Goal: Task Accomplishment & Management: Use online tool/utility

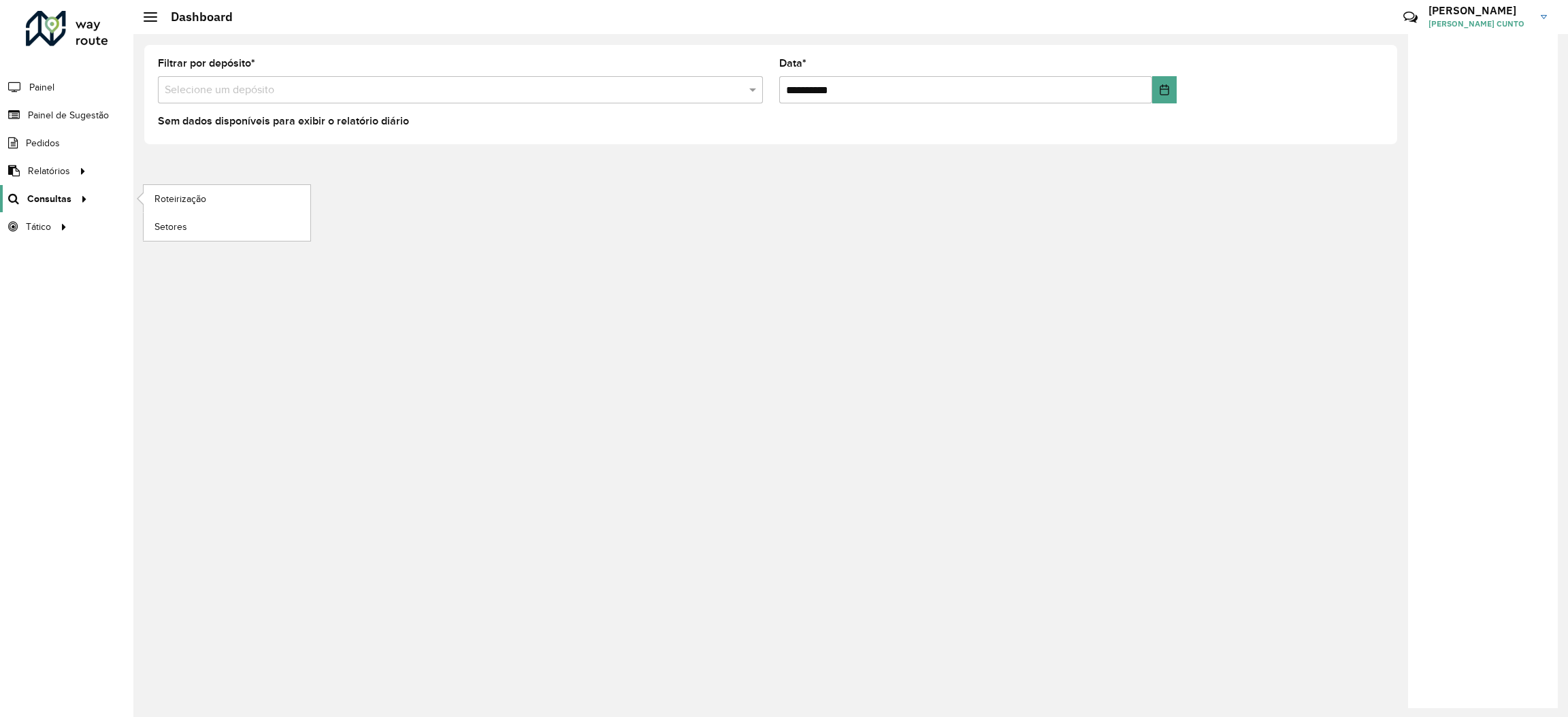
click at [76, 204] on icon at bounding box center [82, 198] width 11 height 20
click at [211, 194] on link "Roteirização" at bounding box center [227, 199] width 166 height 27
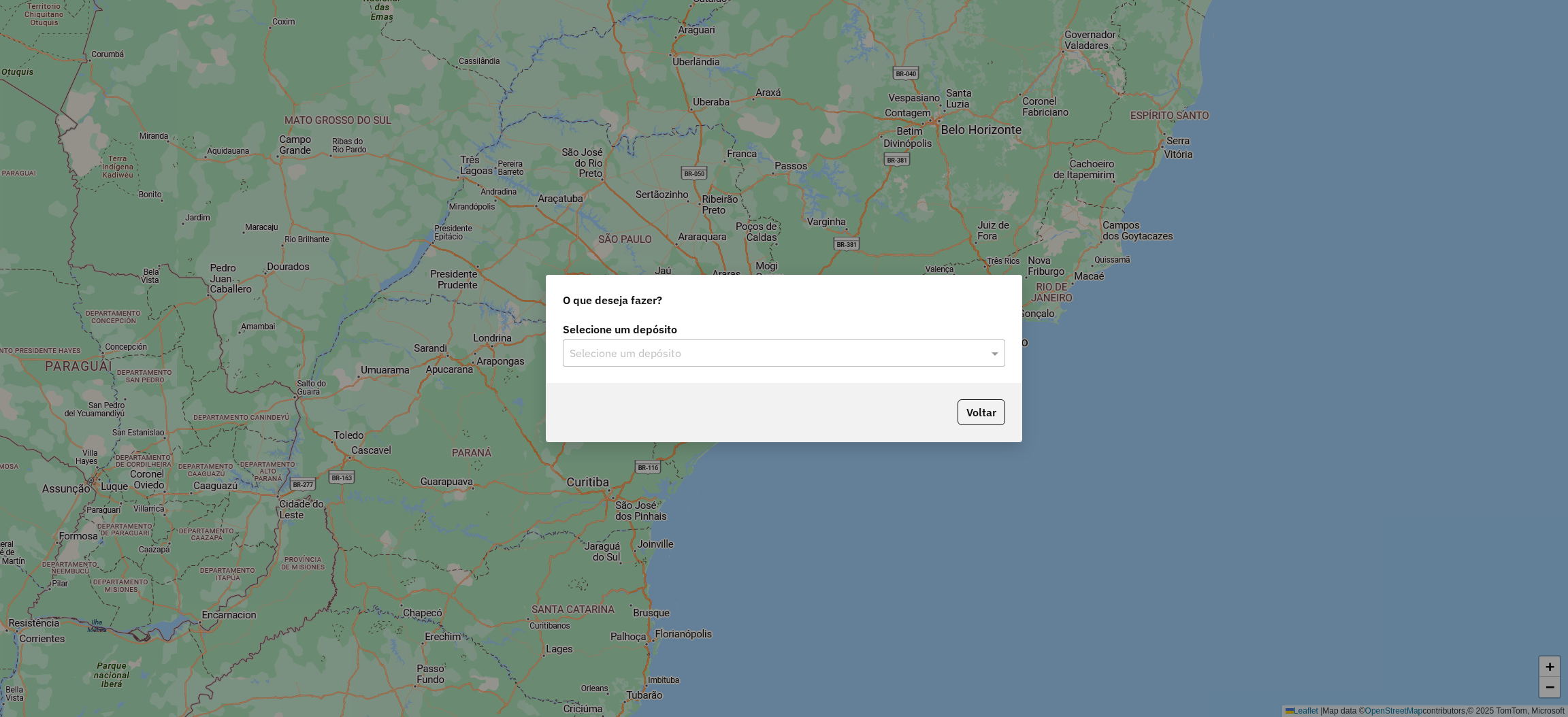
click at [639, 341] on div "Selecione um depósito" at bounding box center [784, 353] width 442 height 27
click at [652, 423] on div "CDD Norte" at bounding box center [784, 415] width 441 height 23
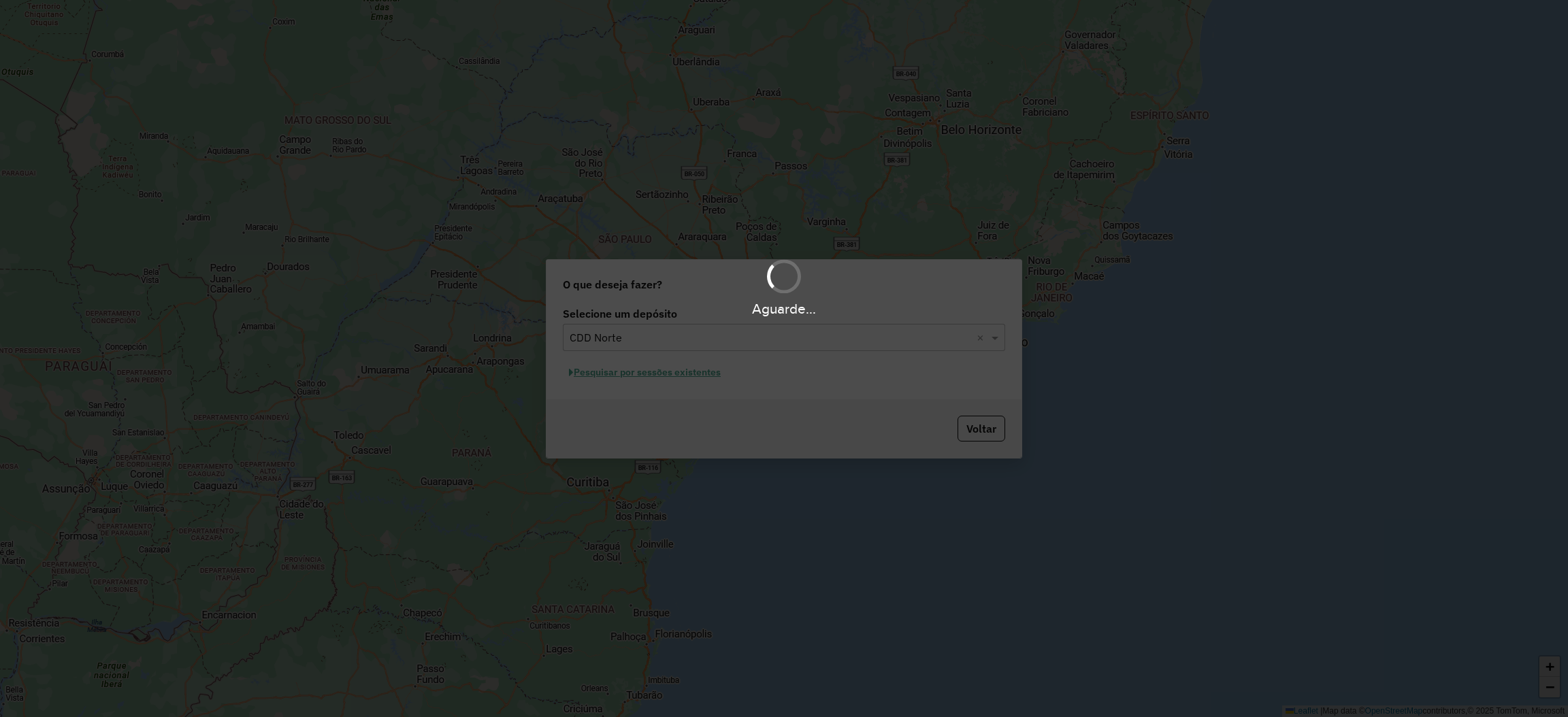
click at [646, 367] on div "Aguarde..." at bounding box center [784, 358] width 1568 height 717
click at [646, 373] on div "Aguarde..." at bounding box center [784, 358] width 1568 height 717
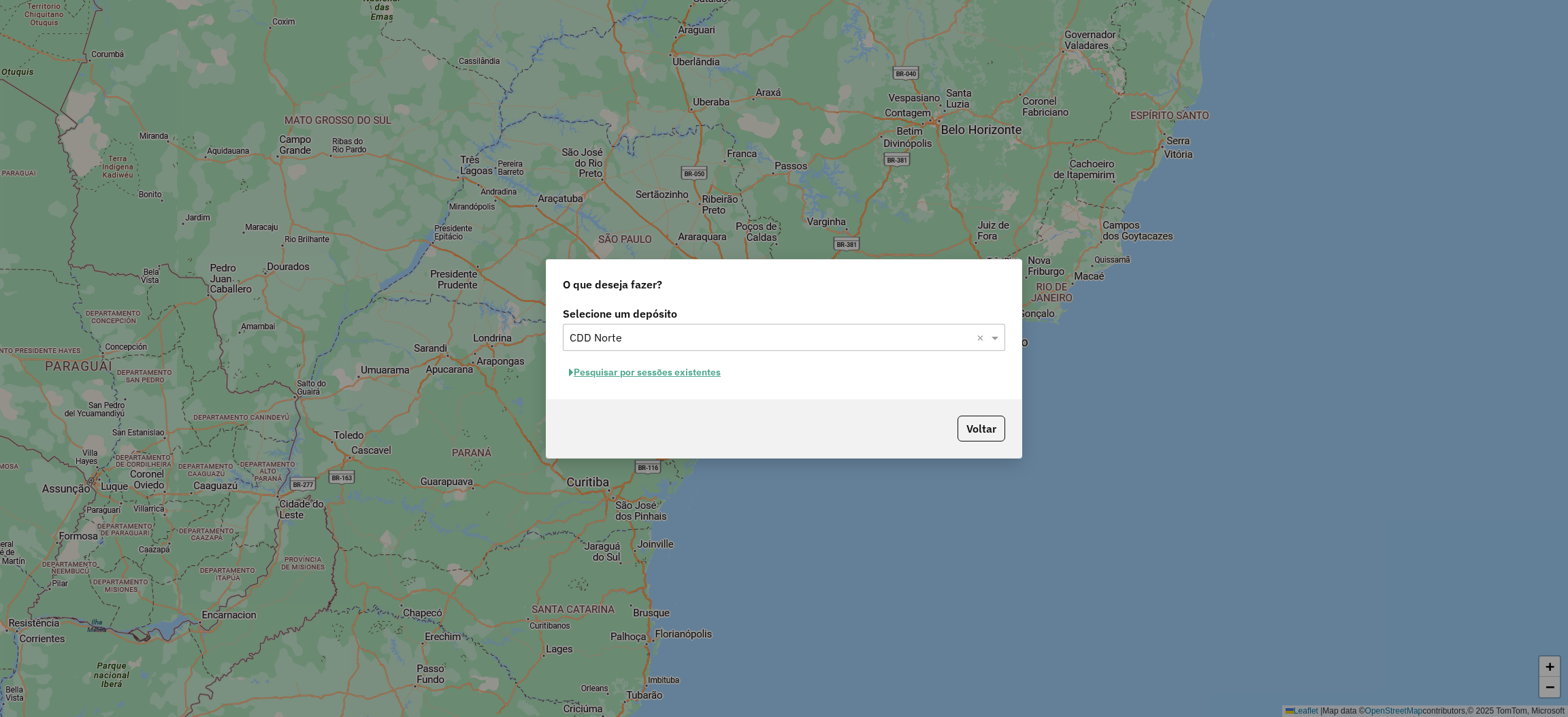
click at [681, 378] on button "Pesquisar por sessões existentes" at bounding box center [645, 372] width 164 height 21
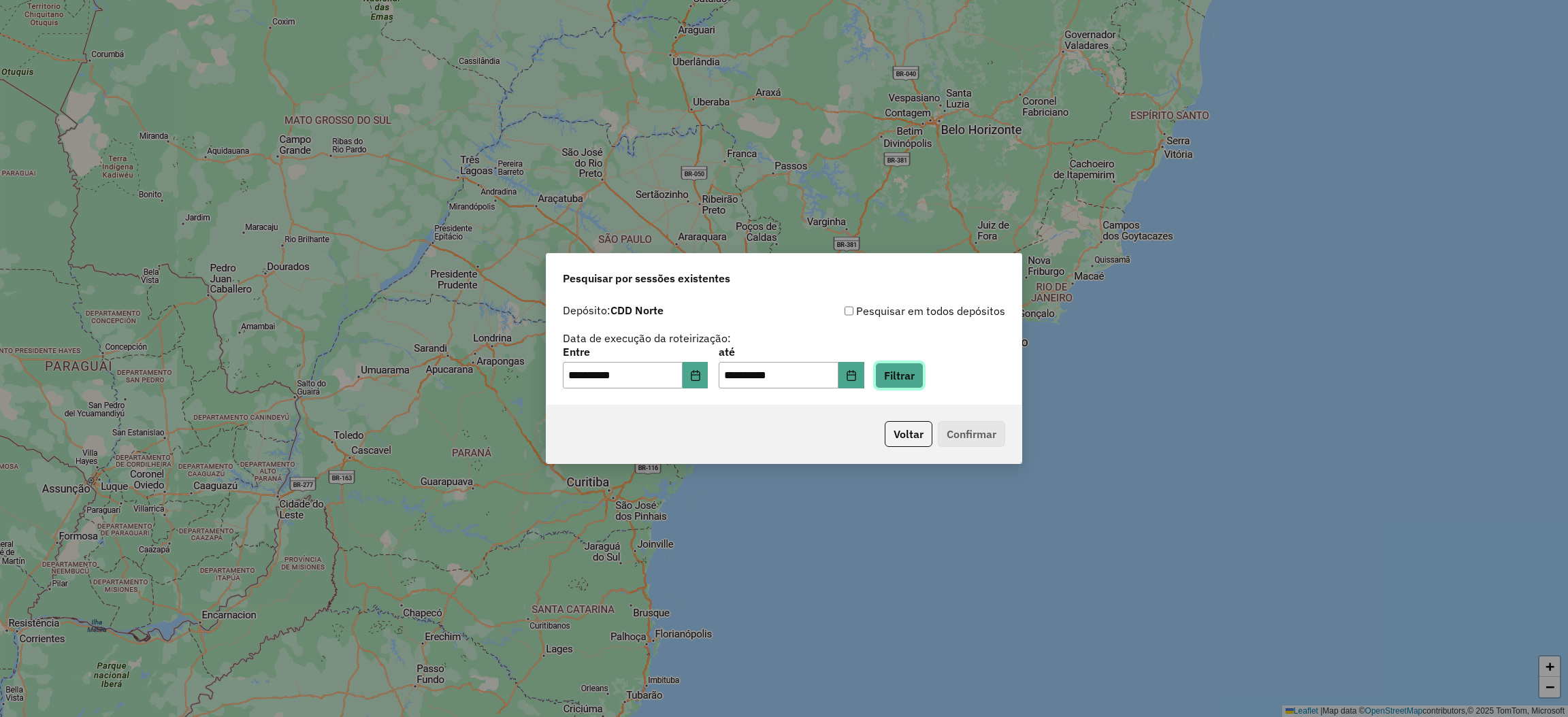
click at [923, 381] on button "Filtrar" at bounding box center [899, 375] width 48 height 25
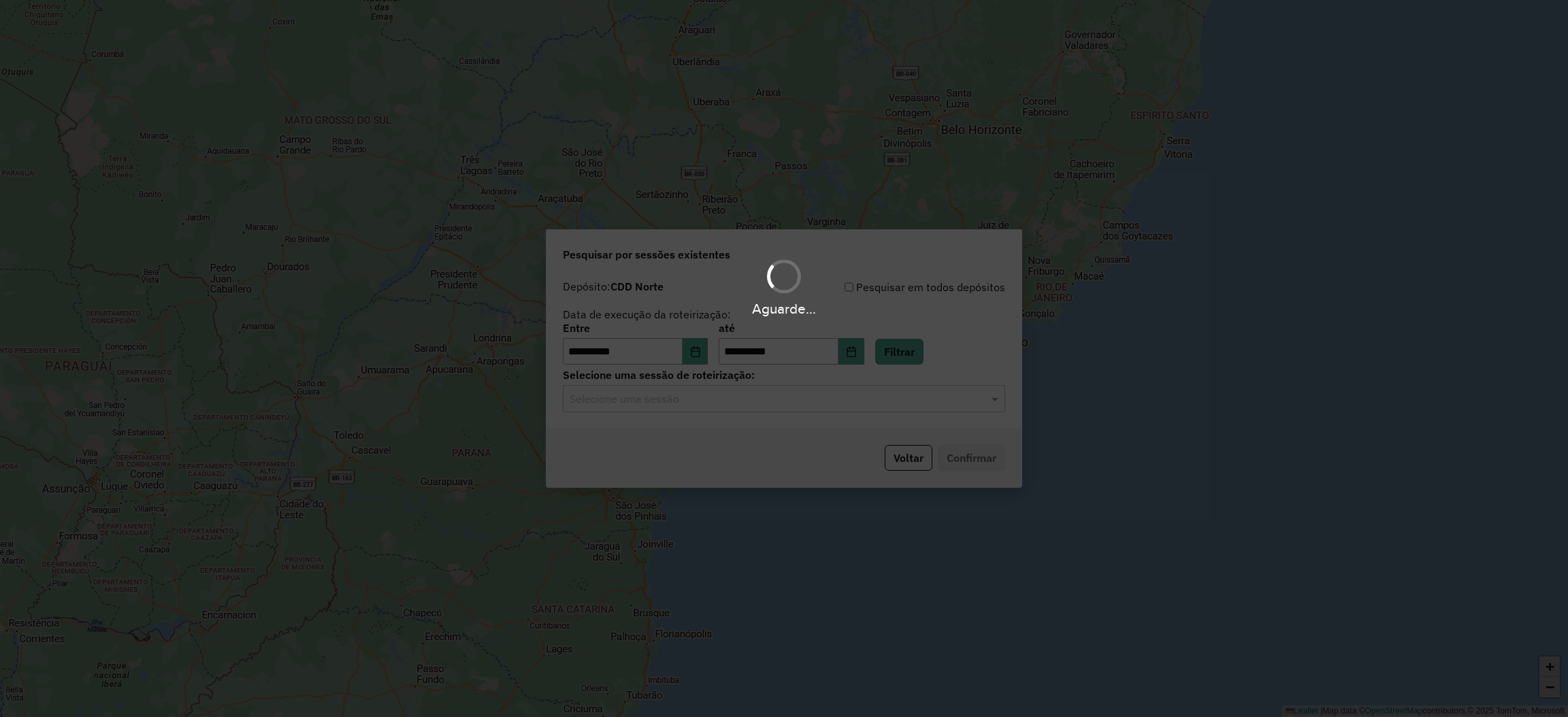
click at [878, 399] on div "Aguarde..." at bounding box center [784, 358] width 1568 height 717
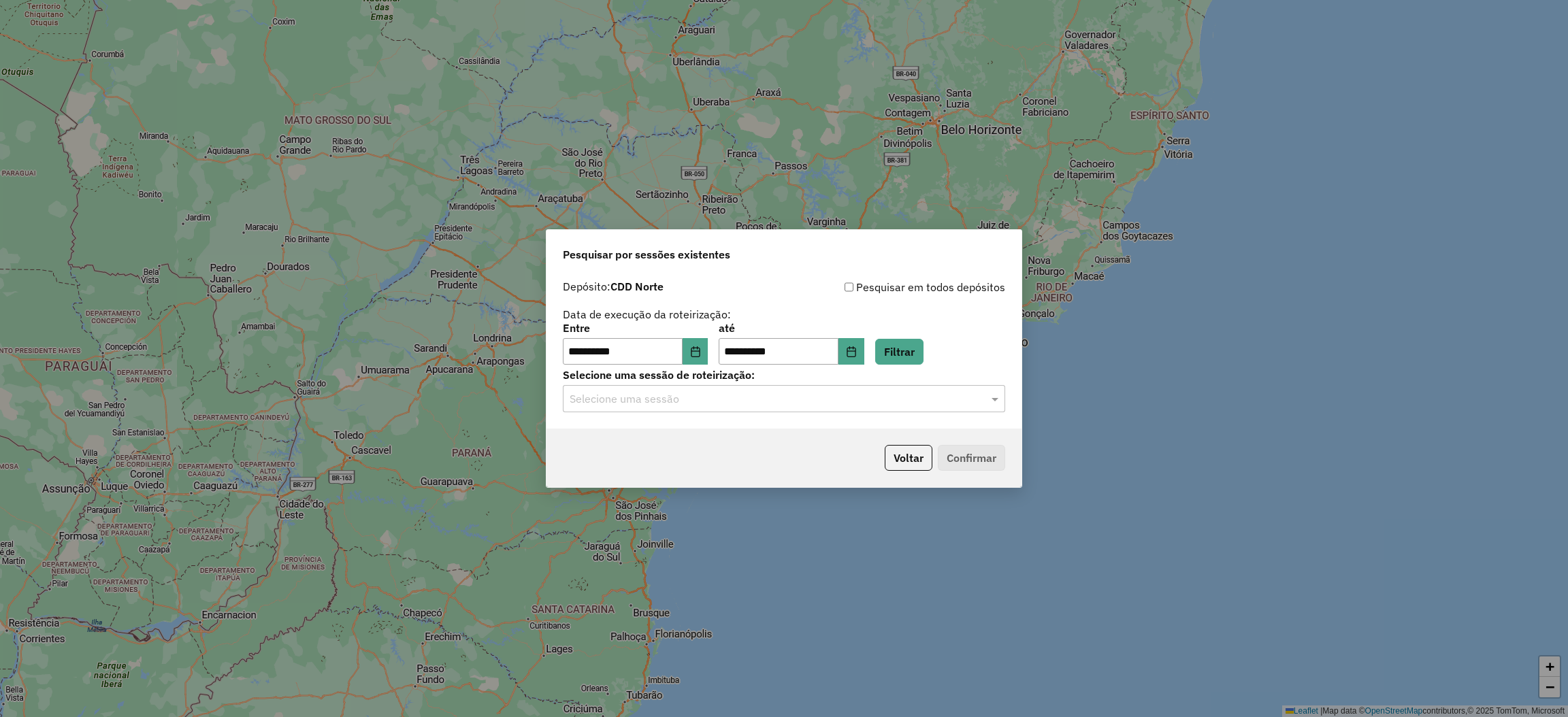
click at [876, 399] on input "text" at bounding box center [771, 399] width 402 height 16
click at [833, 432] on div "1257751 - 02/09/2025 19:28" at bounding box center [784, 438] width 441 height 23
click at [971, 438] on div "Voltar Confirmar" at bounding box center [784, 458] width 475 height 58
click at [972, 462] on button "Confirmar" at bounding box center [971, 458] width 67 height 25
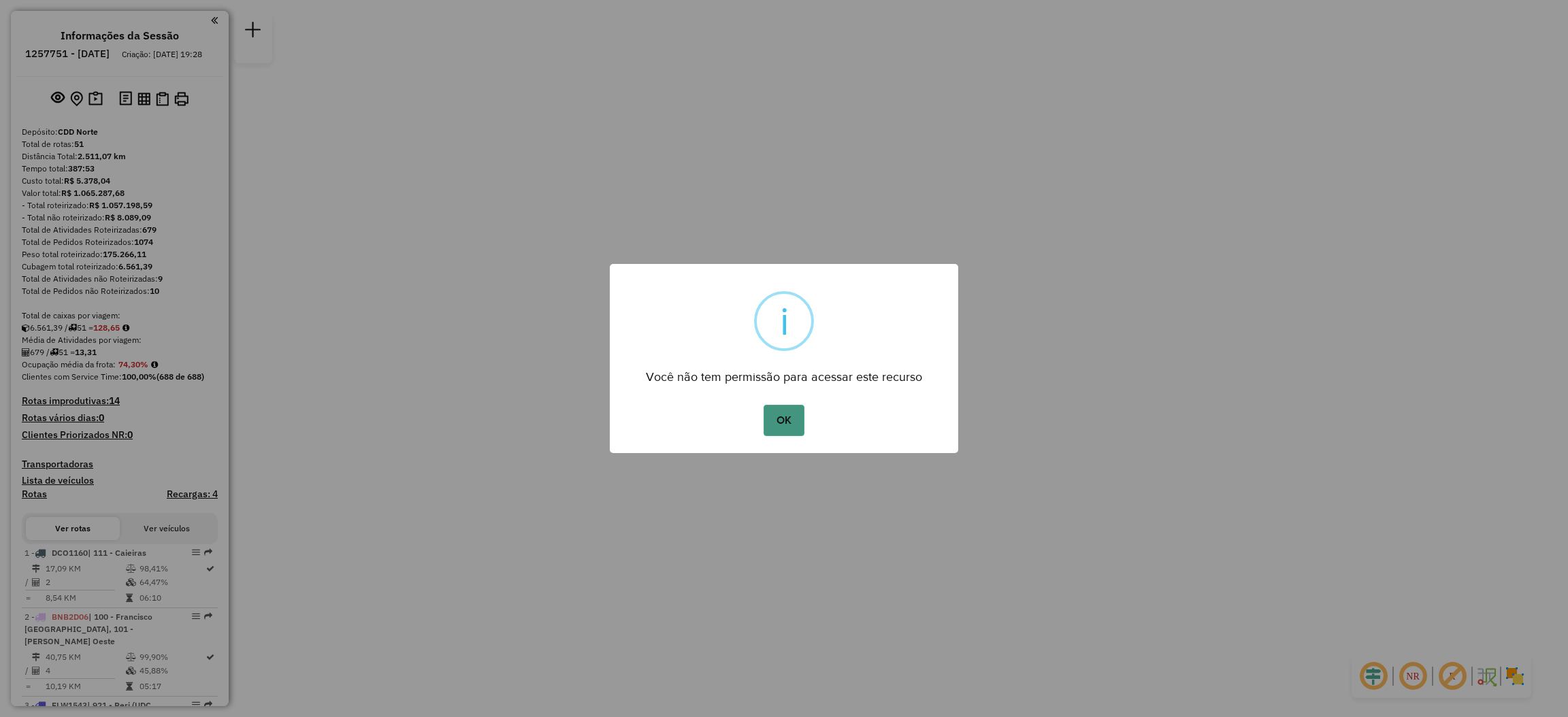
click at [786, 408] on button "OK" at bounding box center [784, 420] width 40 height 31
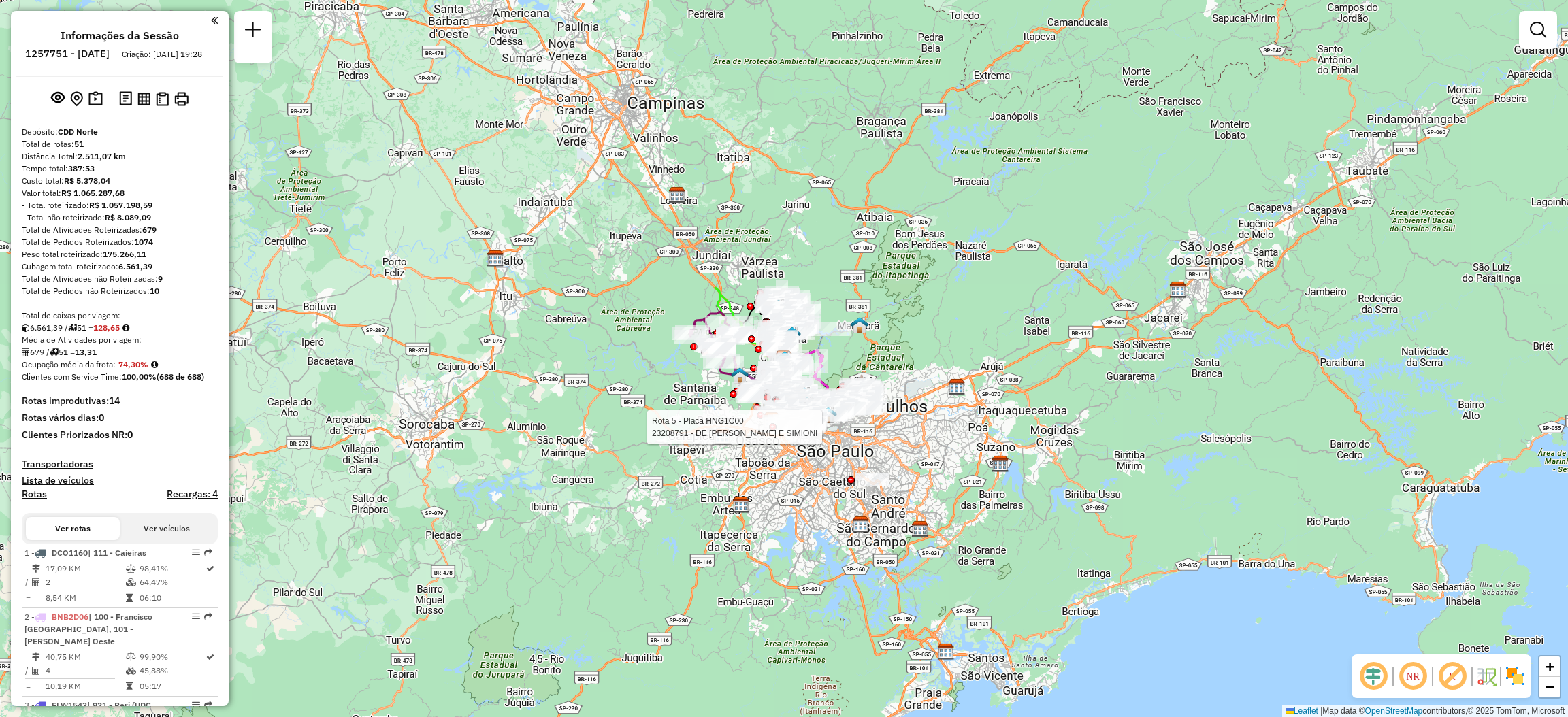
scroll to position [1274, 0]
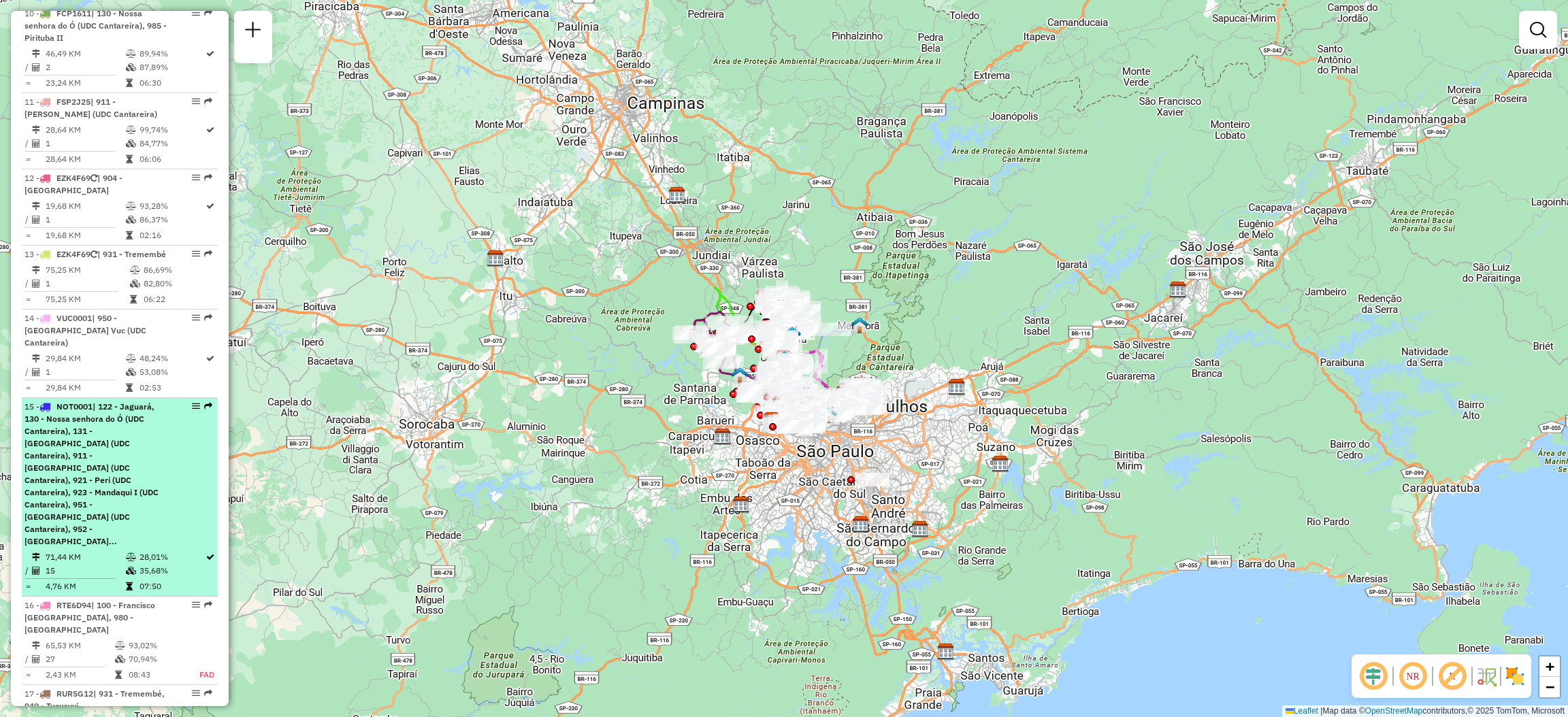
click at [204, 402] on em at bounding box center [208, 406] width 8 height 8
select select "**********"
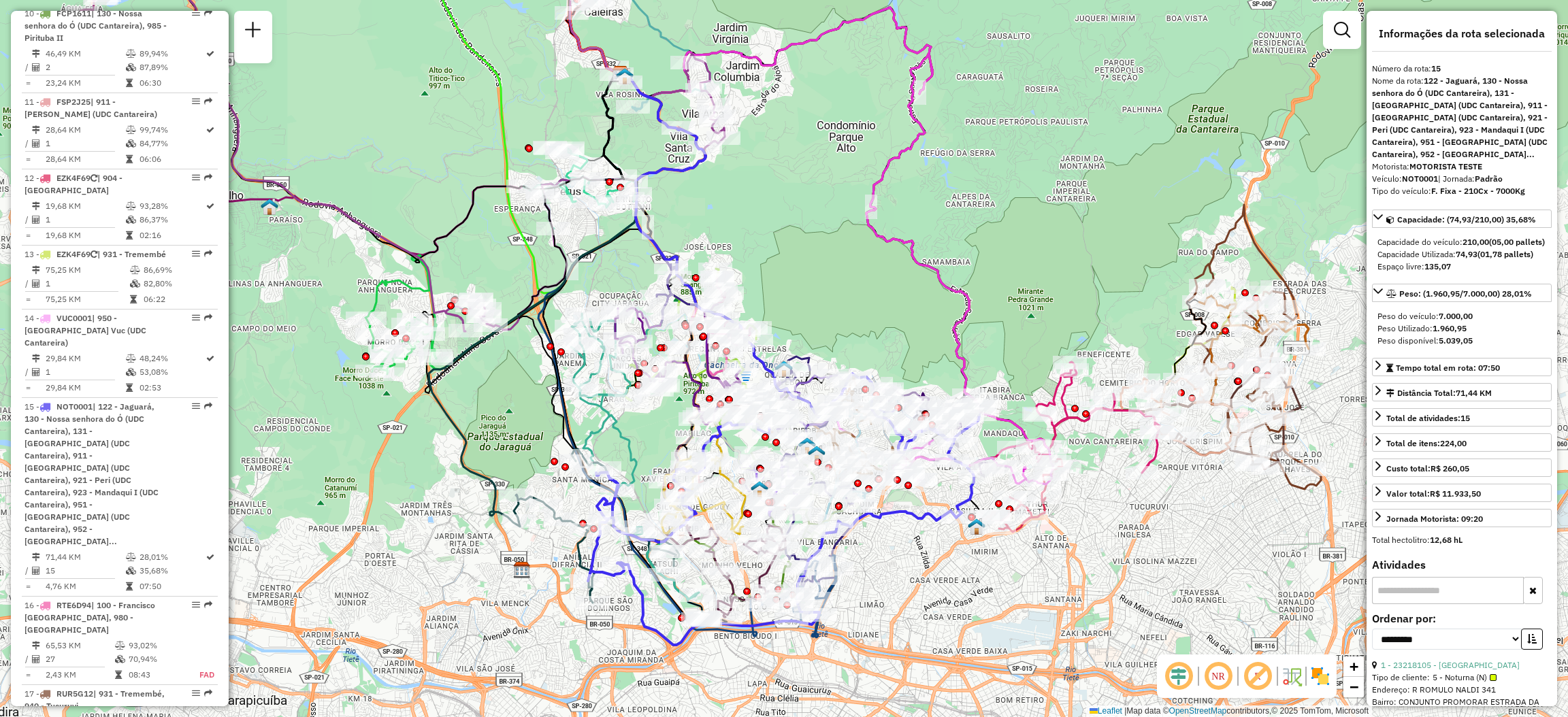
click at [965, 299] on icon at bounding box center [836, 233] width 430 height 452
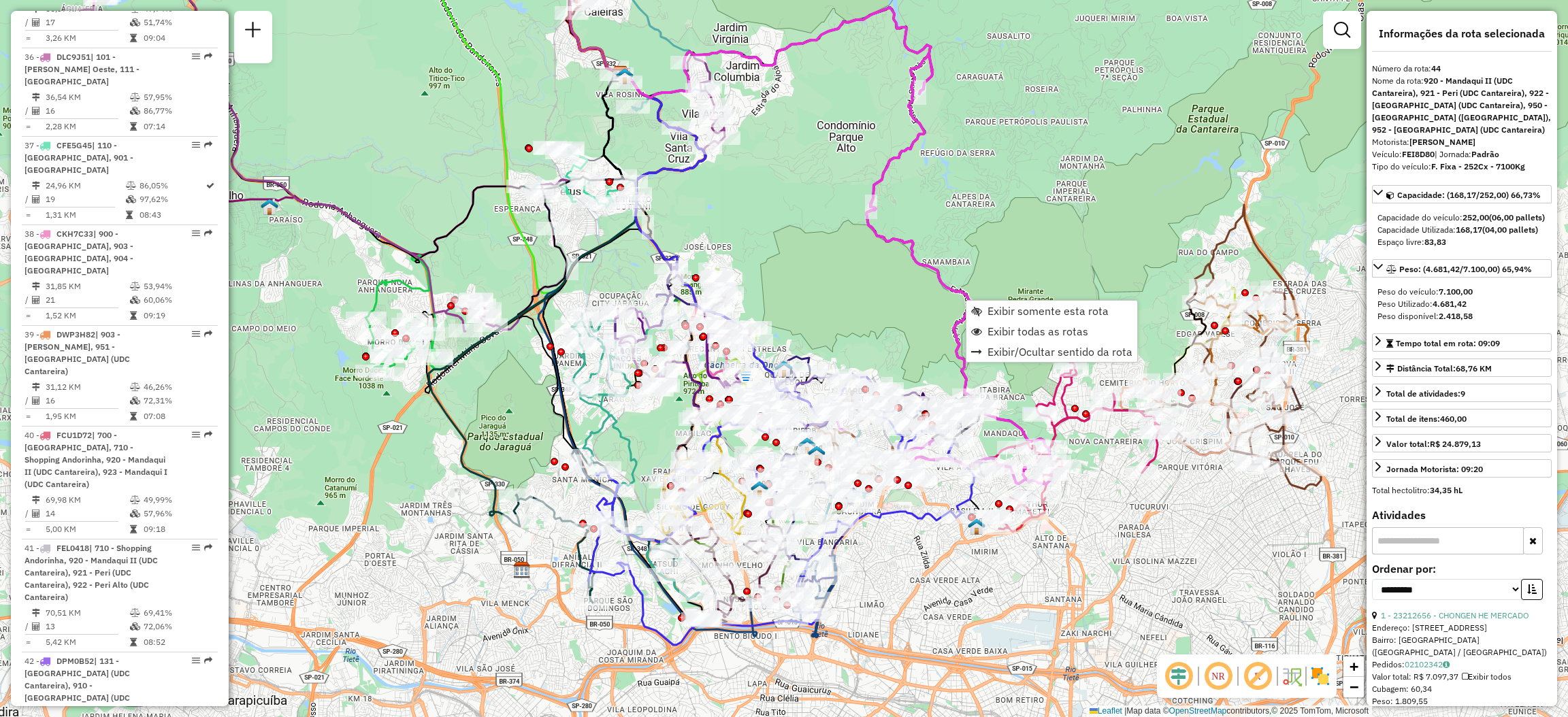
scroll to position [4289, 0]
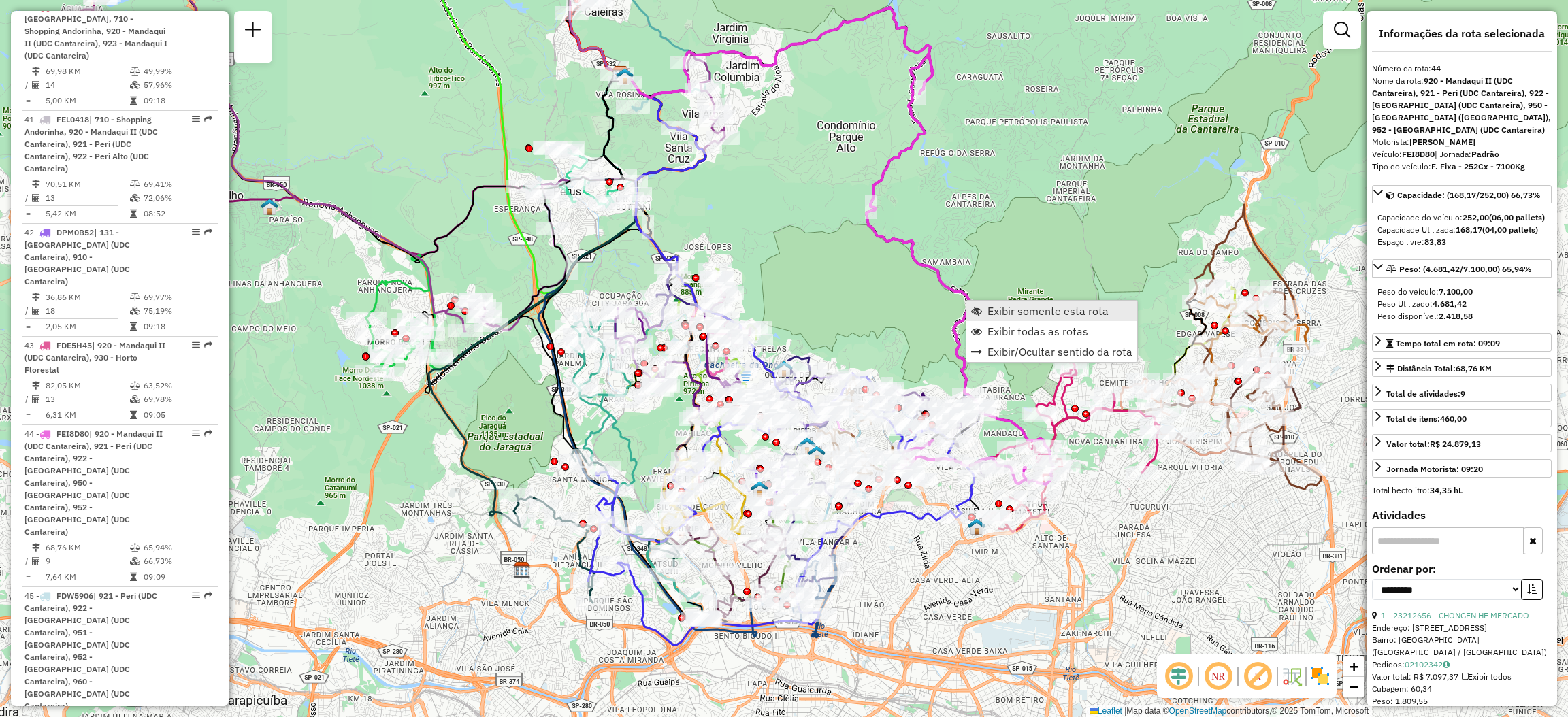
click at [979, 304] on link "Exibir somente esta rota" at bounding box center [1052, 310] width 171 height 20
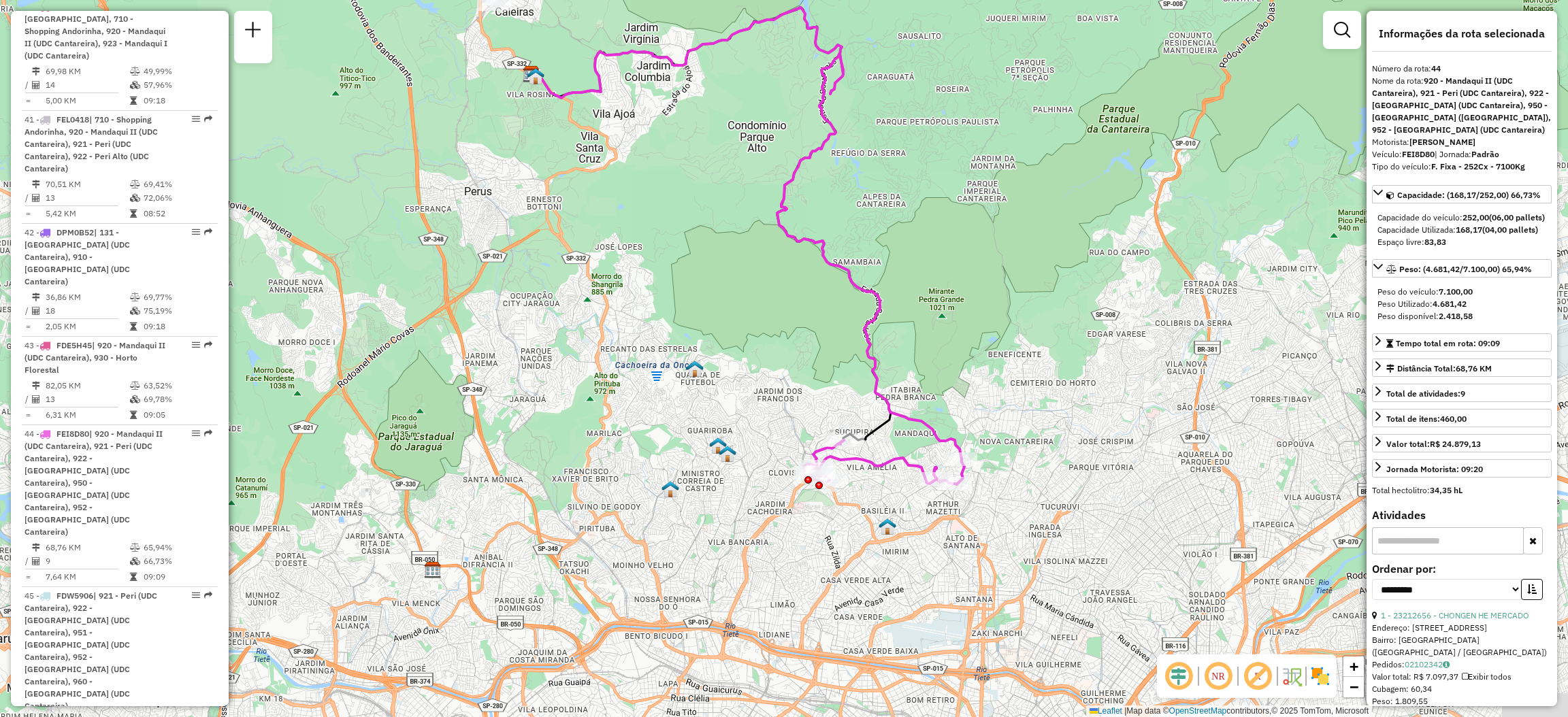
drag, startPoint x: 1034, startPoint y: 304, endPoint x: 1030, endPoint y: 288, distance: 16.5
click at [1030, 288] on div "Janela de atendimento Grade de atendimento Capacidade Transportadoras Veículos …" at bounding box center [784, 358] width 1568 height 717
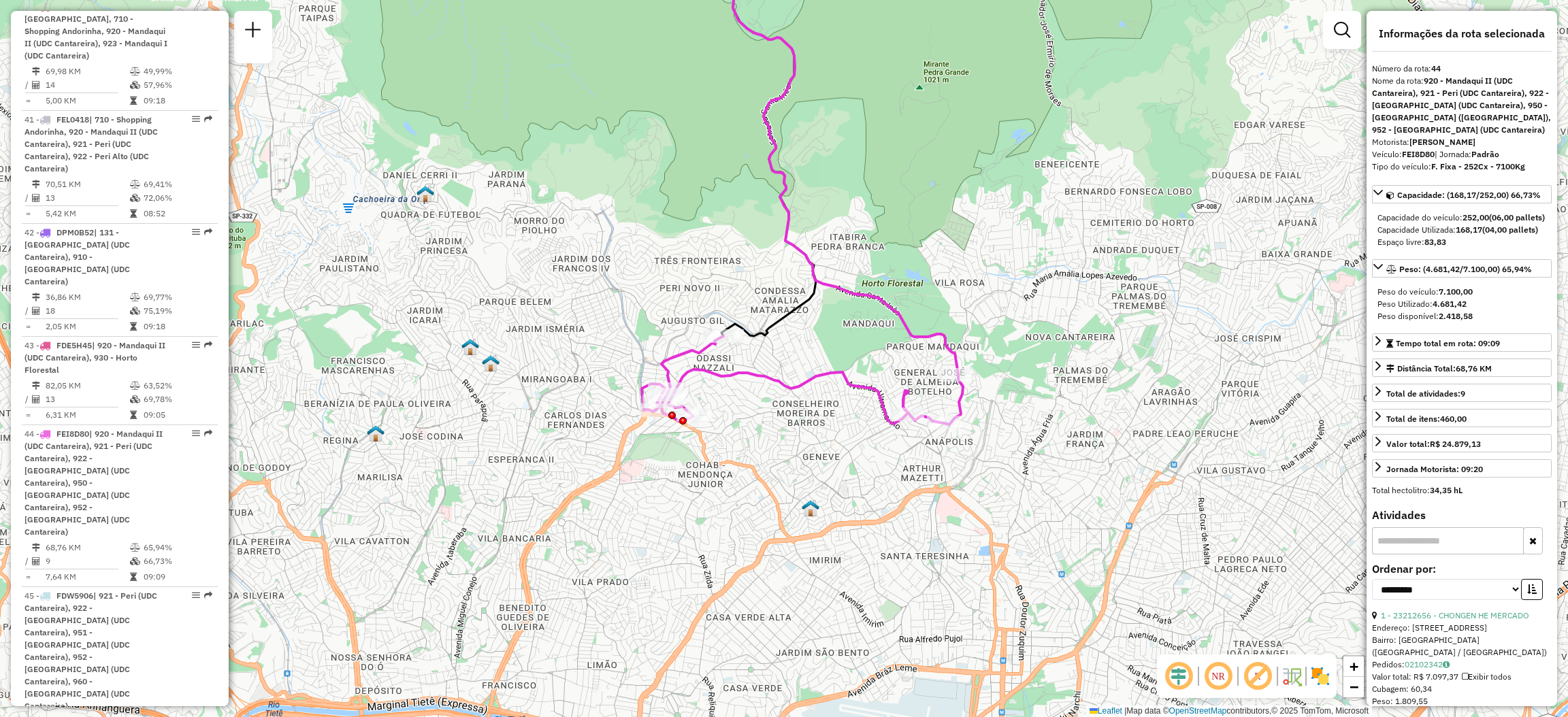
drag, startPoint x: 905, startPoint y: 427, endPoint x: 921, endPoint y: 439, distance: 20.0
click at [921, 439] on div "Janela de atendimento Grade de atendimento Capacidade Transportadoras Veículos …" at bounding box center [784, 358] width 1568 height 717
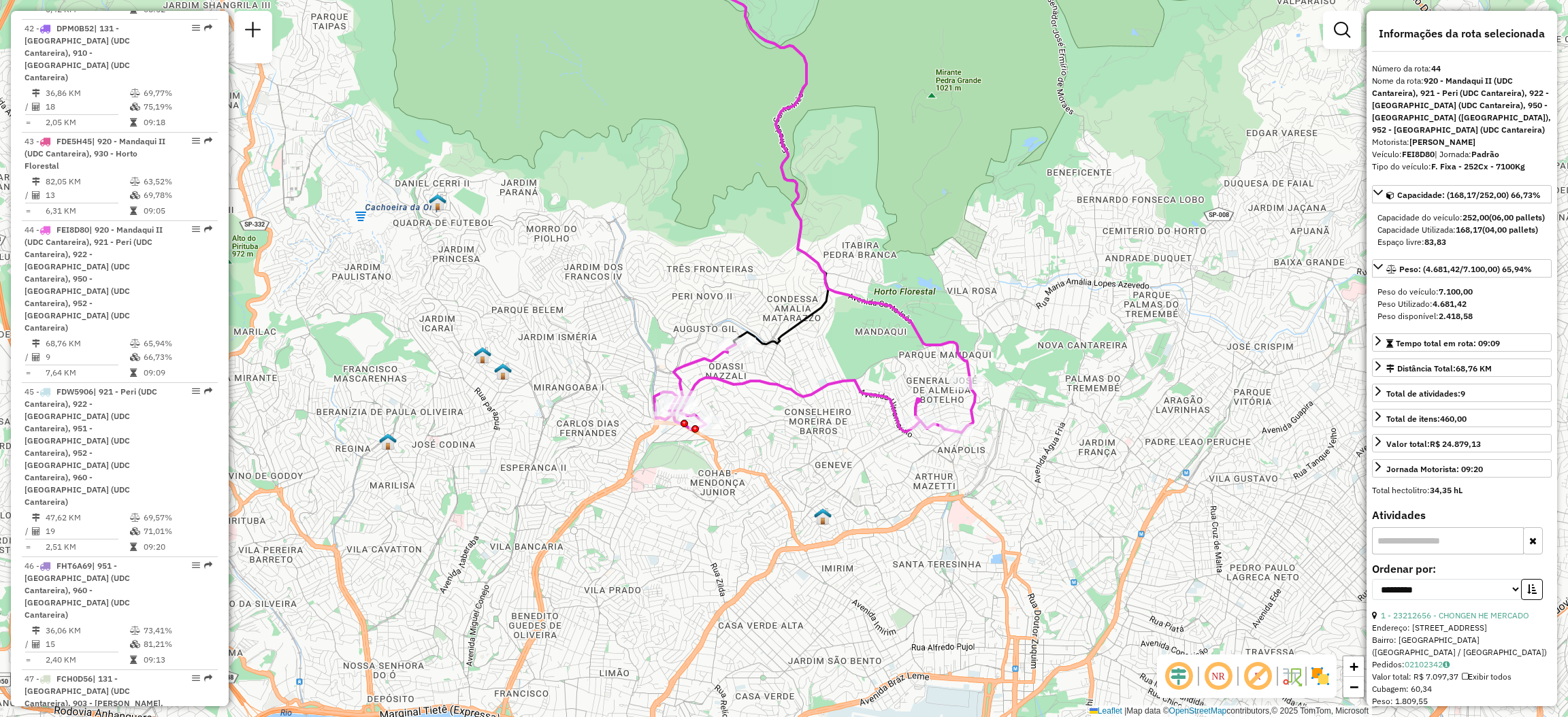
scroll to position [4390, 0]
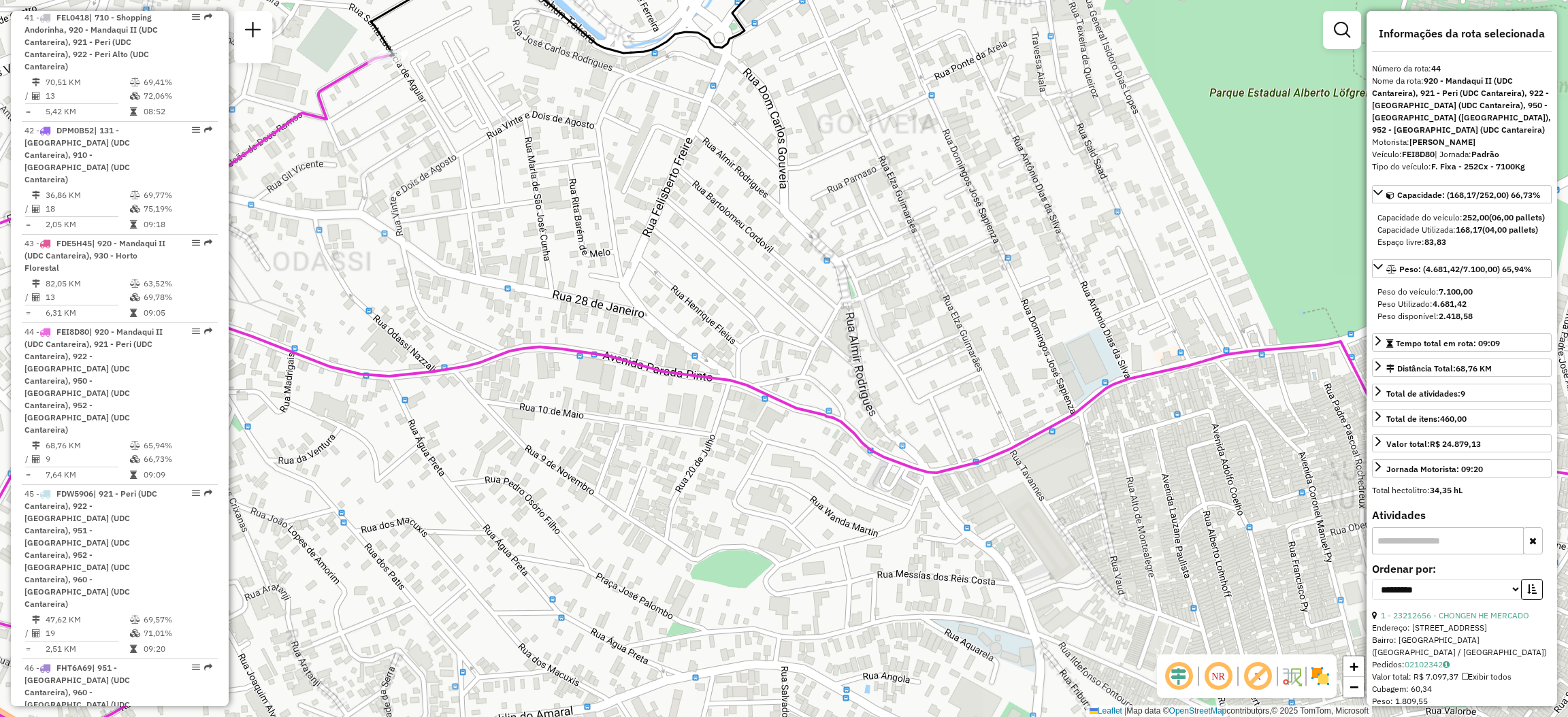
drag, startPoint x: 1016, startPoint y: 263, endPoint x: 577, endPoint y: 143, distance: 455.1
click at [499, 112] on div "Janela de atendimento Grade de atendimento Capacidade Transportadoras Veículos …" at bounding box center [784, 358] width 1568 height 717
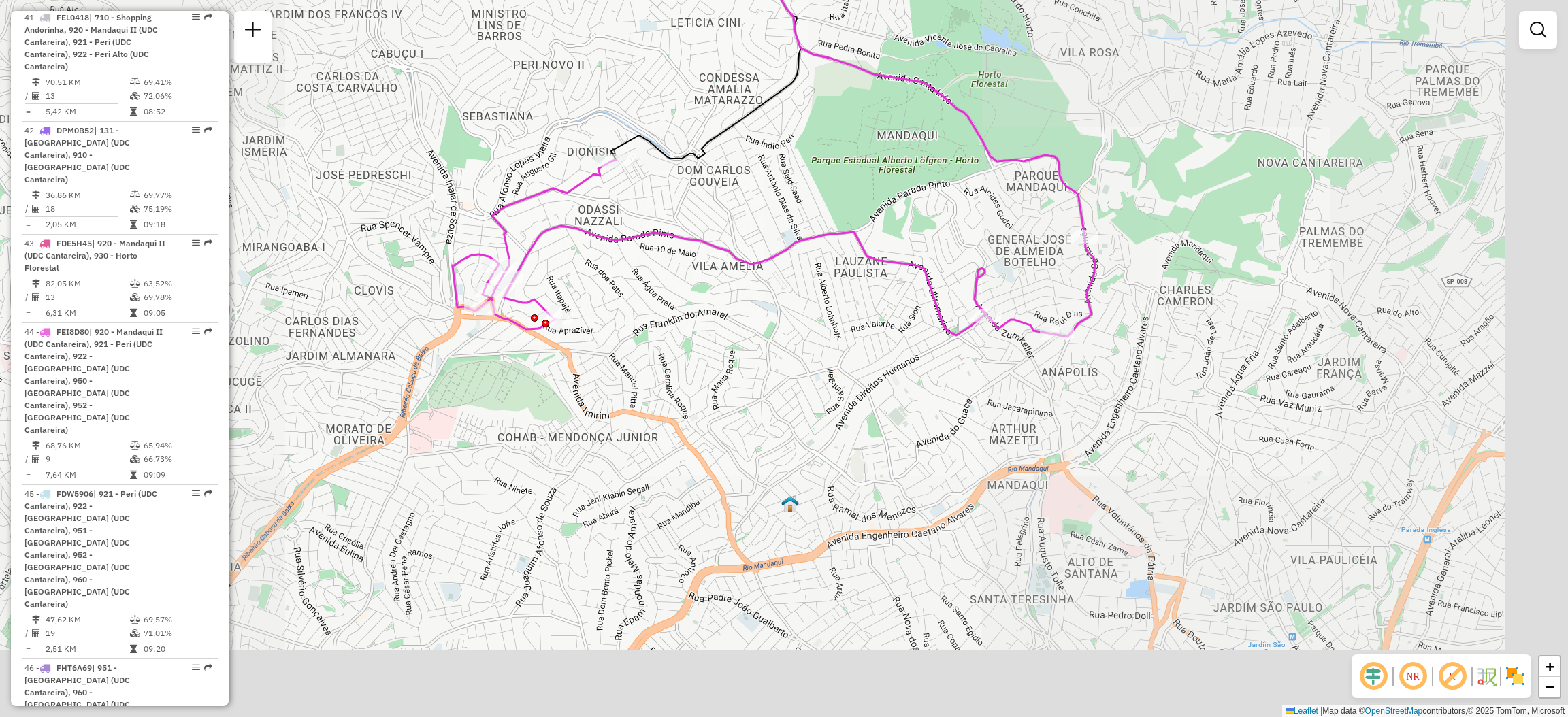
drag, startPoint x: 1120, startPoint y: 315, endPoint x: 836, endPoint y: 243, distance: 293.0
click at [836, 243] on icon at bounding box center [774, 248] width 642 height 177
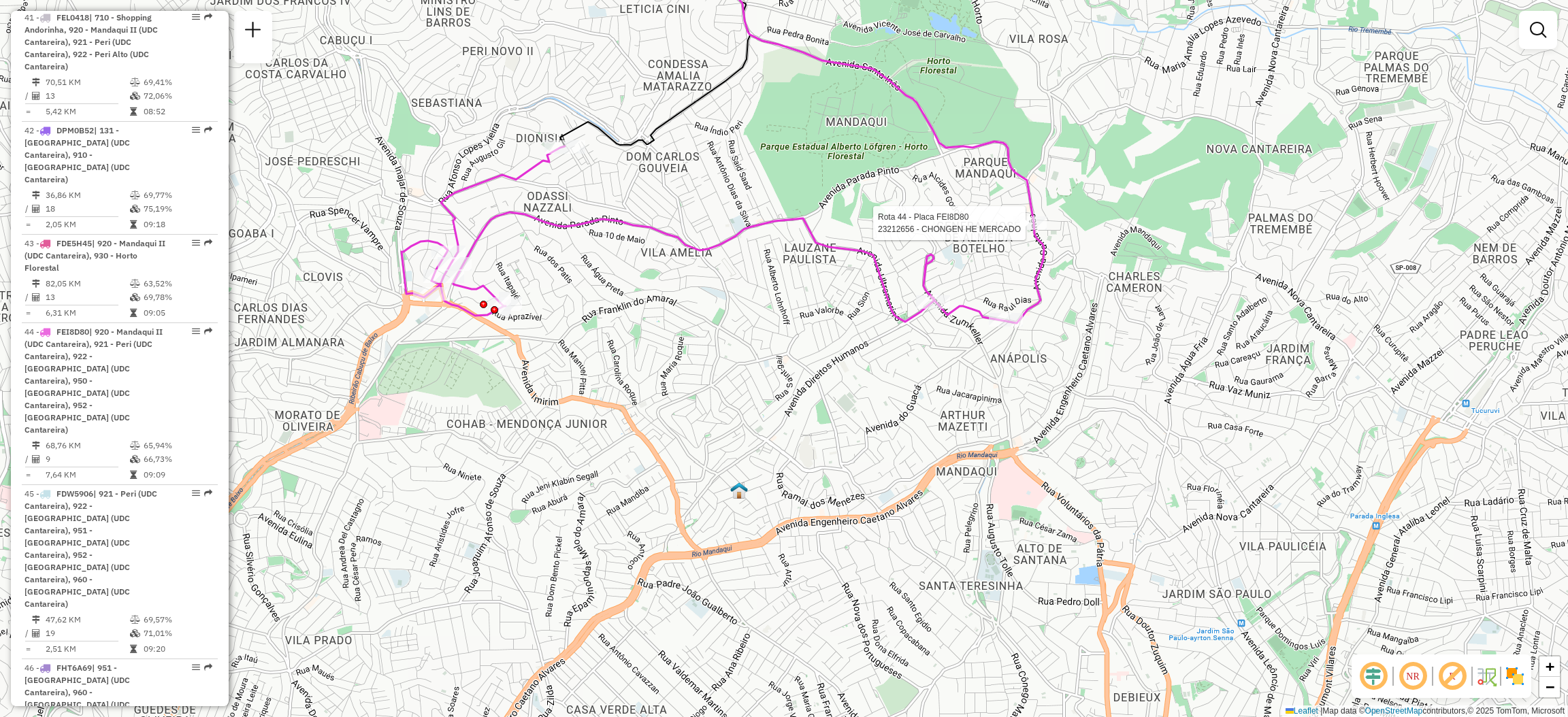
select select "**********"
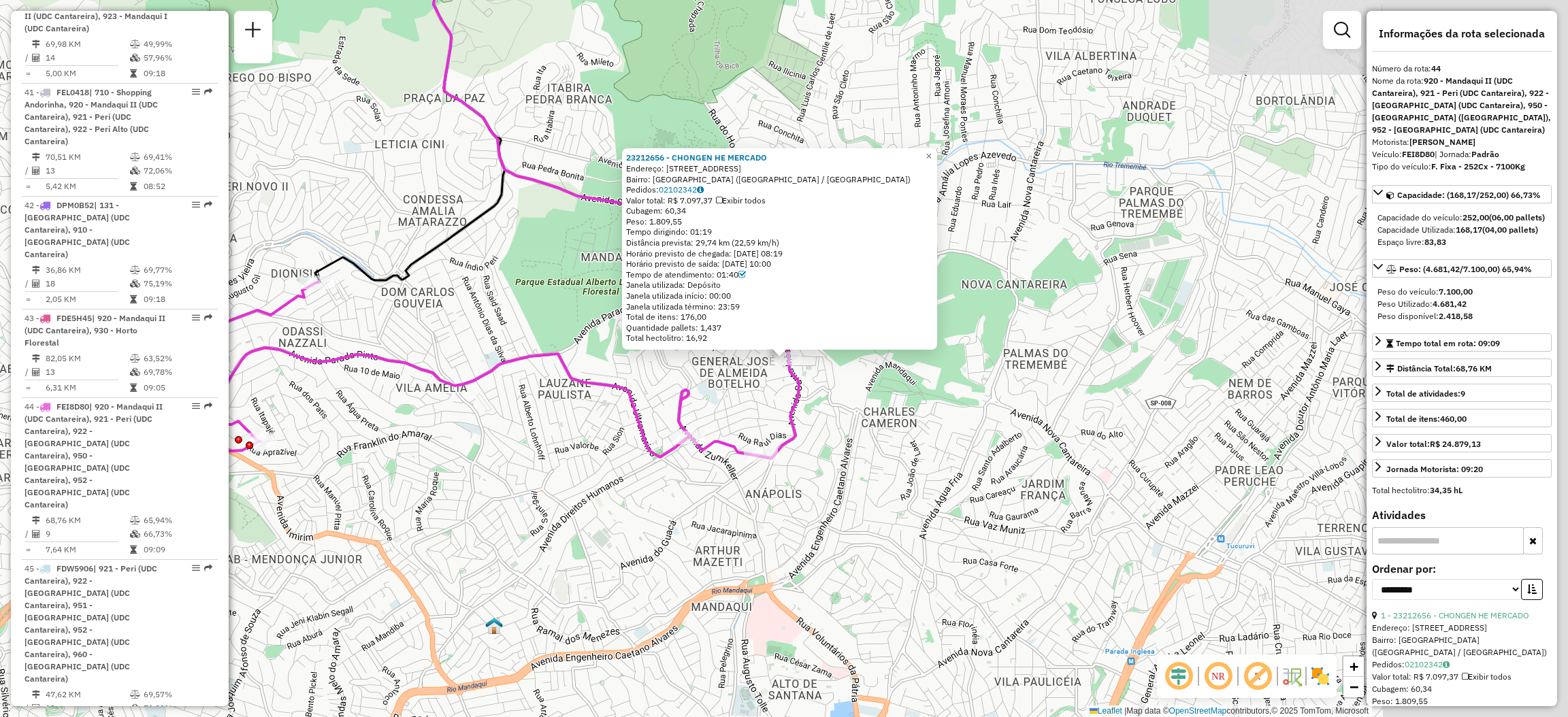
scroll to position [4289, 0]
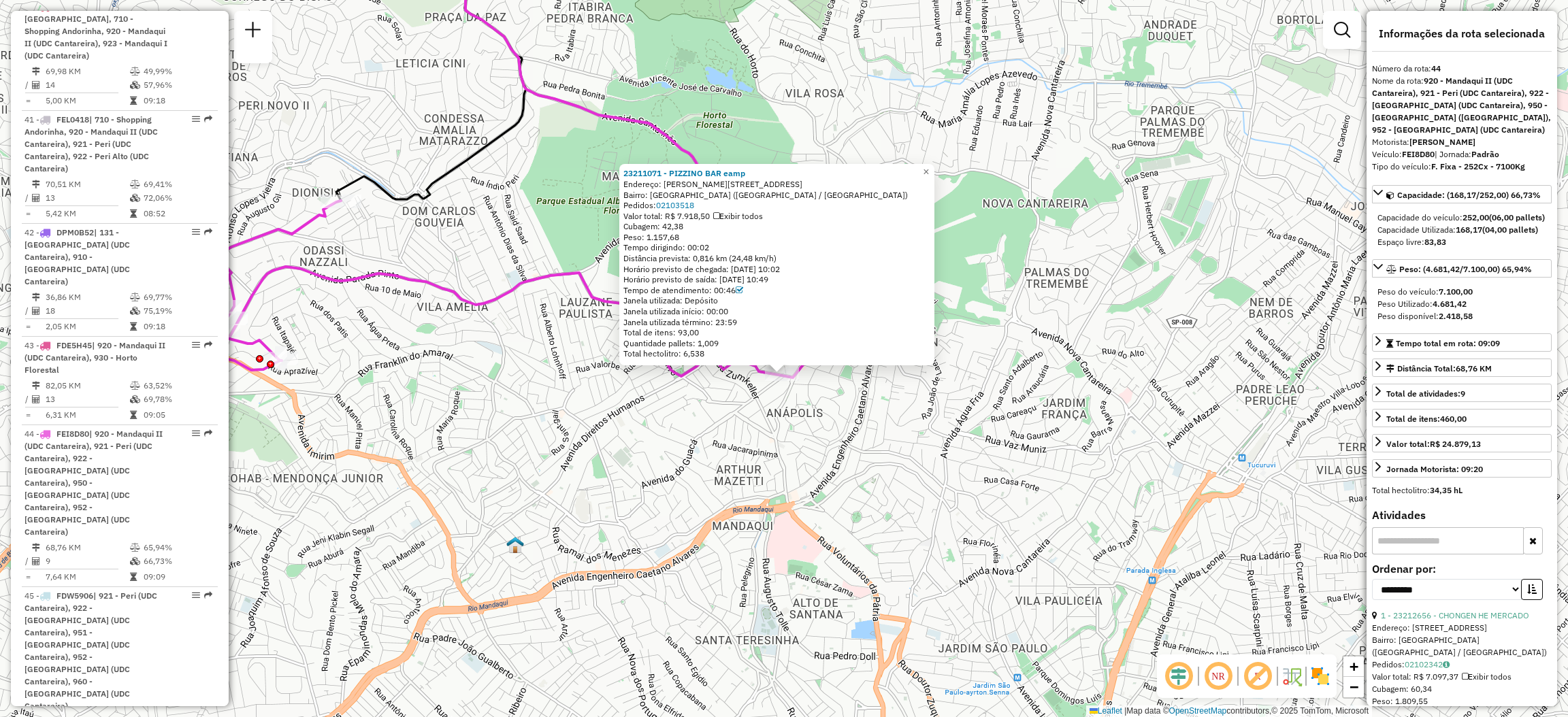
drag, startPoint x: 640, startPoint y: 358, endPoint x: 639, endPoint y: 373, distance: 15.0
click at [639, 373] on div "23211071 - PIZZINO BAR eamp Endereço: [PERSON_NAME][STREET_ADDRESS] Pedidos: 02…" at bounding box center [784, 358] width 1568 height 717
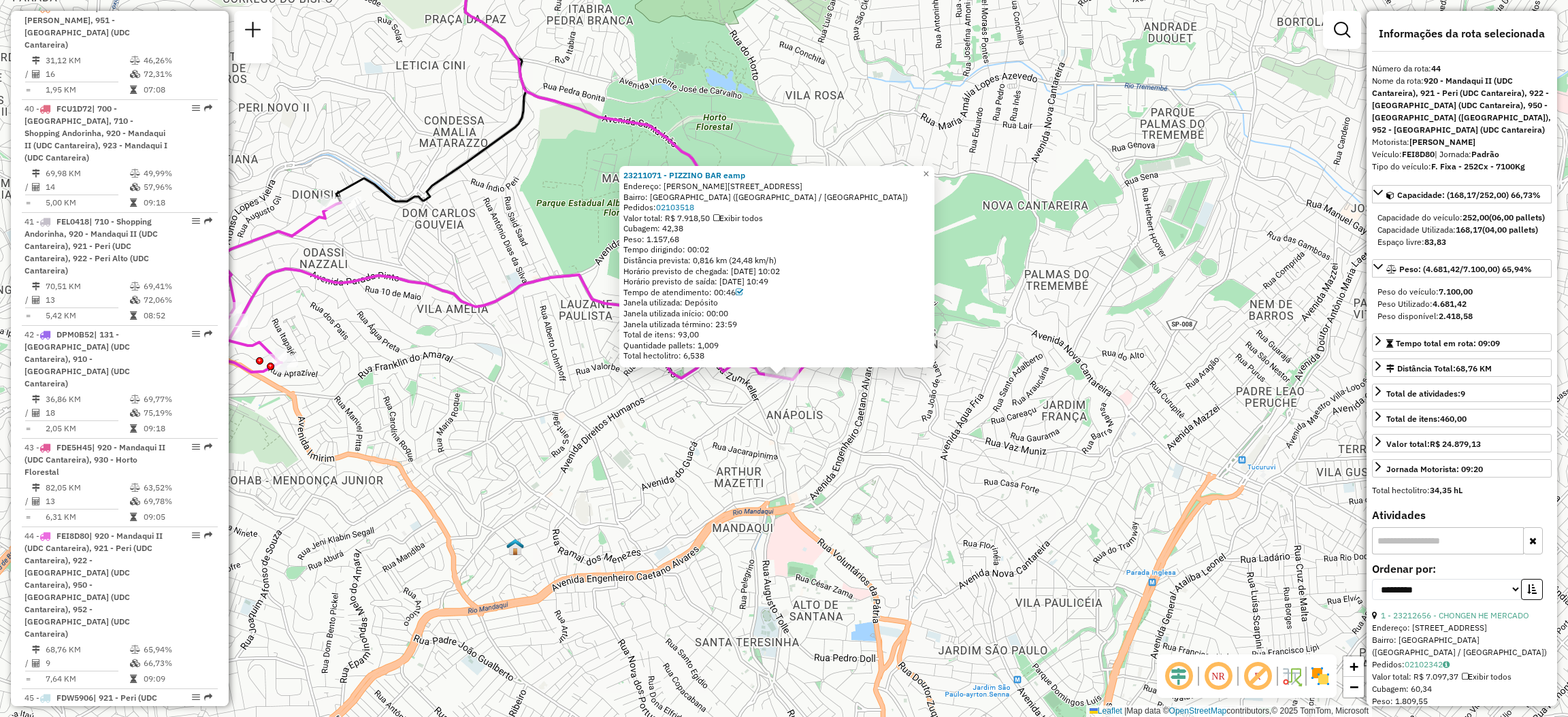
scroll to position [1274, 0]
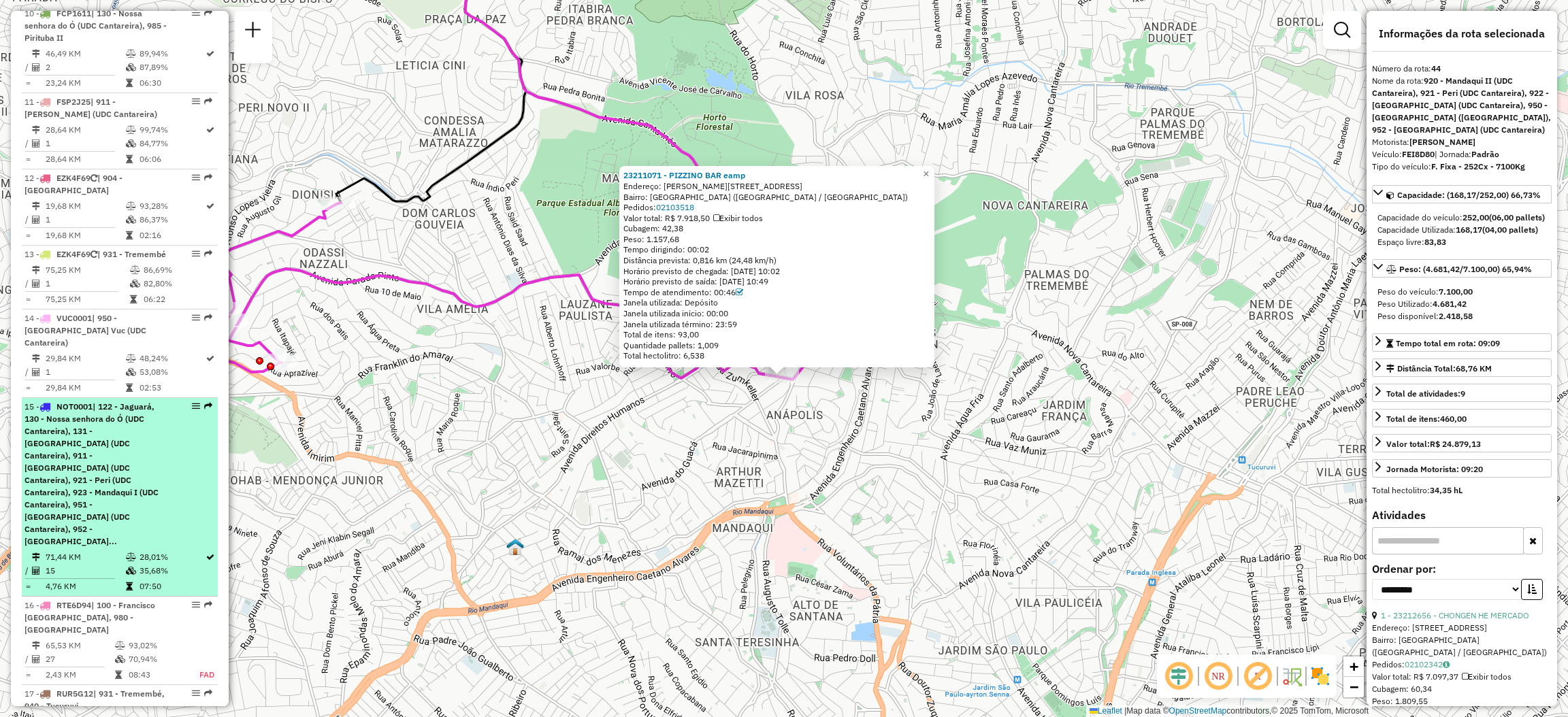
click at [204, 402] on em at bounding box center [208, 406] width 8 height 8
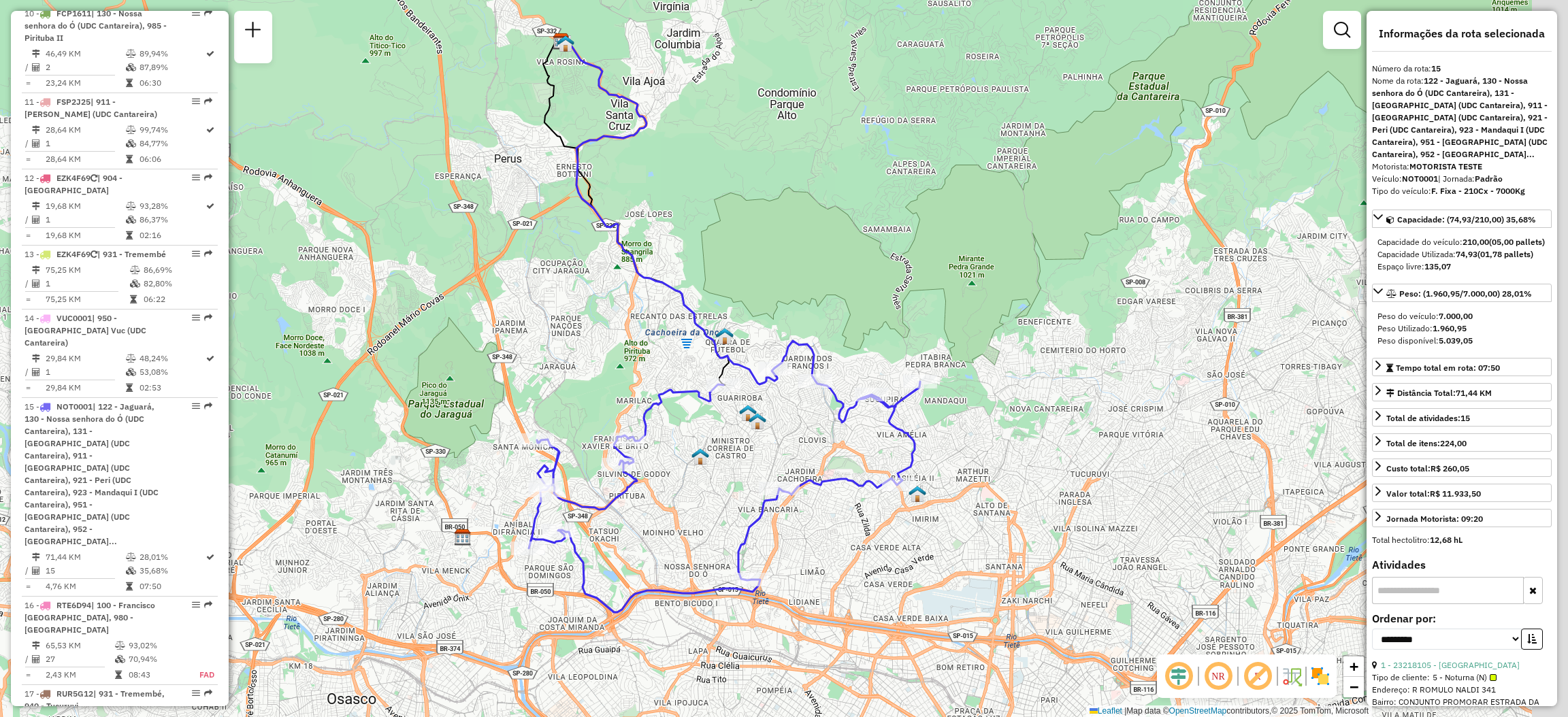
drag, startPoint x: 791, startPoint y: 426, endPoint x: 782, endPoint y: 423, distance: 9.5
click at [783, 423] on div "Janela de atendimento Grade de atendimento Capacidade Transportadoras Veículos …" at bounding box center [784, 358] width 1568 height 717
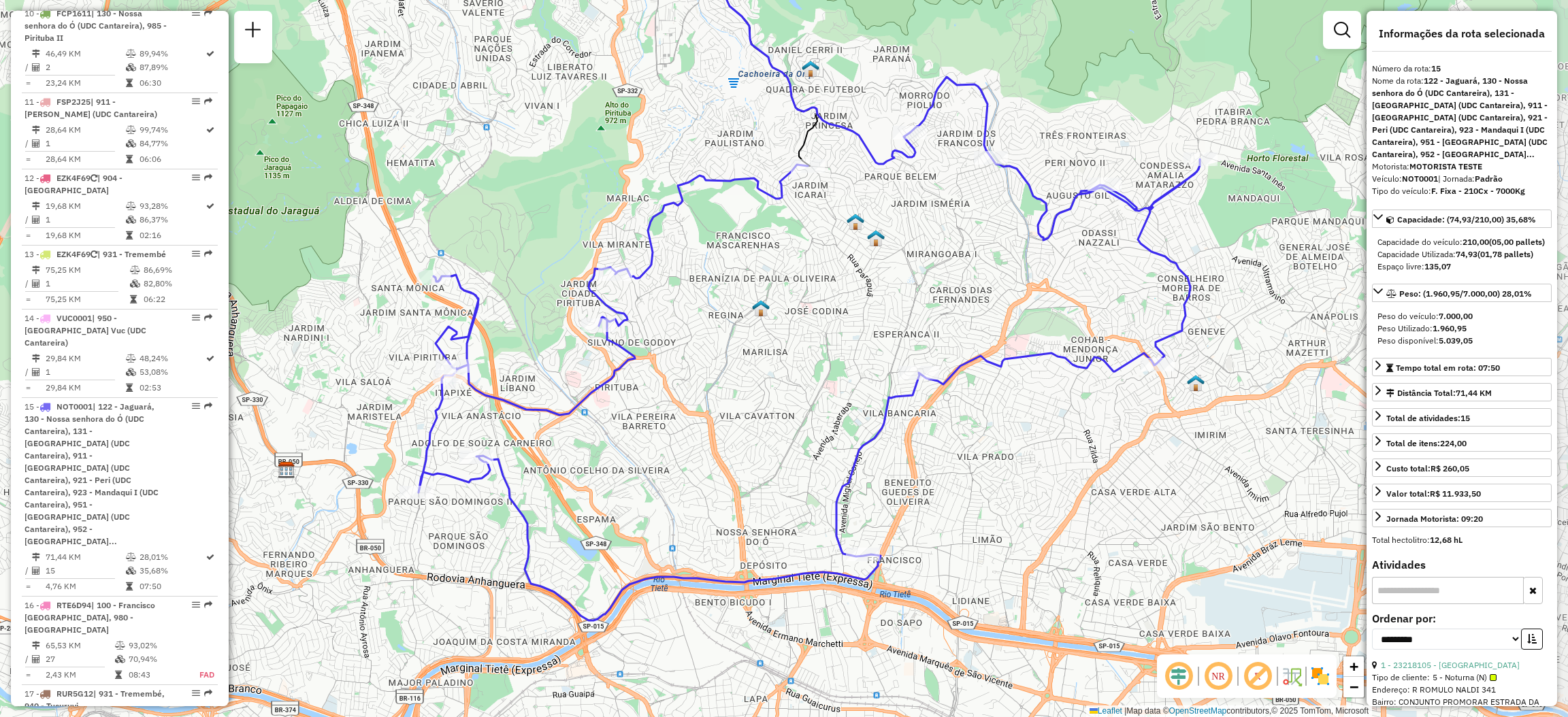
drag, startPoint x: 546, startPoint y: 506, endPoint x: 501, endPoint y: 425, distance: 92.7
click at [501, 425] on div "Janela de atendimento Grade de atendimento Capacidade Transportadoras Veículos …" at bounding box center [784, 358] width 1568 height 717
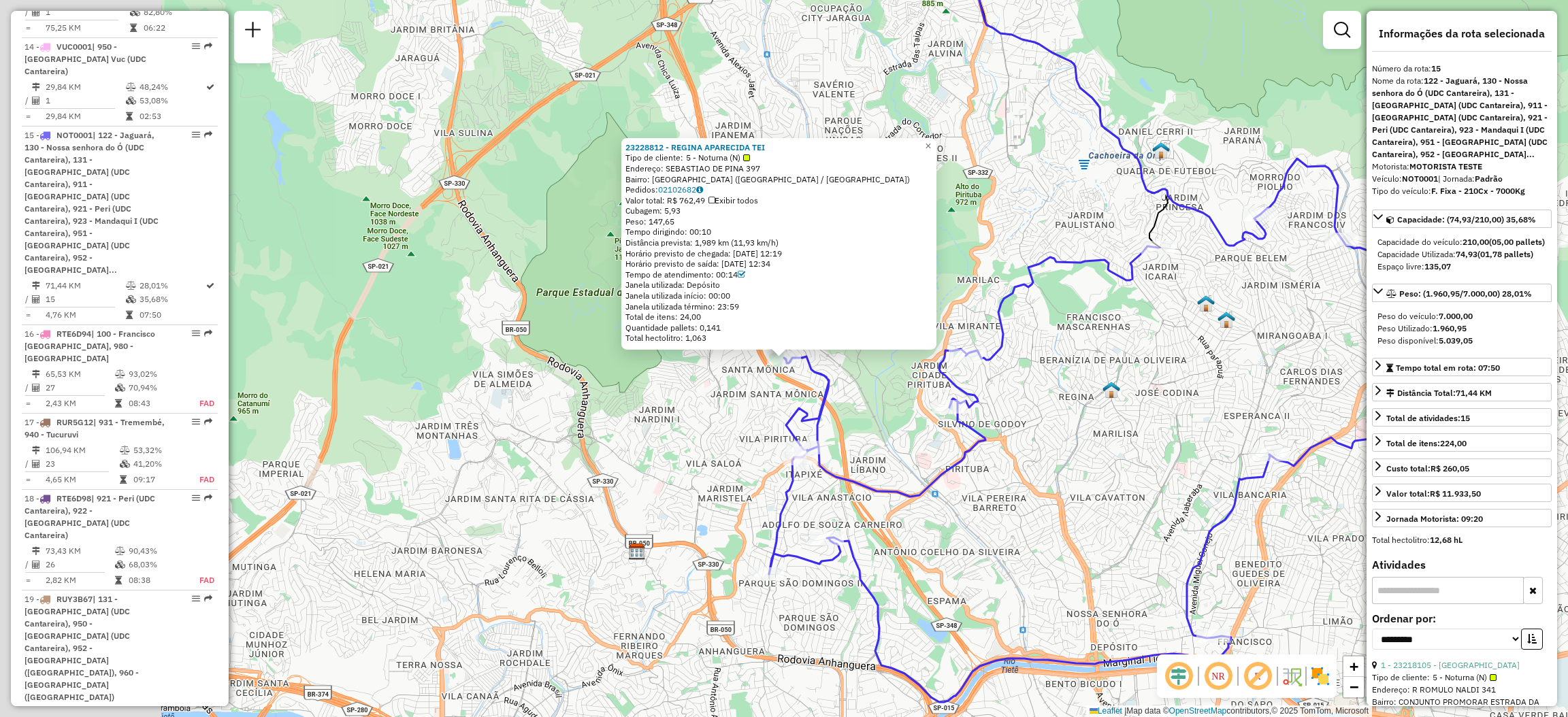
scroll to position [1613, 0]
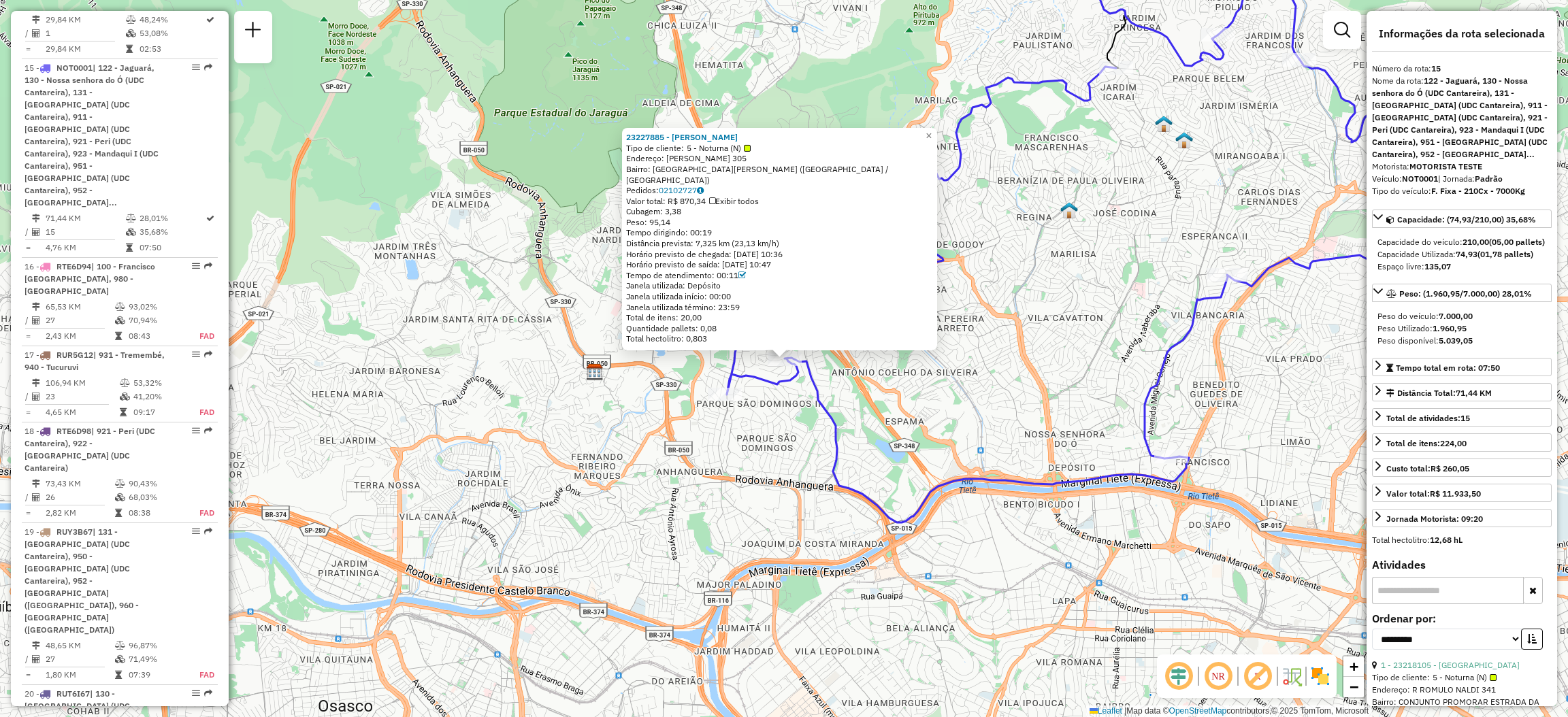
click at [733, 406] on div "23227885 - [PERSON_NAME] Tipo de cliente: 5 - Noturna (N) Endereço: [PERSON_NAM…" at bounding box center [784, 358] width 1568 height 717
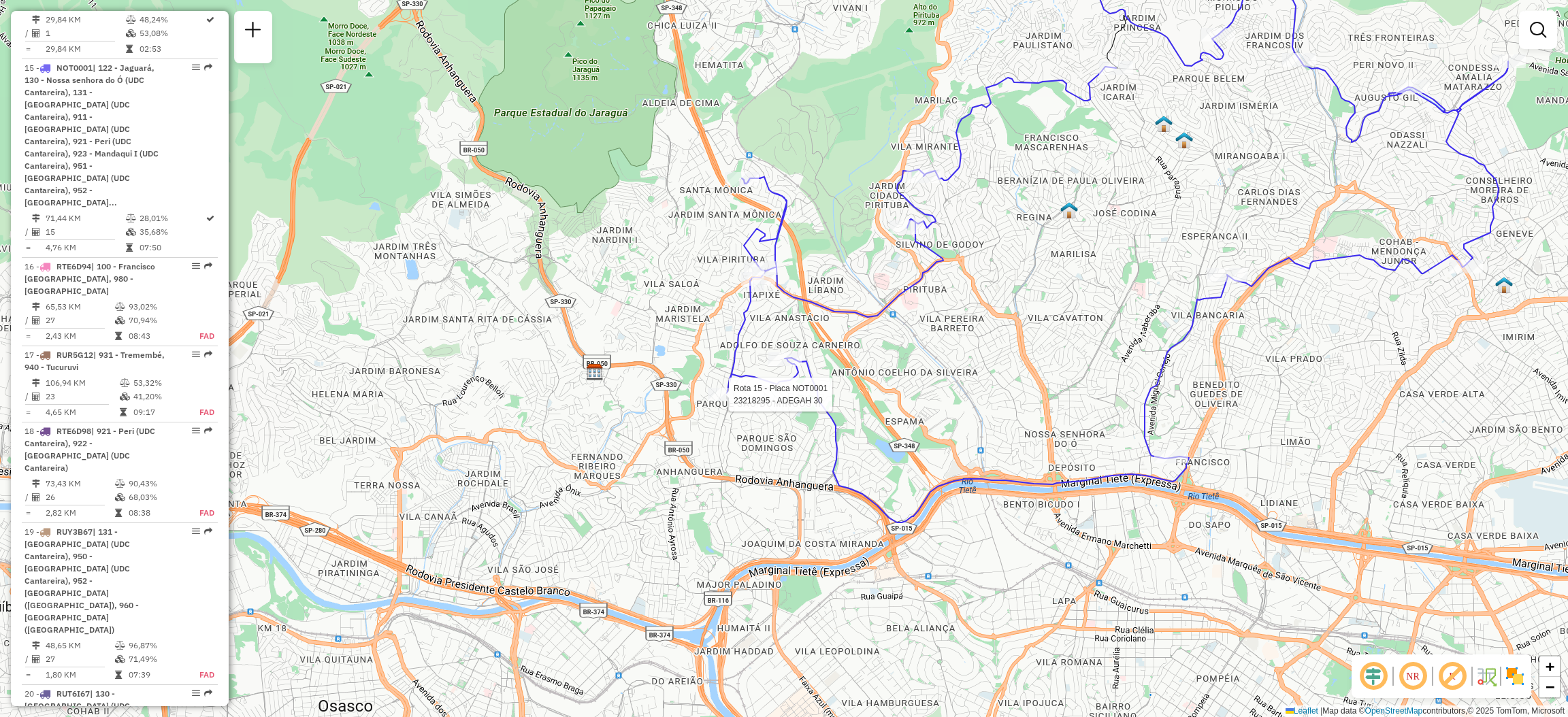
select select "**********"
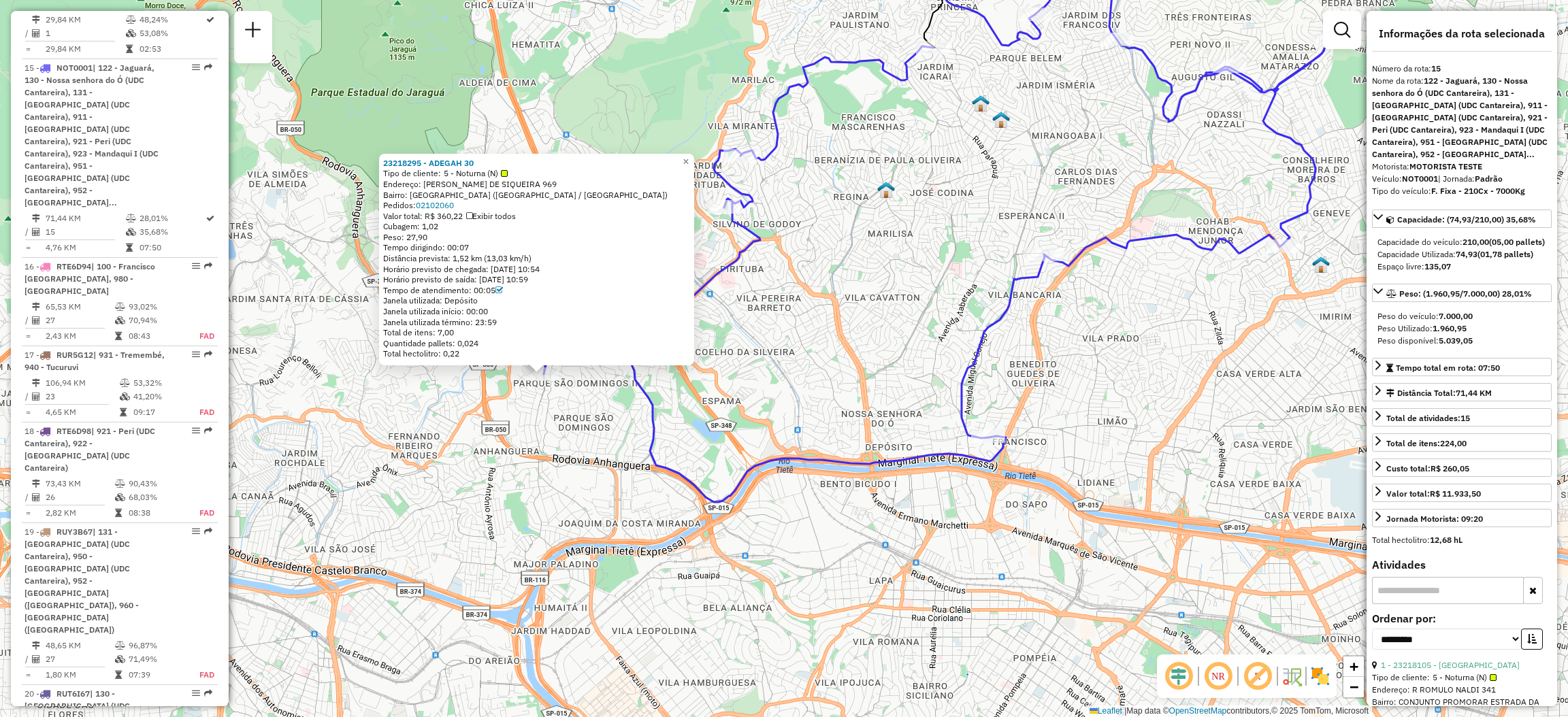
drag, startPoint x: 812, startPoint y: 426, endPoint x: 610, endPoint y: 414, distance: 202.4
click at [565, 443] on div "23218295 - ADEGAH 30 Tipo de cliente: 5 - Noturna (N) Endereço: [PERSON_NAME] D…" at bounding box center [784, 358] width 1568 height 717
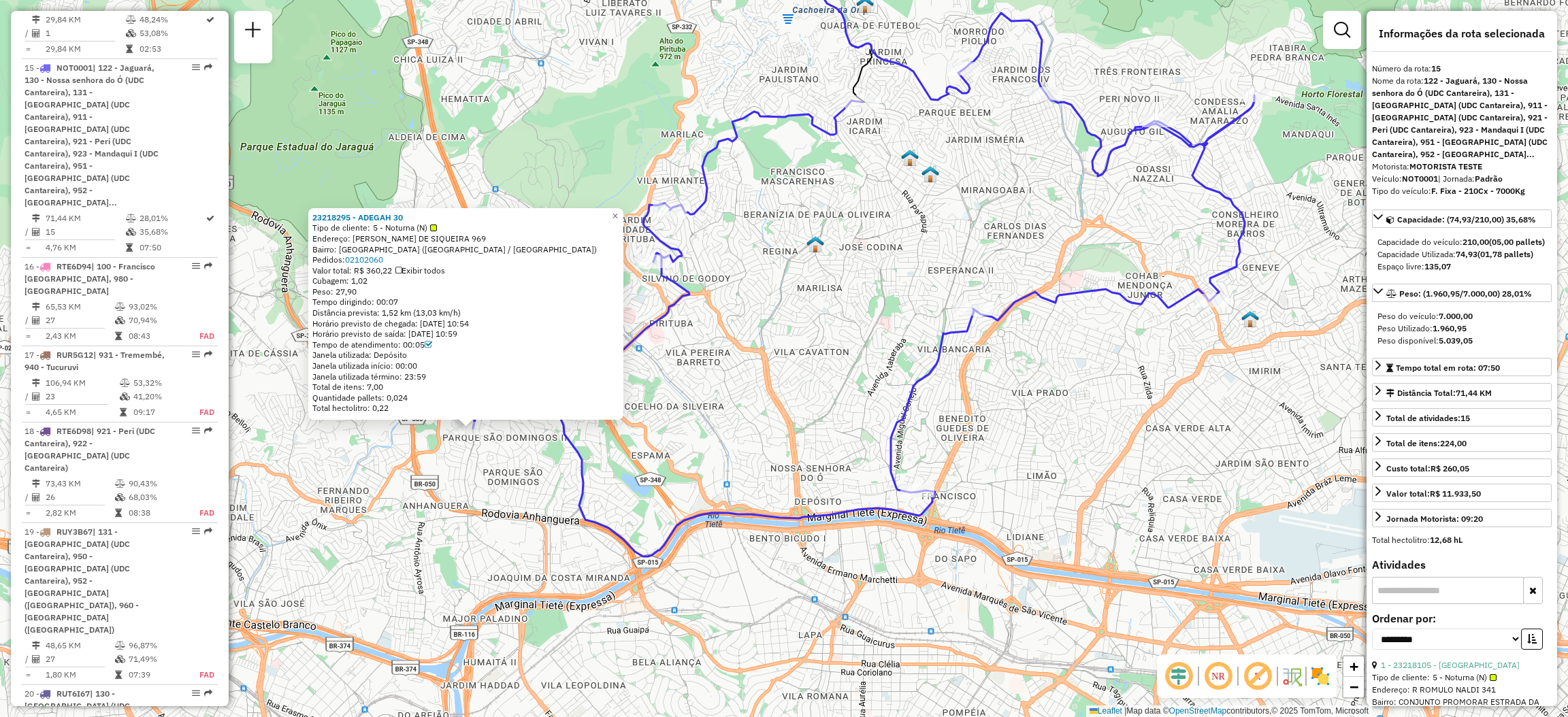
drag, startPoint x: 910, startPoint y: 330, endPoint x: 818, endPoint y: 393, distance: 111.5
click at [820, 394] on div "23218295 - ADEGAH 30 Tipo de cliente: 5 - Noturna (N) Endereço: [PERSON_NAME] D…" at bounding box center [784, 358] width 1568 height 717
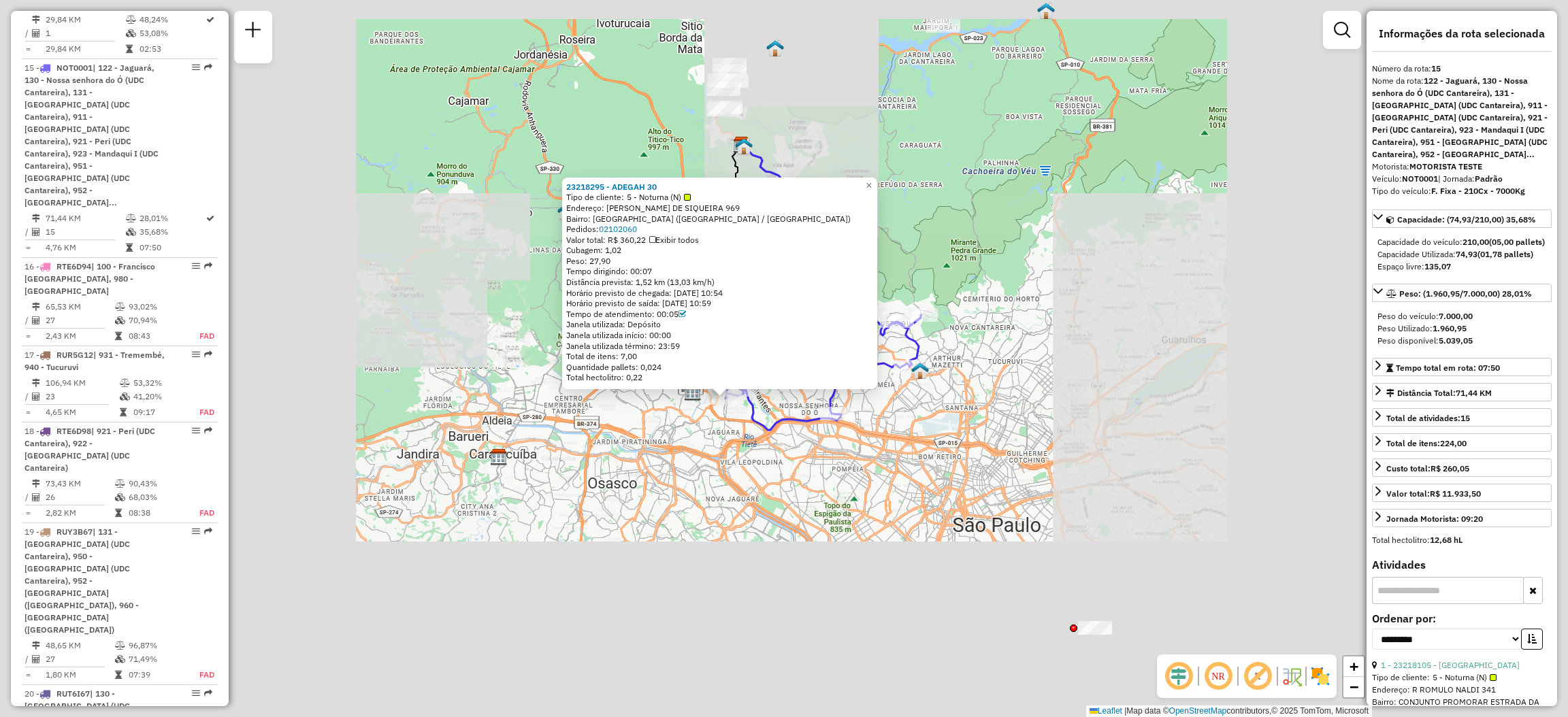
click at [860, 351] on div "Total de itens: 7,00" at bounding box center [719, 356] width 307 height 11
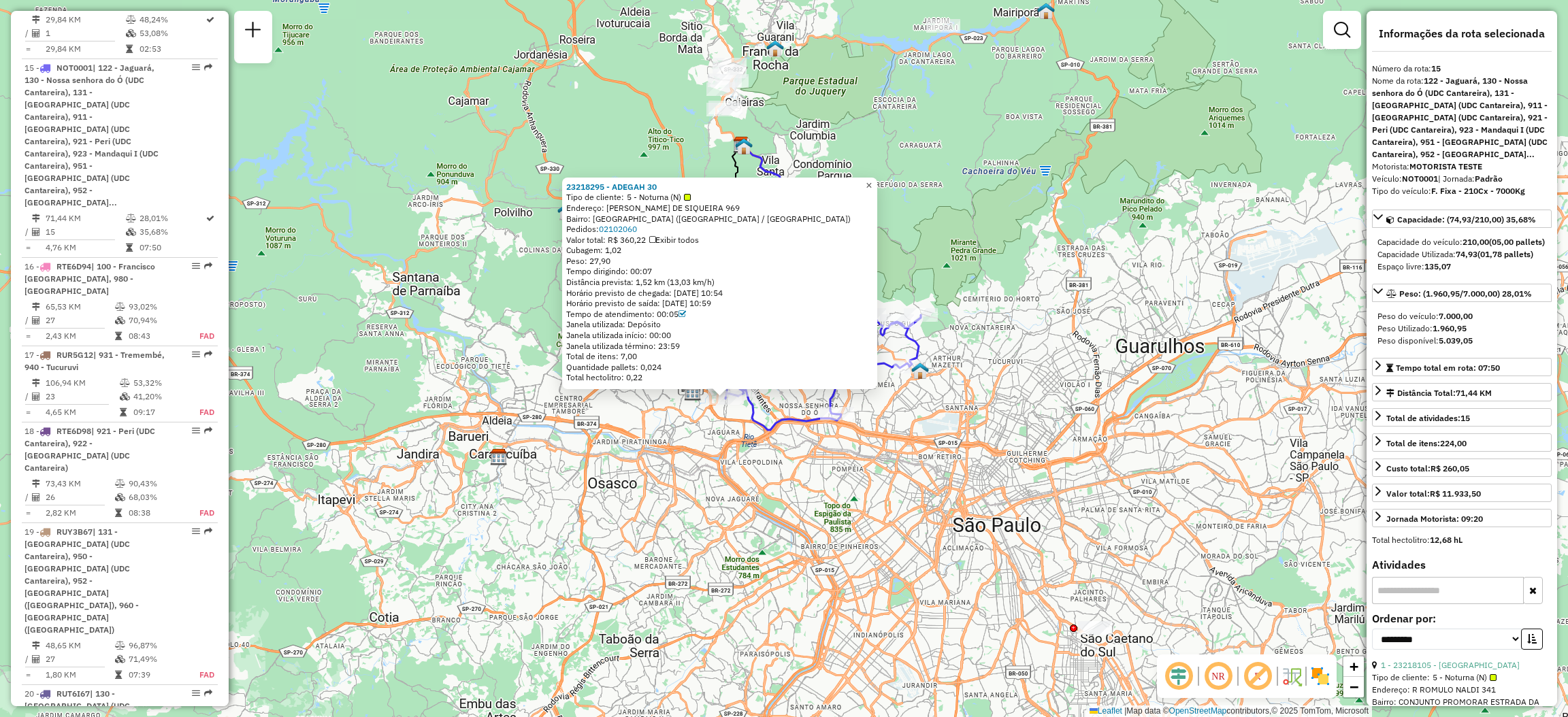
click at [872, 181] on span "×" at bounding box center [869, 185] width 6 height 11
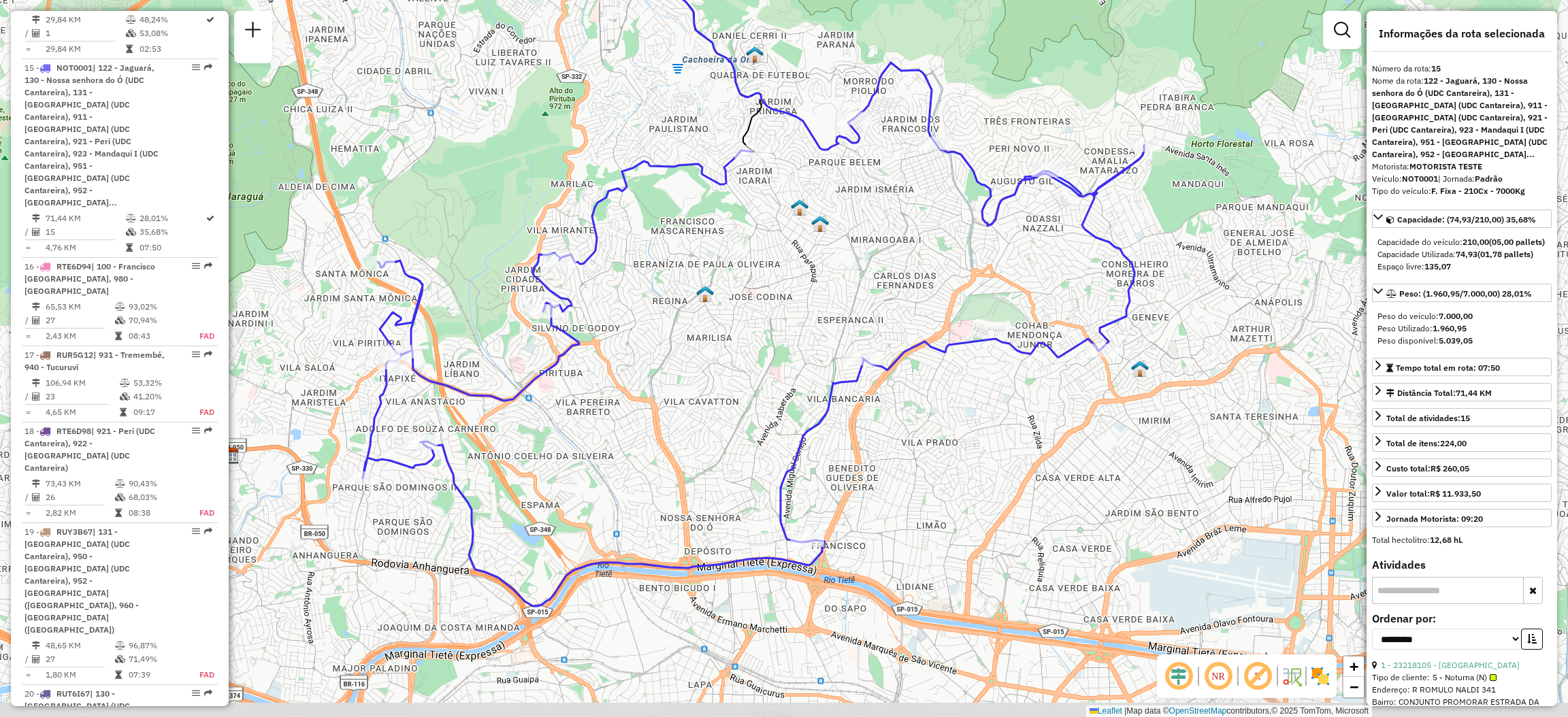
drag, startPoint x: 831, startPoint y: 485, endPoint x: 803, endPoint y: 432, distance: 59.9
click at [785, 435] on div "Janela de atendimento Grade de atendimento Capacidade Transportadoras Veículos …" at bounding box center [784, 358] width 1568 height 717
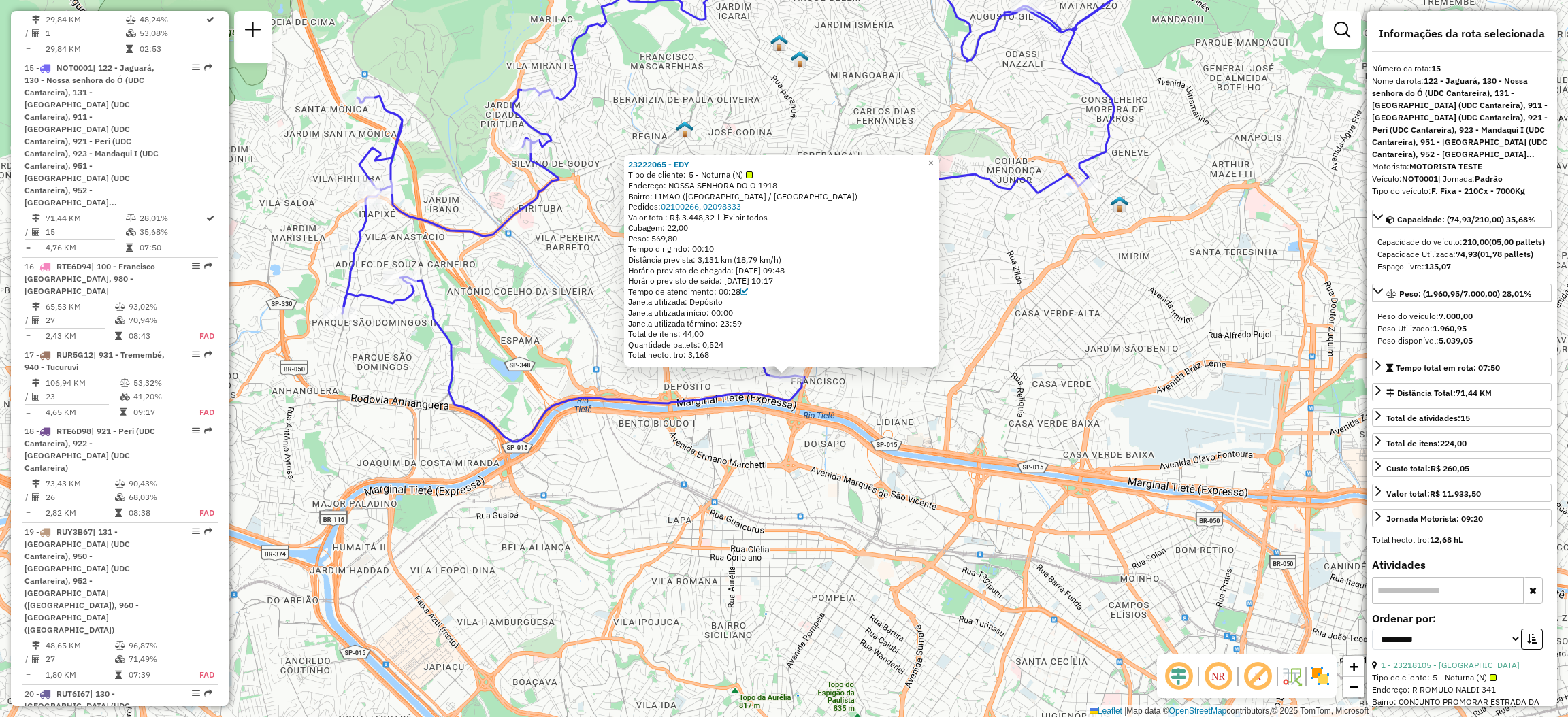
drag, startPoint x: 709, startPoint y: 410, endPoint x: 671, endPoint y: 453, distance: 57.4
click at [695, 467] on div "23222065 - EDY Tipo de cliente: 5 - Noturna (N) Endereço: NOSSA SENHORA DO O 19…" at bounding box center [784, 358] width 1568 height 717
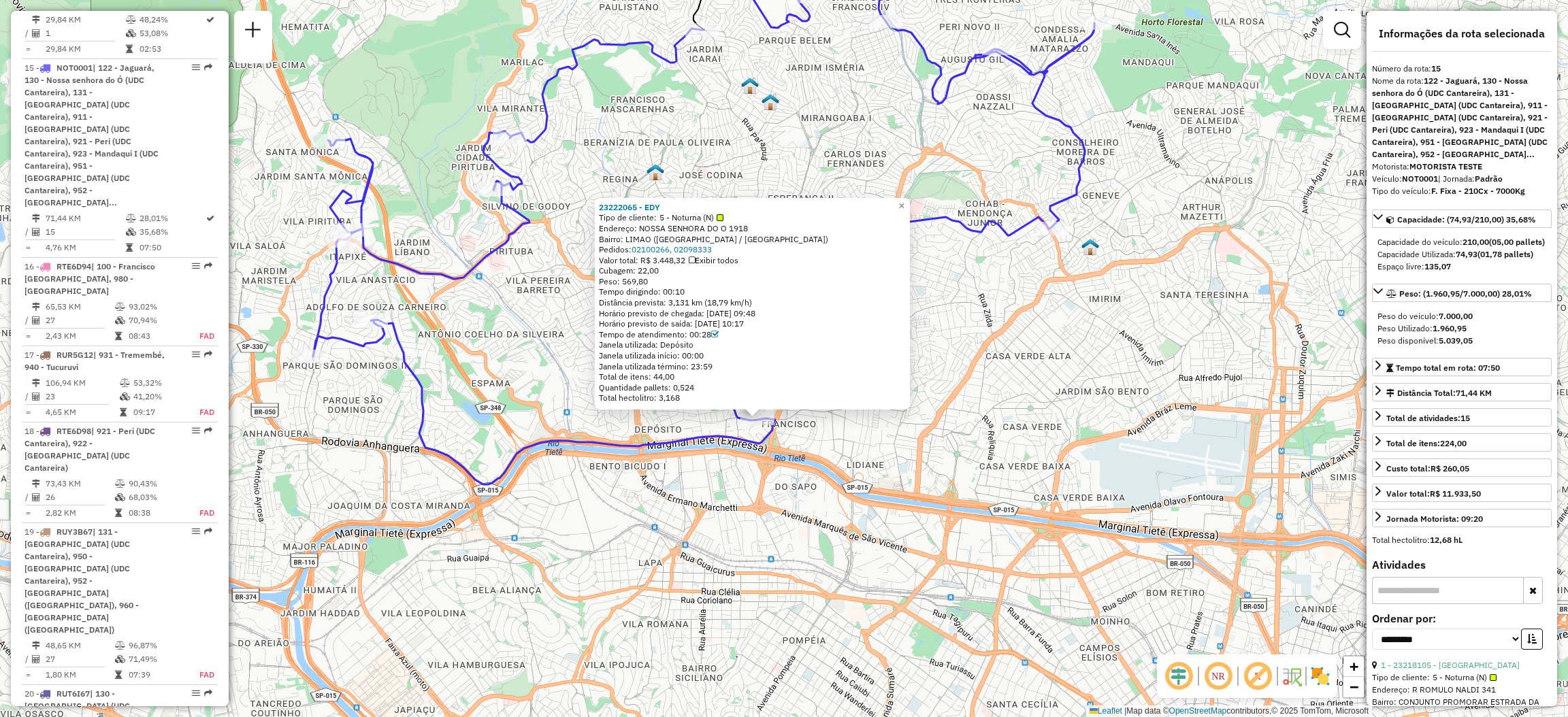
click at [586, 394] on div "23222065 - EDY Tipo de cliente: 5 - Noturna (N) Endereço: NOSSA SENHORA DO O 19…" at bounding box center [784, 358] width 1568 height 717
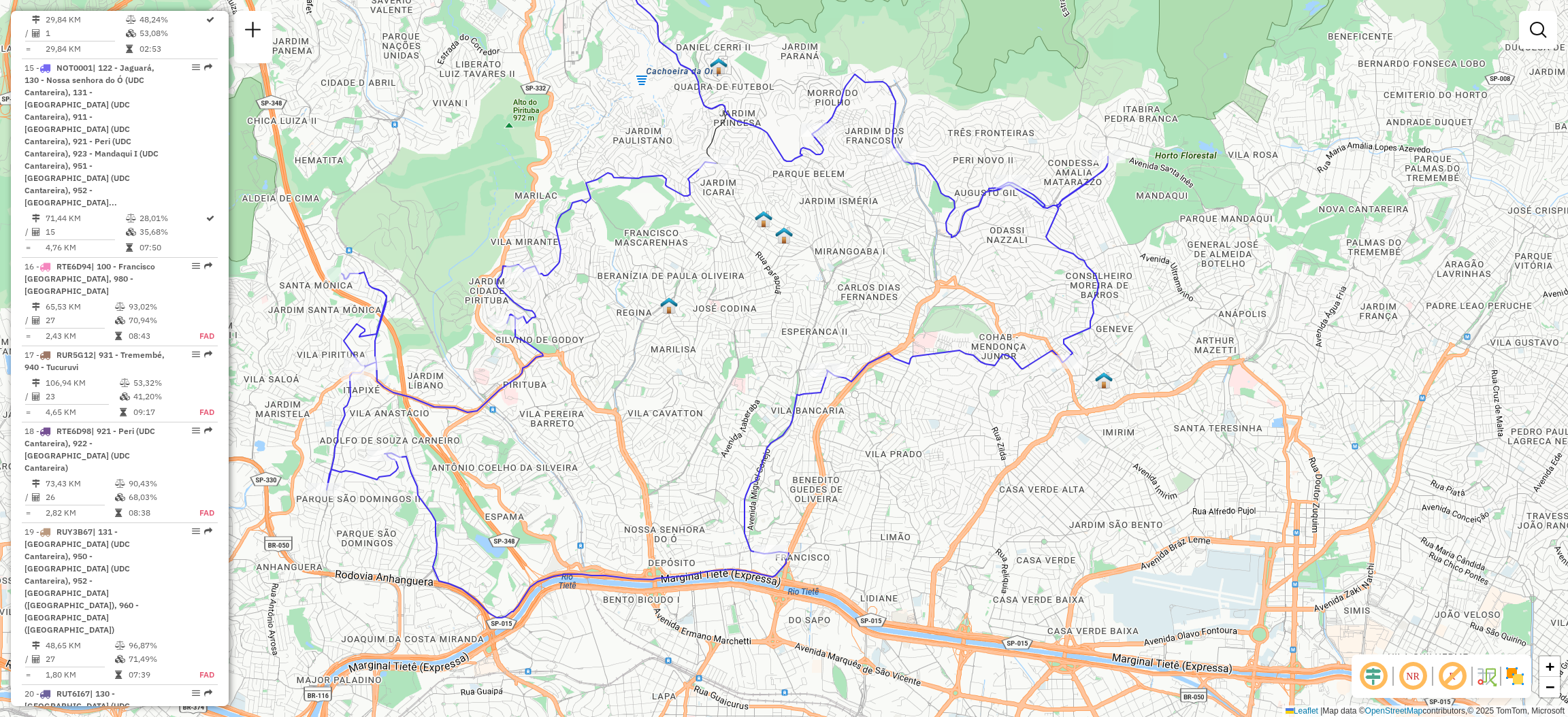
drag, startPoint x: 780, startPoint y: 162, endPoint x: 794, endPoint y: 218, distance: 57.7
click at [794, 218] on div "Janela de atendimento Grade de atendimento Capacidade Transportadoras Veículos …" at bounding box center [784, 358] width 1568 height 717
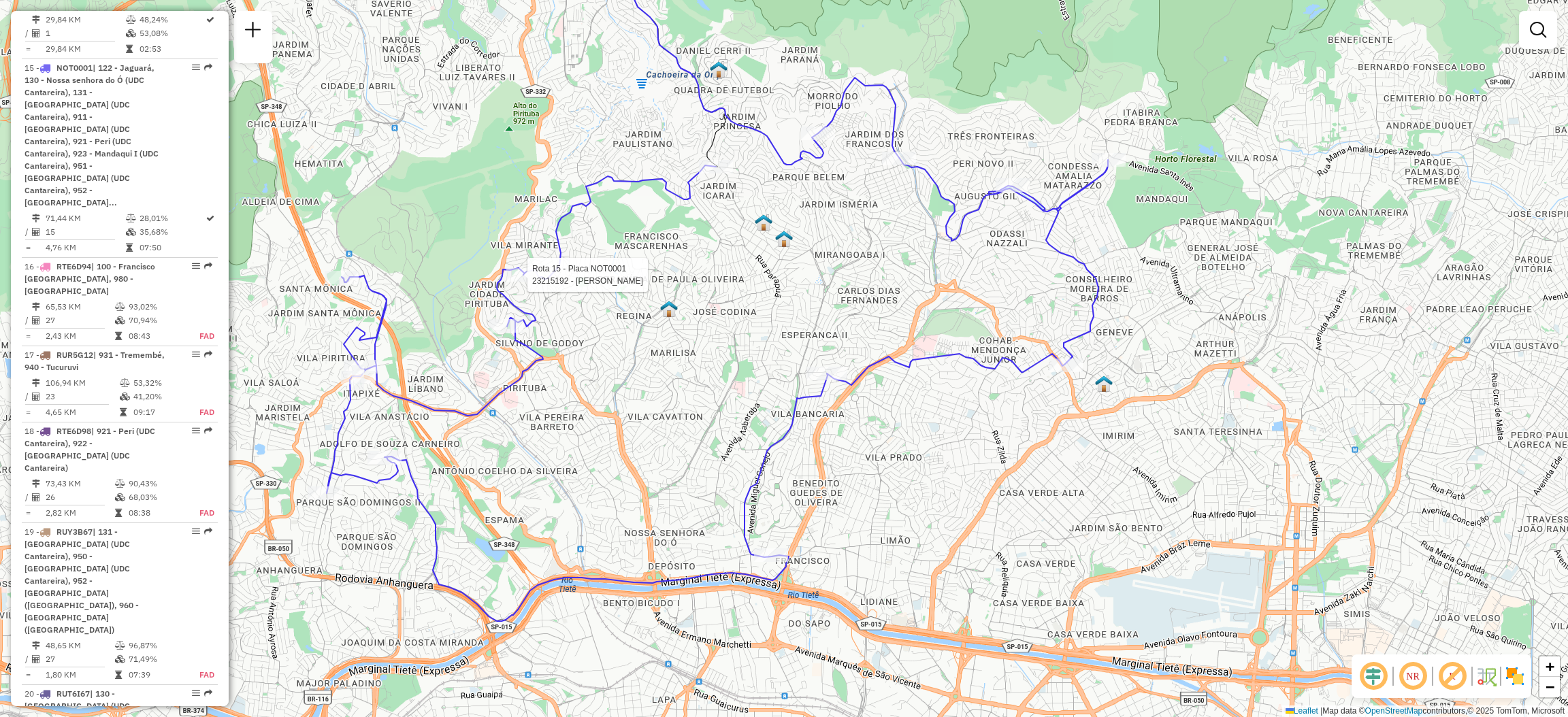
select select "**********"
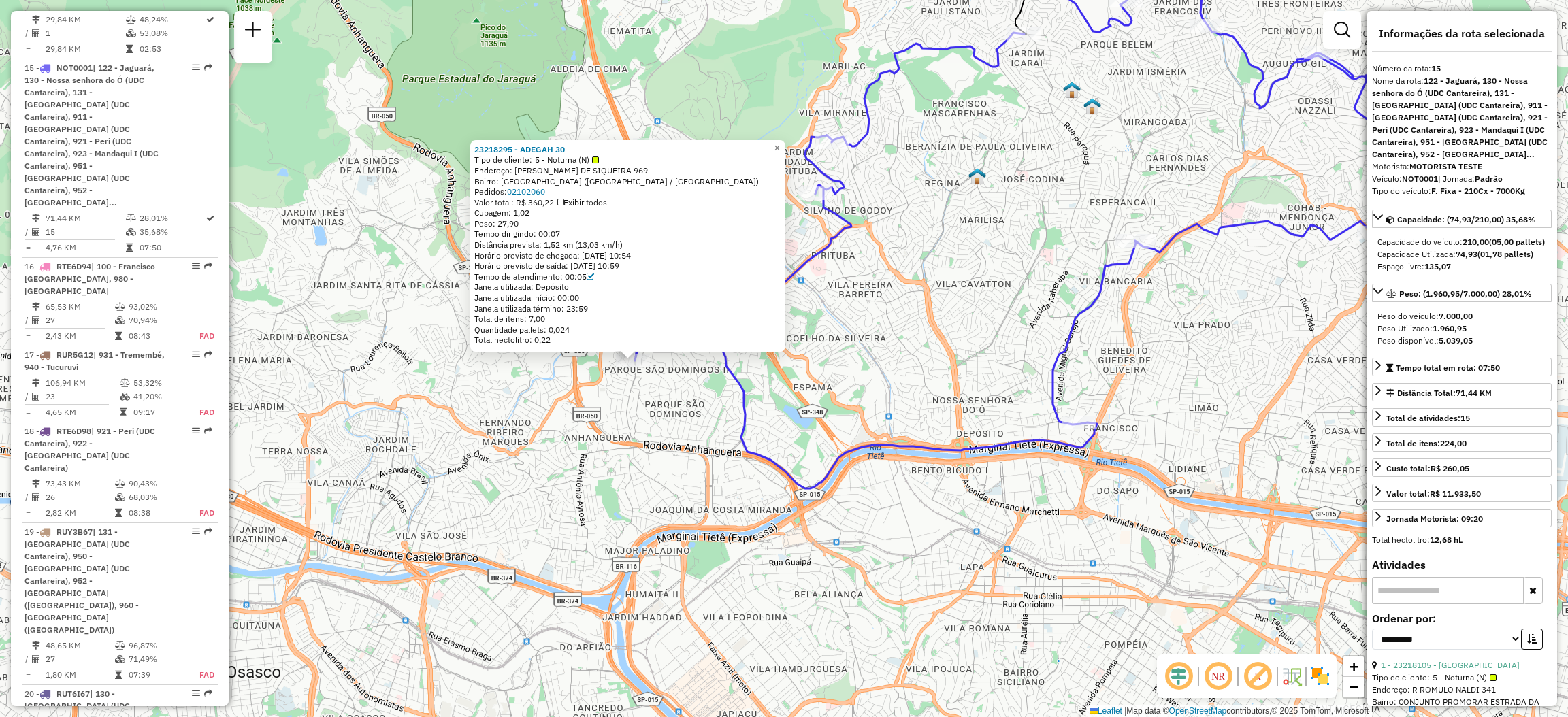
drag, startPoint x: 912, startPoint y: 396, endPoint x: 920, endPoint y: 402, distance: 10.0
click at [772, 402] on div "23218295 - ADEGAH 30 Tipo de cliente: 5 - Noturna (N) Endereço: [PERSON_NAME] D…" at bounding box center [784, 358] width 1568 height 717
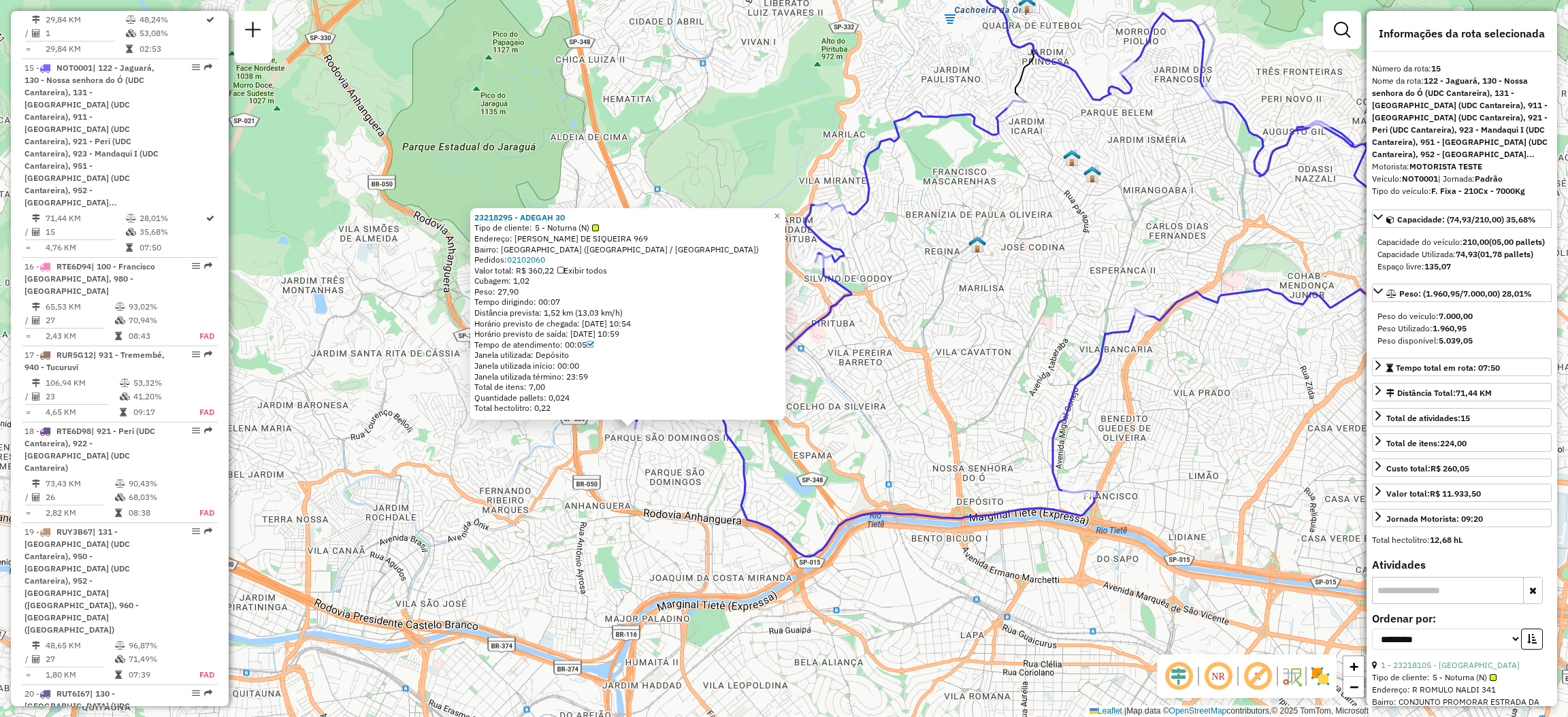
drag, startPoint x: 1023, startPoint y: 366, endPoint x: 1011, endPoint y: 430, distance: 65.1
click at [1011, 430] on div "23218295 - ADEGAH 30 Tipo de cliente: 5 - Noturna (N) Endereço: [PERSON_NAME] D…" at bounding box center [784, 358] width 1568 height 717
click at [955, 390] on div "23218295 - ADEGAH 30 Tipo de cliente: 5 - Noturna (N) Endereço: [PERSON_NAME] D…" at bounding box center [784, 358] width 1568 height 717
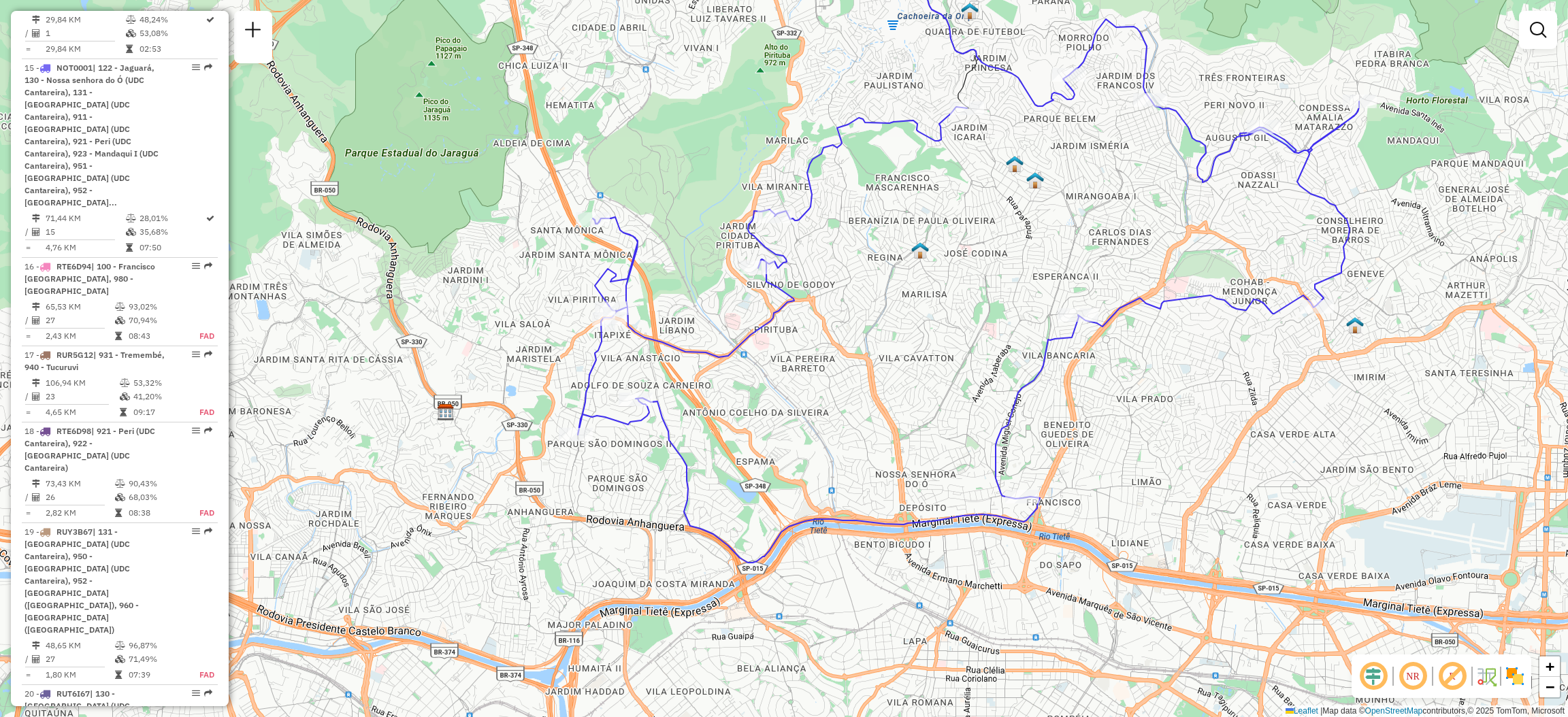
drag, startPoint x: 785, startPoint y: 252, endPoint x: 716, endPoint y: 262, distance: 69.7
click at [716, 262] on div "Janela de atendimento Grade de atendimento Capacidade Transportadoras Veículos …" at bounding box center [784, 358] width 1568 height 717
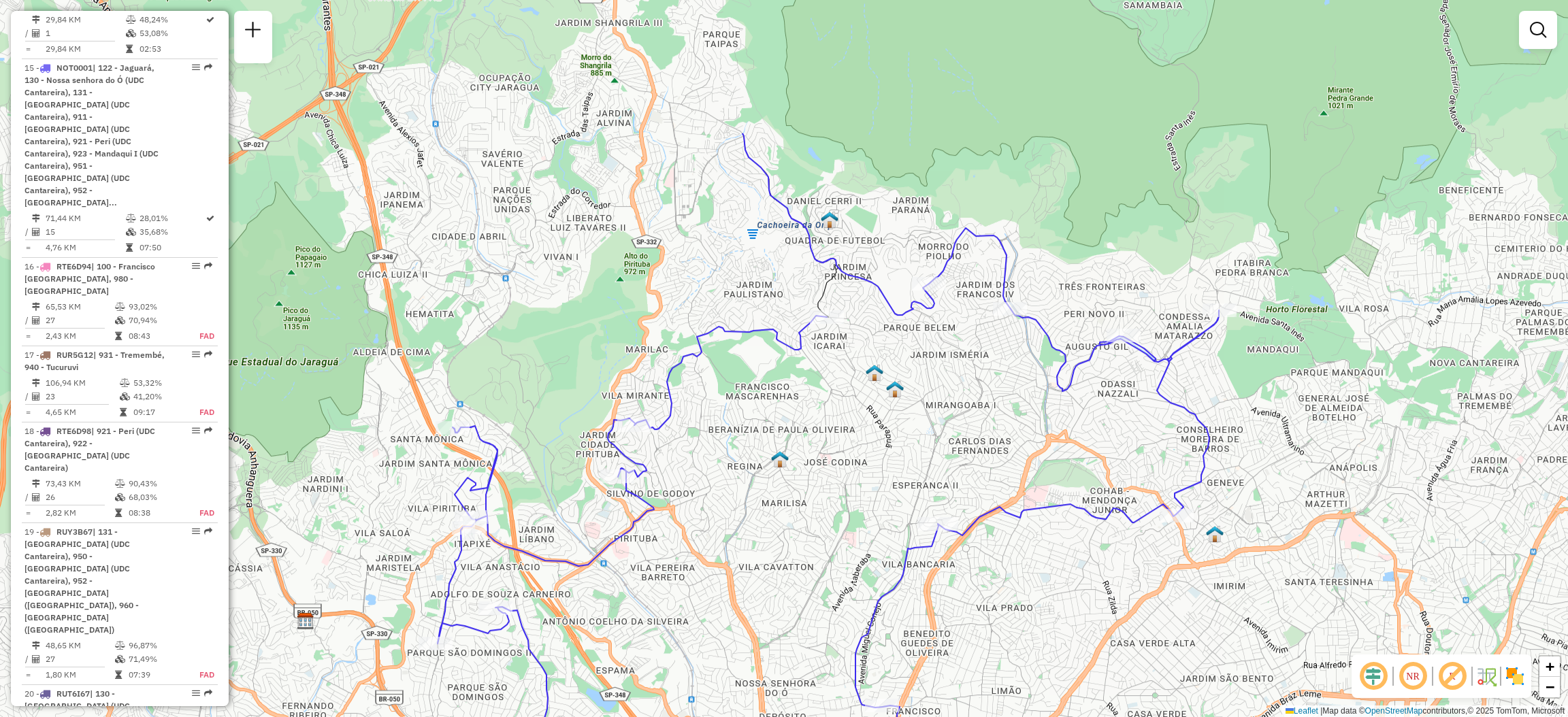
drag, startPoint x: 744, startPoint y: 472, endPoint x: 618, endPoint y: 677, distance: 240.6
click at [618, 677] on div "Janela de atendimento Grade de atendimento Capacidade Transportadoras Veículos …" at bounding box center [784, 358] width 1568 height 717
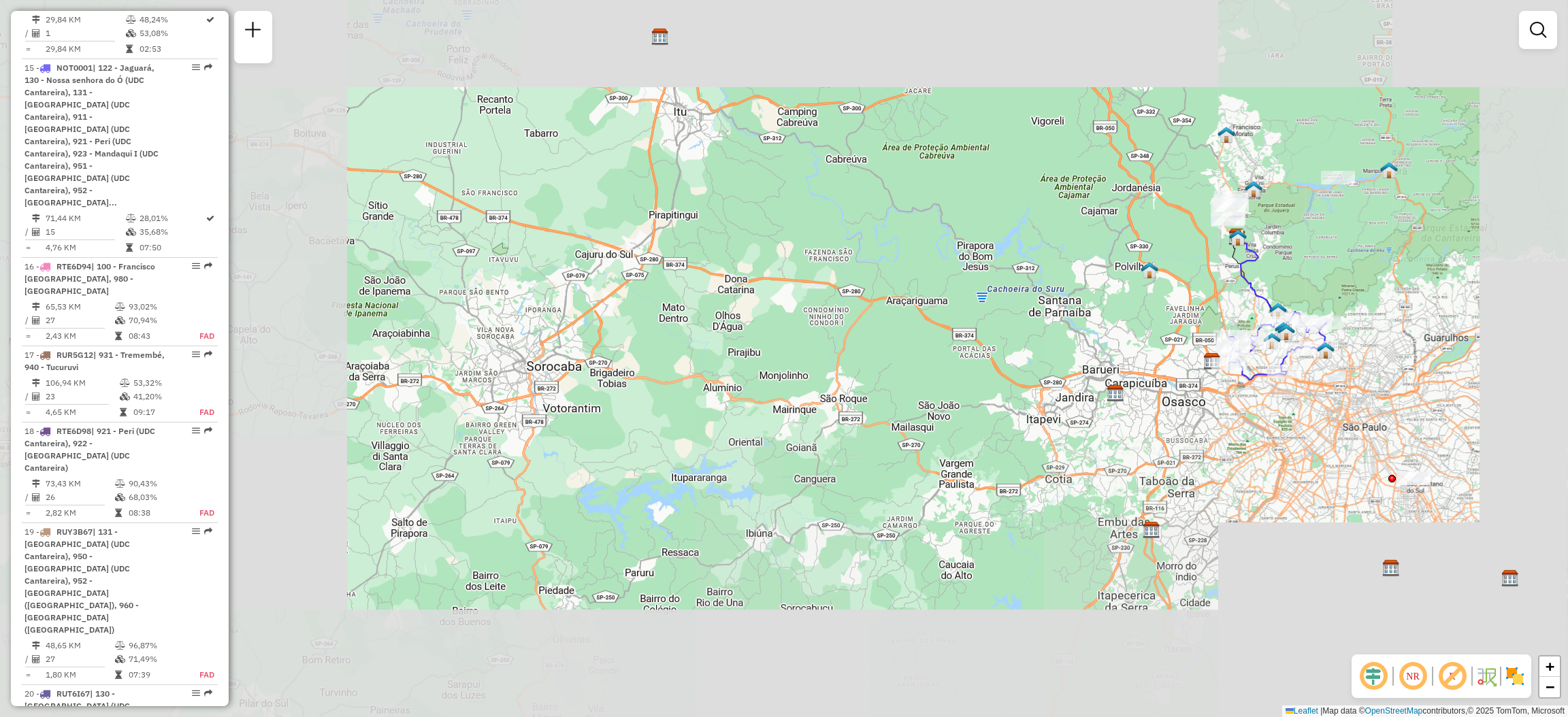
drag, startPoint x: 1227, startPoint y: 402, endPoint x: 1100, endPoint y: 391, distance: 127.5
click at [1100, 391] on div "Janela de atendimento Grade de atendimento Capacidade Transportadoras Veículos …" at bounding box center [784, 358] width 1568 height 717
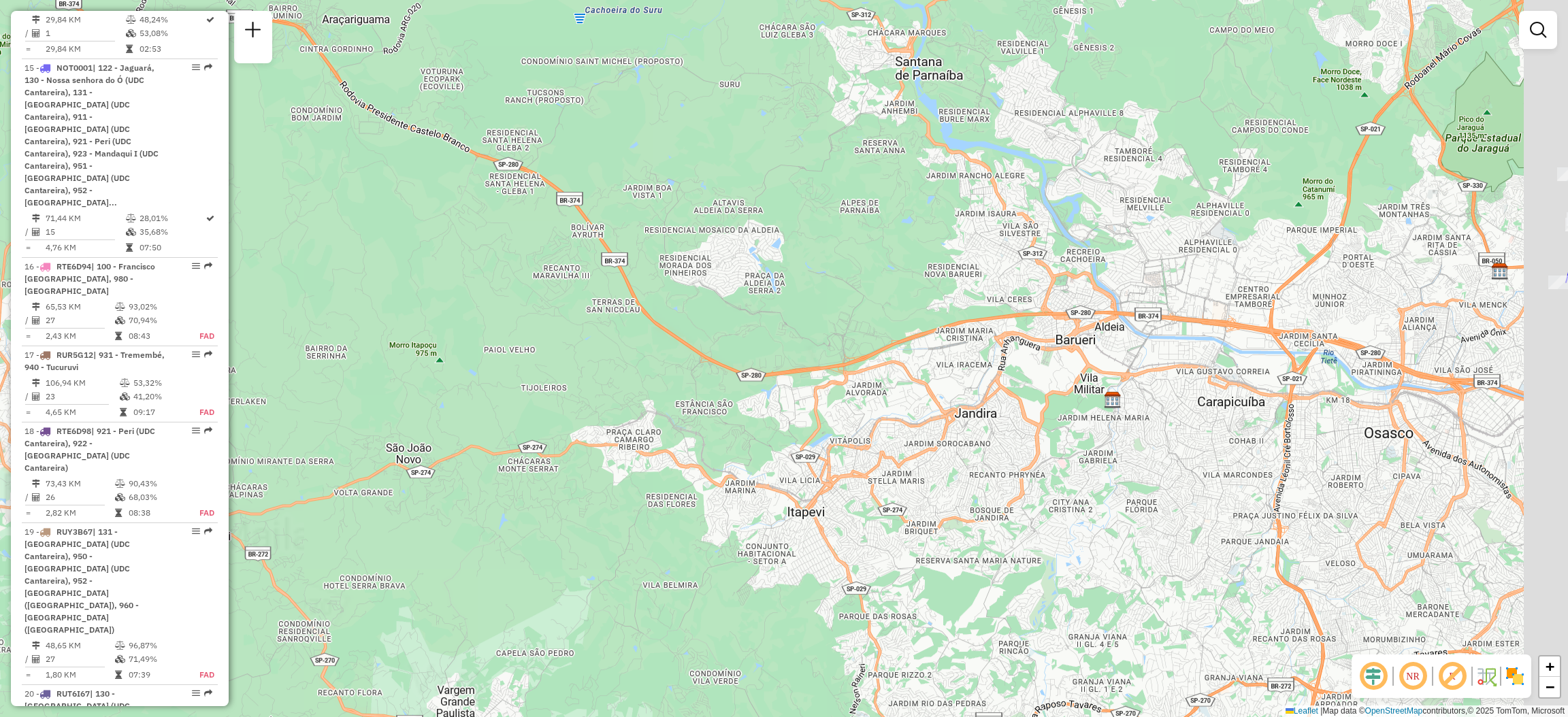
drag, startPoint x: 1277, startPoint y: 352, endPoint x: 880, endPoint y: 386, distance: 398.5
click at [880, 386] on div "Janela de atendimento Grade de atendimento Capacidade Transportadoras Veículos …" at bounding box center [784, 358] width 1568 height 717
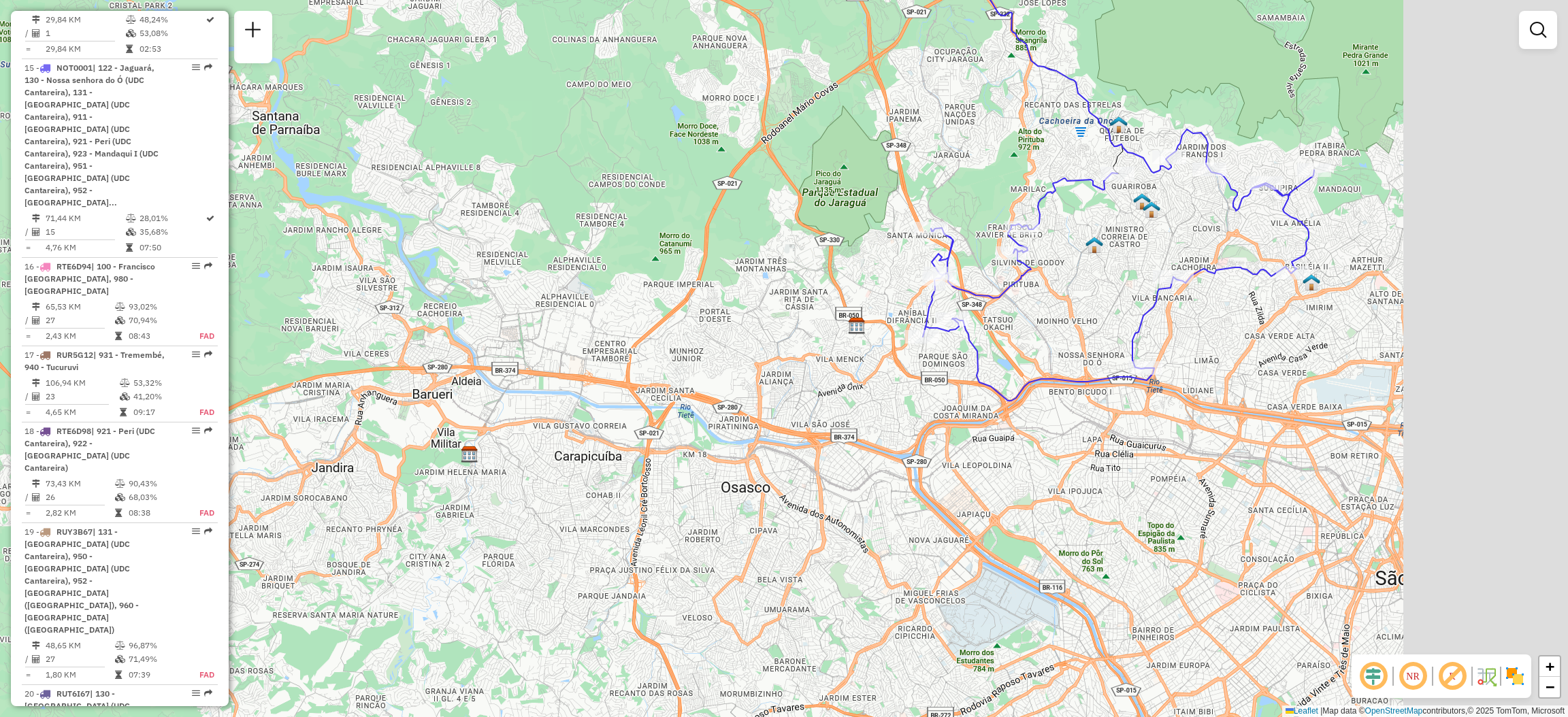
drag, startPoint x: 1210, startPoint y: 414, endPoint x: 899, endPoint y: 438, distance: 311.9
click at [899, 438] on div "Janela de atendimento Grade de atendimento Capacidade Transportadoras Veículos …" at bounding box center [784, 358] width 1568 height 717
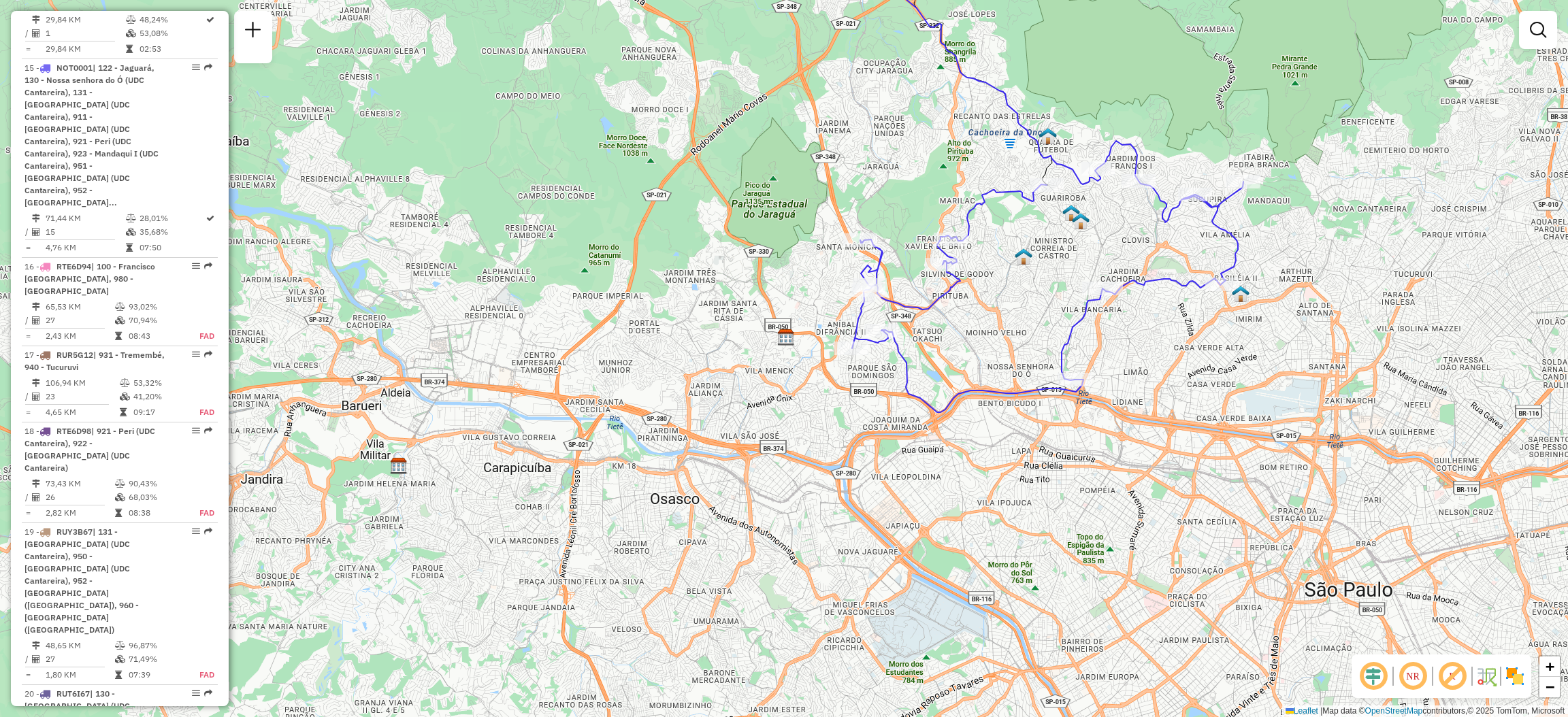
drag, startPoint x: 1383, startPoint y: 396, endPoint x: 1230, endPoint y: 423, distance: 155.4
click at [1230, 423] on div "Janela de atendimento Grade de atendimento Capacidade Transportadoras Veículos …" at bounding box center [784, 358] width 1568 height 717
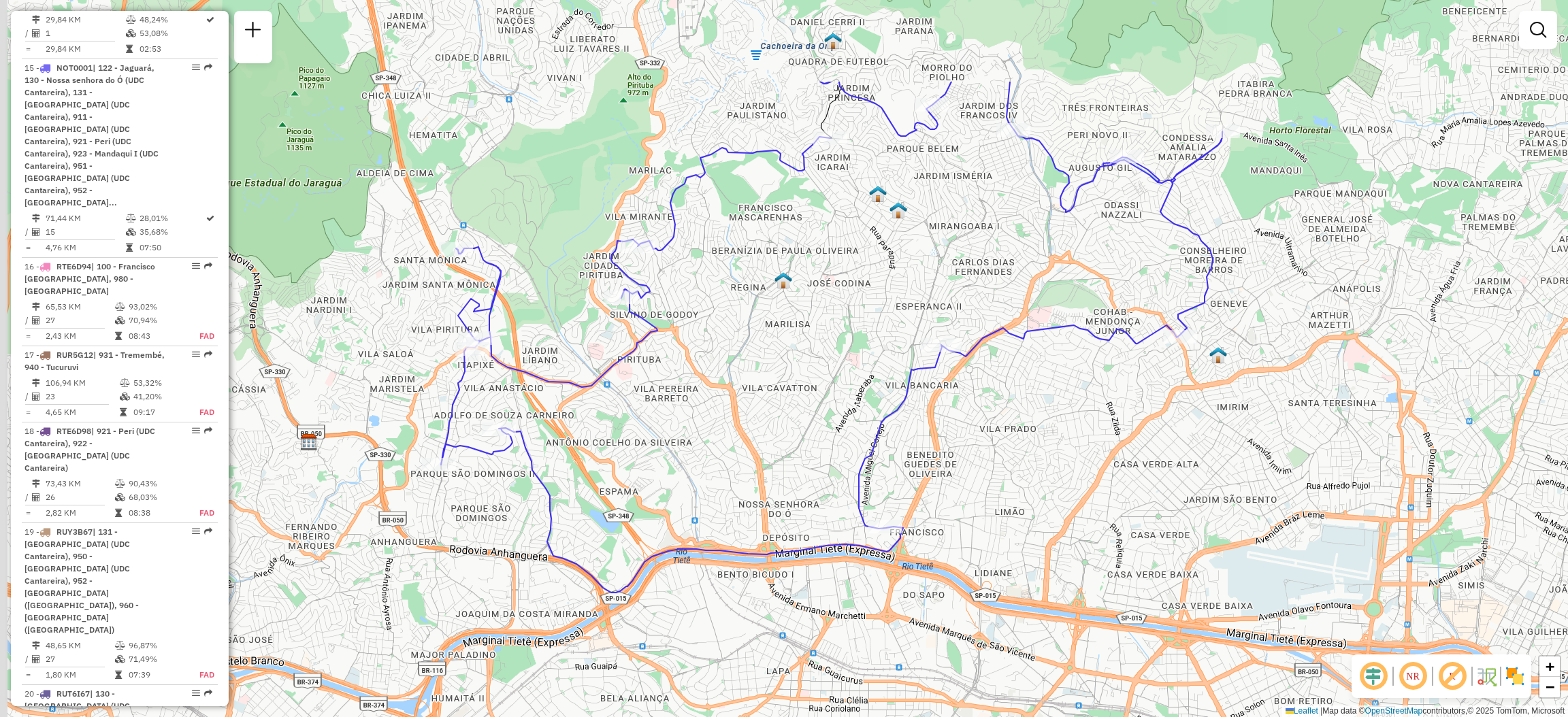
drag, startPoint x: 968, startPoint y: 297, endPoint x: 1145, endPoint y: 462, distance: 242.0
click at [1145, 462] on div "Janela de atendimento Grade de atendimento Capacidade Transportadoras Veículos …" at bounding box center [784, 358] width 1568 height 717
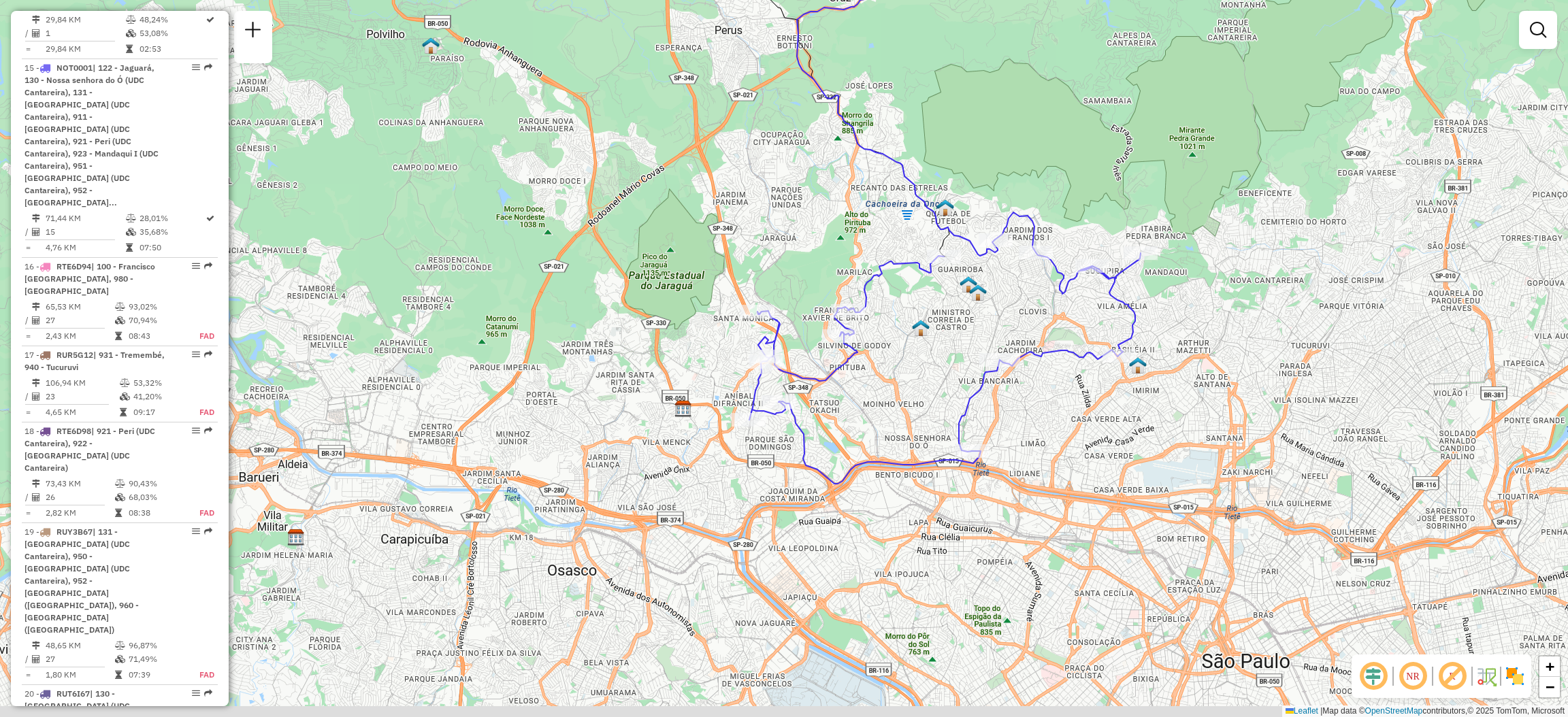
drag, startPoint x: 1010, startPoint y: 423, endPoint x: 993, endPoint y: 403, distance: 26.2
click at [993, 403] on div "Janela de atendimento Grade de atendimento Capacidade Transportadoras Veículos …" at bounding box center [784, 358] width 1568 height 717
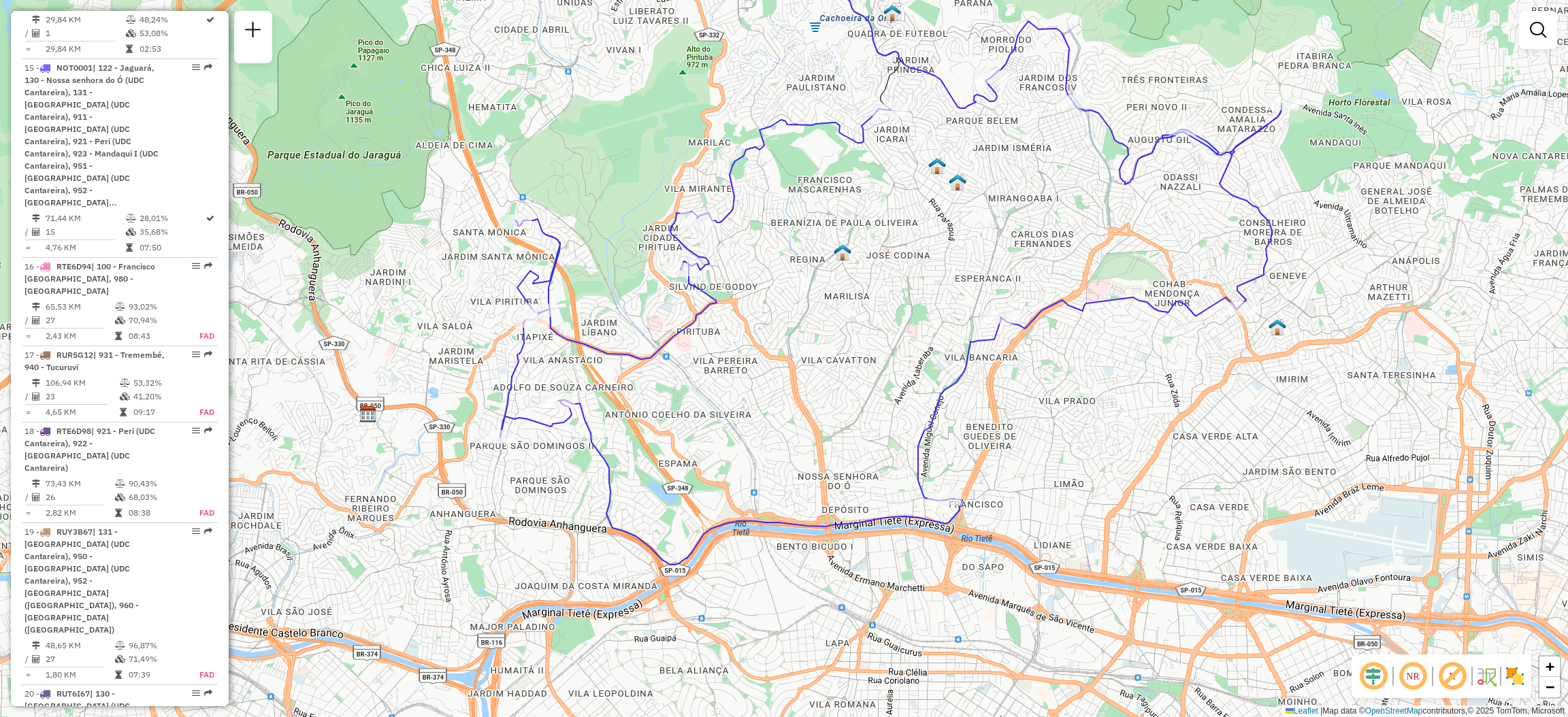
drag, startPoint x: 993, startPoint y: 403, endPoint x: 977, endPoint y: 407, distance: 16.5
click at [977, 407] on div "Janela de atendimento Grade de atendimento Capacidade Transportadoras Veículos …" at bounding box center [784, 358] width 1568 height 717
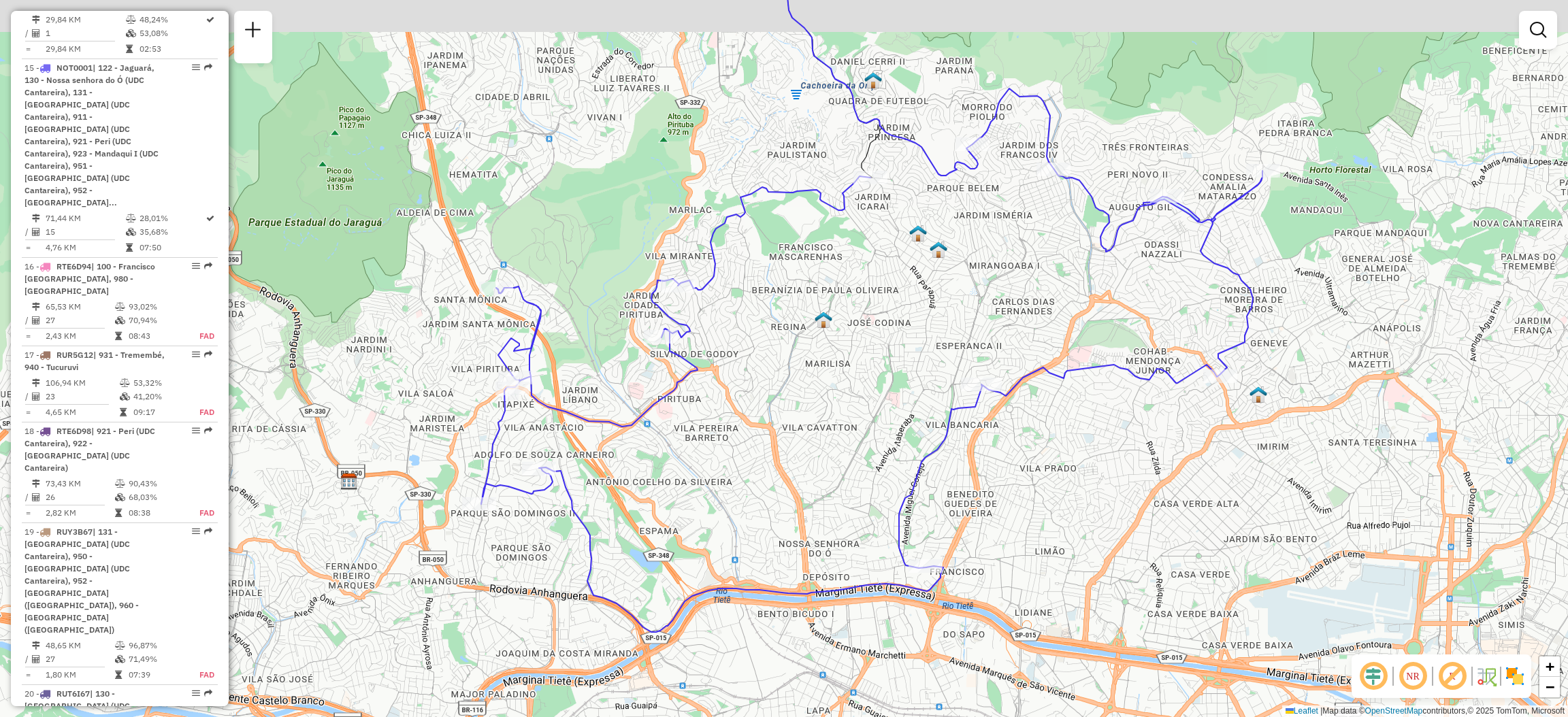
drag, startPoint x: 675, startPoint y: 362, endPoint x: 661, endPoint y: 429, distance: 68.4
click at [661, 429] on div "Janela de atendimento Grade de atendimento Capacidade Transportadoras Veículos …" at bounding box center [784, 358] width 1568 height 717
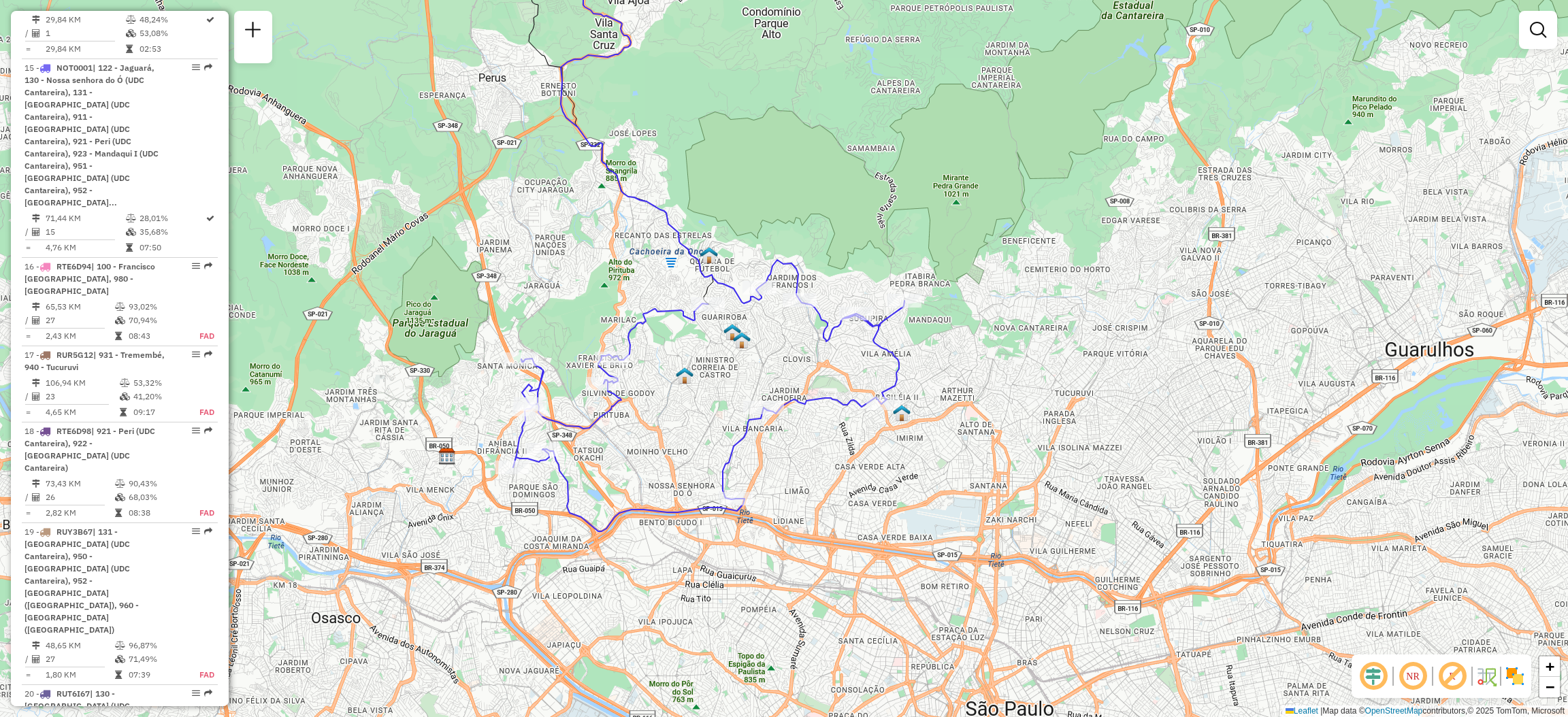
drag, startPoint x: 806, startPoint y: 328, endPoint x: 748, endPoint y: 328, distance: 58.0
click at [748, 328] on div "Janela de atendimento Grade de atendimento Capacidade Transportadoras Veículos …" at bounding box center [784, 358] width 1568 height 717
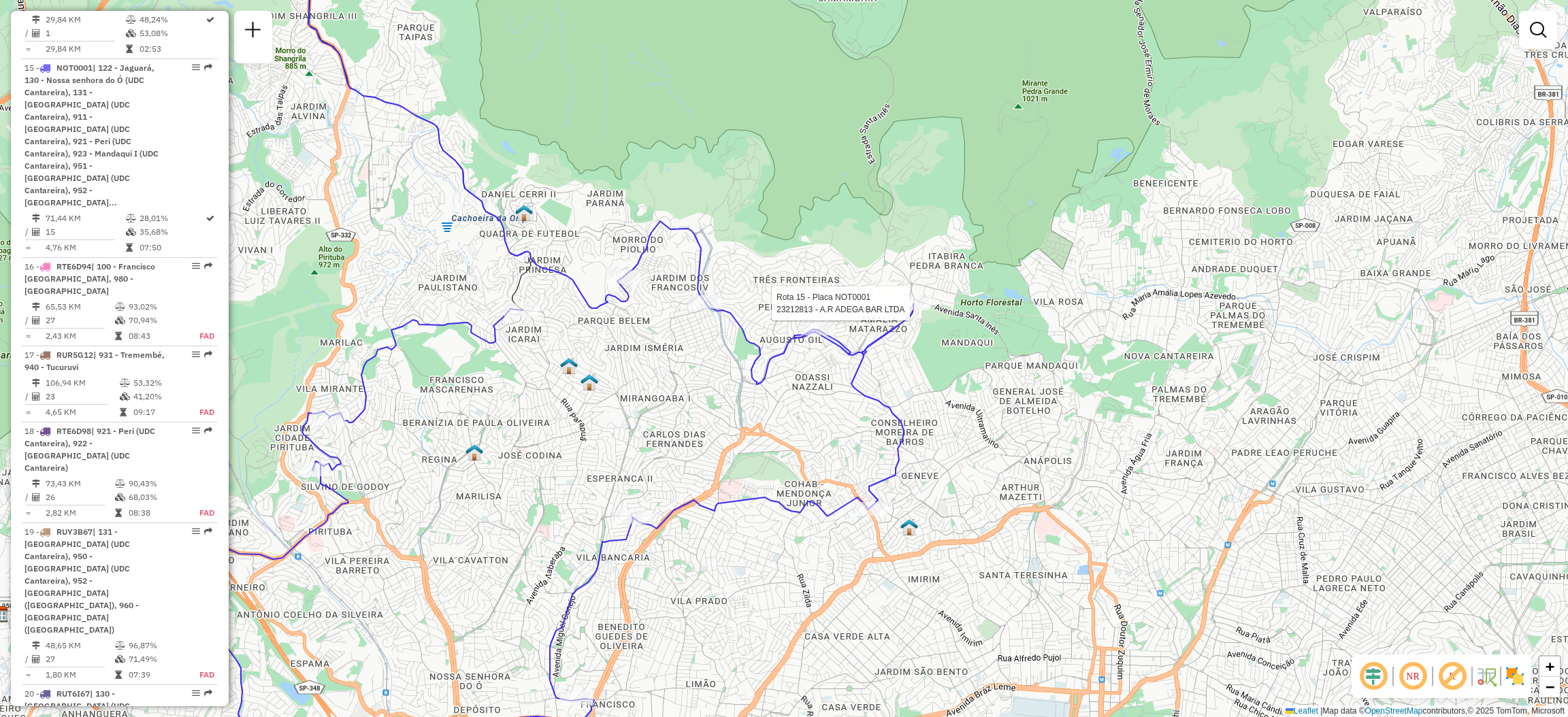
select select "**********"
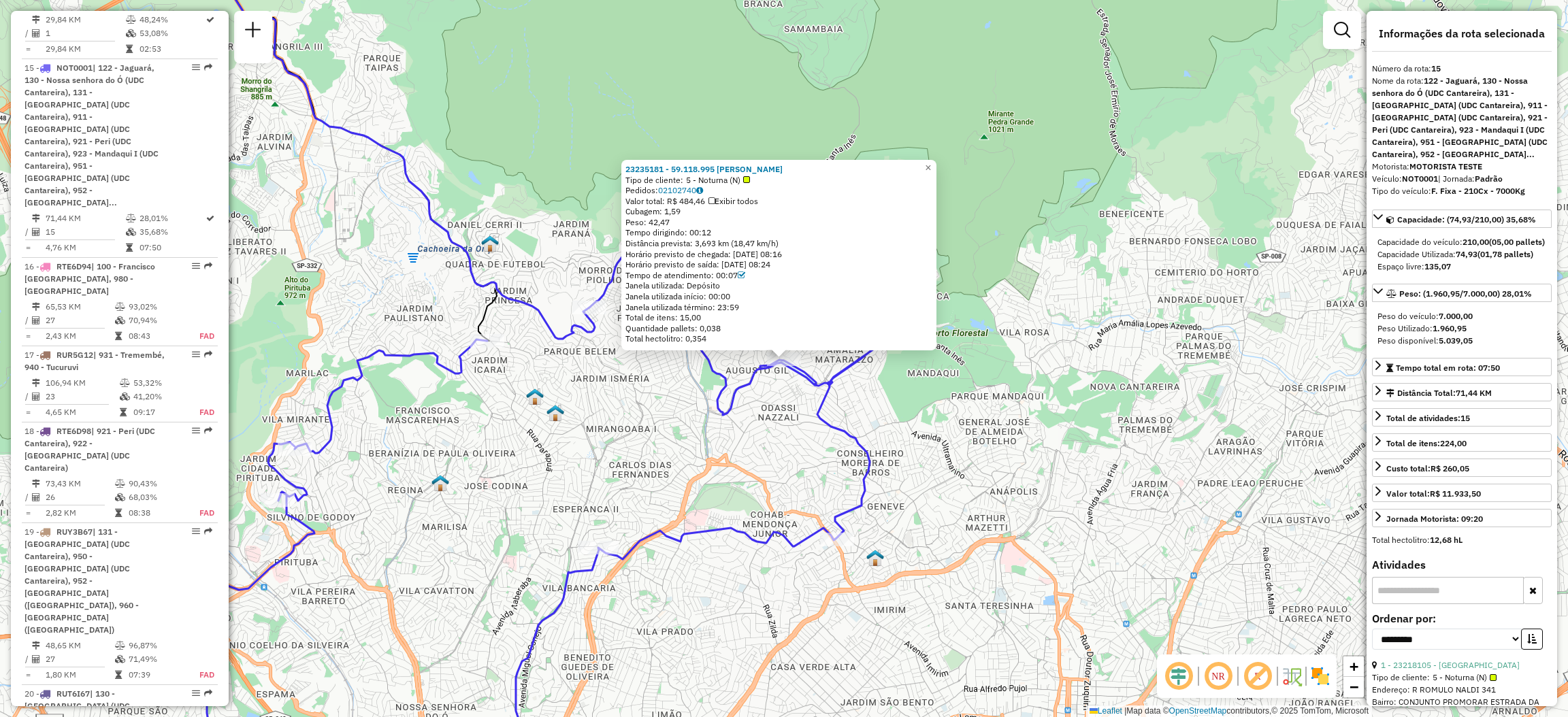
click at [697, 357] on icon at bounding box center [489, 520] width 781 height 537
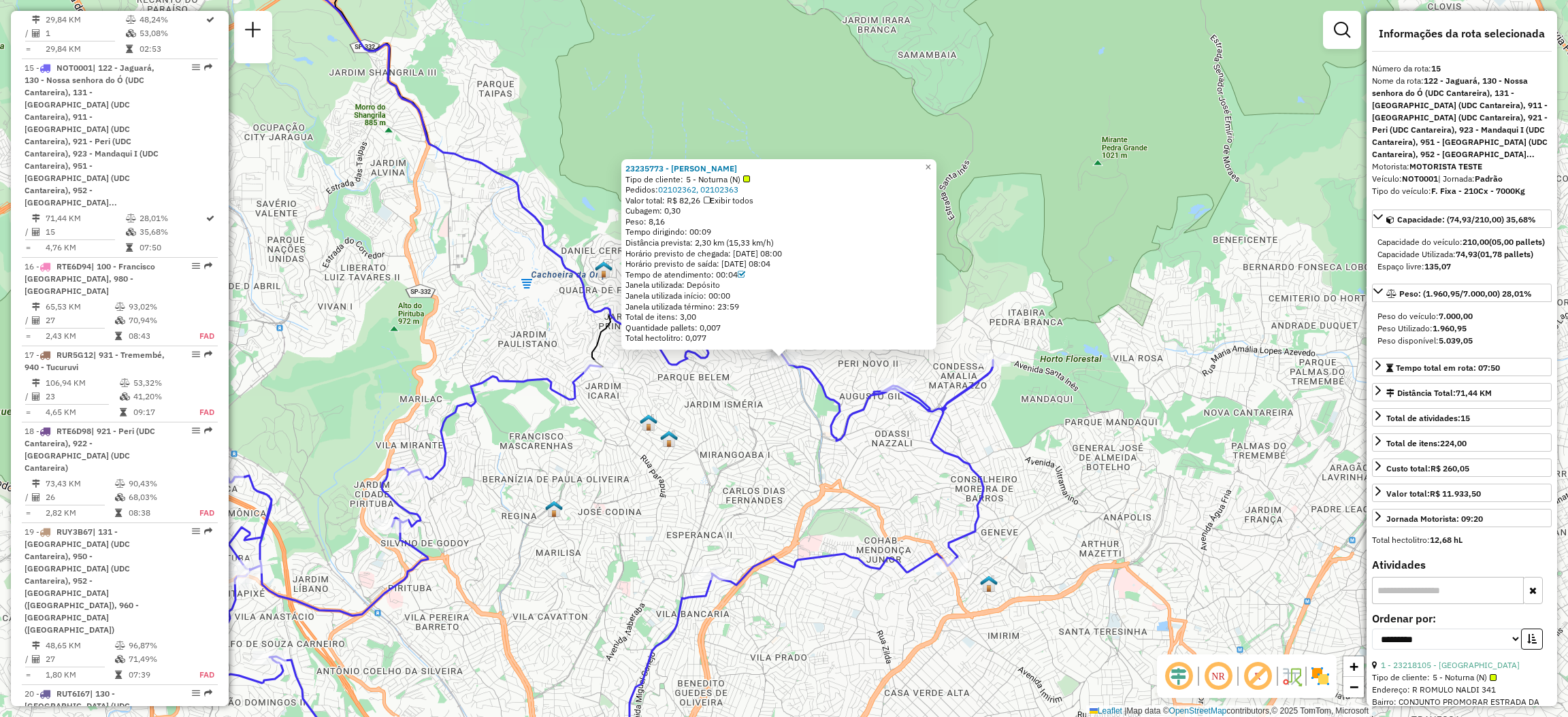
click at [669, 389] on div "23235773 - [PERSON_NAME] Tipo de cliente: 5 - Noturna (N) Pedidos: 02102362, 02…" at bounding box center [784, 358] width 1568 height 717
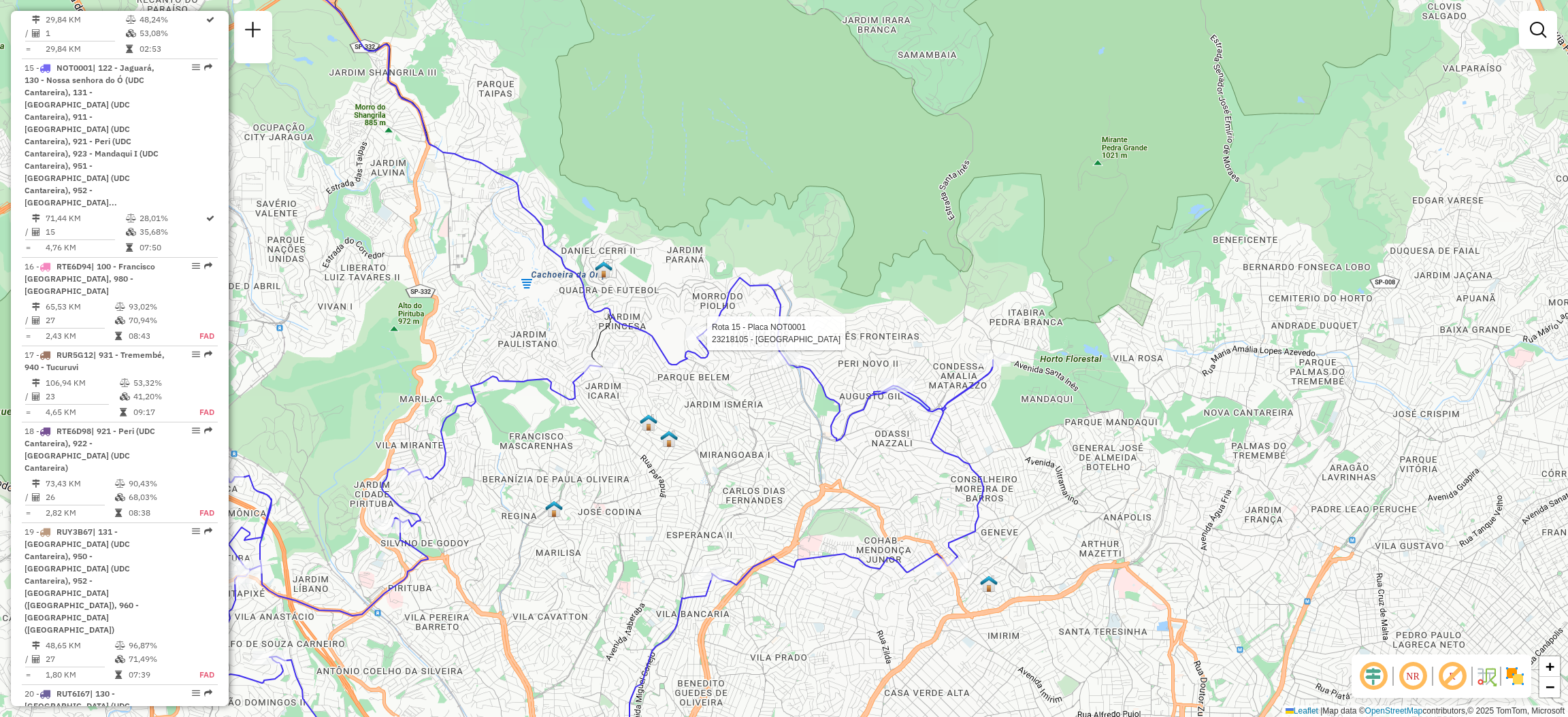
select select "**********"
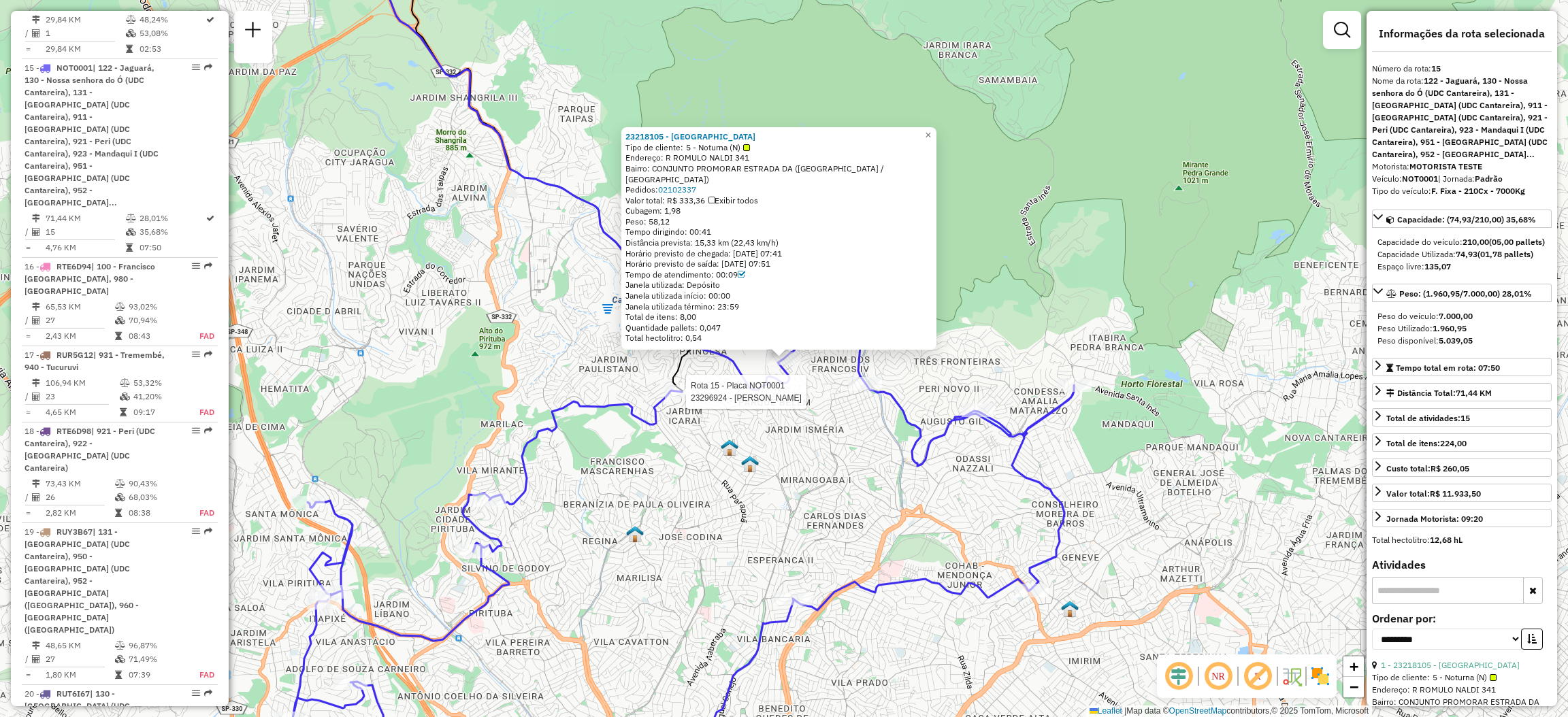
click at [687, 399] on div at bounding box center [681, 392] width 34 height 13
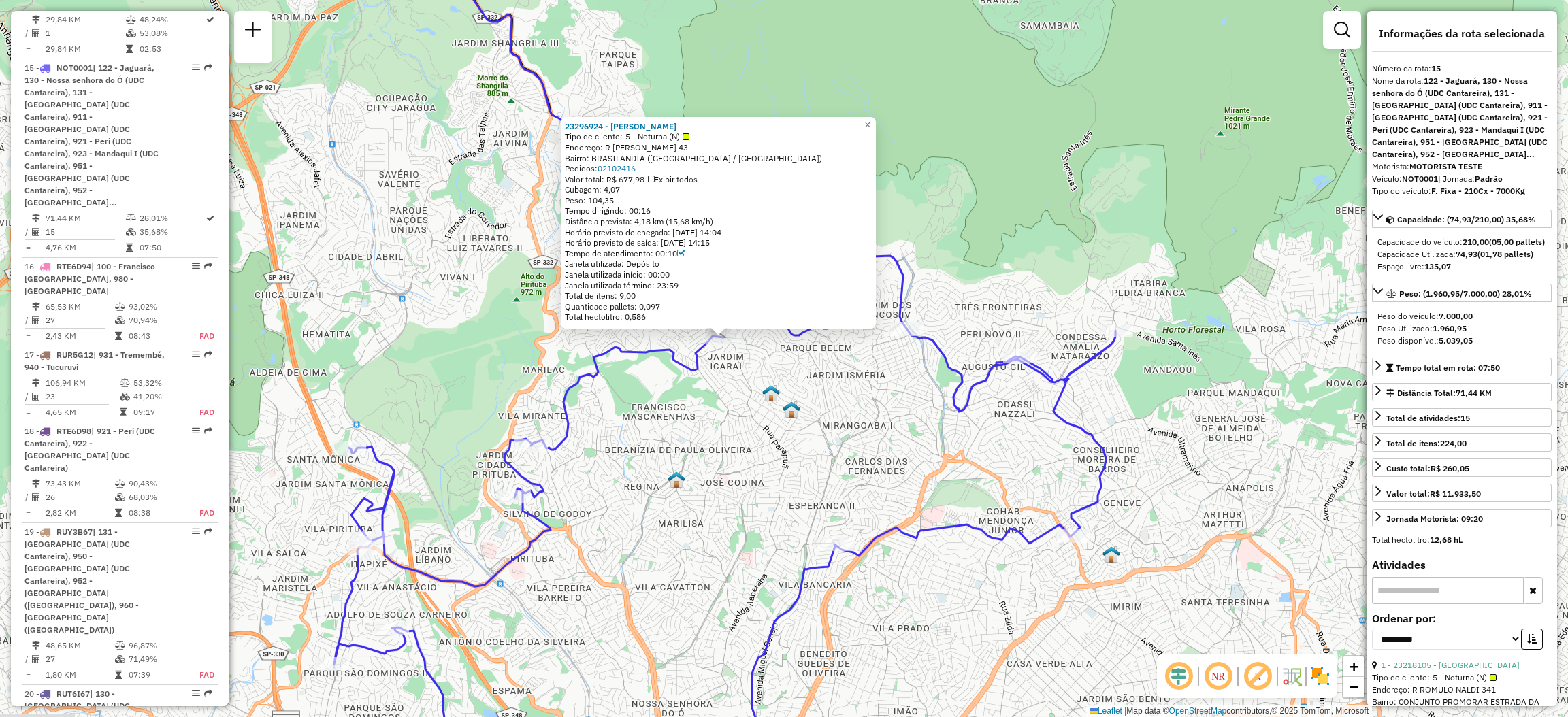
drag, startPoint x: 863, startPoint y: 447, endPoint x: 765, endPoint y: 411, distance: 104.4
click at [765, 411] on div "23296924 - [PERSON_NAME] Tipo de cliente: 5 - Noturna (N) Endereço: [STREET_ADD…" at bounding box center [784, 358] width 1568 height 717
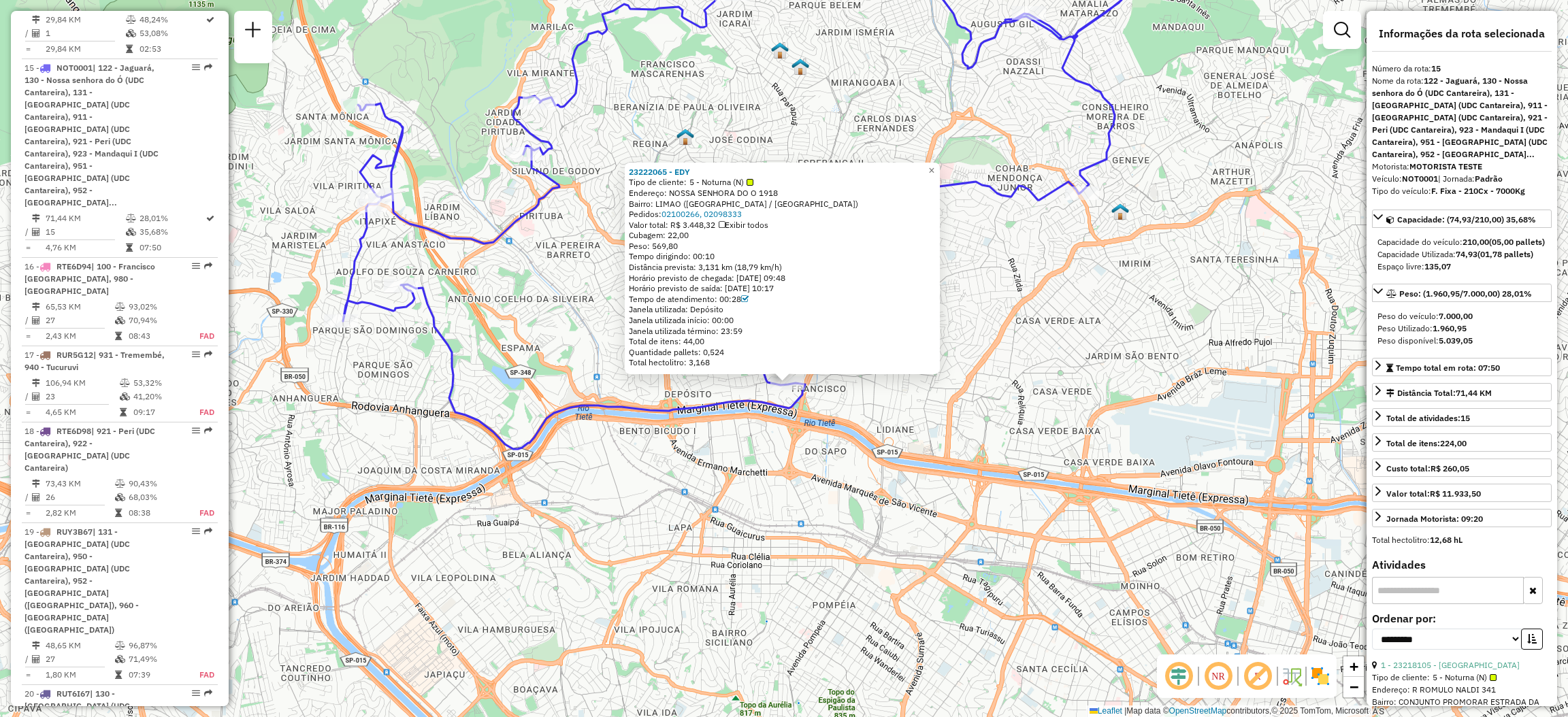
drag, startPoint x: 974, startPoint y: 289, endPoint x: 979, endPoint y: 355, distance: 66.2
click at [979, 355] on div "23222065 - EDY Tipo de cliente: 5 - Noturna (N) Endereço: NOSSA SENHORA DO O 19…" at bounding box center [784, 358] width 1568 height 717
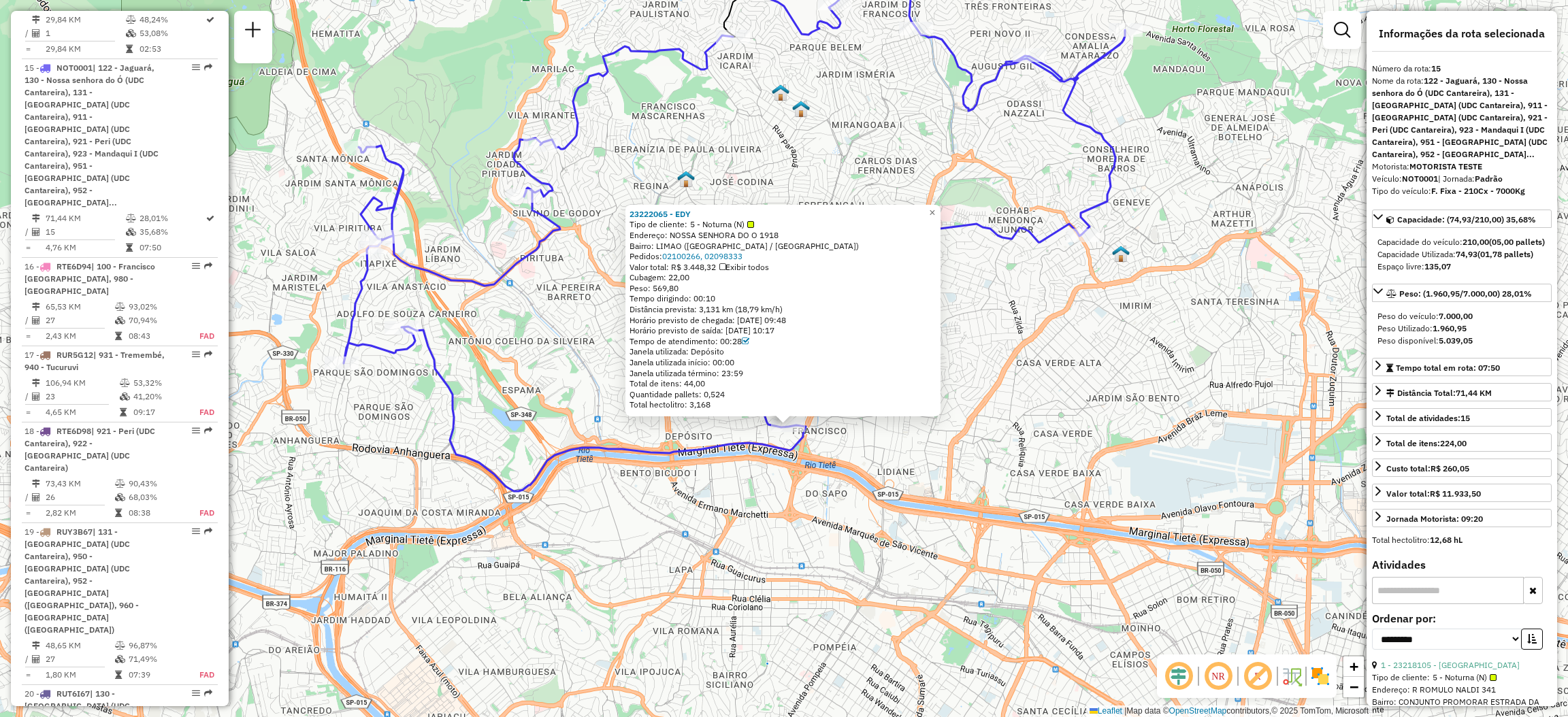
click at [1037, 219] on div "23222065 - EDY Tipo de cliente: 5 - Noturna (N) Endereço: NOSSA SENHORA DO O 19…" at bounding box center [784, 358] width 1568 height 717
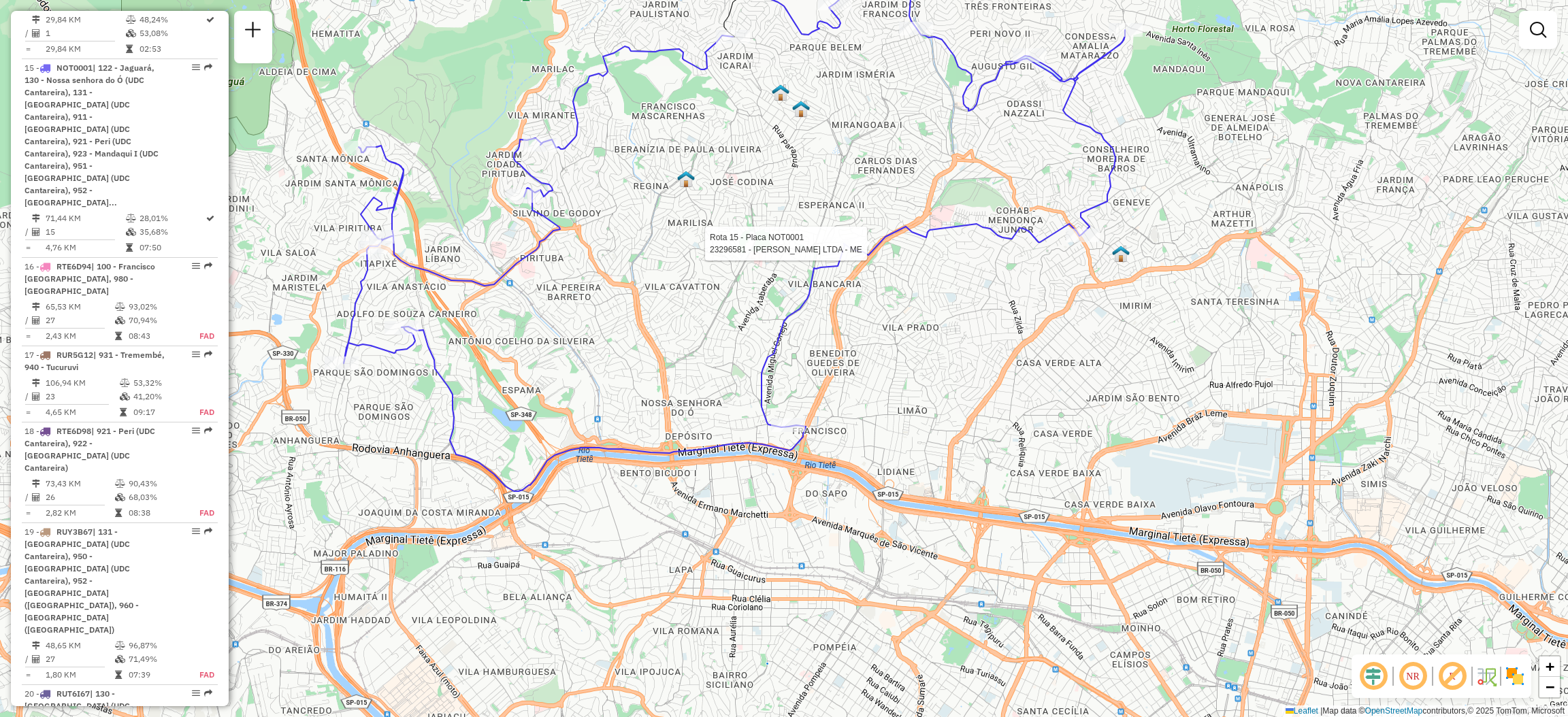
click at [845, 250] on div at bounding box center [844, 243] width 40 height 13
select select "**********"
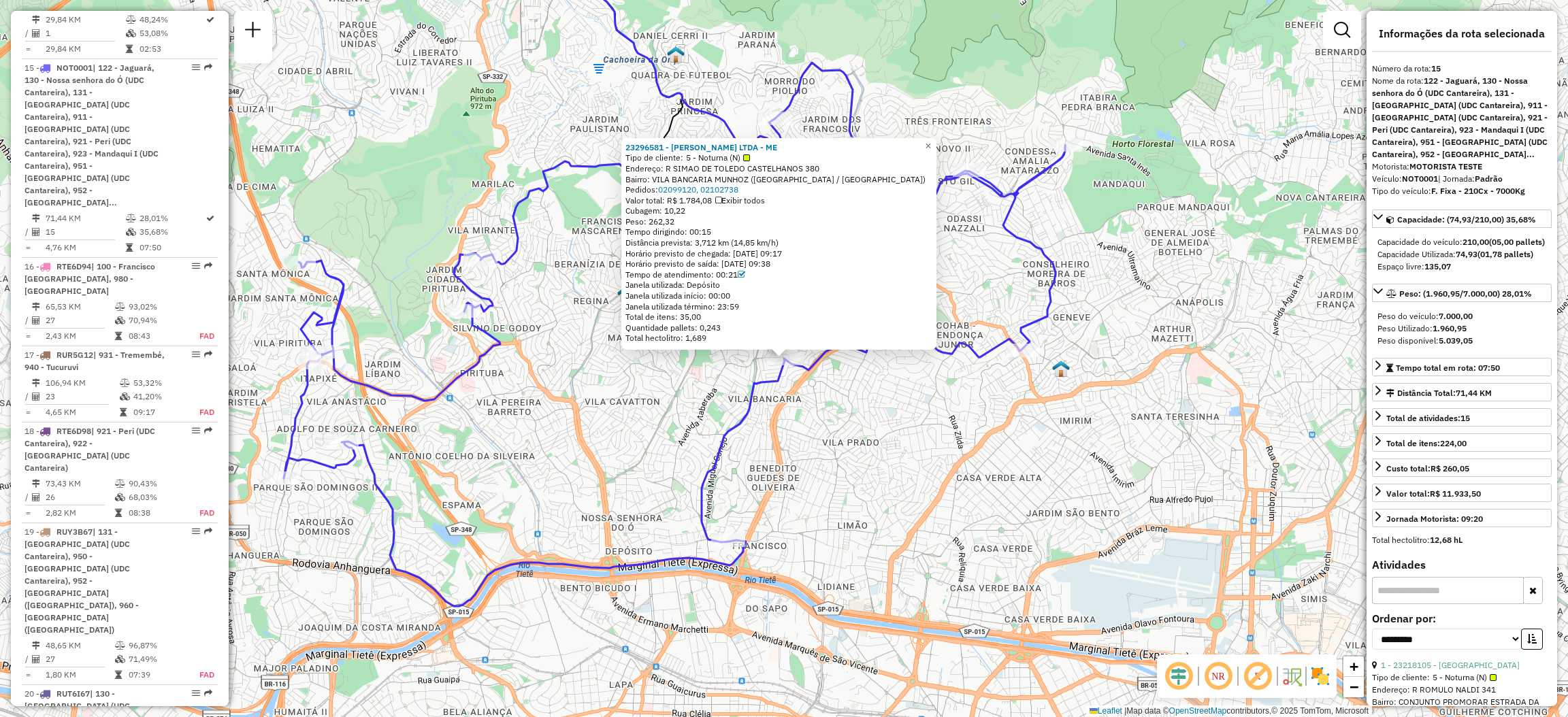
click at [1016, 342] on icon at bounding box center [675, 334] width 781 height 543
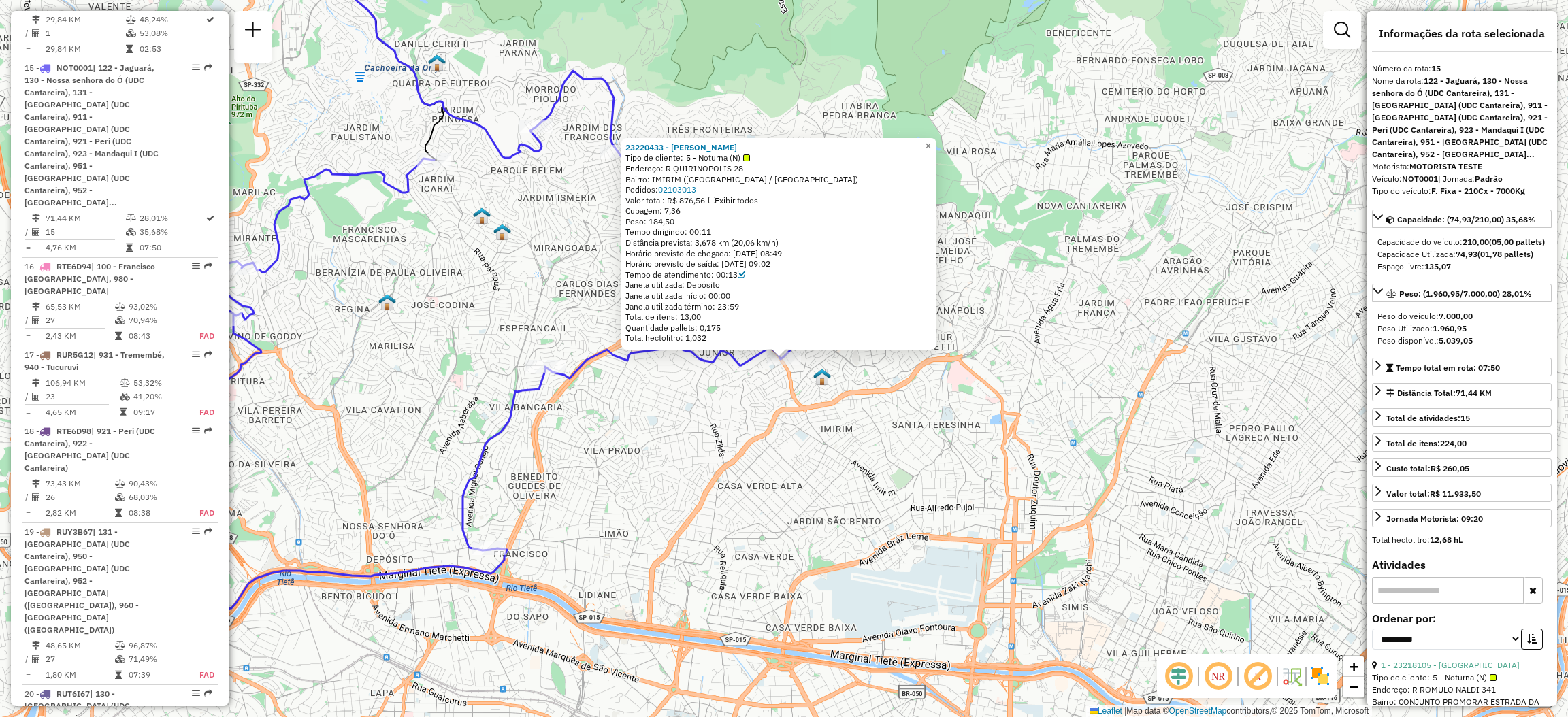
click at [791, 399] on div "23220433 - [PERSON_NAME] Tipo de cliente: 5 - Noturna (N) Endereço: R QUIRINOPO…" at bounding box center [784, 358] width 1568 height 717
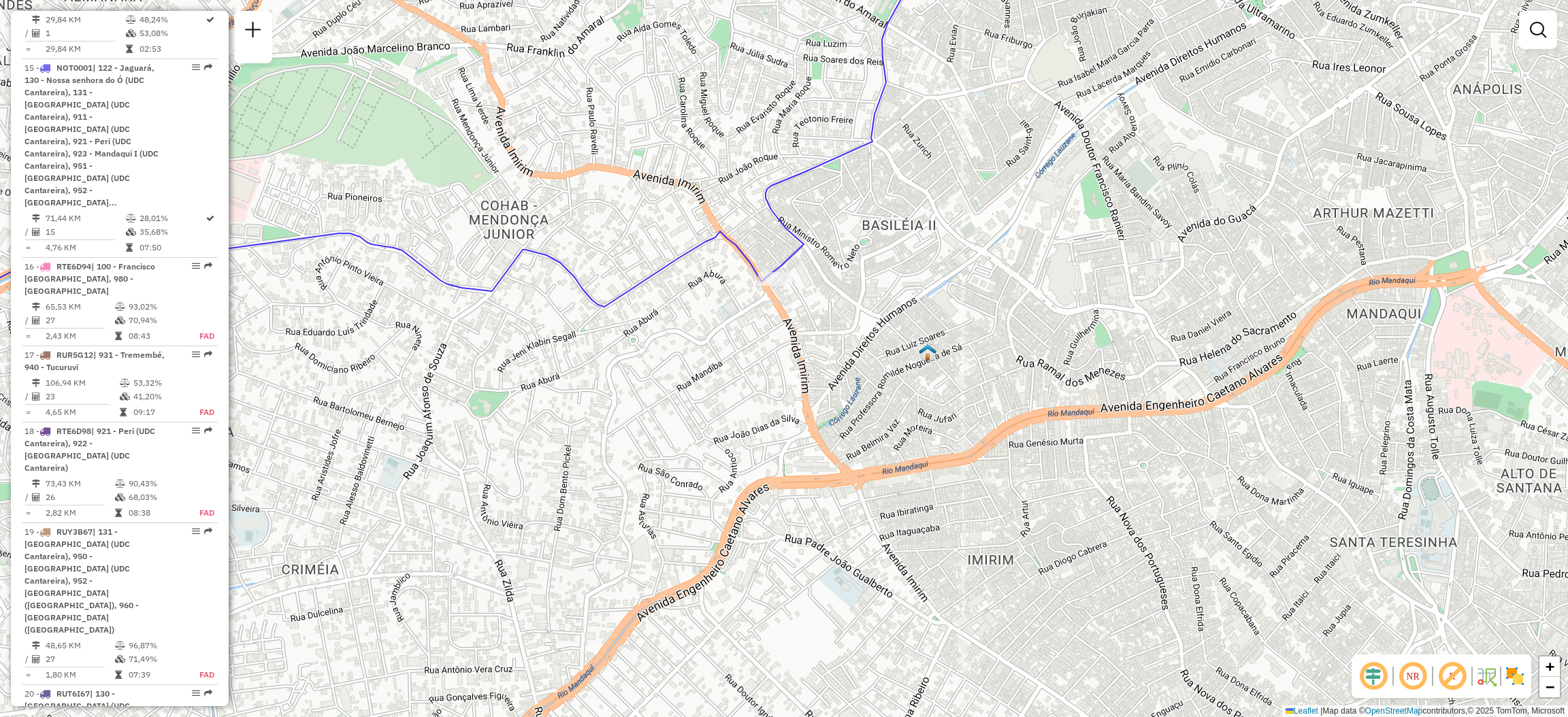
drag, startPoint x: 785, startPoint y: 321, endPoint x: 797, endPoint y: 363, distance: 43.7
click at [797, 363] on div "Janela de atendimento Grade de atendimento Capacidade Transportadoras Veículos …" at bounding box center [784, 358] width 1568 height 717
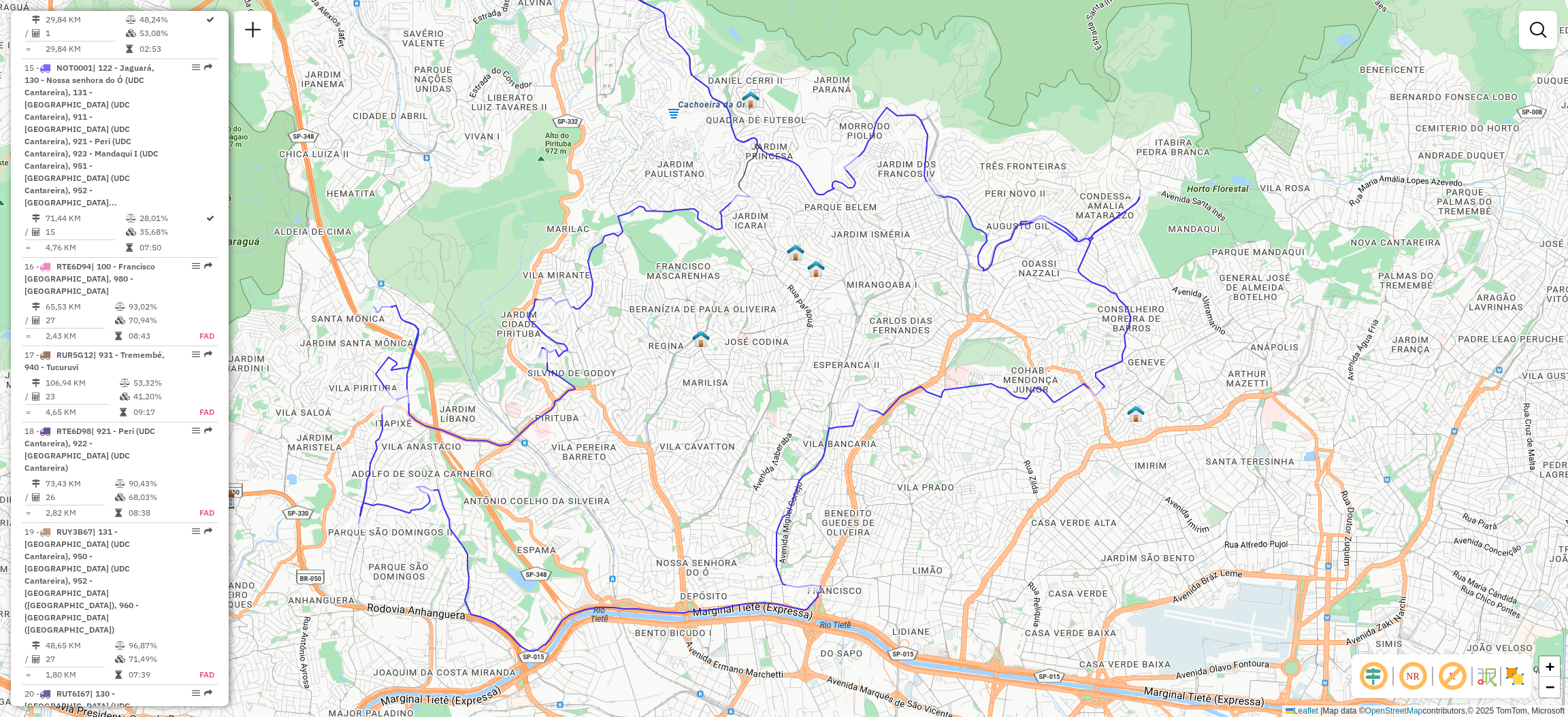
drag, startPoint x: 797, startPoint y: 363, endPoint x: 1103, endPoint y: 417, distance: 310.7
click at [1103, 417] on div "Janela de atendimento Grade de atendimento Capacidade Transportadoras Veículos …" at bounding box center [784, 358] width 1568 height 717
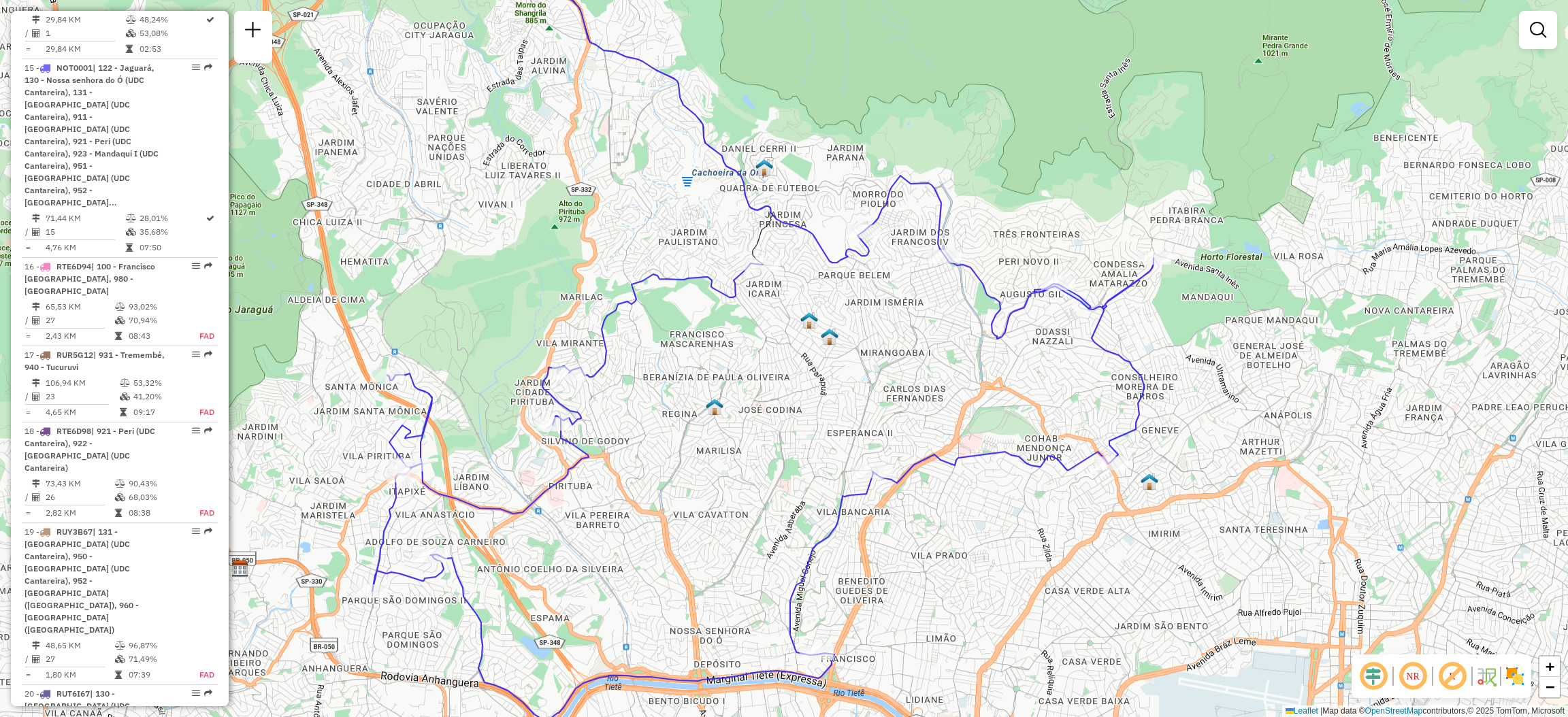
drag, startPoint x: 777, startPoint y: 354, endPoint x: 790, endPoint y: 406, distance: 53.6
click at [790, 406] on div "Janela de atendimento Grade de atendimento Capacidade Transportadoras Veículos …" at bounding box center [784, 358] width 1568 height 717
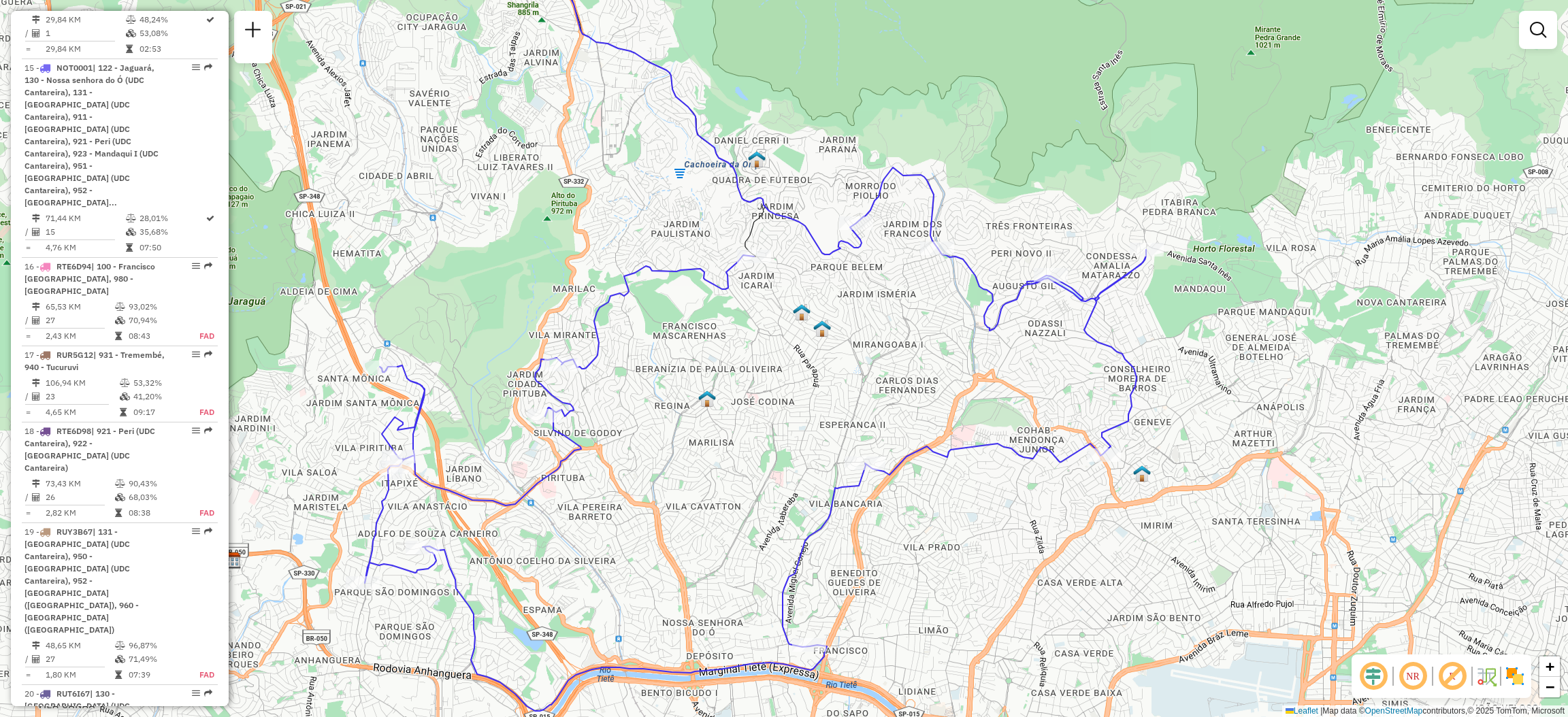
drag, startPoint x: 643, startPoint y: 398, endPoint x: 630, endPoint y: 429, distance: 33.6
click at [630, 429] on div "Janela de atendimento Grade de atendimento Capacidade Transportadoras Veículos …" at bounding box center [784, 358] width 1568 height 717
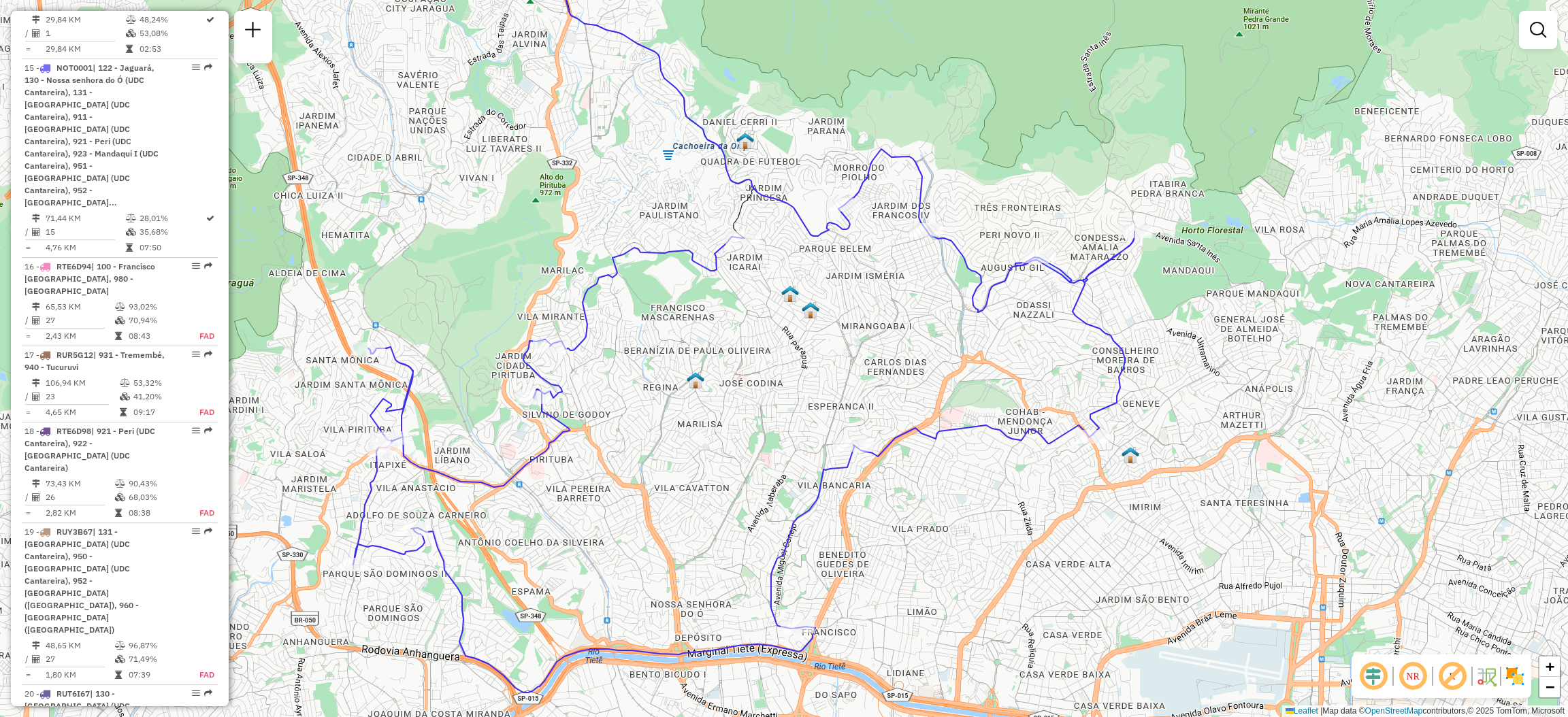
drag, startPoint x: 689, startPoint y: 342, endPoint x: 685, endPoint y: 296, distance: 46.2
click at [685, 296] on div "Janela de atendimento Grade de atendimento Capacidade Transportadoras Veículos …" at bounding box center [784, 358] width 1568 height 717
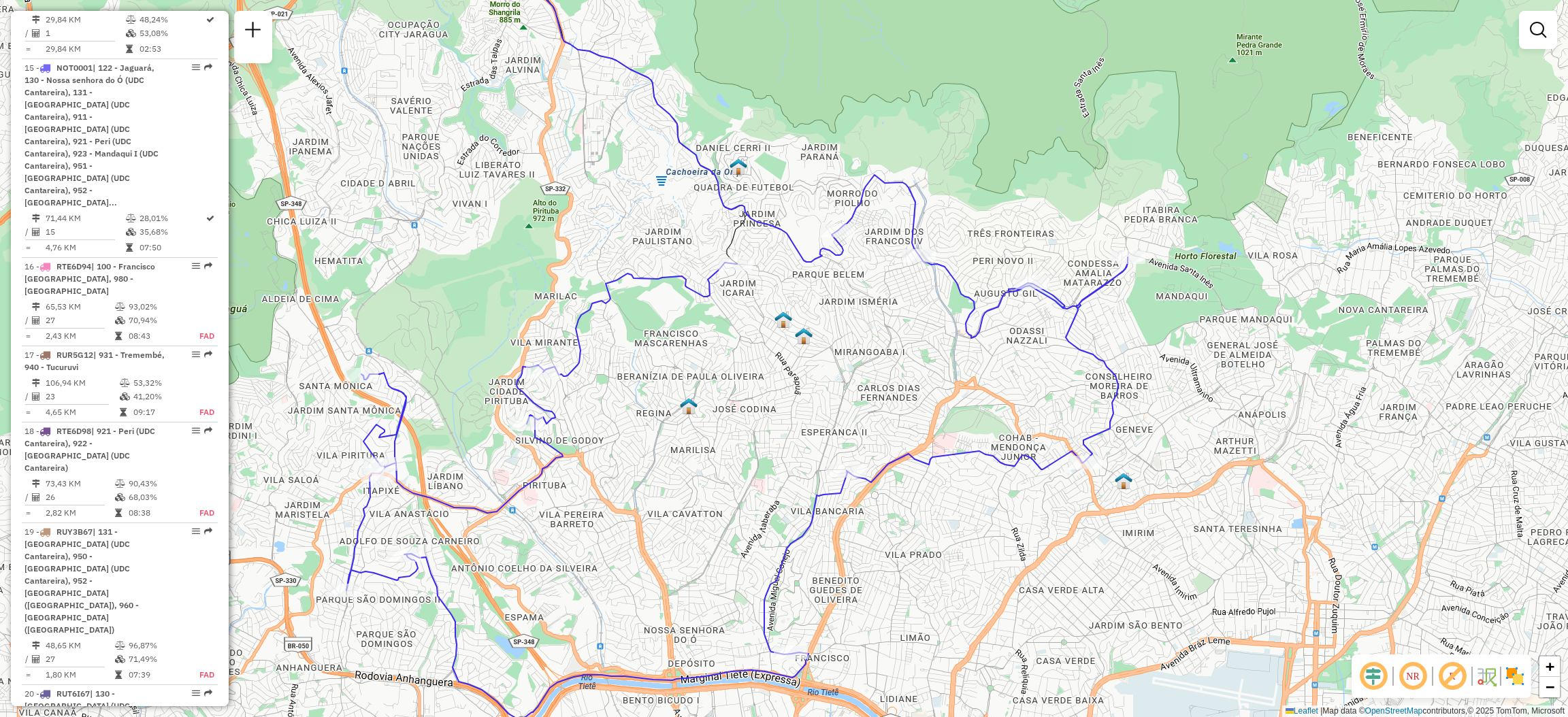
drag, startPoint x: 899, startPoint y: 122, endPoint x: 890, endPoint y: 147, distance: 26.6
click at [890, 147] on div "Janela de atendimento Grade de atendimento Capacidade Transportadoras Veículos …" at bounding box center [784, 358] width 1568 height 717
select select "**********"
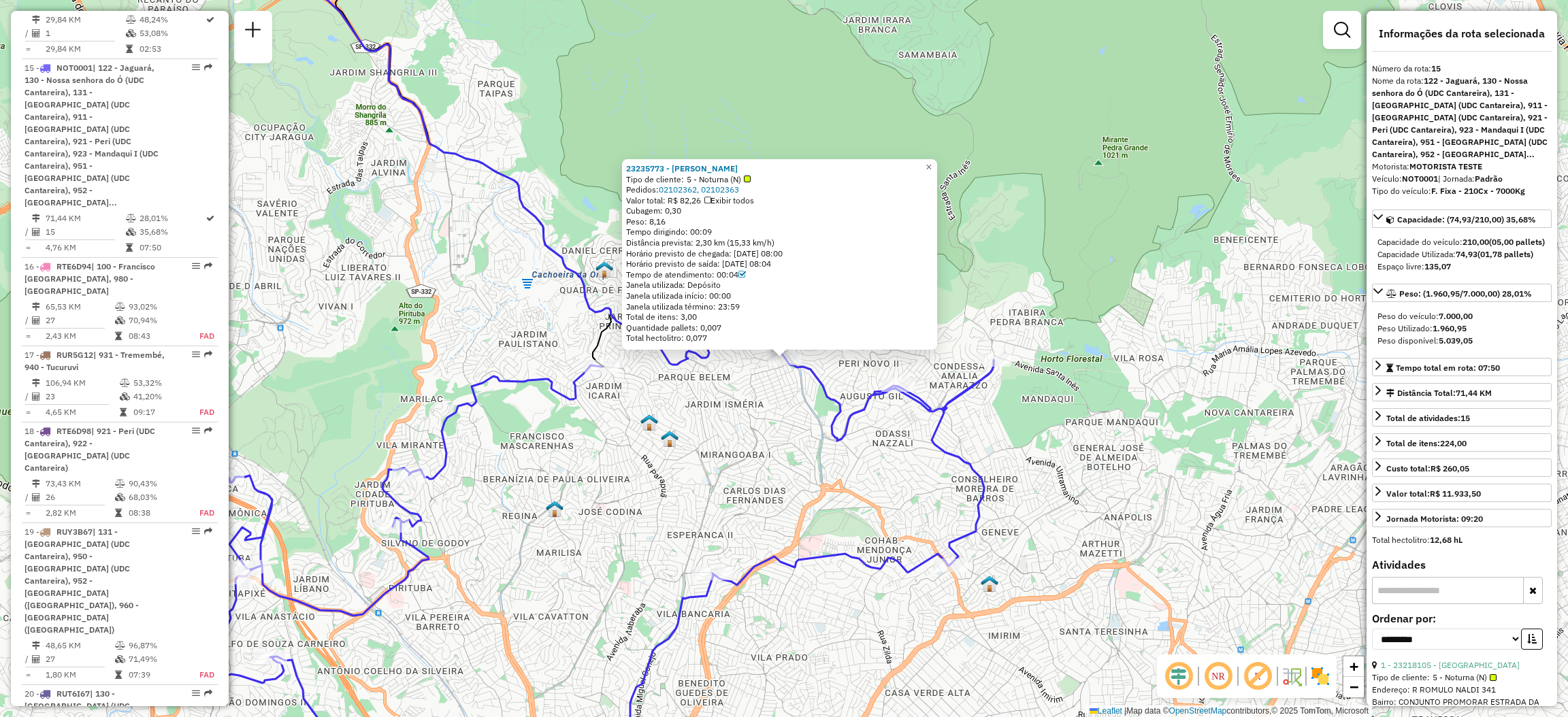
click at [660, 395] on div "23235773 - [PERSON_NAME] Tipo de cliente: 5 - Noturna (N) Pedidos: 02102362, 02…" at bounding box center [784, 358] width 1568 height 717
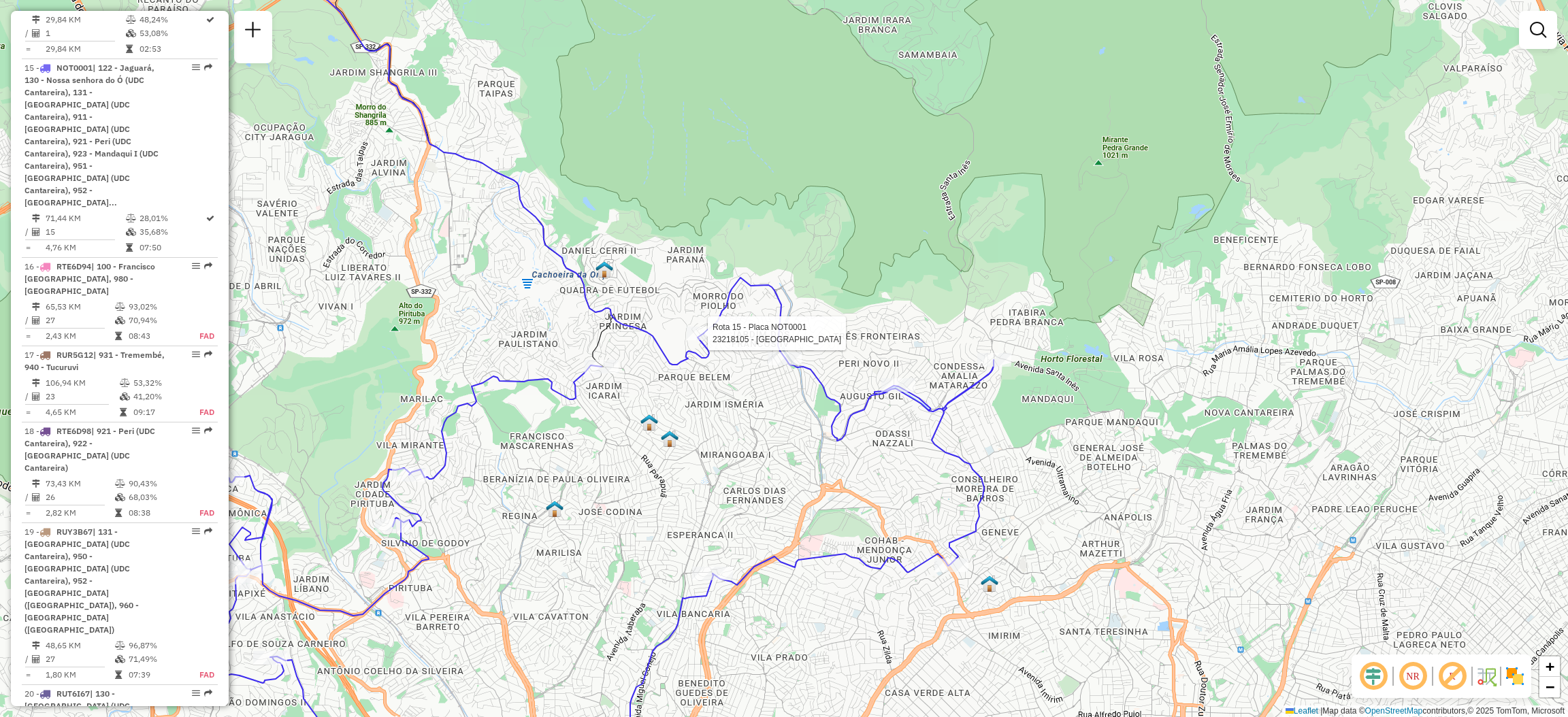
select select "**********"
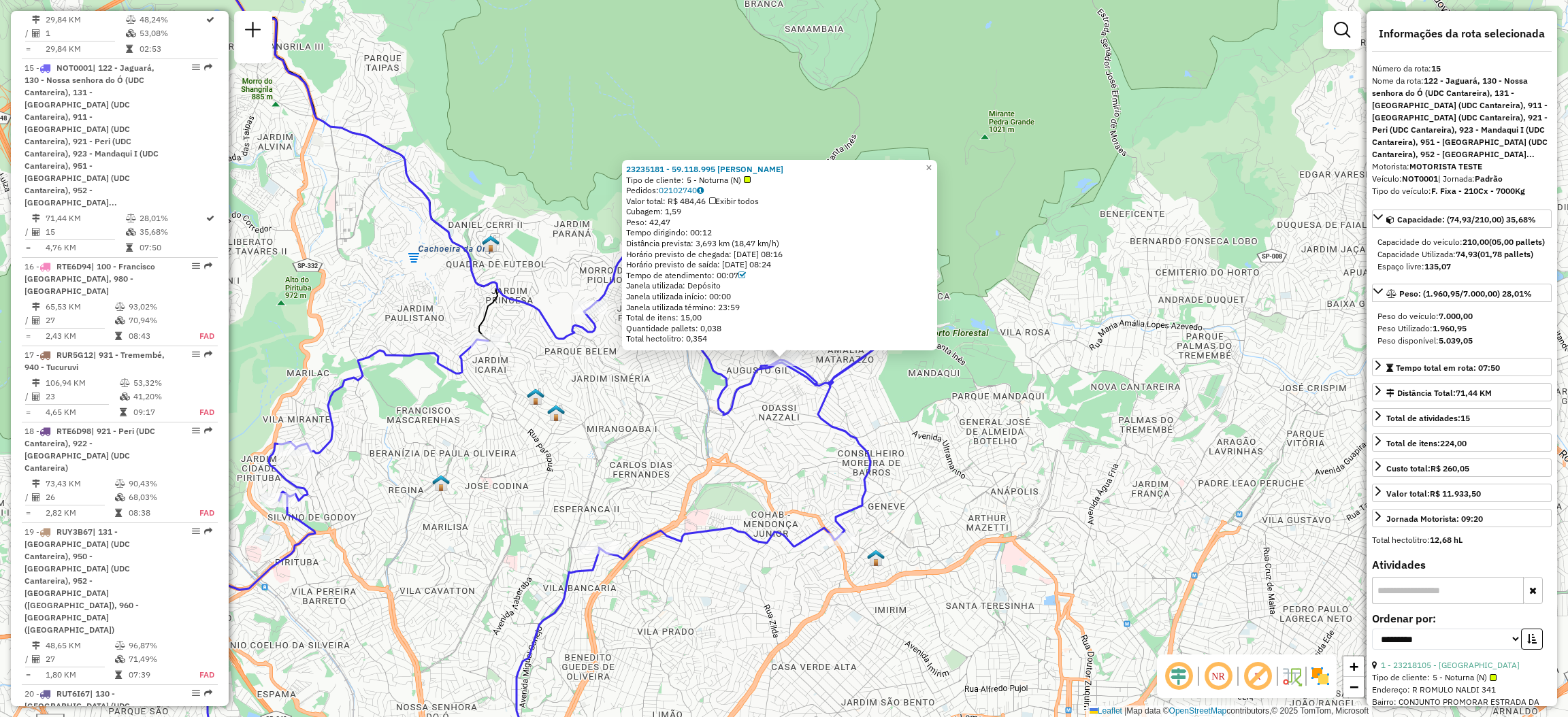
click at [954, 395] on div "23235181 - 59.118.995 [PERSON_NAME] Tipo de cliente: 5 - Noturna (N) Pedidos: 0…" at bounding box center [784, 358] width 1568 height 717
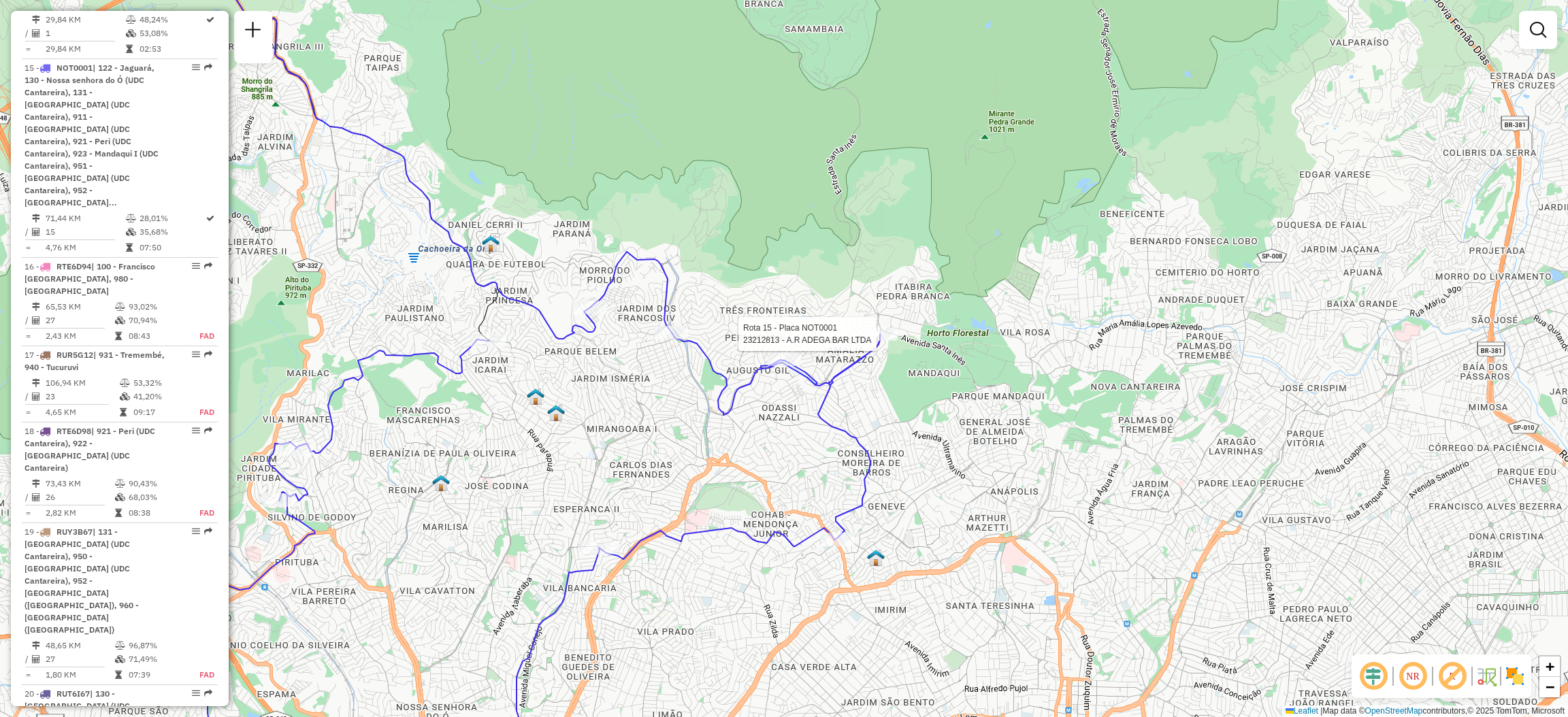
click at [887, 341] on div at bounding box center [880, 334] width 34 height 13
select select "**********"
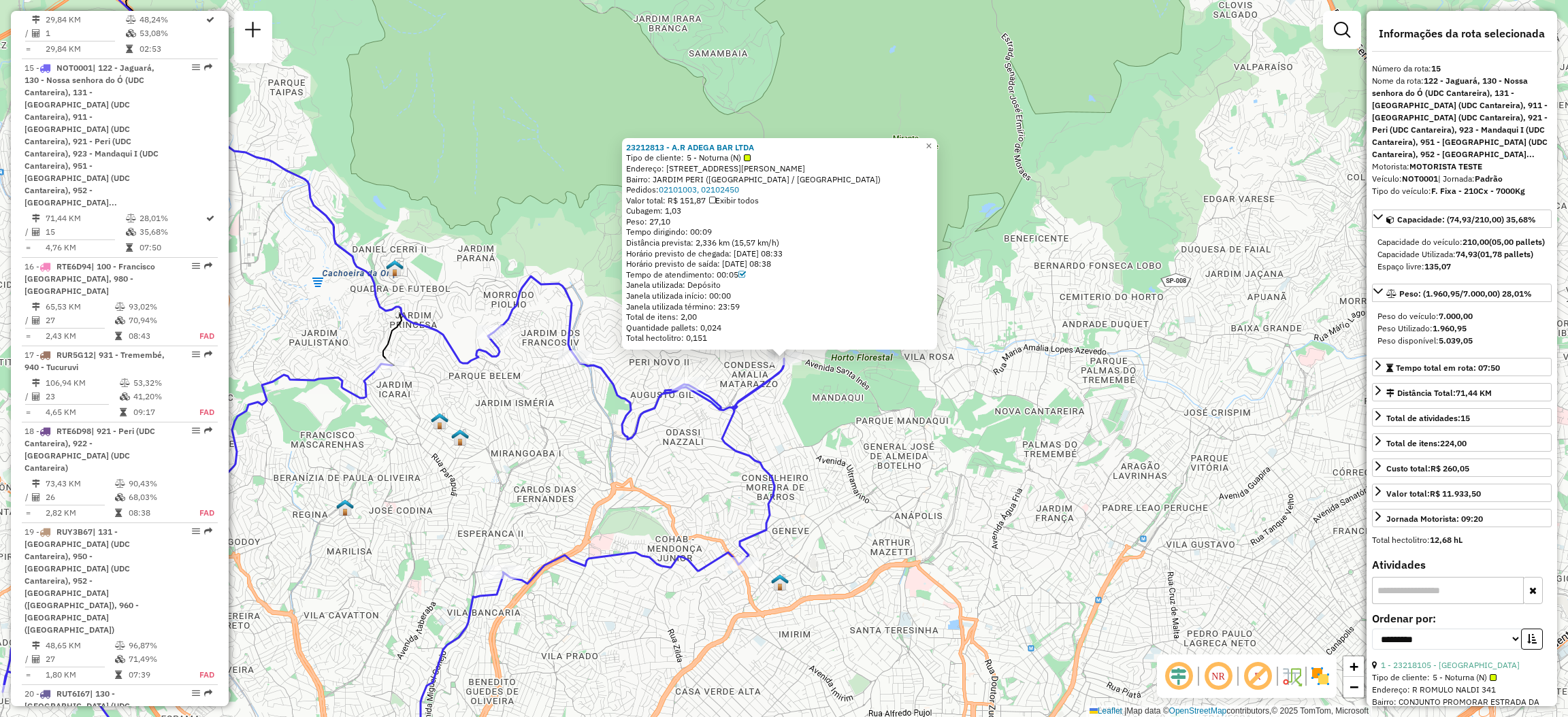
drag, startPoint x: 887, startPoint y: 342, endPoint x: 1010, endPoint y: 294, distance: 132.0
click at [1010, 294] on div "23212813 - A.R ADEGA BAR LTDA Tipo de cliente: 5 - Noturna (N) Endereço: AV [PE…" at bounding box center [784, 358] width 1568 height 717
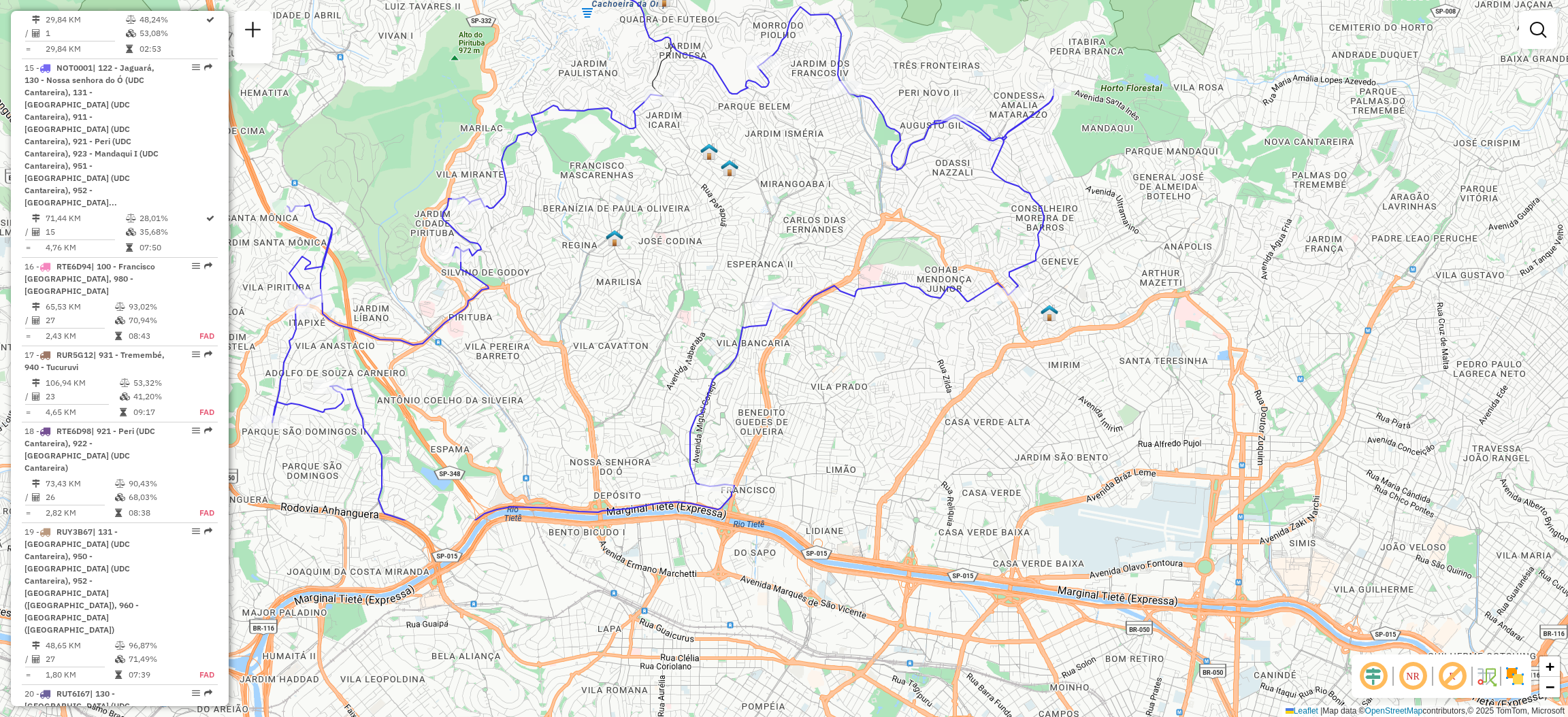
drag, startPoint x: 993, startPoint y: 432, endPoint x: 1288, endPoint y: 136, distance: 417.9
click at [1288, 136] on div "Janela de atendimento Grade de atendimento Capacidade Transportadoras Veículos …" at bounding box center [784, 358] width 1568 height 717
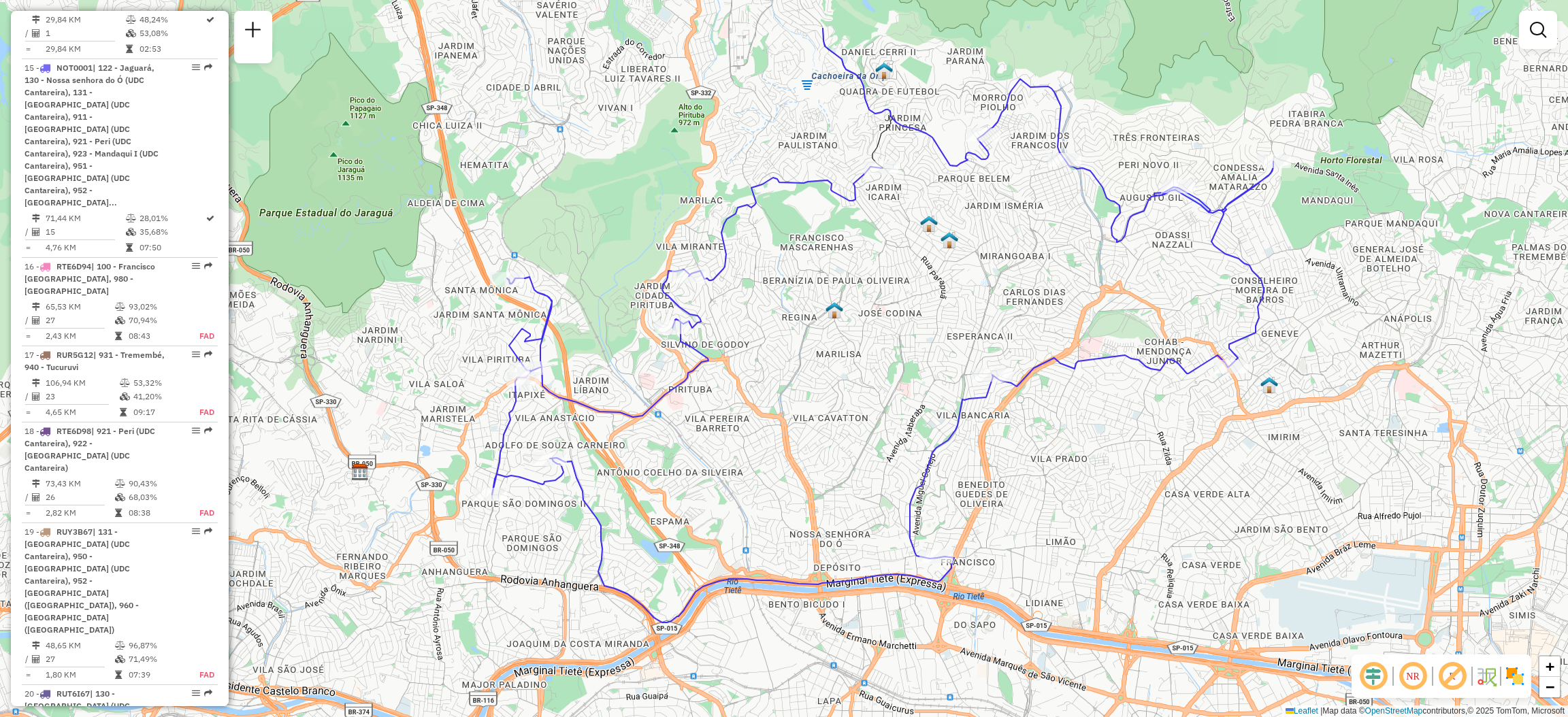
drag, startPoint x: 1073, startPoint y: 390, endPoint x: 1267, endPoint y: 488, distance: 217.3
click at [1267, 488] on div "Janela de atendimento Grade de atendimento Capacidade Transportadoras Veículos …" at bounding box center [784, 358] width 1568 height 717
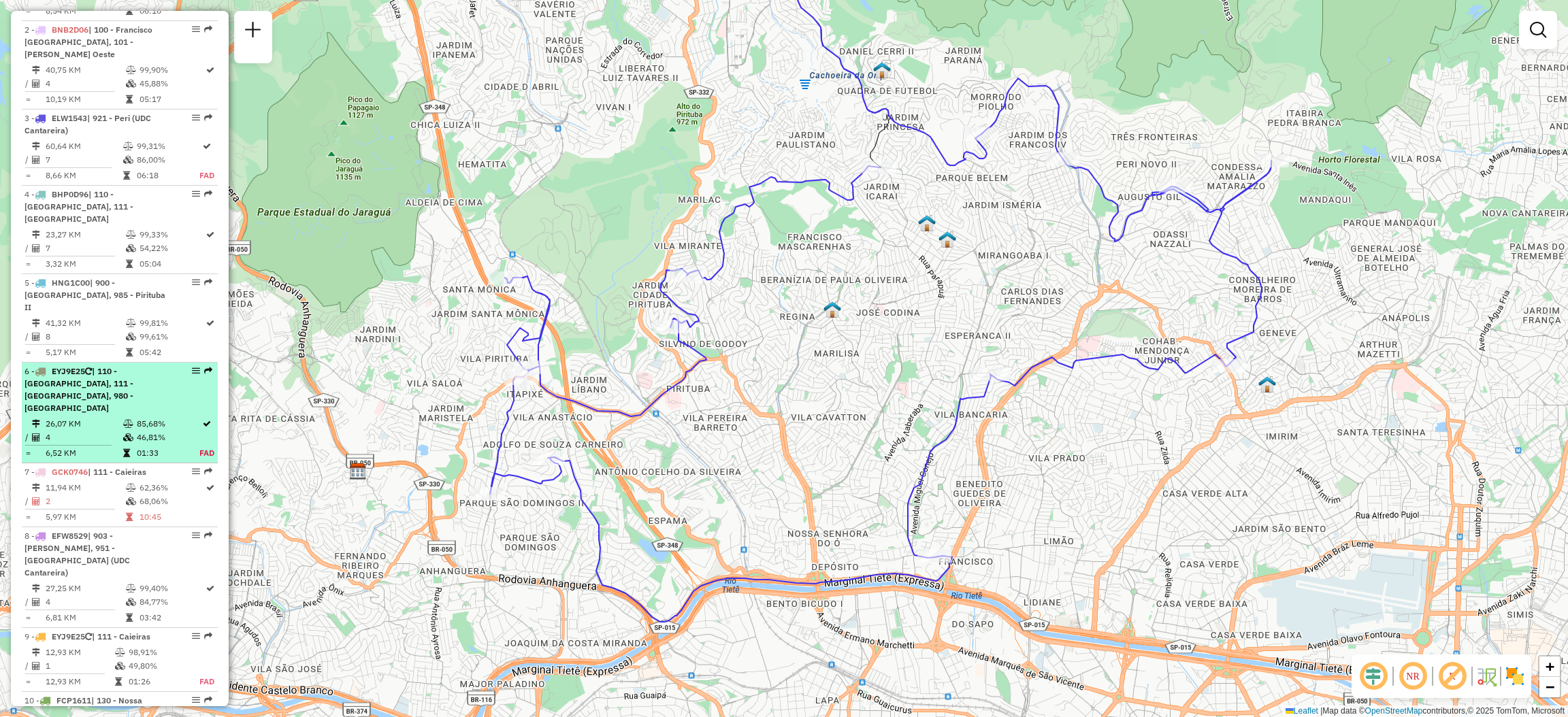
click at [204, 366] on em at bounding box center [208, 370] width 8 height 8
select select "**********"
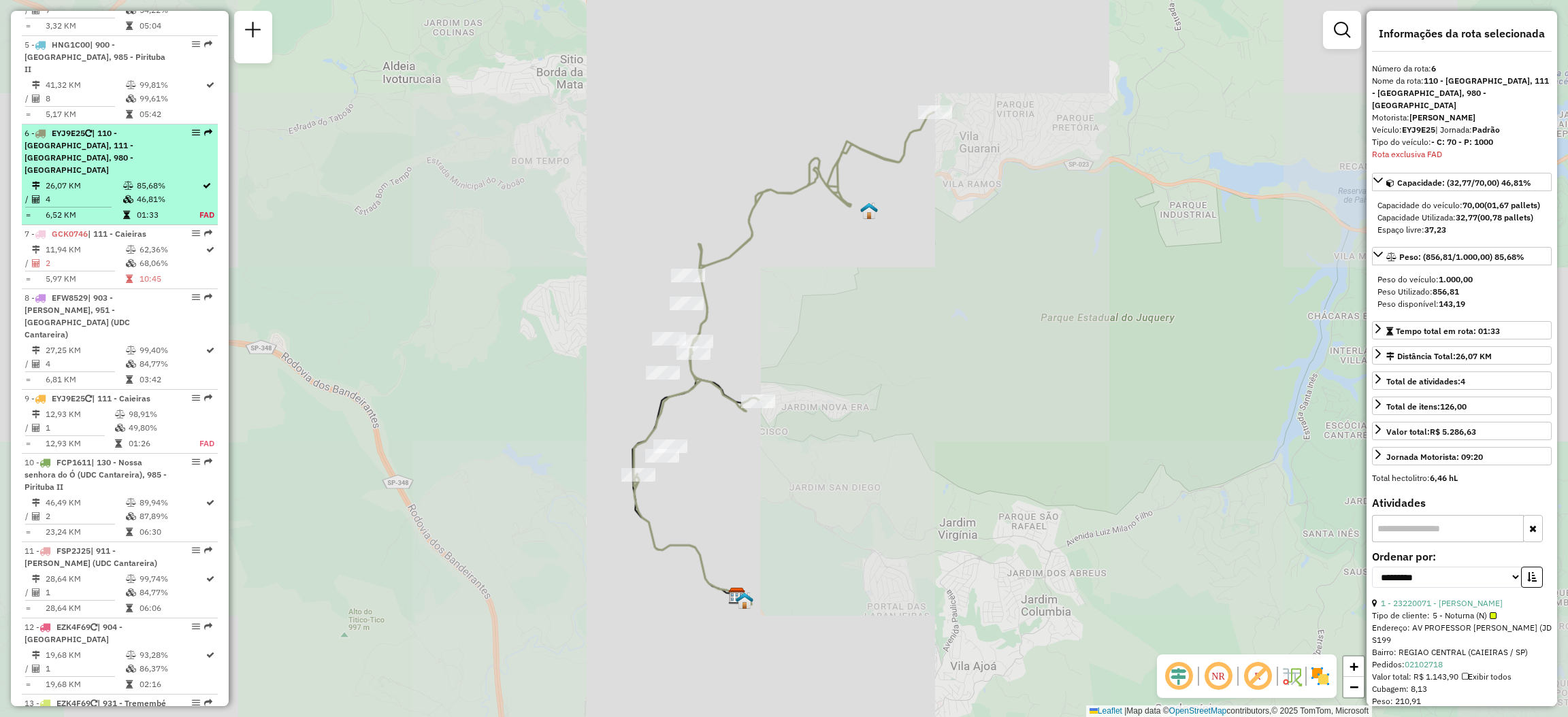
scroll to position [925, 0]
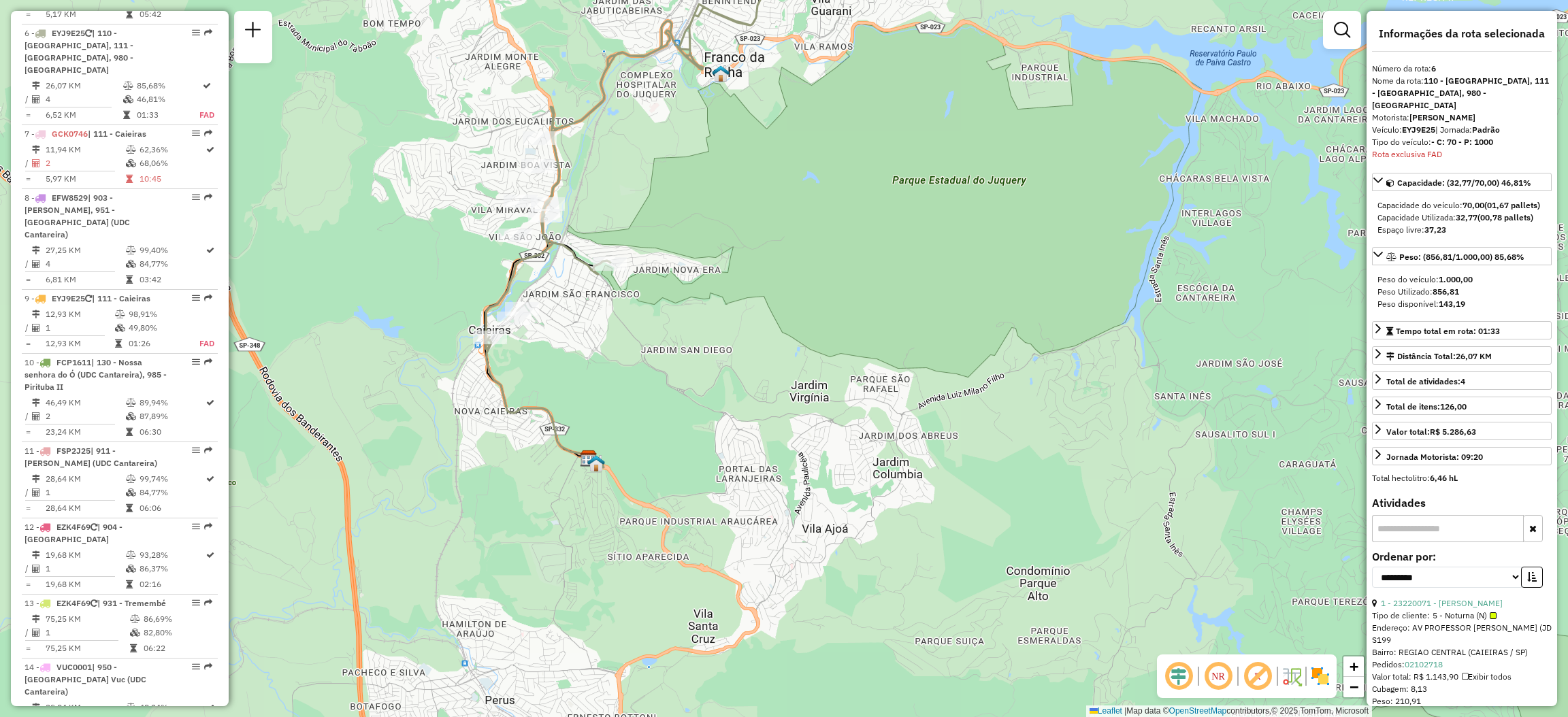
drag, startPoint x: 612, startPoint y: 269, endPoint x: 594, endPoint y: 329, distance: 62.6
click at [615, 316] on div "Rota 6 - Placa EYJ9E25 23232862 - [PERSON_NAME] de atendimento Grade de atendim…" at bounding box center [784, 358] width 1568 height 717
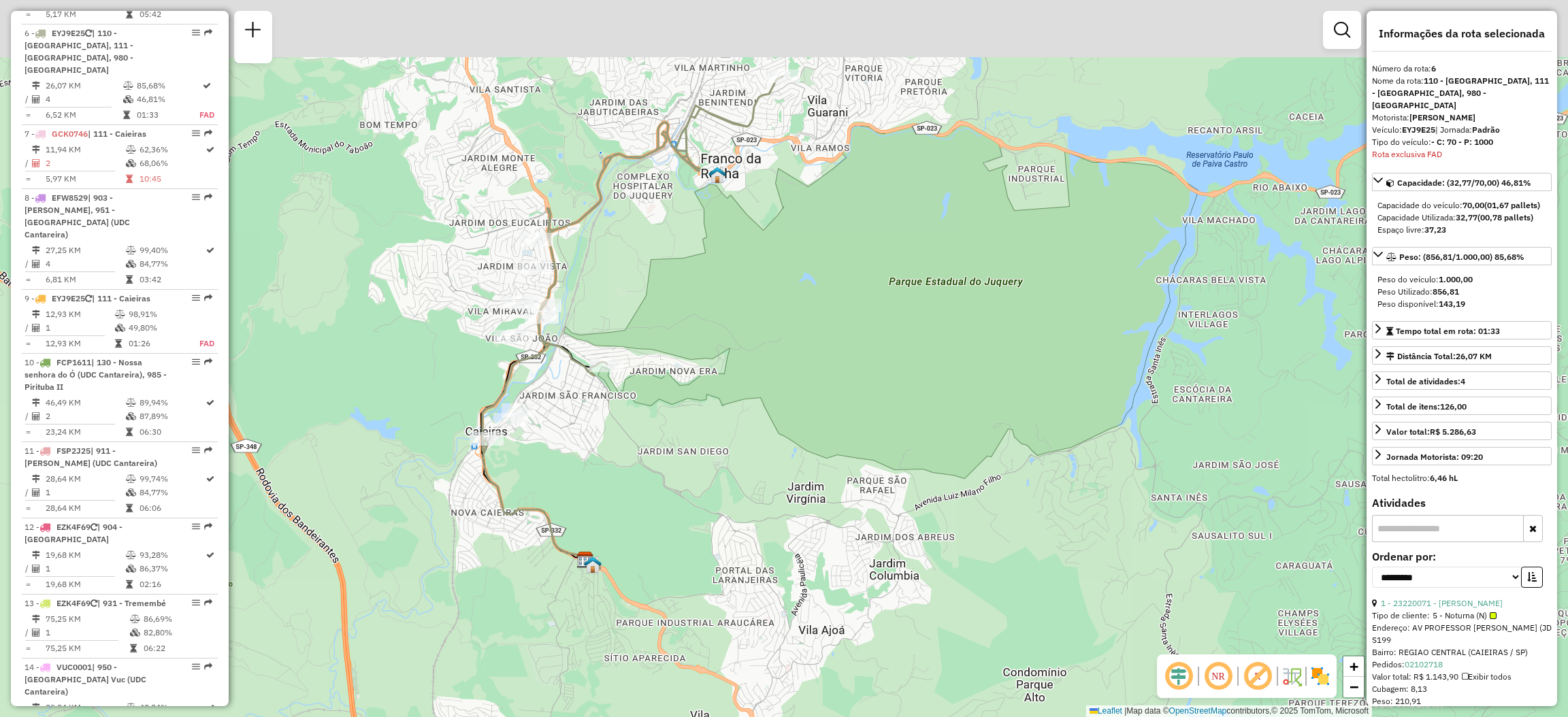
drag, startPoint x: 683, startPoint y: 260, endPoint x: 667, endPoint y: 342, distance: 83.5
click at [667, 342] on div "Rota 6 - Placa EYJ9E25 23232862 - [PERSON_NAME] de atendimento Grade de atendim…" at bounding box center [784, 358] width 1568 height 717
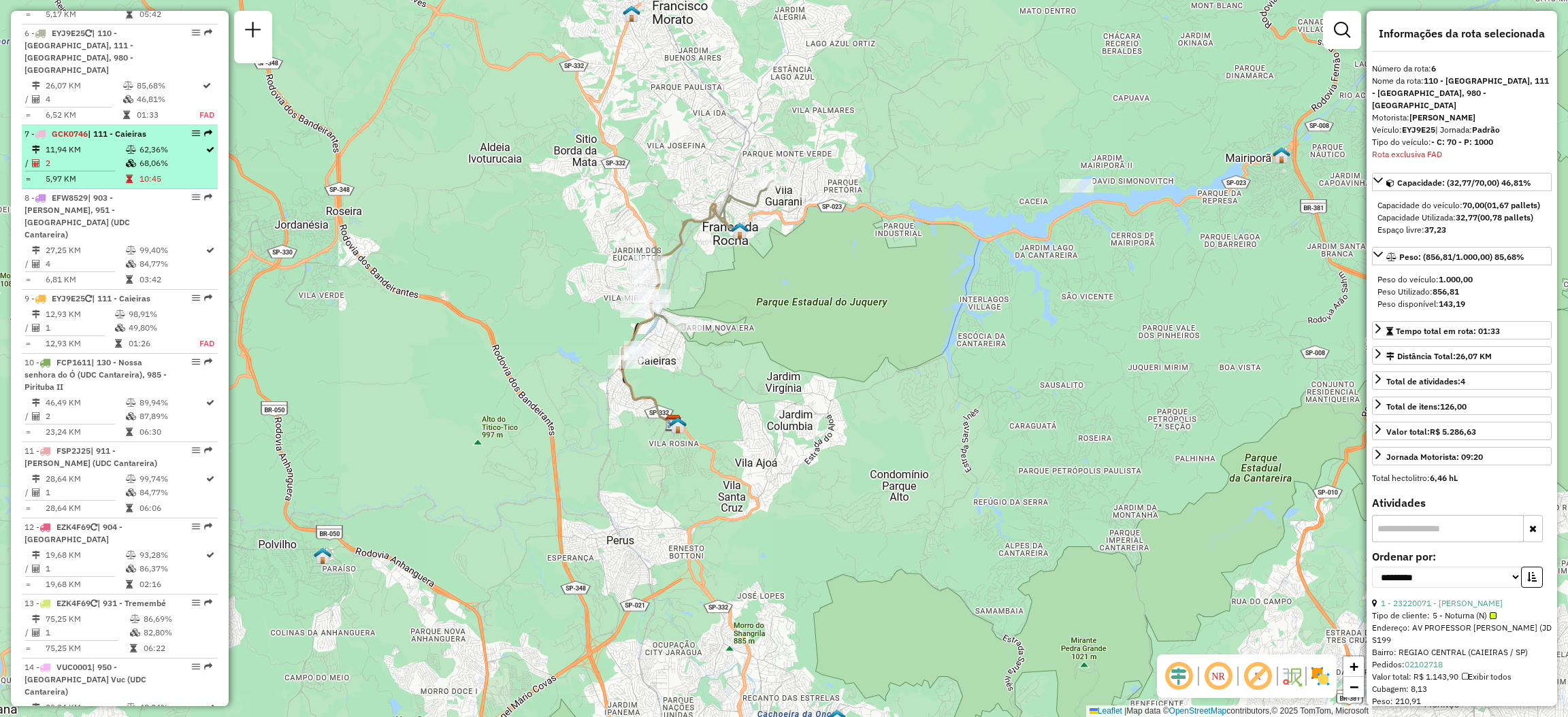
click at [207, 129] on em at bounding box center [208, 133] width 8 height 8
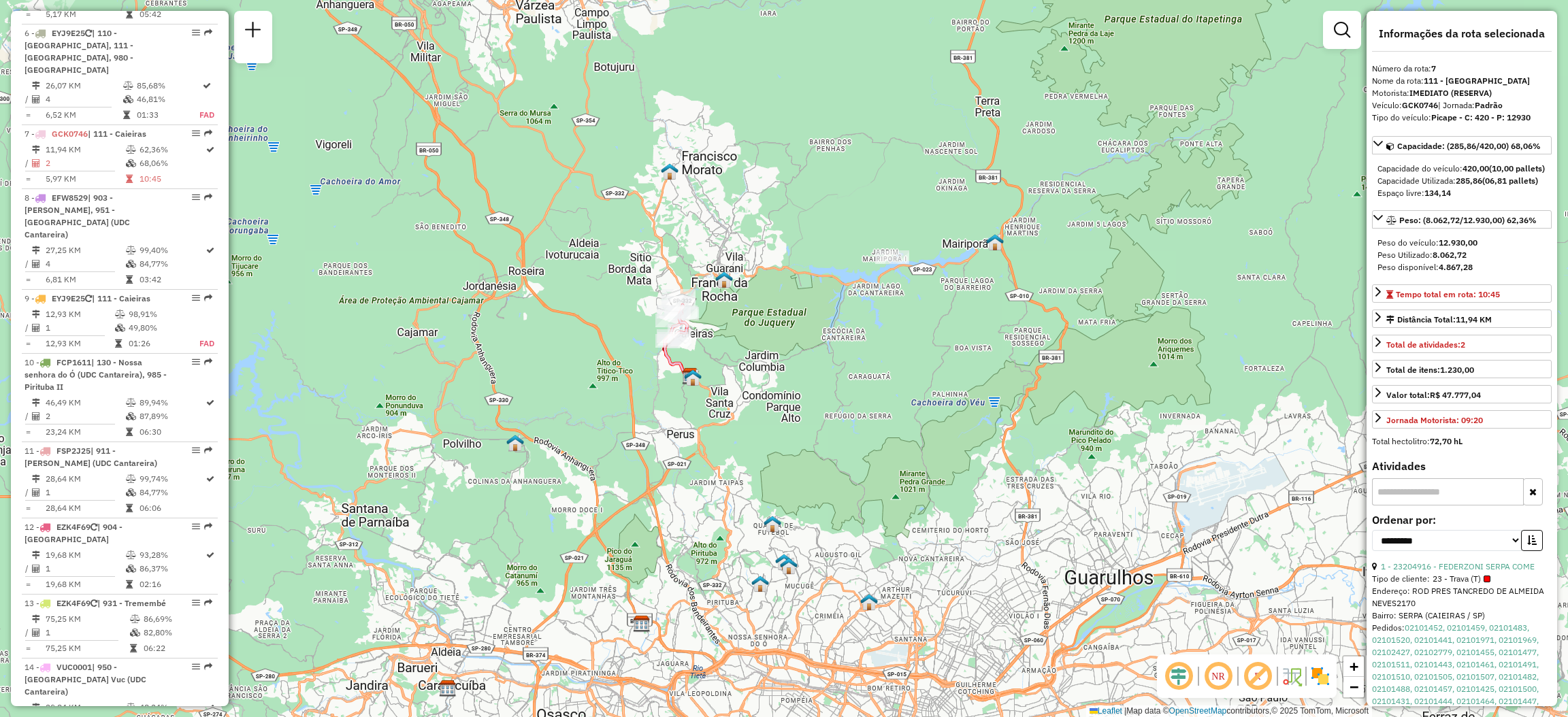
drag, startPoint x: 495, startPoint y: 467, endPoint x: 574, endPoint y: 345, distance: 145.3
click at [574, 347] on div "Janela de atendimento Grade de atendimento Capacidade Transportadoras Veículos …" at bounding box center [784, 358] width 1568 height 717
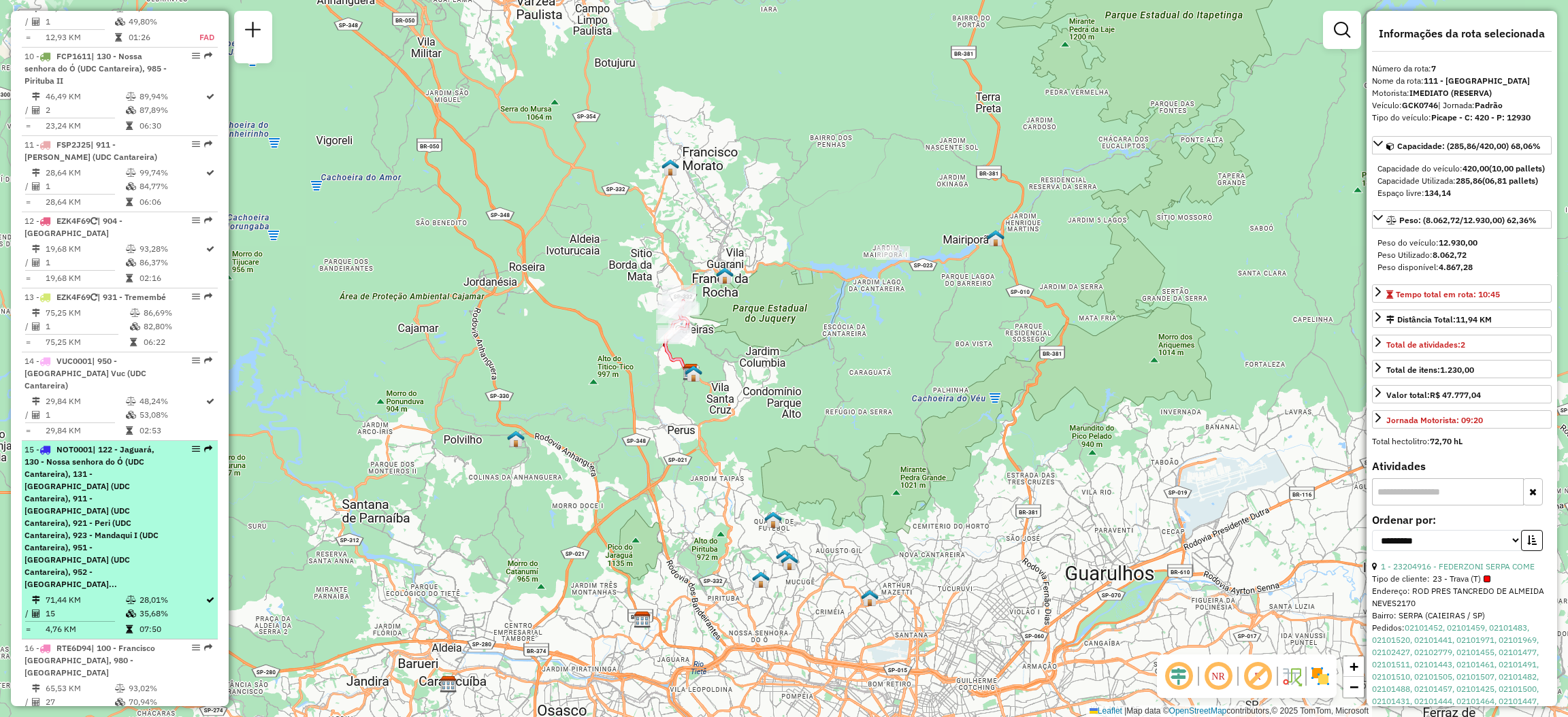
scroll to position [1333, 0]
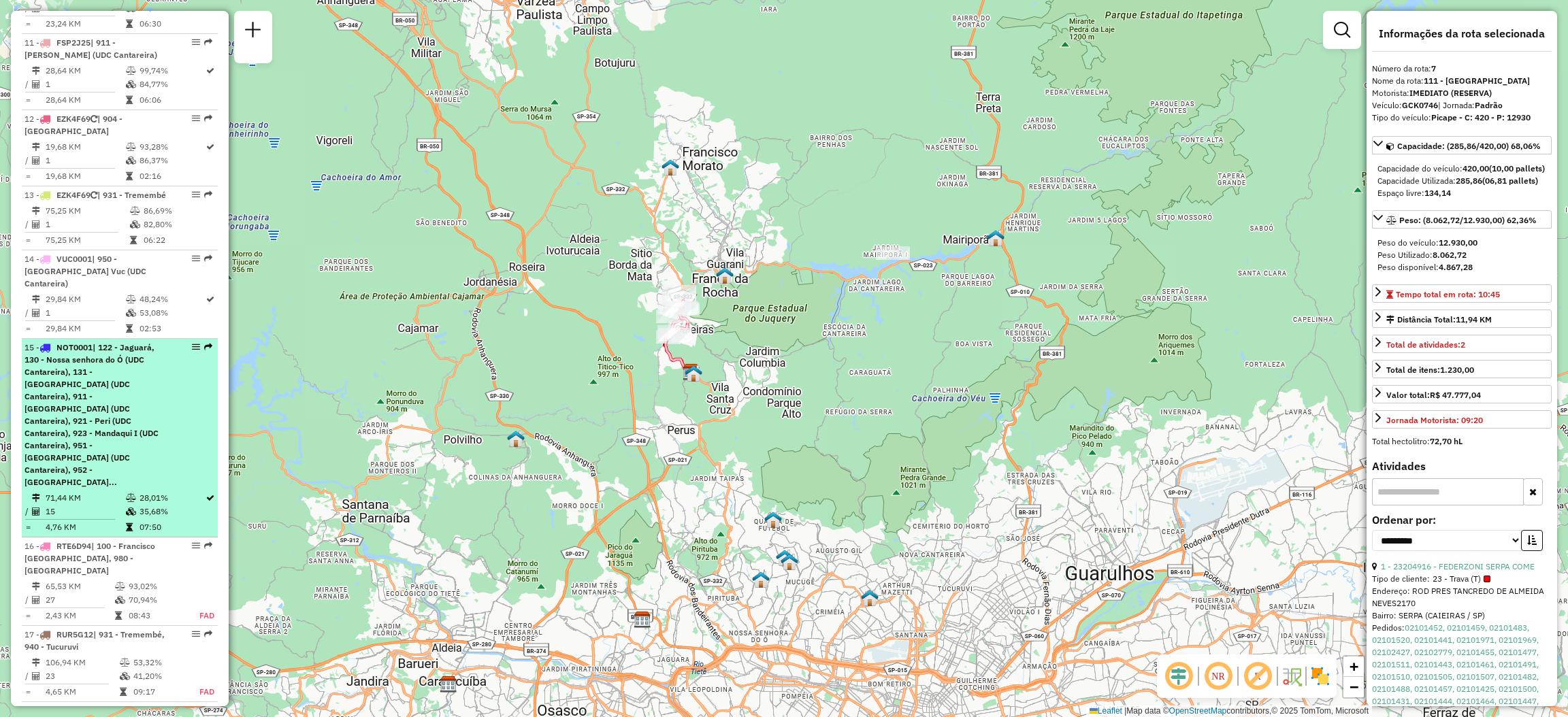
click at [204, 343] on em at bounding box center [208, 347] width 8 height 8
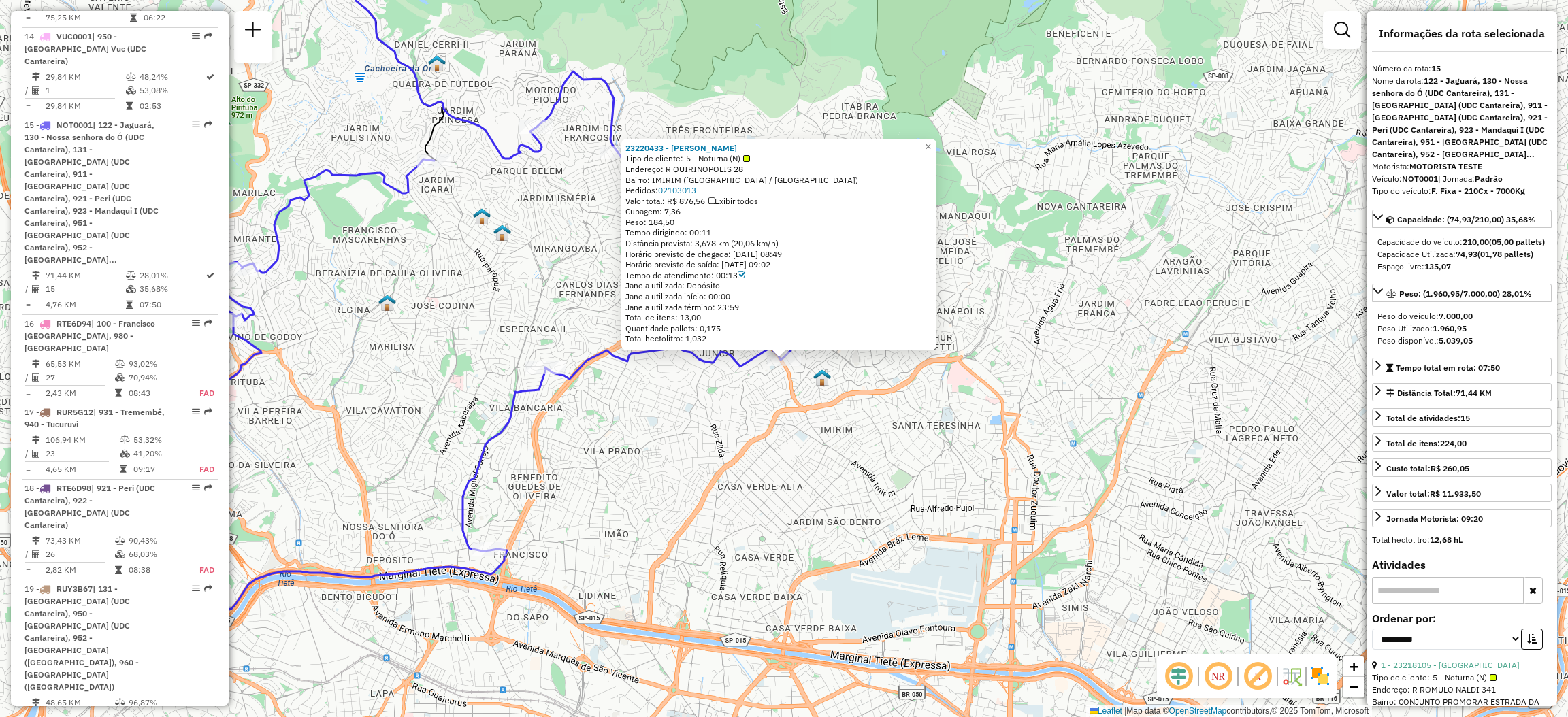
scroll to position [1613, 0]
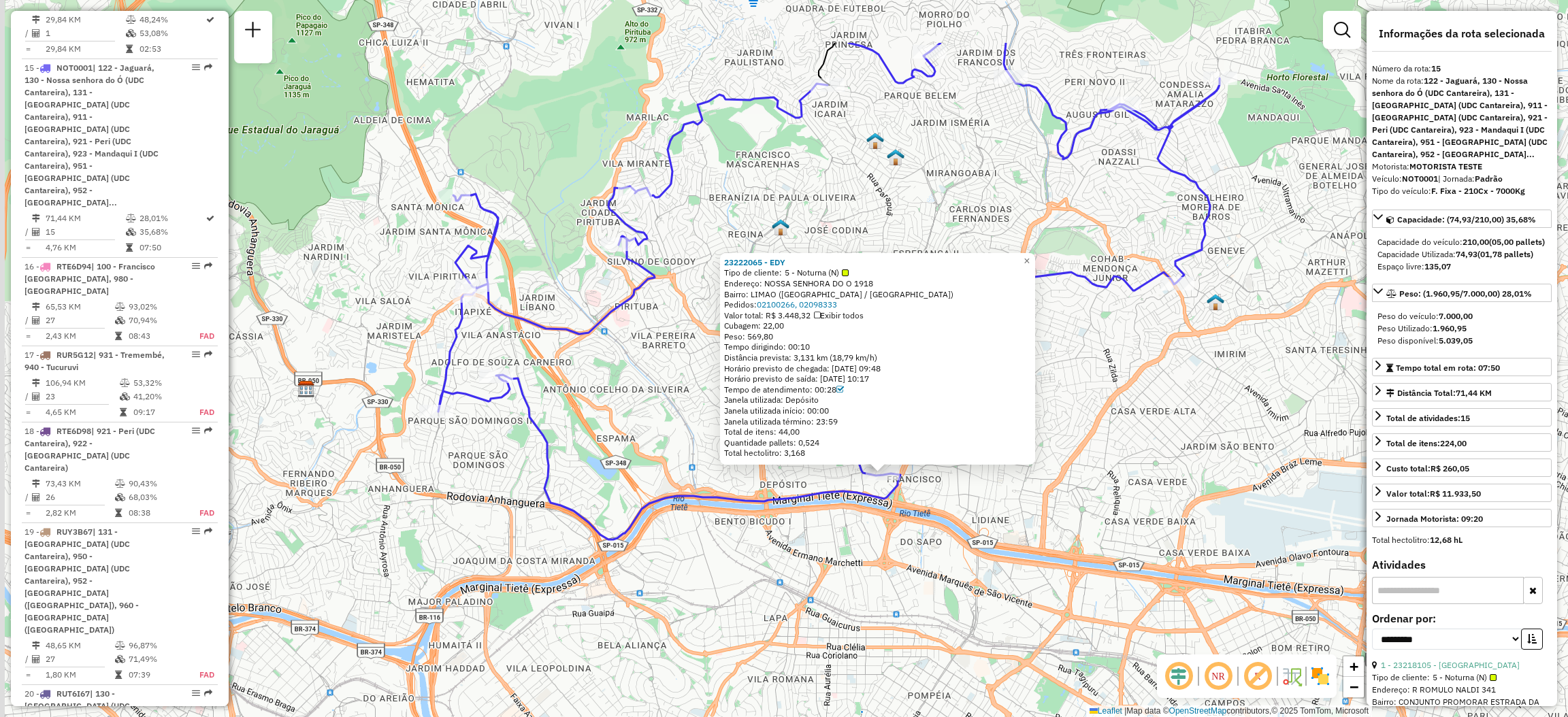
drag, startPoint x: 659, startPoint y: 410, endPoint x: 762, endPoint y: 524, distance: 153.6
click at [762, 524] on div "23222065 - EDY Tipo de cliente: 5 - Noturna (N) Endereço: NOSSA SENHORA DO O 19…" at bounding box center [784, 358] width 1568 height 717
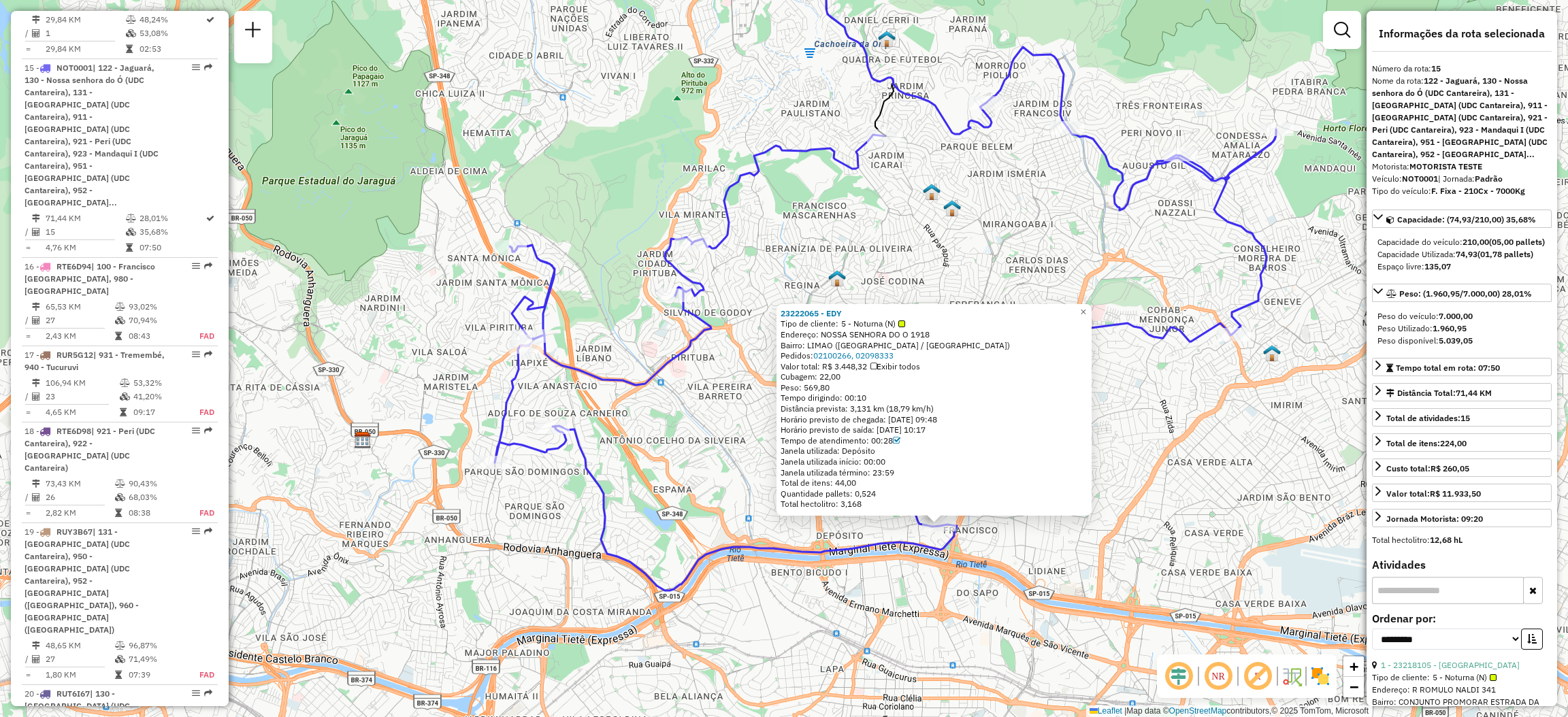
drag, startPoint x: 734, startPoint y: 491, endPoint x: 765, endPoint y: 512, distance: 37.4
click at [765, 512] on div "23222065 - EDY Tipo de cliente: 5 - Noturna (N) Endereço: NOSSA SENHORA DO O 19…" at bounding box center [784, 358] width 1568 height 717
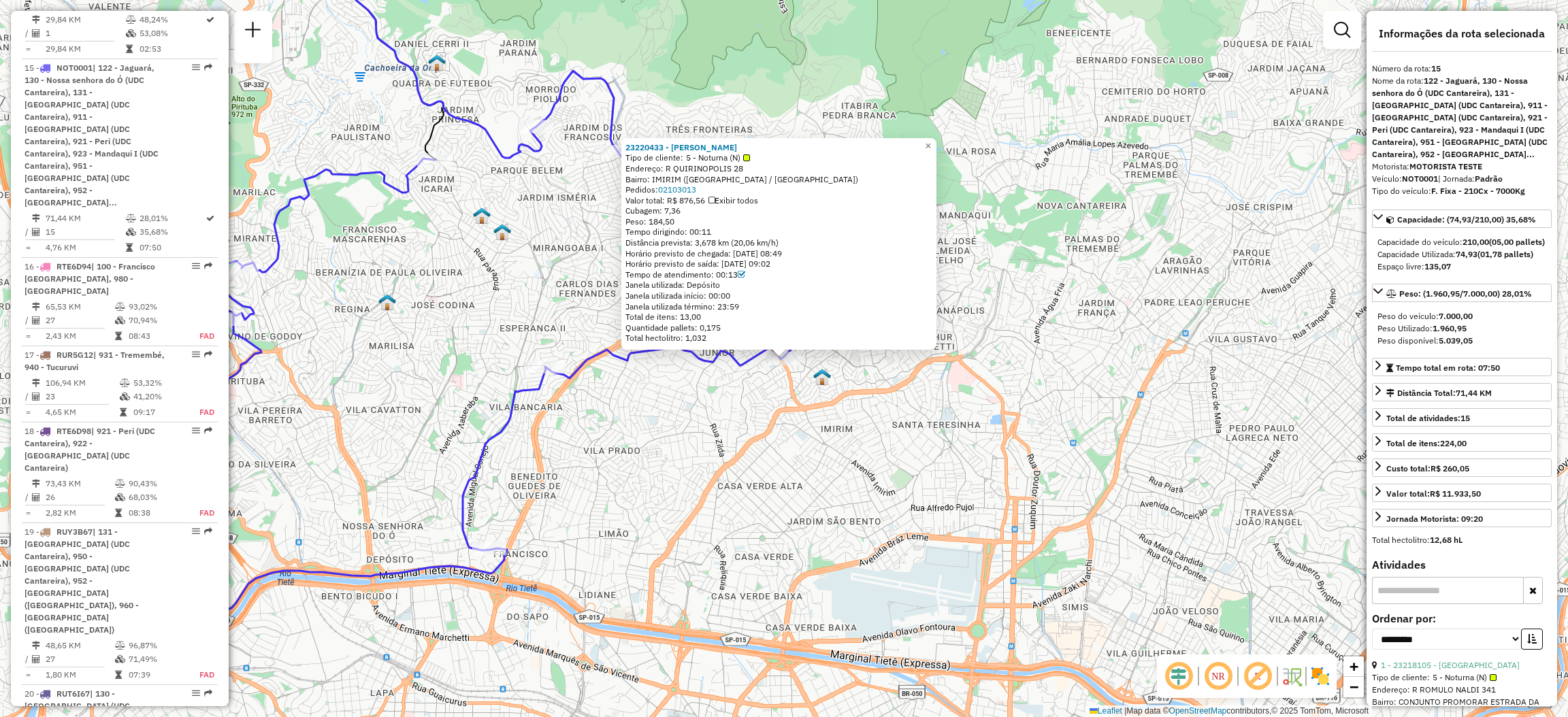
click at [773, 487] on div "Rota 15 - Placa NOT0001 23220433 - [PERSON_NAME] 23220433 - [PERSON_NAME] Tipo …" at bounding box center [784, 358] width 1568 height 717
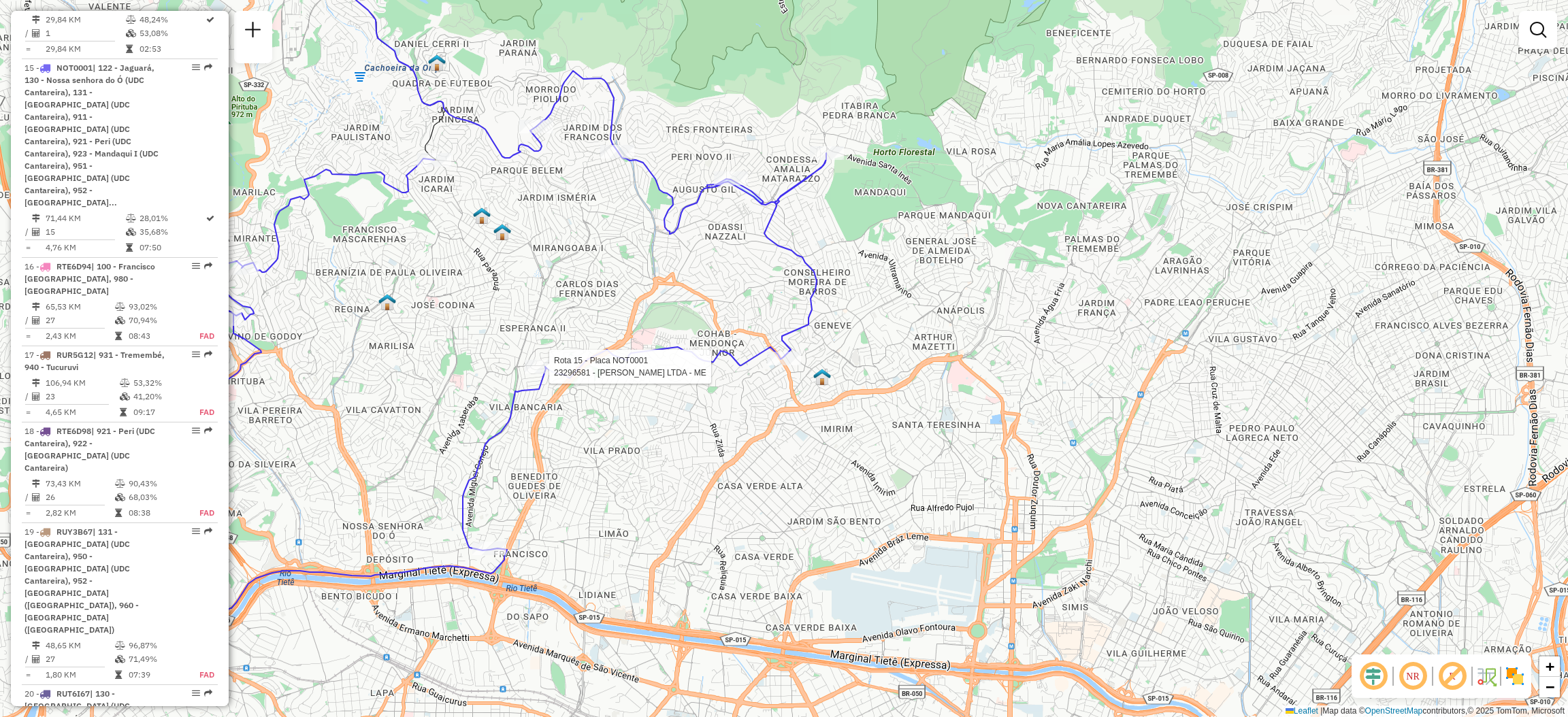
select select "**********"
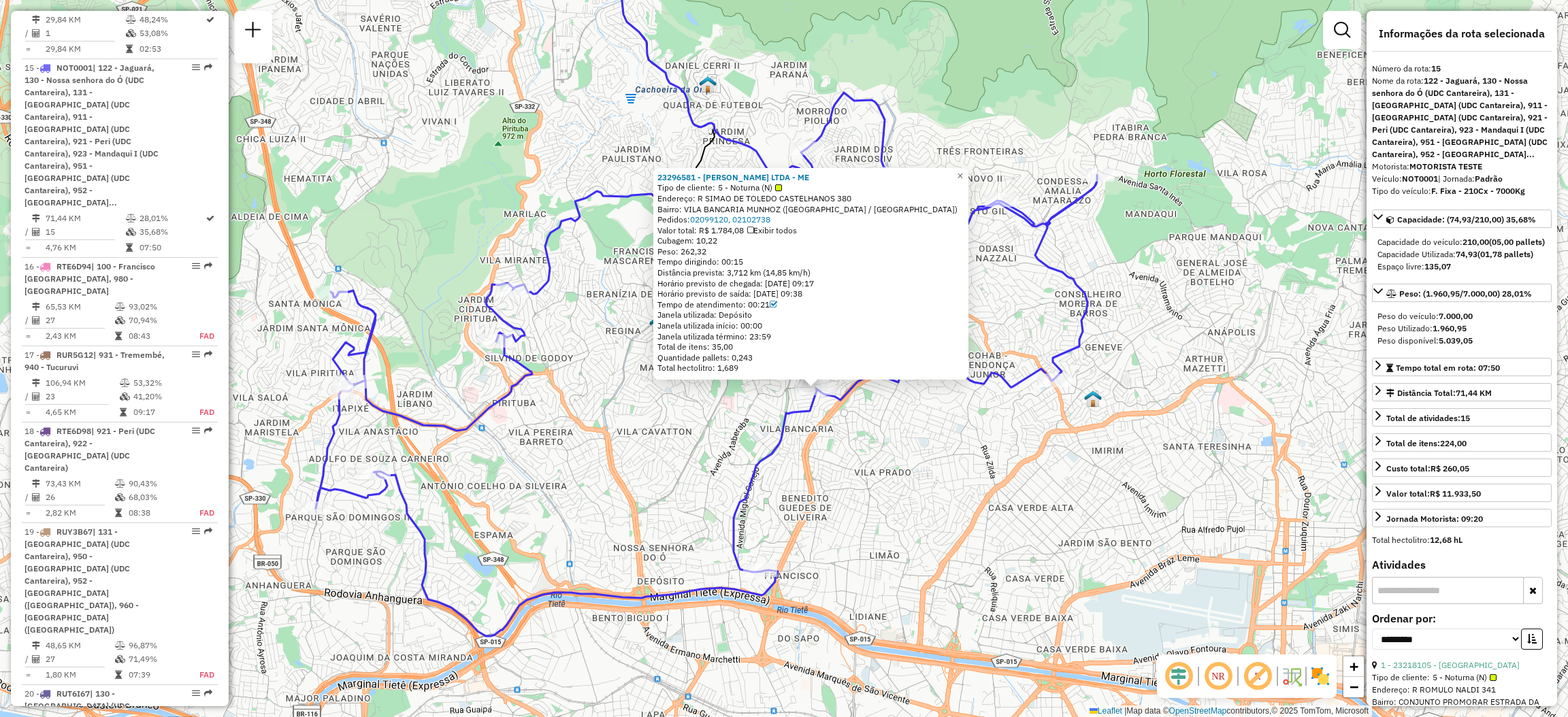
drag, startPoint x: 627, startPoint y: 396, endPoint x: 639, endPoint y: 424, distance: 30.5
click at [639, 424] on div "23296581 - ALEX BAR LTDA - ME Tipo de cliente: 5 - Noturna (N) Endereço: R SIMA…" at bounding box center [784, 358] width 1568 height 717
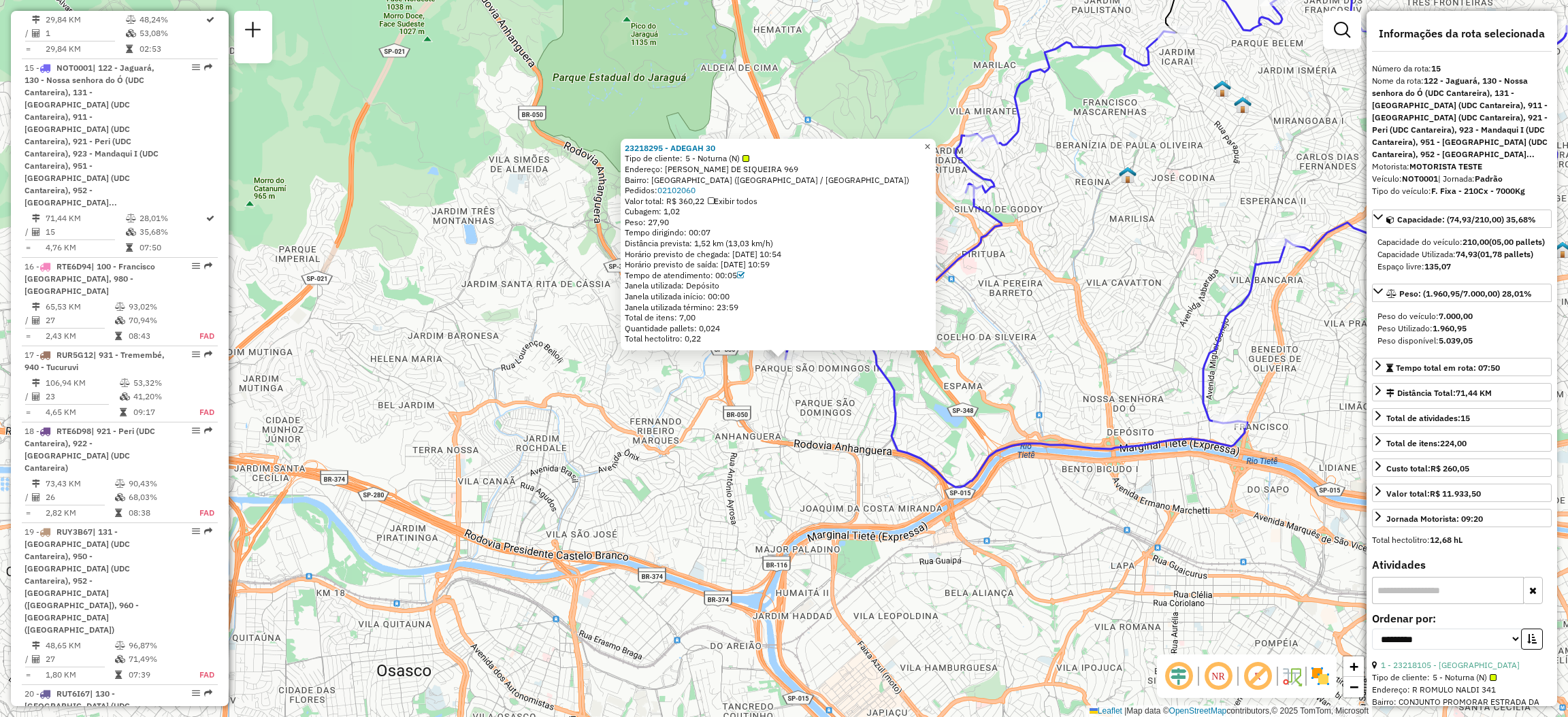
click at [930, 143] on span "×" at bounding box center [927, 146] width 6 height 11
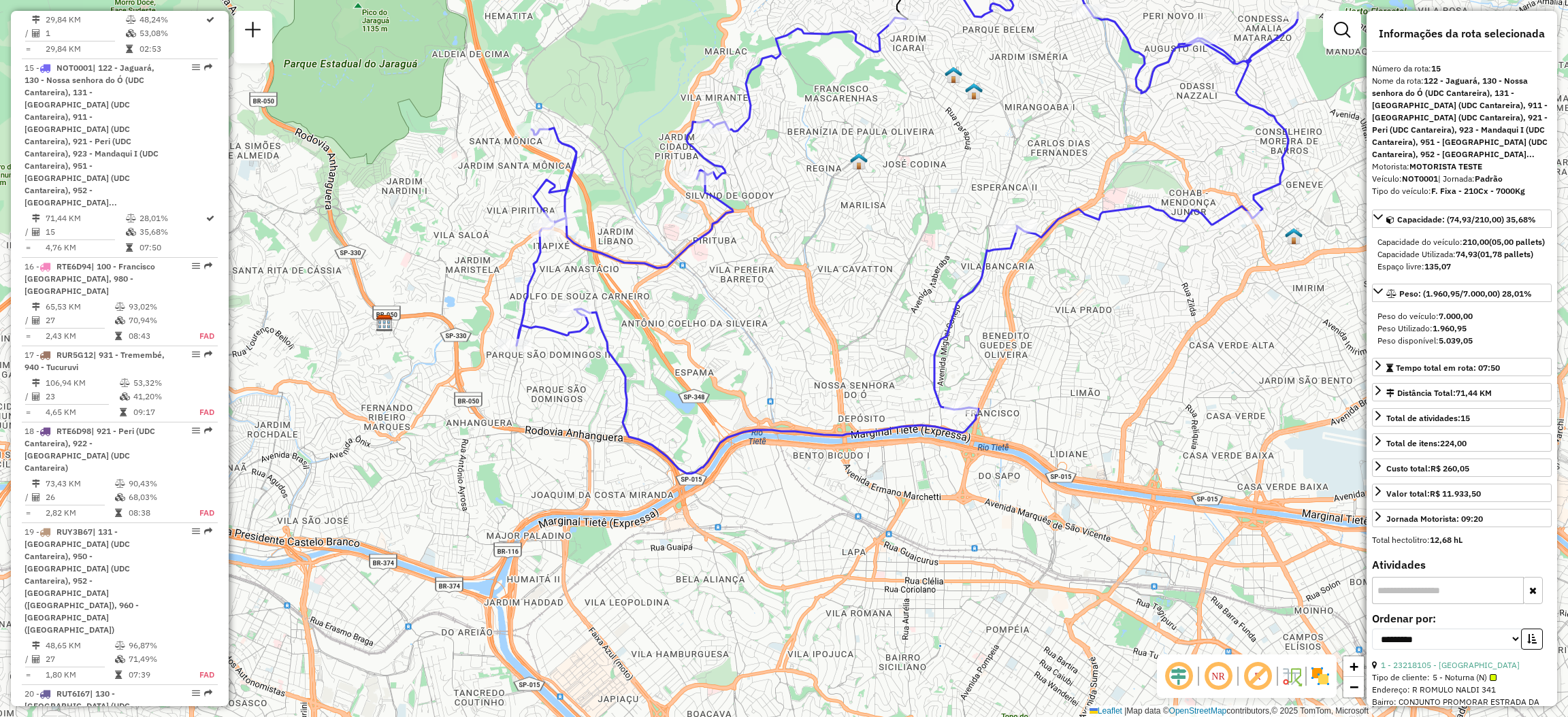
drag, startPoint x: 1037, startPoint y: 247, endPoint x: 778, endPoint y: 235, distance: 259.3
click at [773, 234] on div "Janela de atendimento Grade de atendimento Capacidade Transportadoras Veículos …" at bounding box center [784, 358] width 1568 height 717
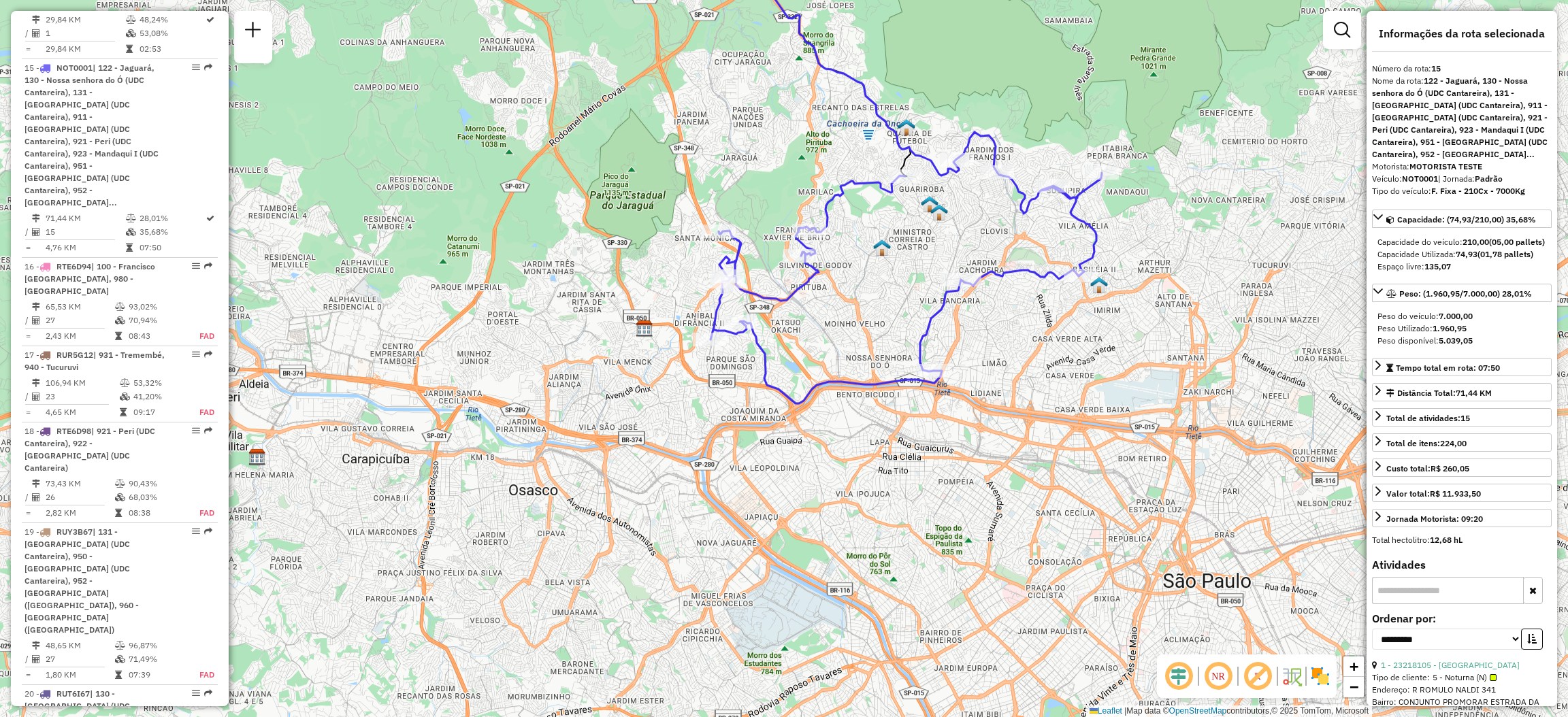
drag, startPoint x: 935, startPoint y: 203, endPoint x: 895, endPoint y: 240, distance: 54.5
click at [895, 240] on div "Janela de atendimento Grade de atendimento Capacidade Transportadoras Veículos …" at bounding box center [784, 358] width 1568 height 717
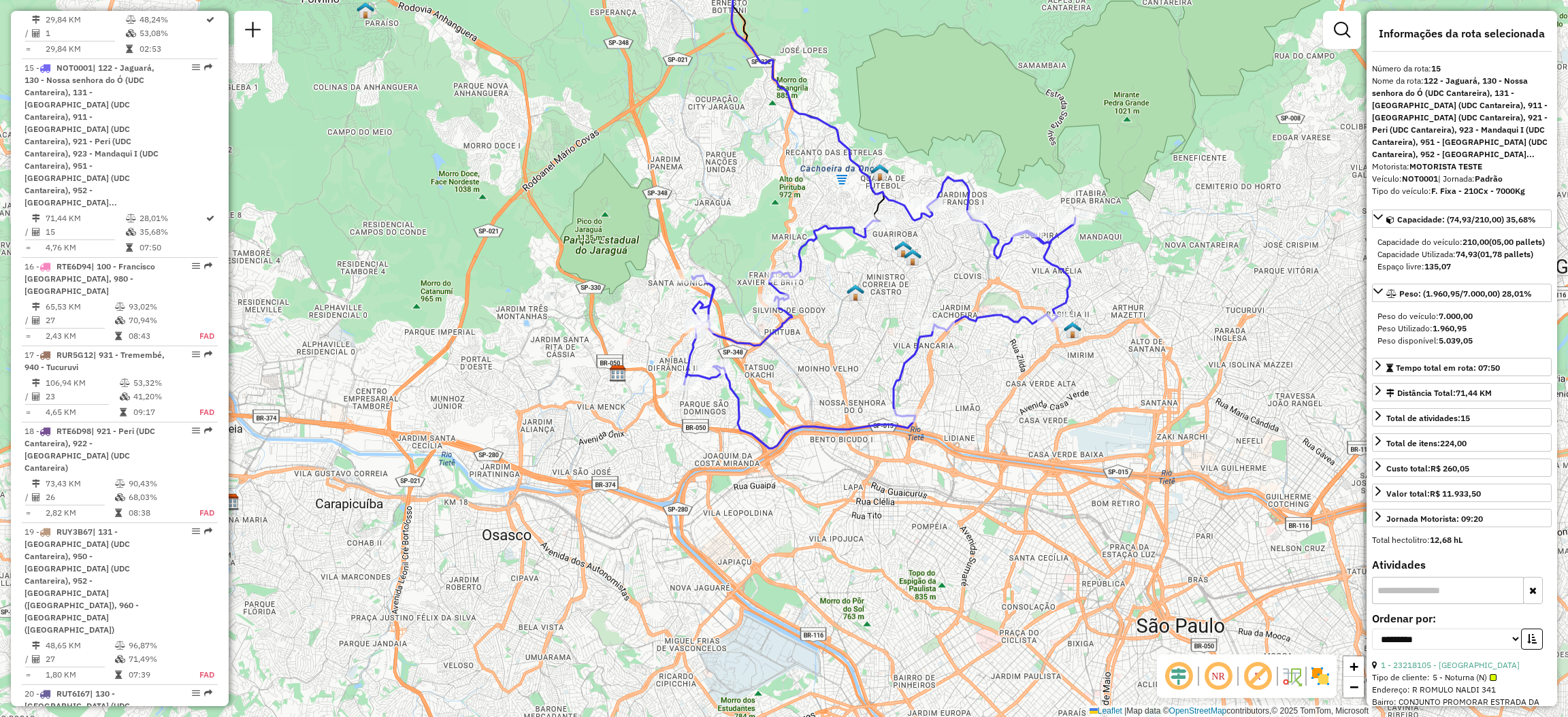
drag, startPoint x: 1142, startPoint y: 271, endPoint x: 1127, endPoint y: 304, distance: 36.2
click at [1127, 304] on div "Janela de atendimento Grade de atendimento Capacidade Transportadoras Veículos …" at bounding box center [784, 358] width 1568 height 717
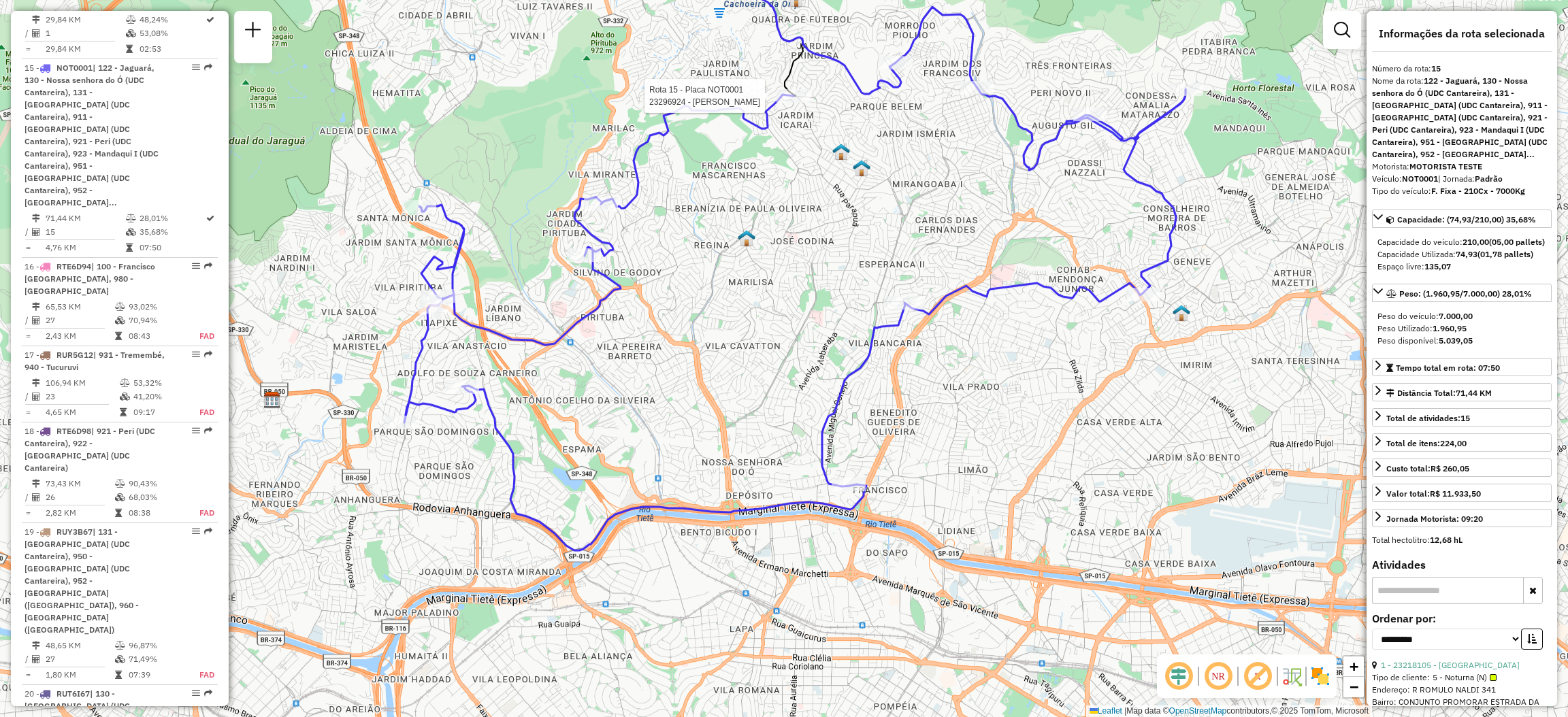
click at [789, 103] on div at bounding box center [793, 96] width 34 height 13
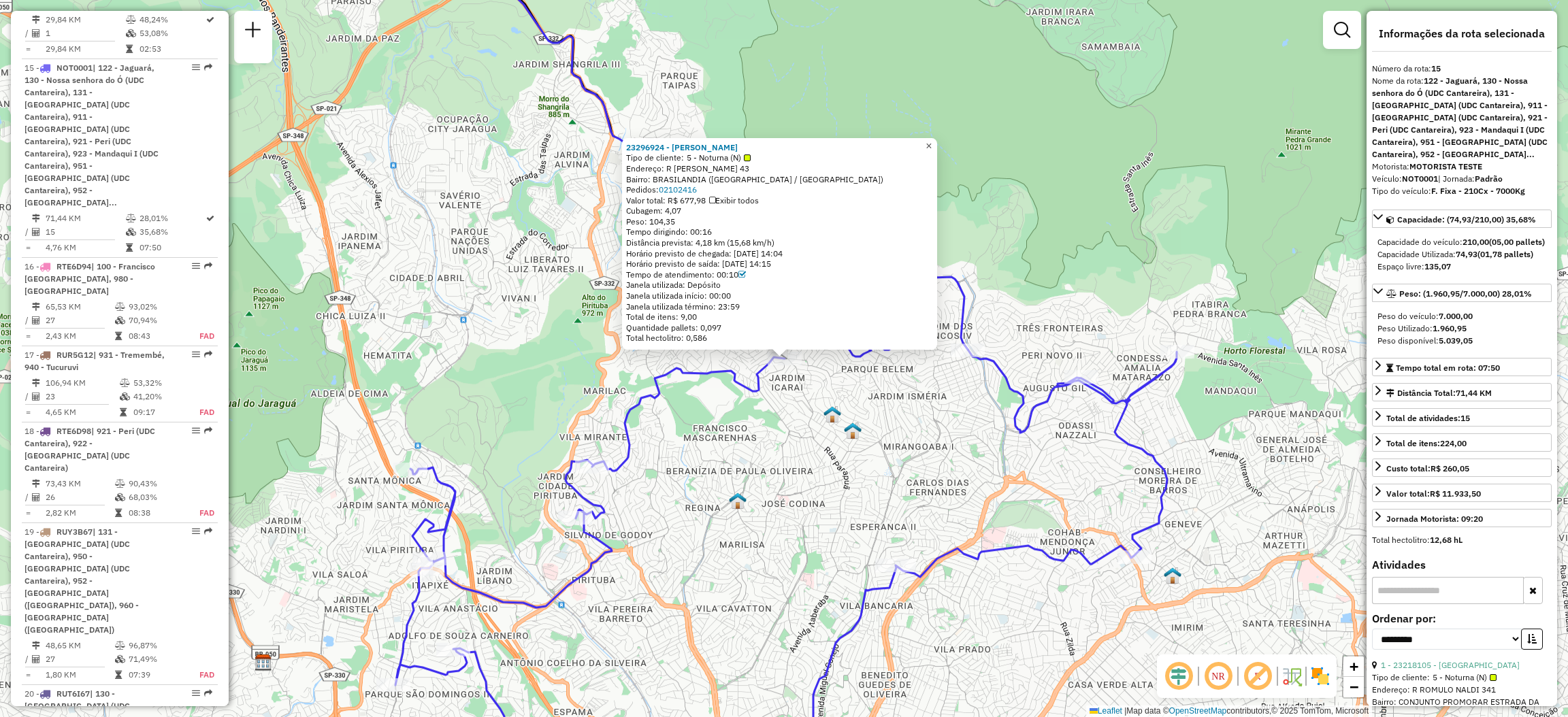
click at [932, 145] on span "×" at bounding box center [929, 145] width 6 height 11
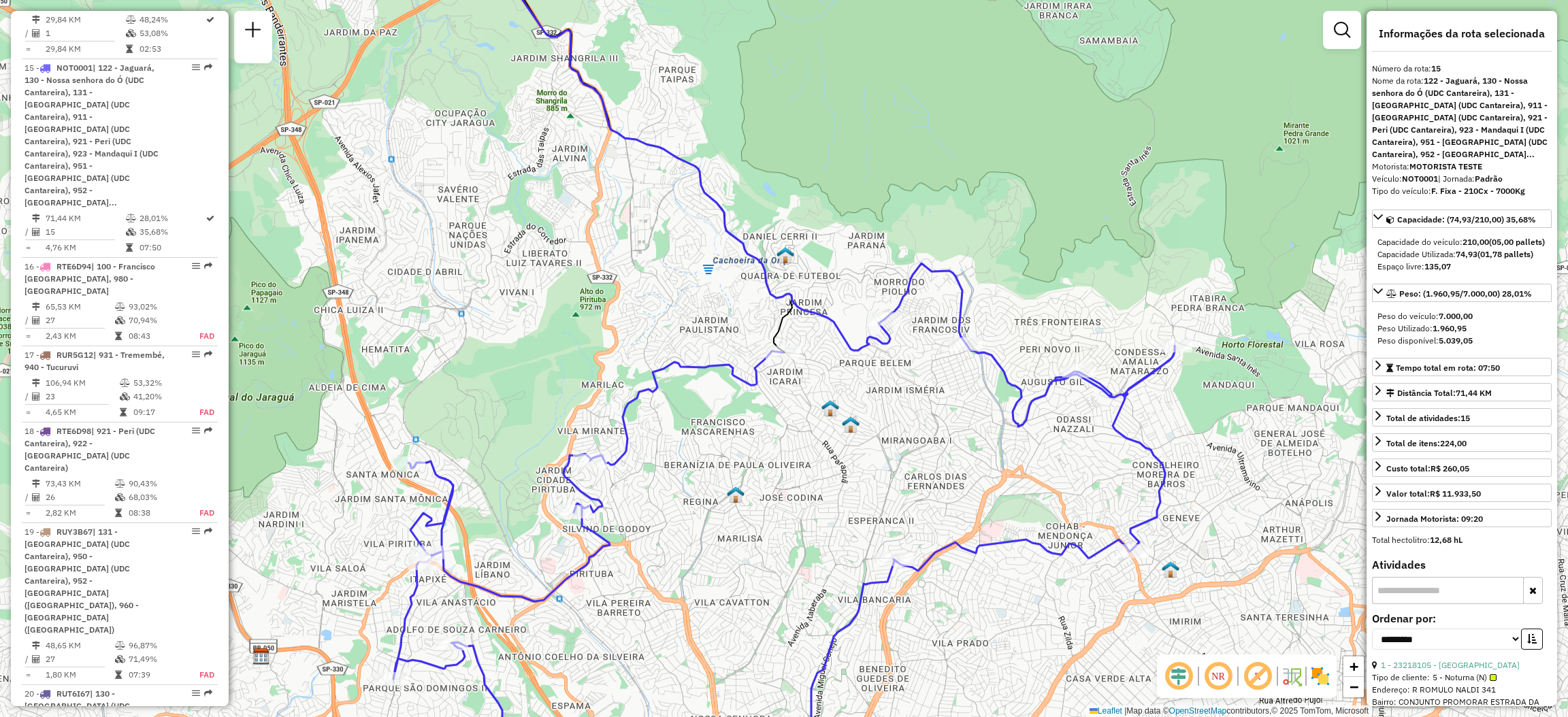
drag, startPoint x: 883, startPoint y: 355, endPoint x: 838, endPoint y: 244, distance: 119.8
click at [838, 247] on div "Rota 15 - Placa NOT0001 23218105 - VALDIR JOSE DOS SANT Janela de atendimento G…" at bounding box center [784, 358] width 1568 height 717
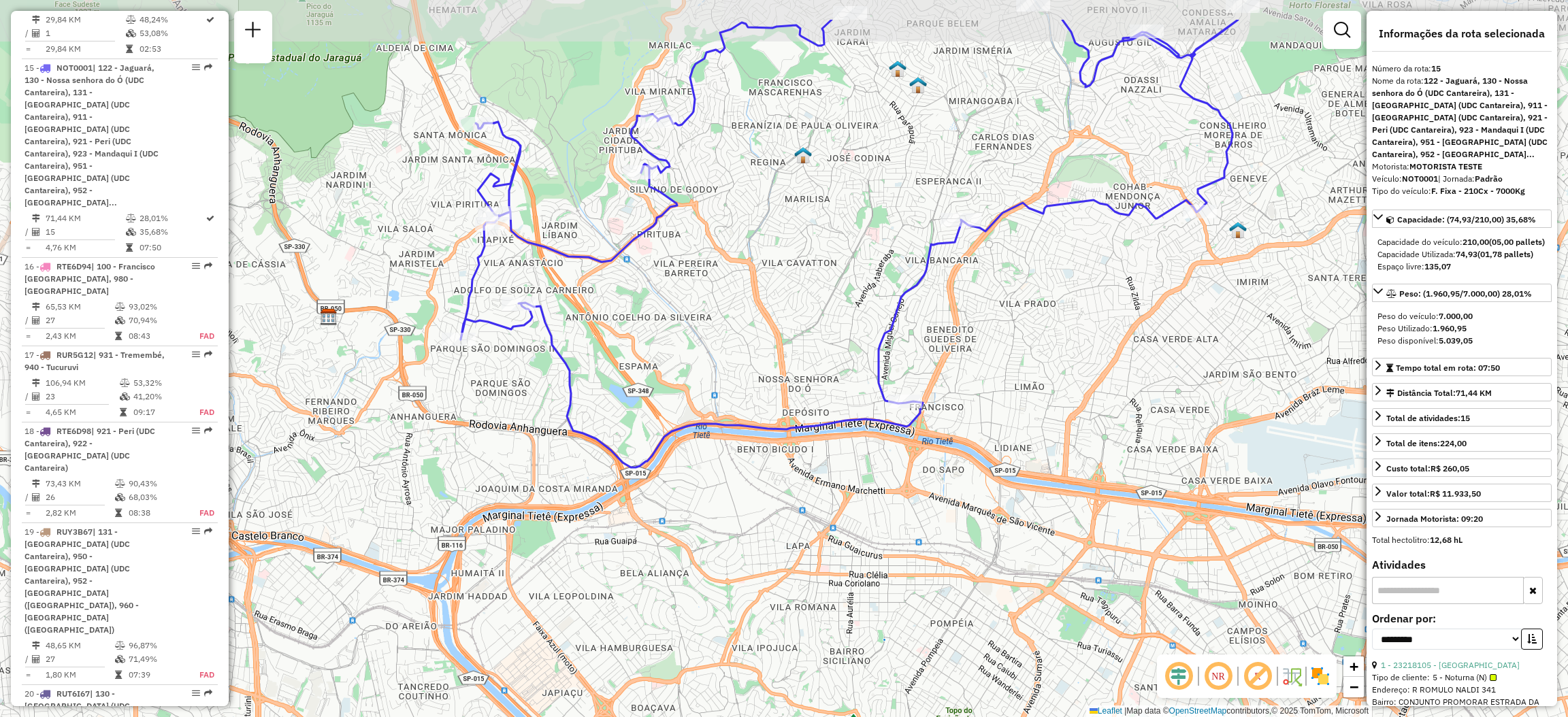
drag, startPoint x: 1048, startPoint y: 153, endPoint x: 974, endPoint y: 302, distance: 166.4
click at [974, 302] on div "Rota 15 - Placa NOT0001 23218105 - VALDIR JOSE DOS SANT Janela de atendimento G…" at bounding box center [784, 358] width 1568 height 717
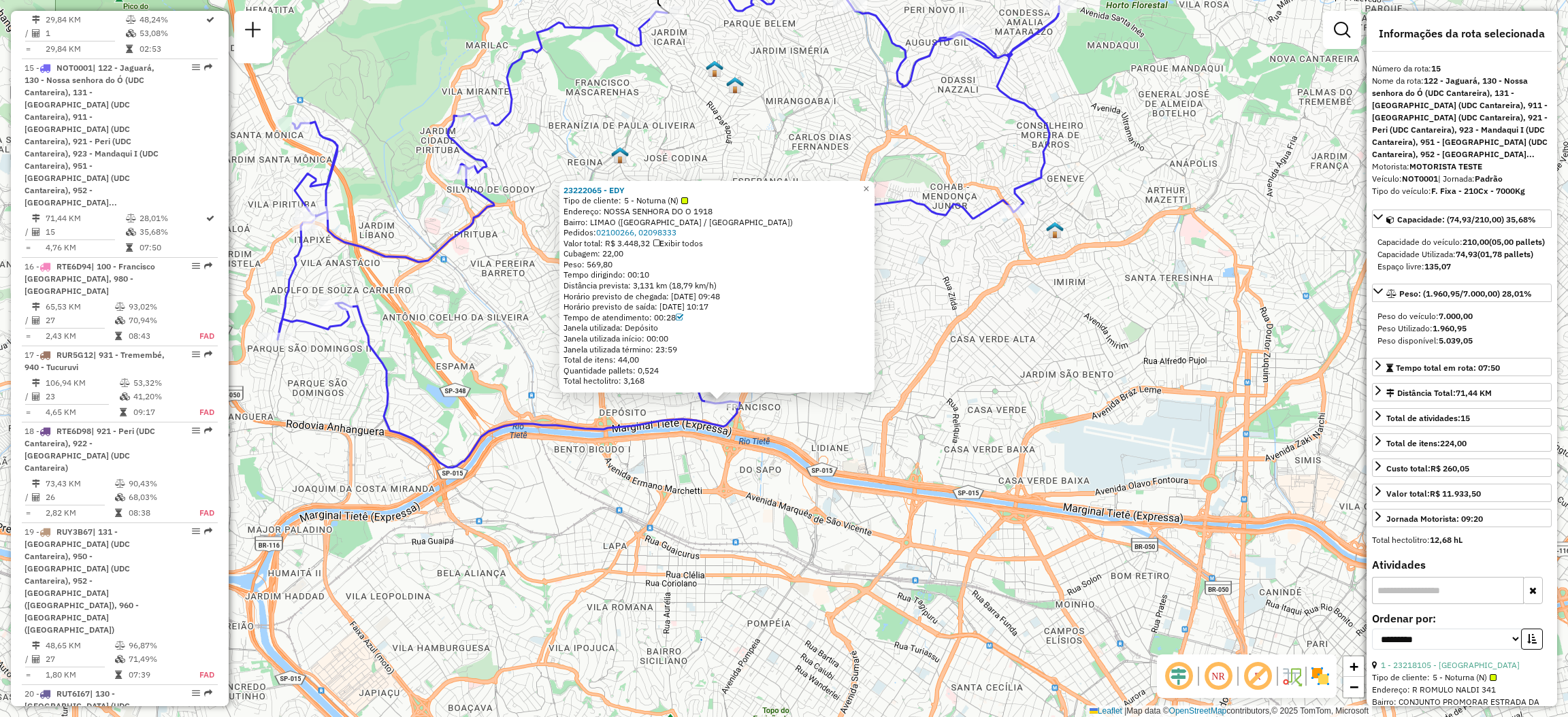
drag, startPoint x: 696, startPoint y: 462, endPoint x: 656, endPoint y: 495, distance: 51.9
click at [656, 495] on div "23222065 - EDY Tipo de cliente: 5 - Noturna (N) Endereço: NOSSA SENHORA DO O 19…" at bounding box center [784, 358] width 1568 height 717
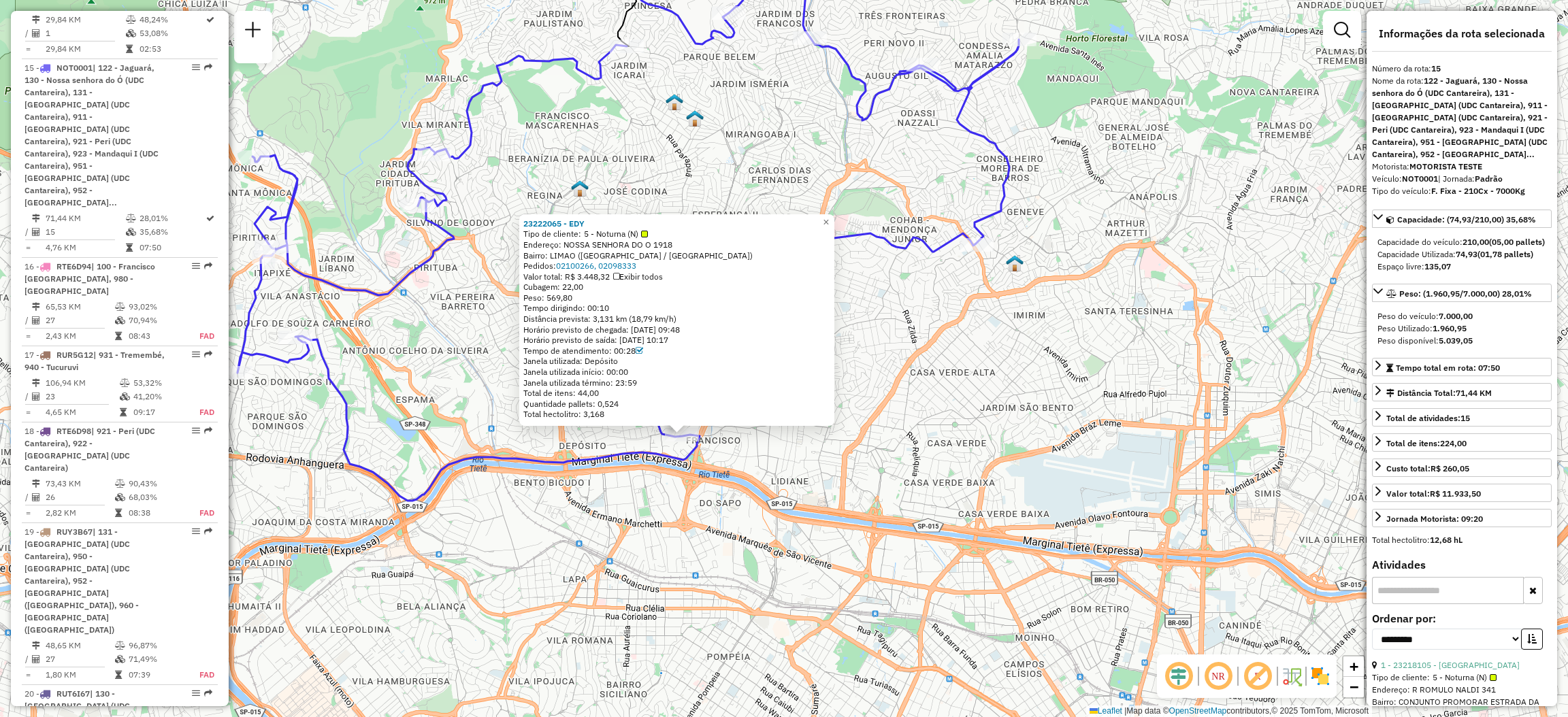
click at [905, 353] on div "23222065 - EDY Tipo de cliente: 5 - Noturna (N) Endereço: NOSSA SENHORA DO O 19…" at bounding box center [784, 358] width 1568 height 717
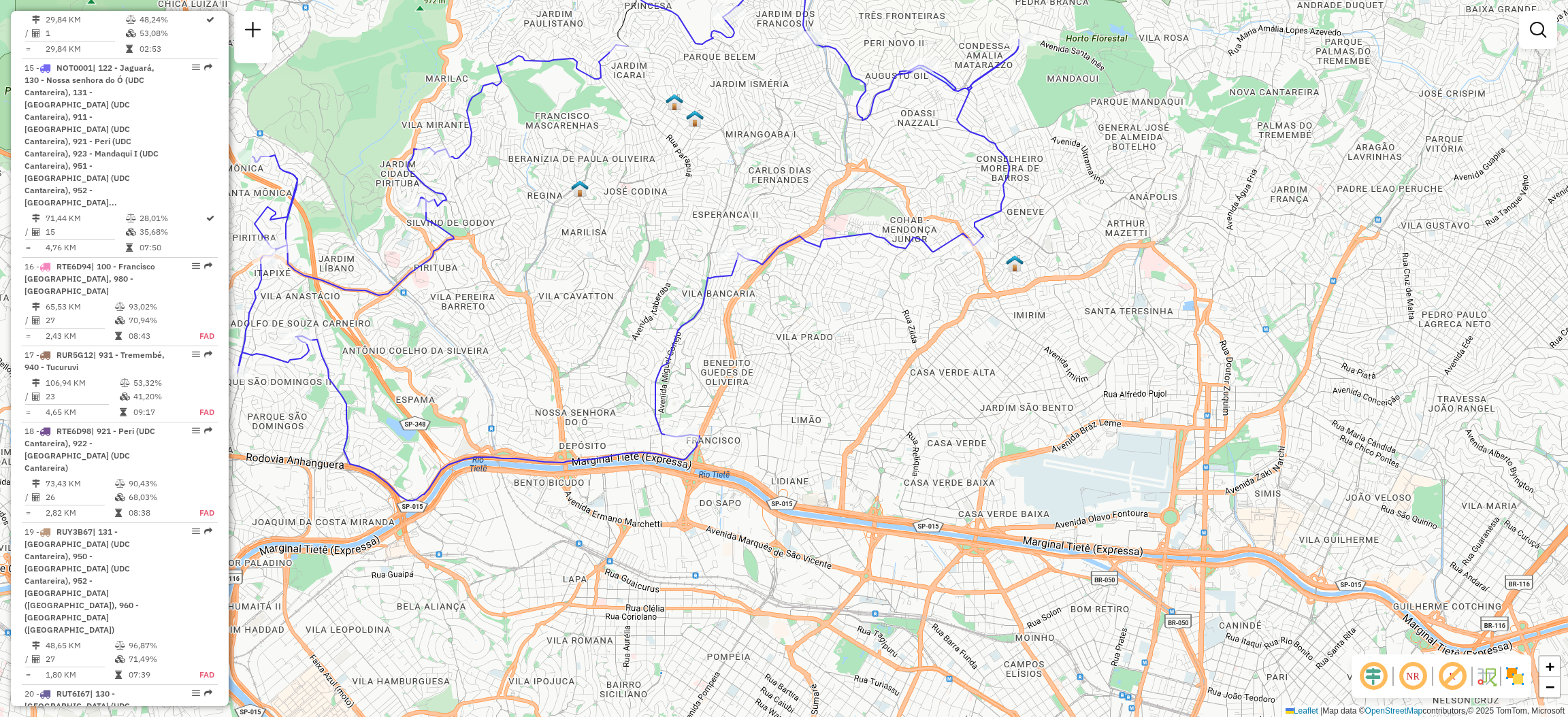
drag, startPoint x: 852, startPoint y: 334, endPoint x: 848, endPoint y: 351, distance: 17.5
click at [848, 351] on div "Janela de atendimento Grade de atendimento Capacidade Transportadoras Veículos …" at bounding box center [784, 358] width 1568 height 717
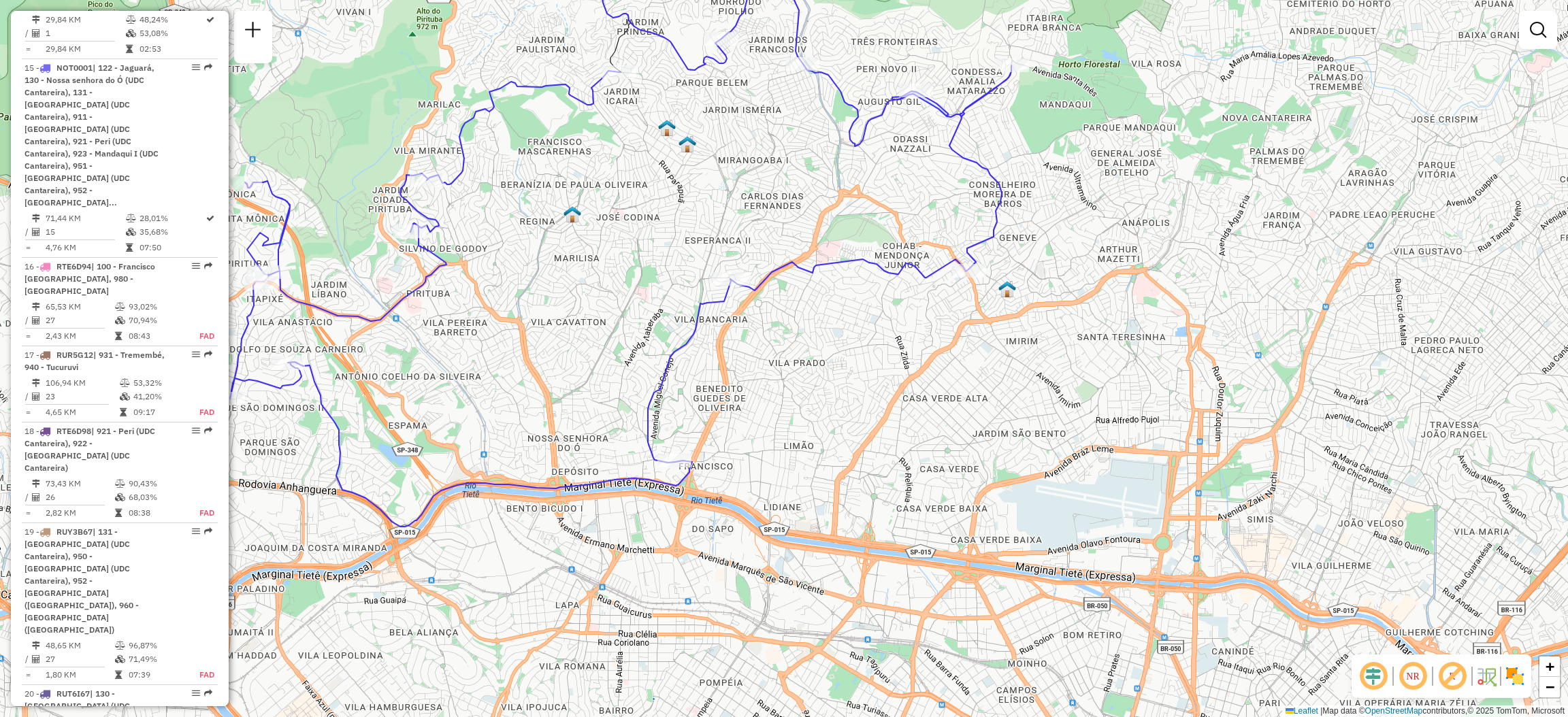
click at [854, 303] on div "Janela de atendimento Grade de atendimento Capacidade Transportadoras Veículos …" at bounding box center [784, 358] width 1568 height 717
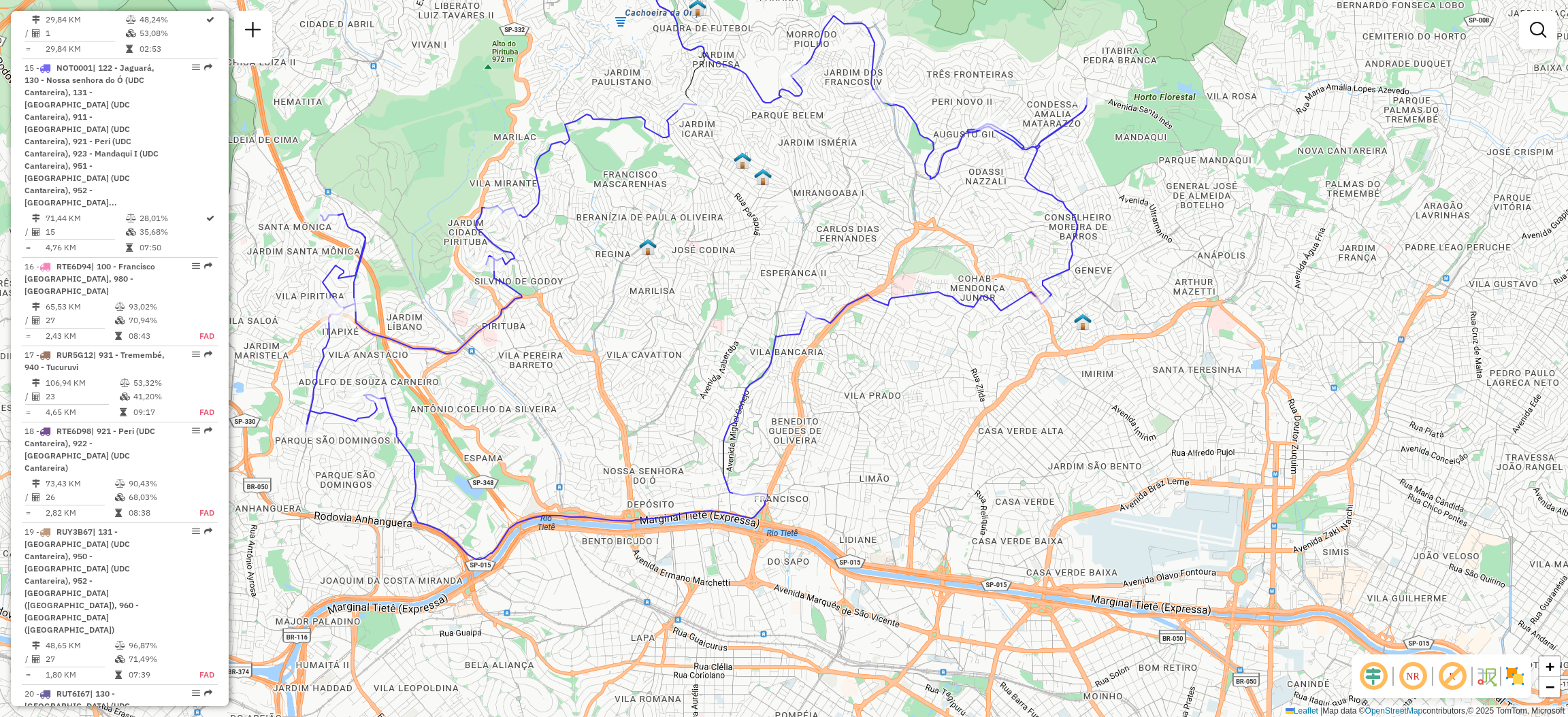
click at [803, 336] on icon at bounding box center [696, 287] width 781 height 543
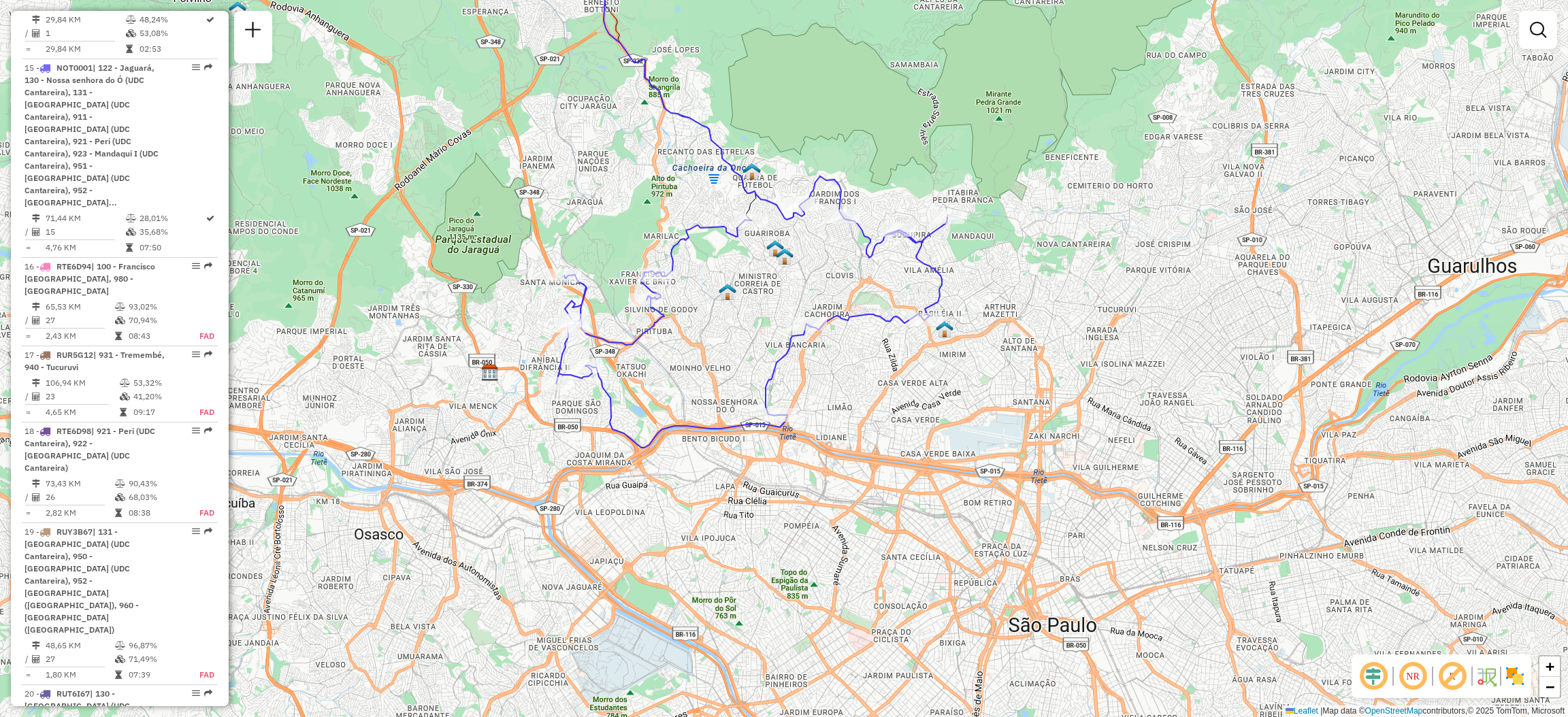
drag, startPoint x: 577, startPoint y: 244, endPoint x: 590, endPoint y: 247, distance: 13.3
click at [581, 244] on div "Janela de atendimento Grade de atendimento Capacidade Transportadoras Veículos …" at bounding box center [784, 358] width 1568 height 717
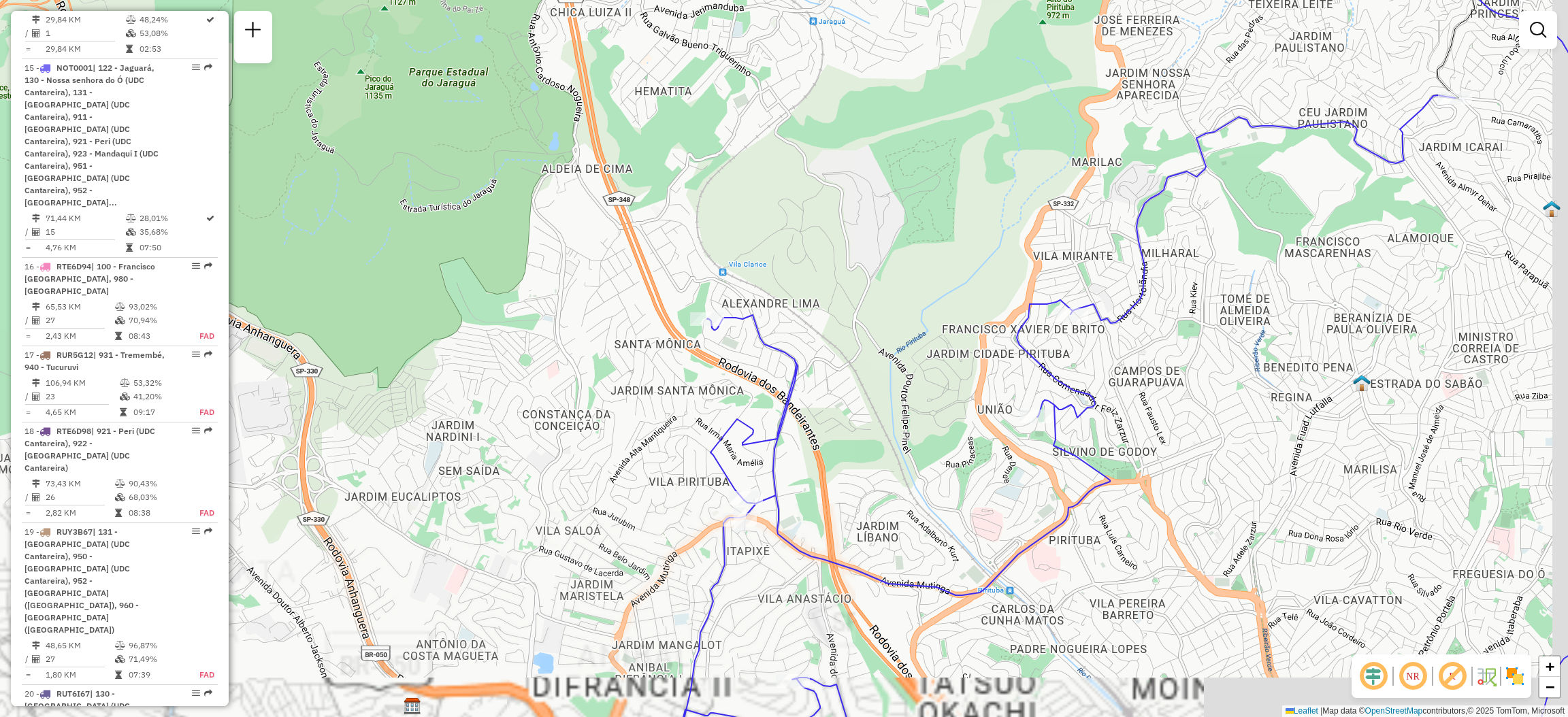
drag, startPoint x: 877, startPoint y: 329, endPoint x: 839, endPoint y: 178, distance: 155.7
click at [838, 181] on div "Janela de atendimento Grade de atendimento Capacidade Transportadoras Veículos …" at bounding box center [784, 358] width 1568 height 717
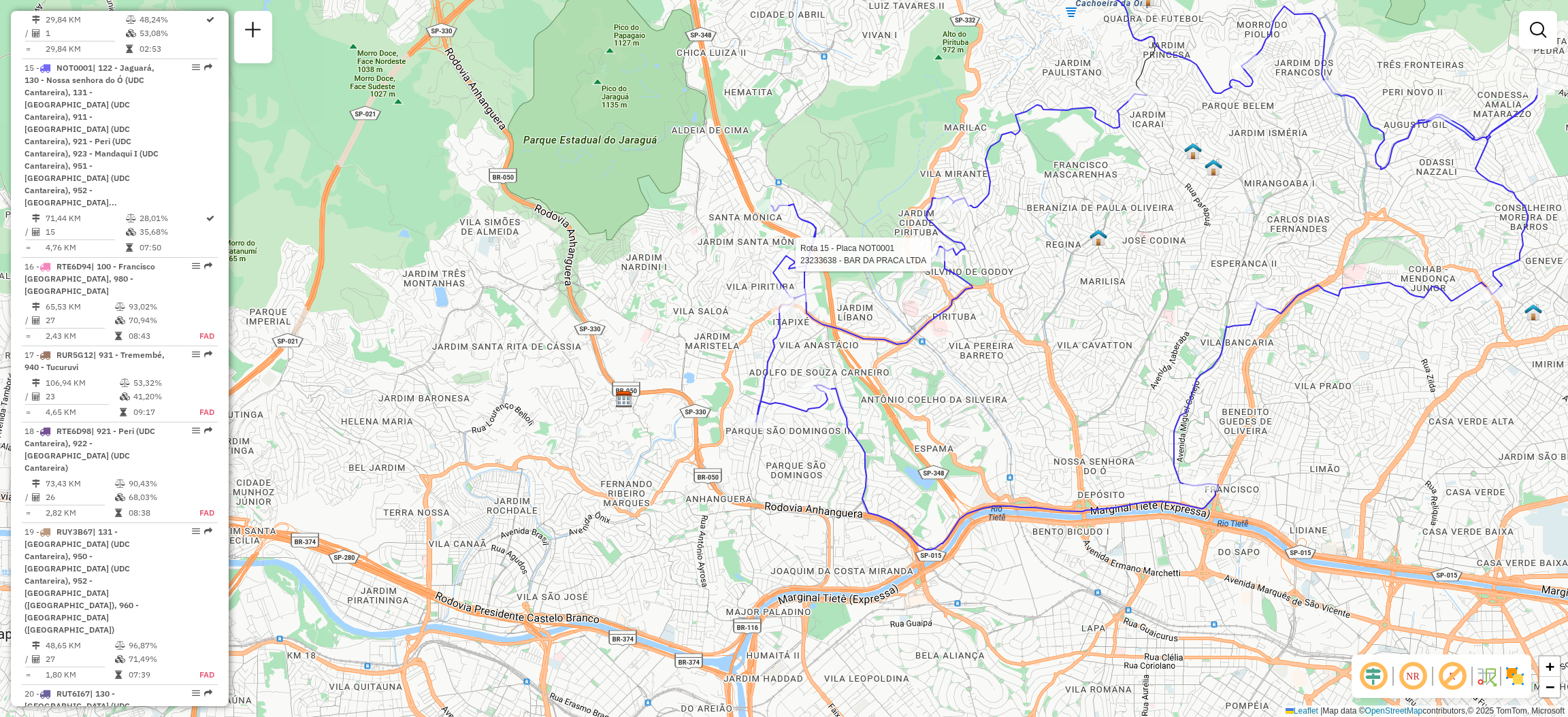
select select "**********"
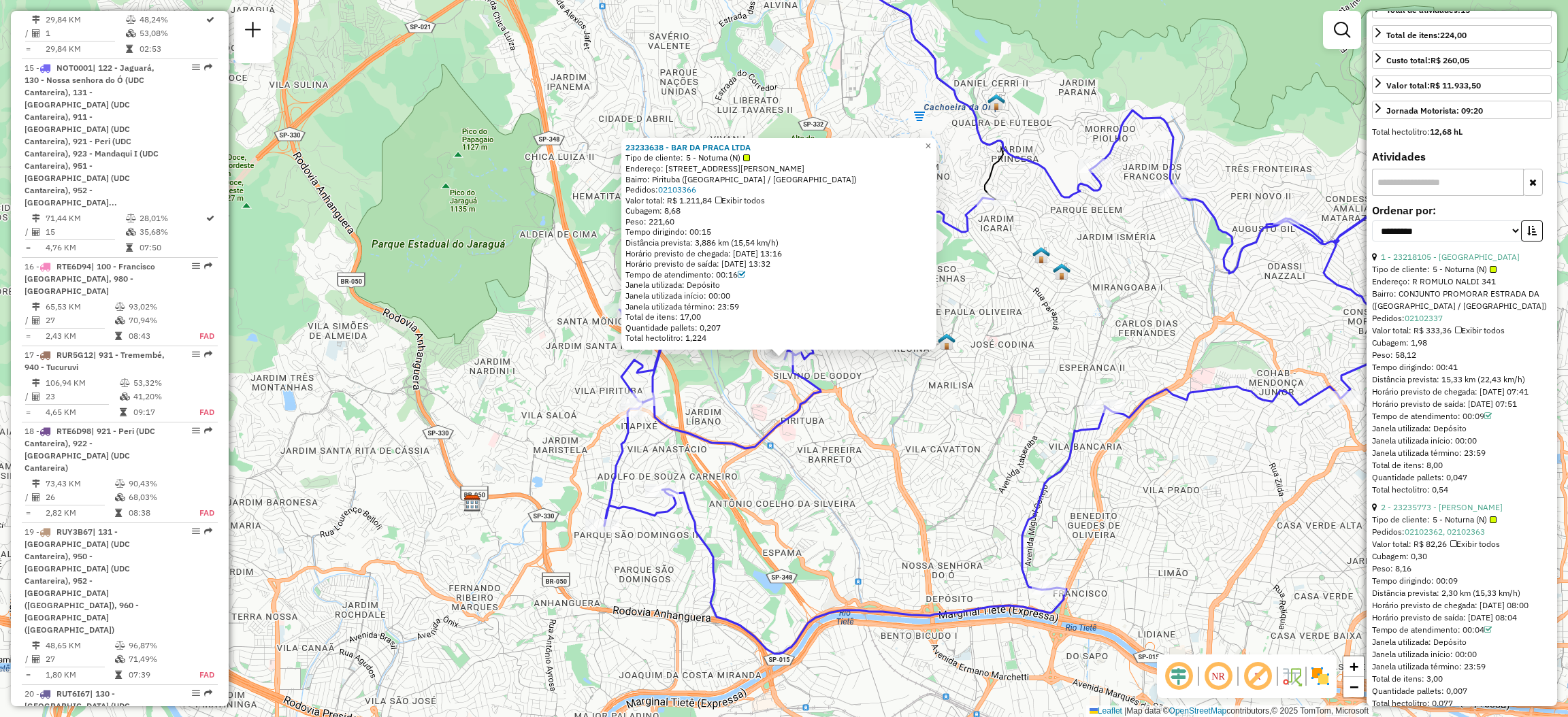
scroll to position [509, 0]
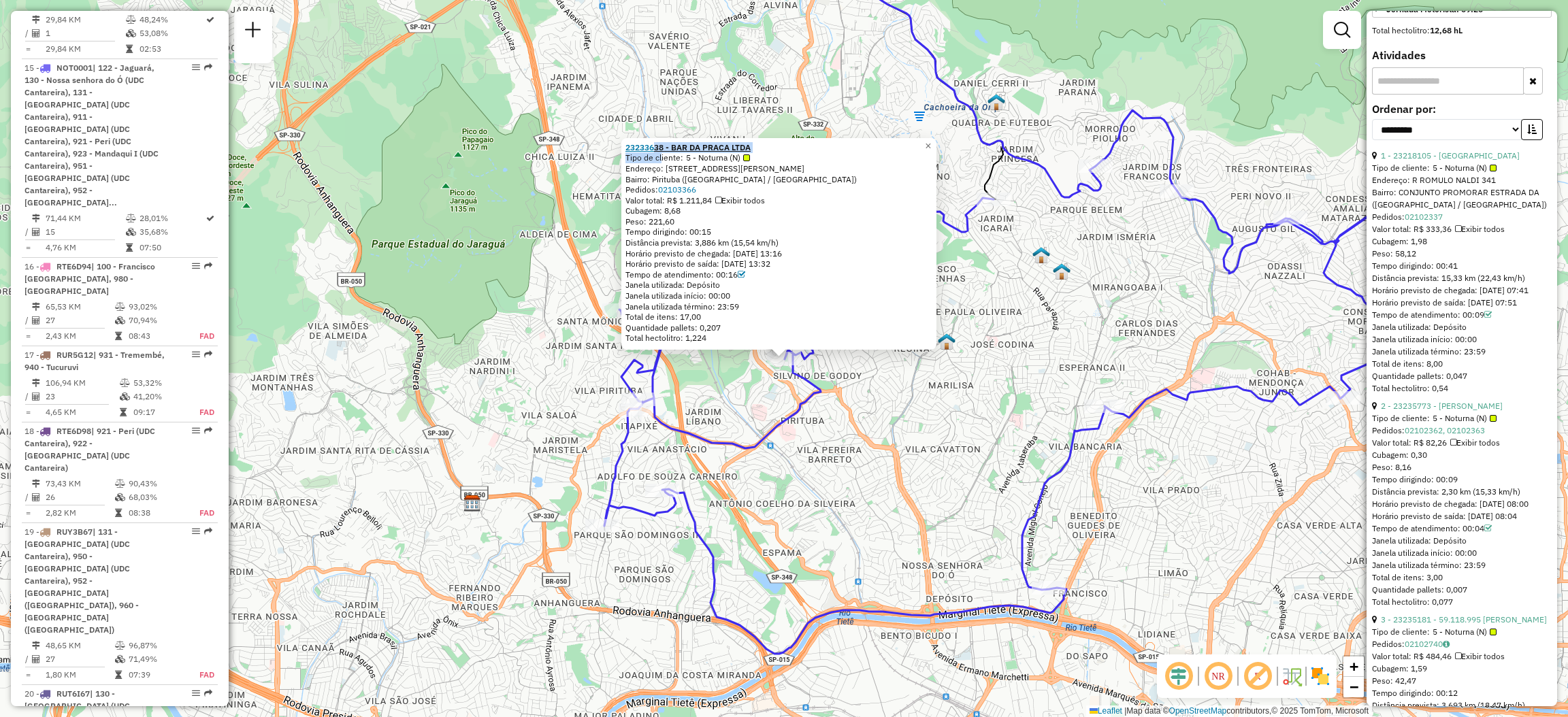
drag, startPoint x: 661, startPoint y: 152, endPoint x: 654, endPoint y: 144, distance: 10.6
click at [655, 144] on div "23233638 - BAR DA PRACA LTDA Tipo de cliente: 5 - Noturna (N) Endereço: [STREET…" at bounding box center [778, 243] width 307 height 202
click at [626, 147] on div "23233638 - BAR DA PRACA LTDA Tipo de cliente: 5 - Noturna (N) Endereço: [STREET…" at bounding box center [779, 243] width 315 height 211
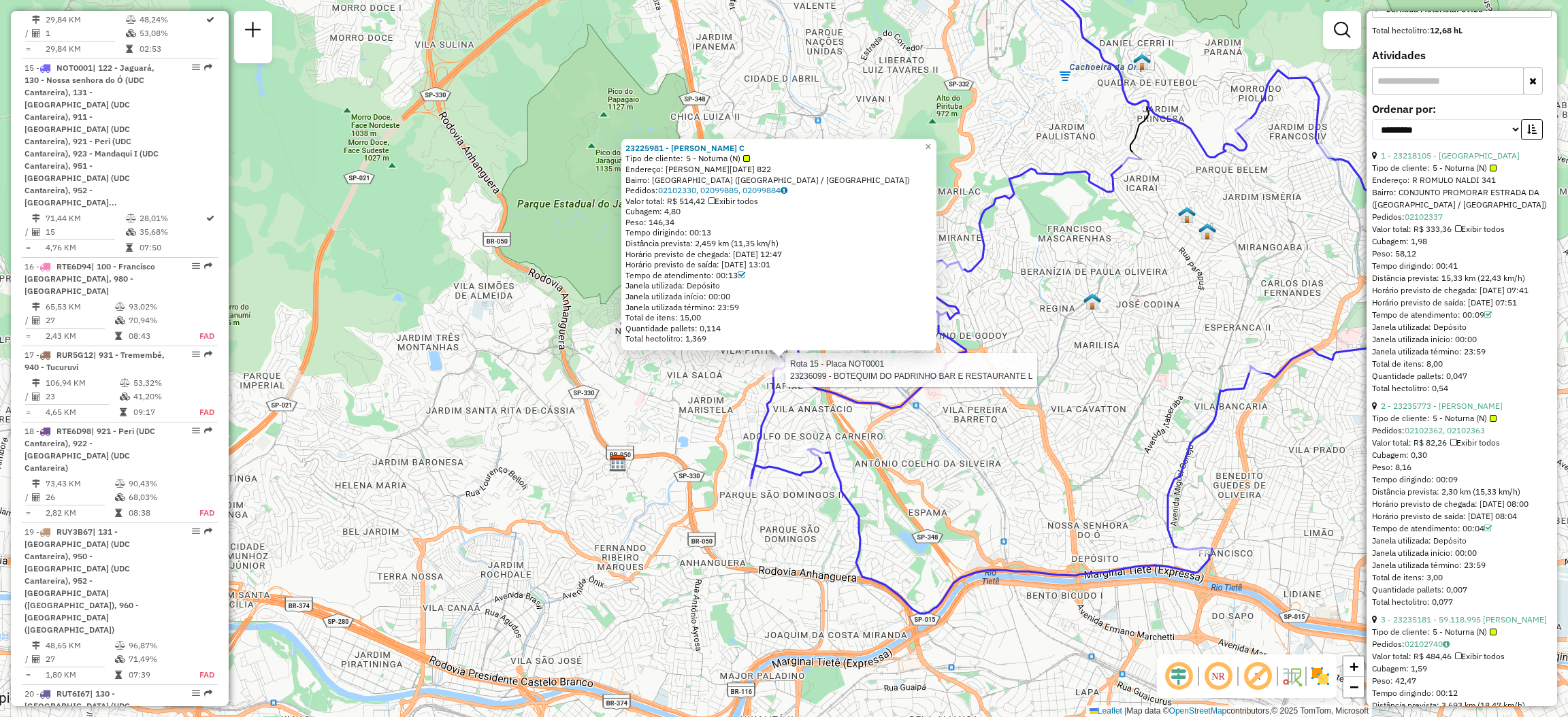
click at [771, 377] on div at bounding box center [781, 370] width 34 height 13
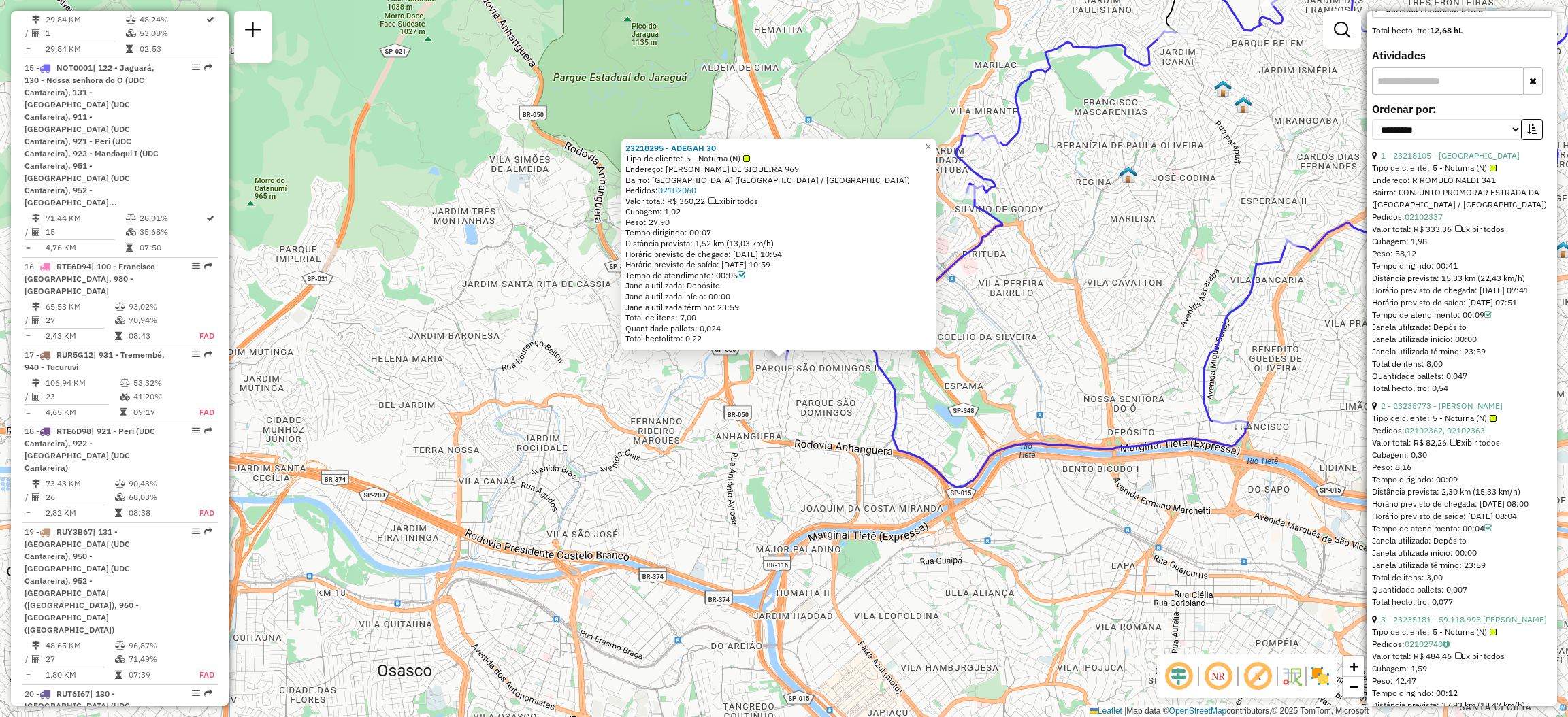
scroll to position [880, 0]
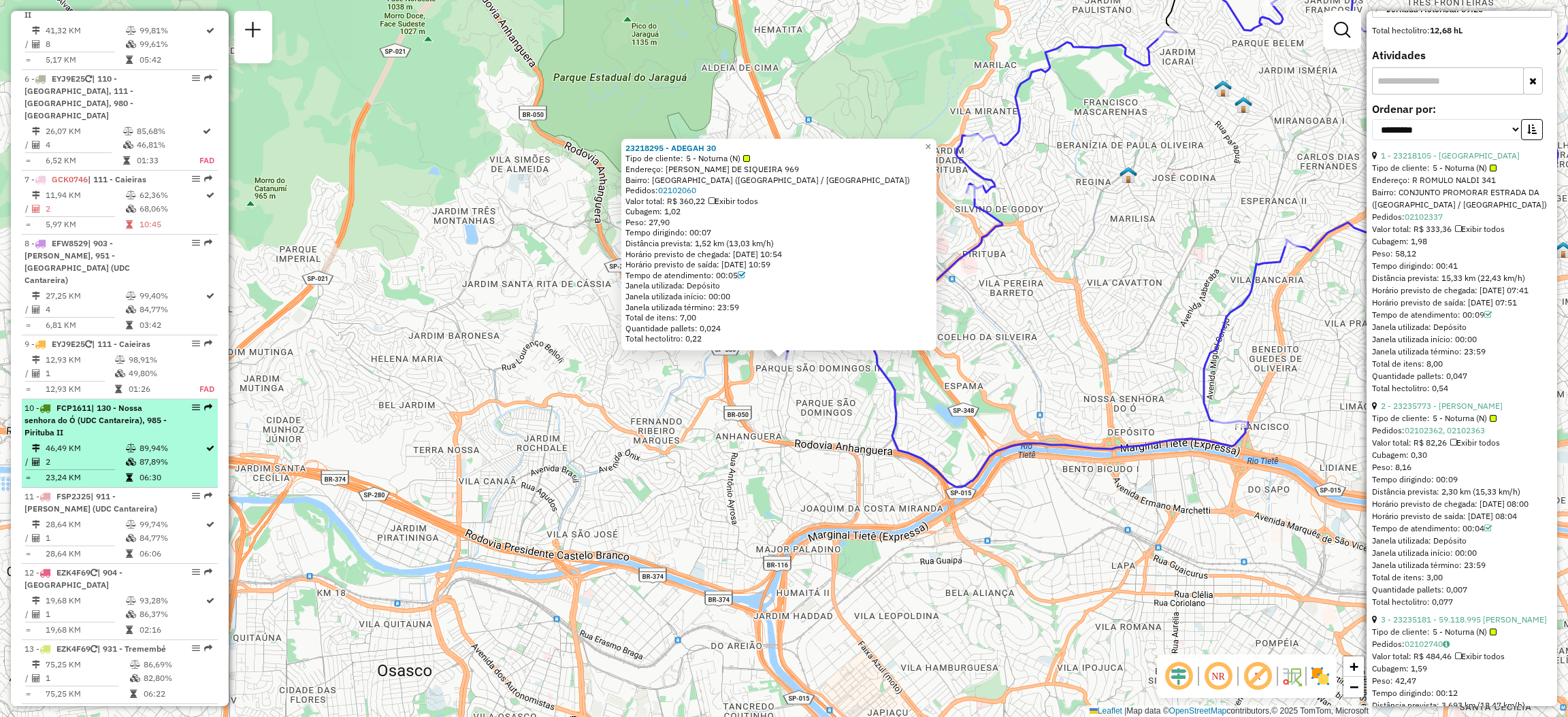
click at [206, 403] on em at bounding box center [208, 407] width 8 height 8
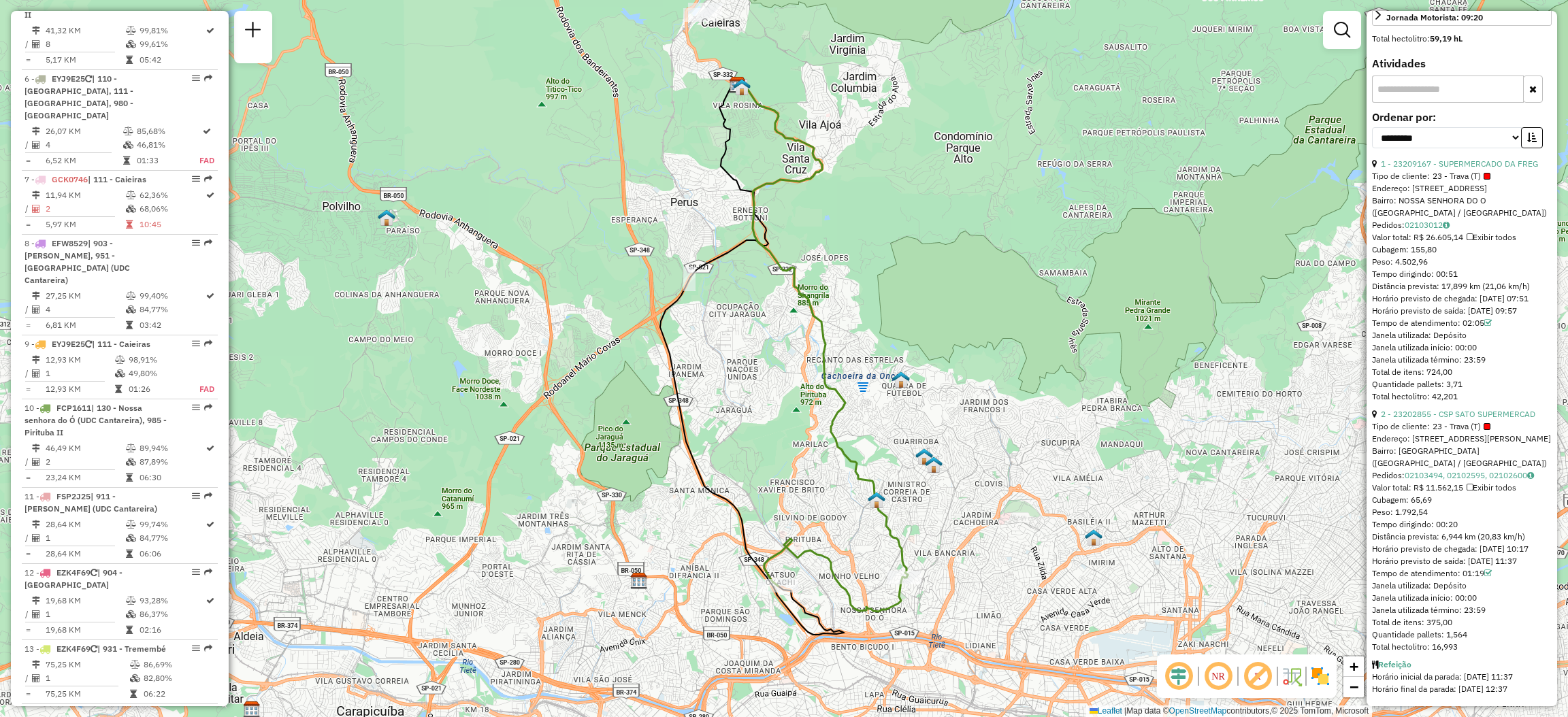
scroll to position [1274, 0]
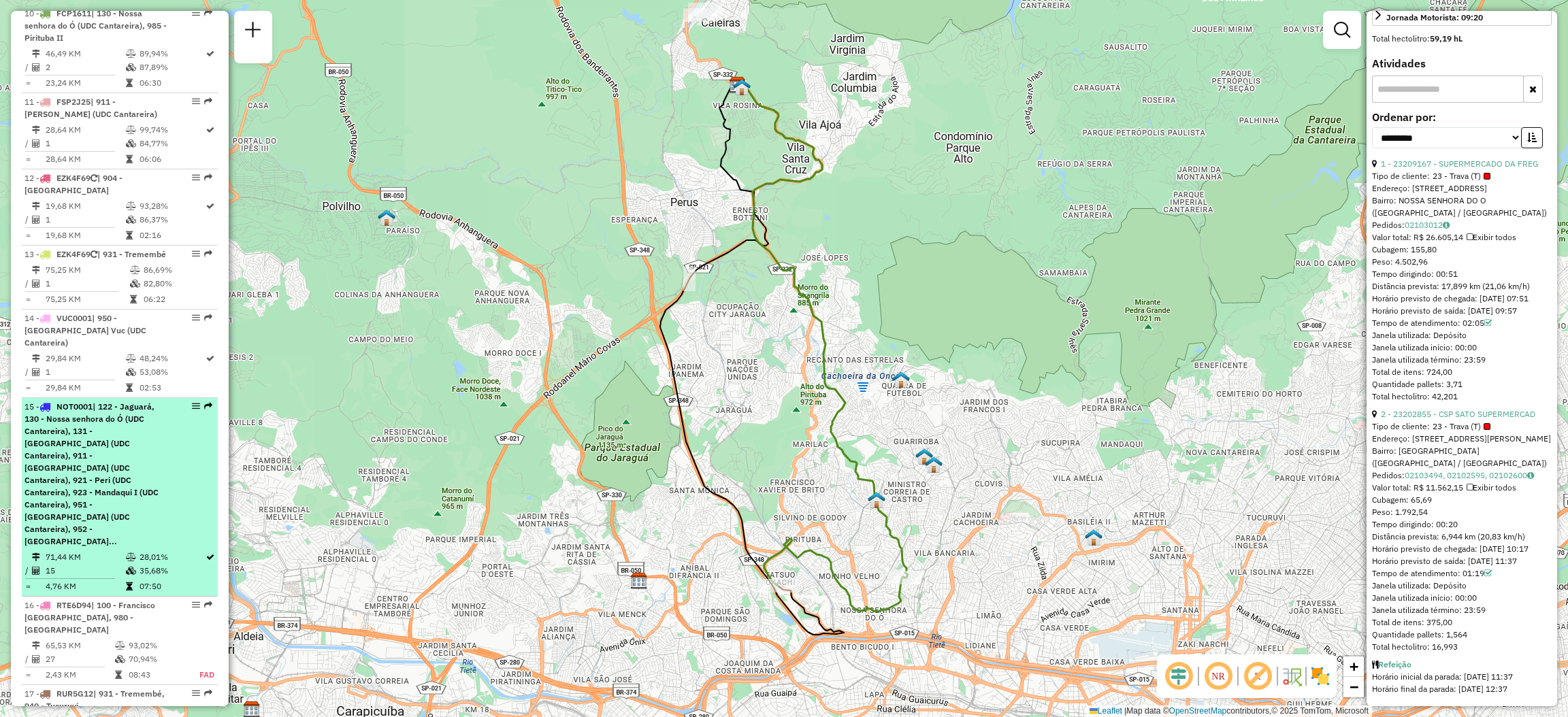
click at [199, 402] on div at bounding box center [192, 406] width 40 height 8
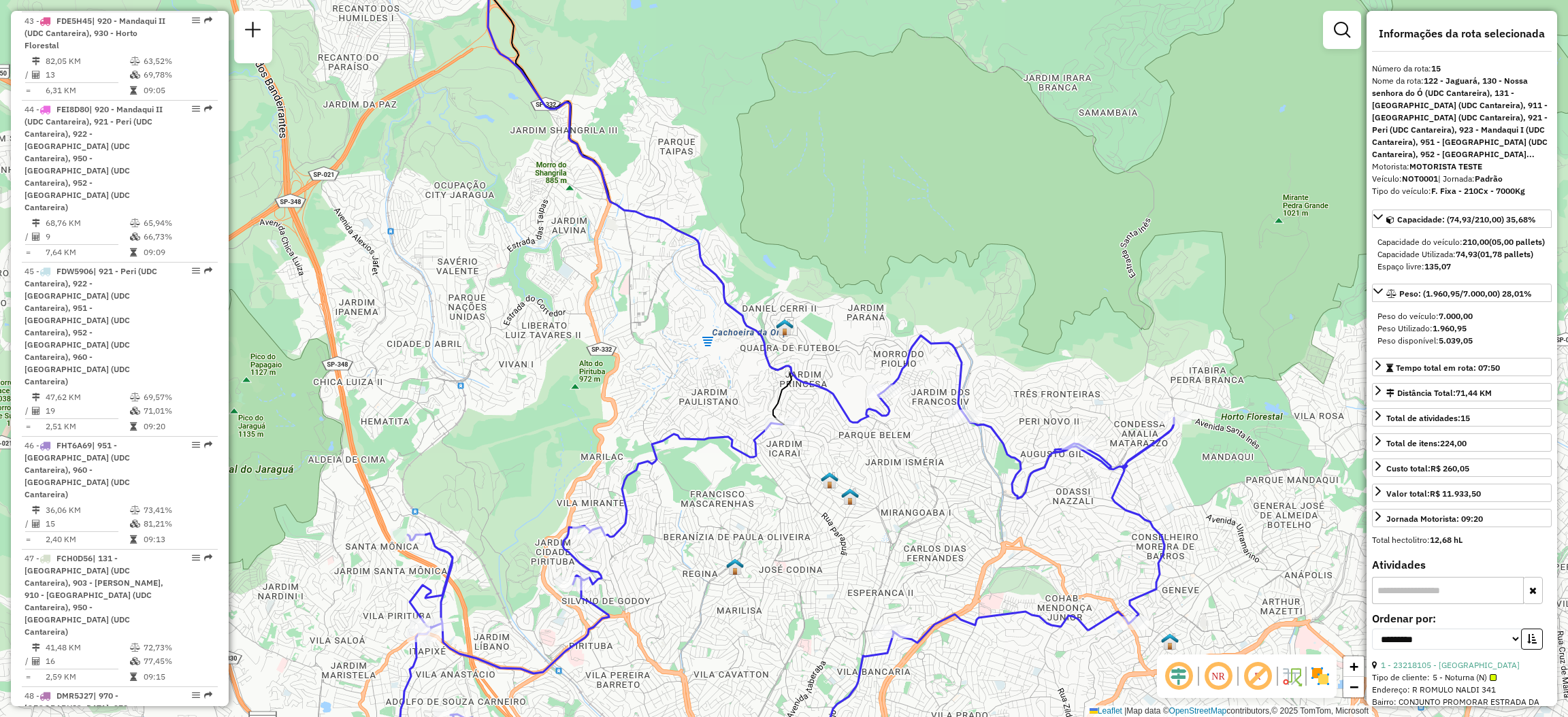
scroll to position [2, 0]
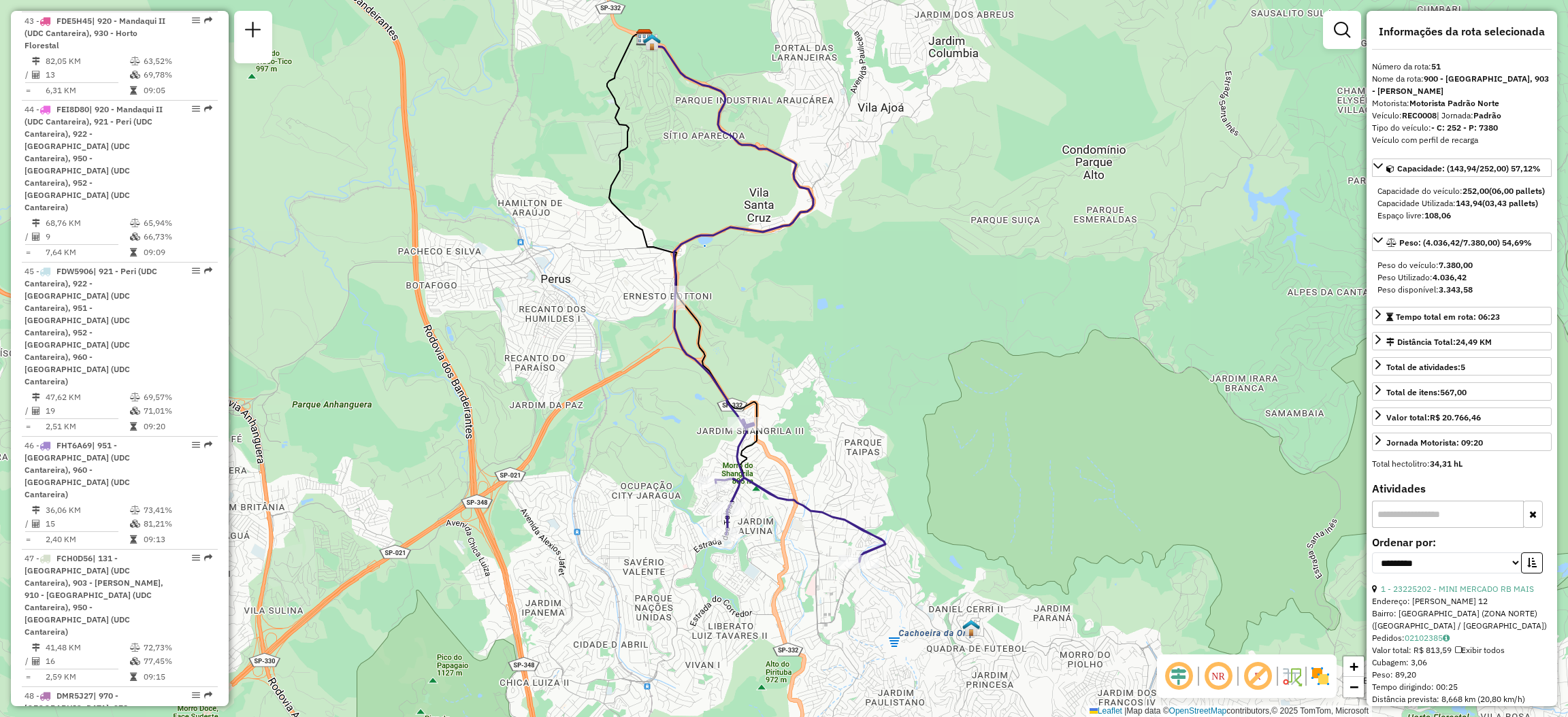
drag, startPoint x: 910, startPoint y: 578, endPoint x: 871, endPoint y: 515, distance: 74.1
click at [871, 515] on div "Janela de atendimento Grade de atendimento Capacidade Transportadoras Veículos …" at bounding box center [784, 358] width 1568 height 717
click at [741, 429] on div at bounding box center [744, 423] width 34 height 13
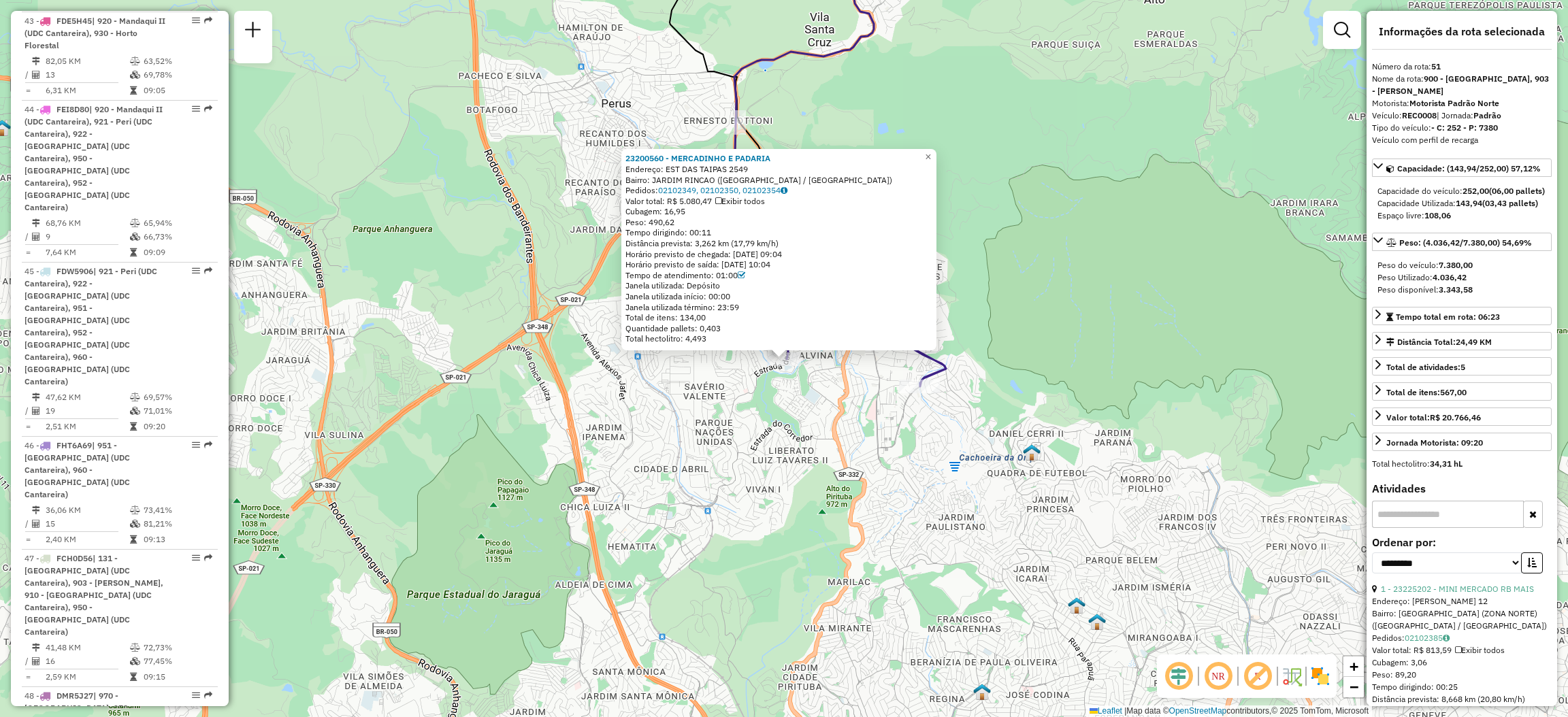
drag, startPoint x: 822, startPoint y: 434, endPoint x: 825, endPoint y: 473, distance: 39.1
click at [823, 472] on div "23200560 - [GEOGRAPHIC_DATA] E PADARIA Endereço: EST DAS TAIPAS 2549 Bairro: [G…" at bounding box center [784, 358] width 1568 height 717
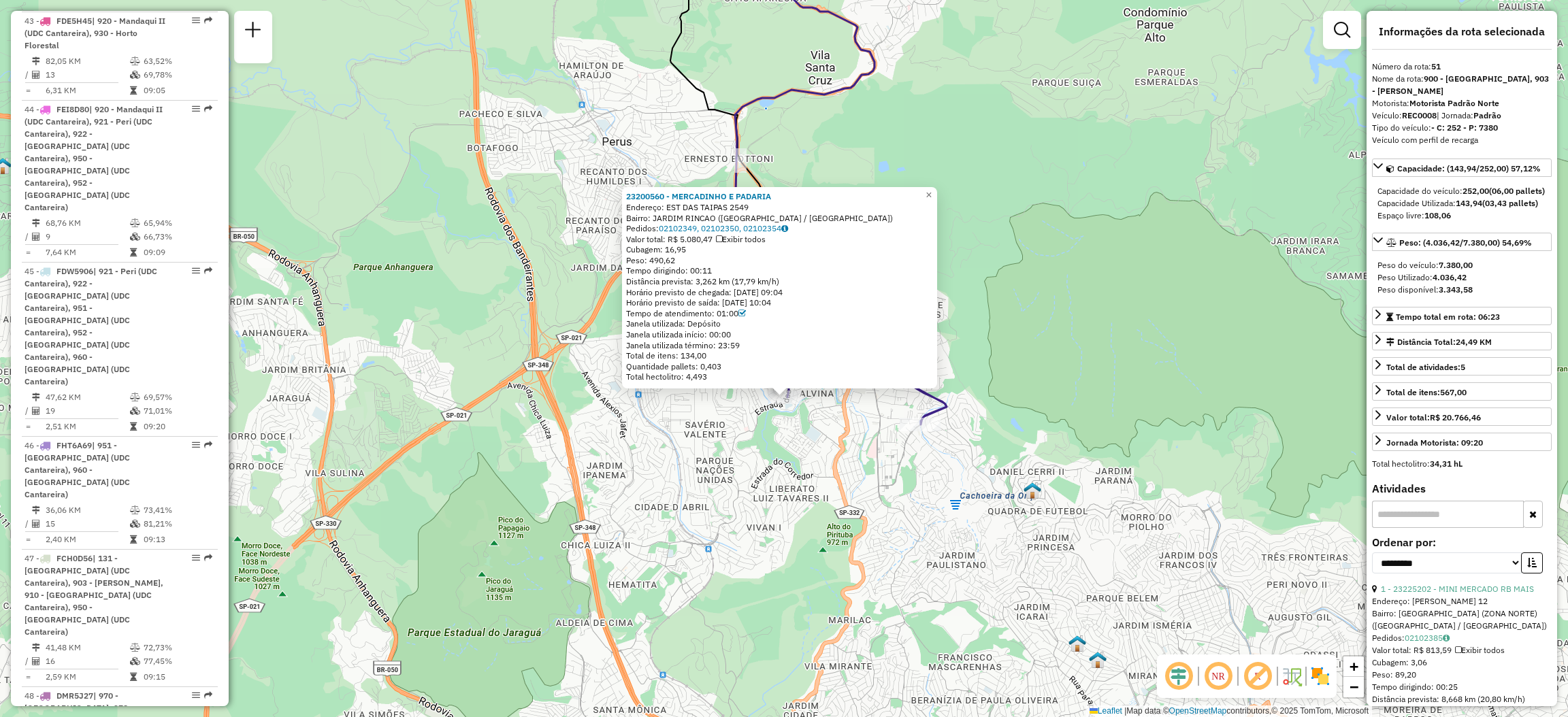
click at [847, 462] on div "23200560 - [GEOGRAPHIC_DATA] E PADARIA Endereço: EST DAS TAIPAS 2549 Bairro: [G…" at bounding box center [784, 358] width 1568 height 717
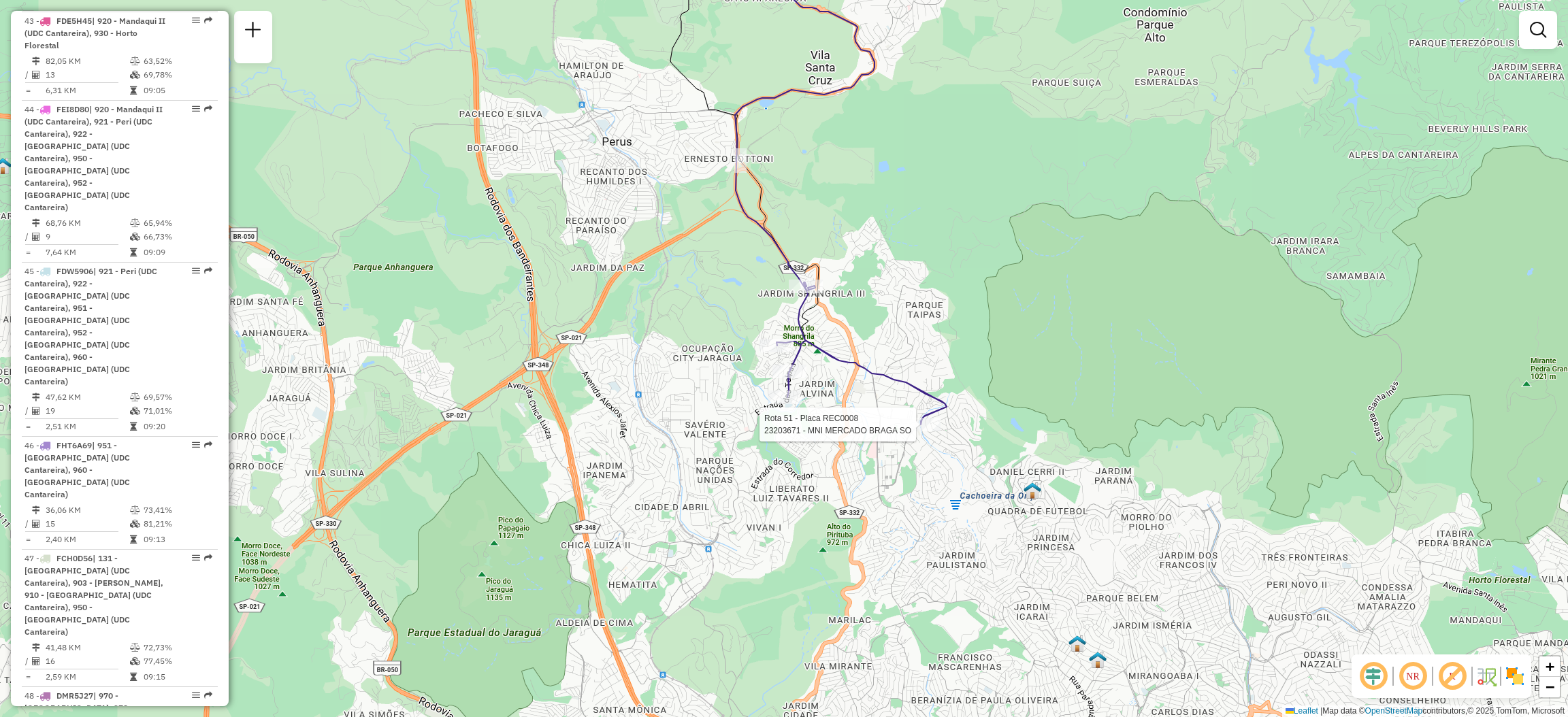
select select "**********"
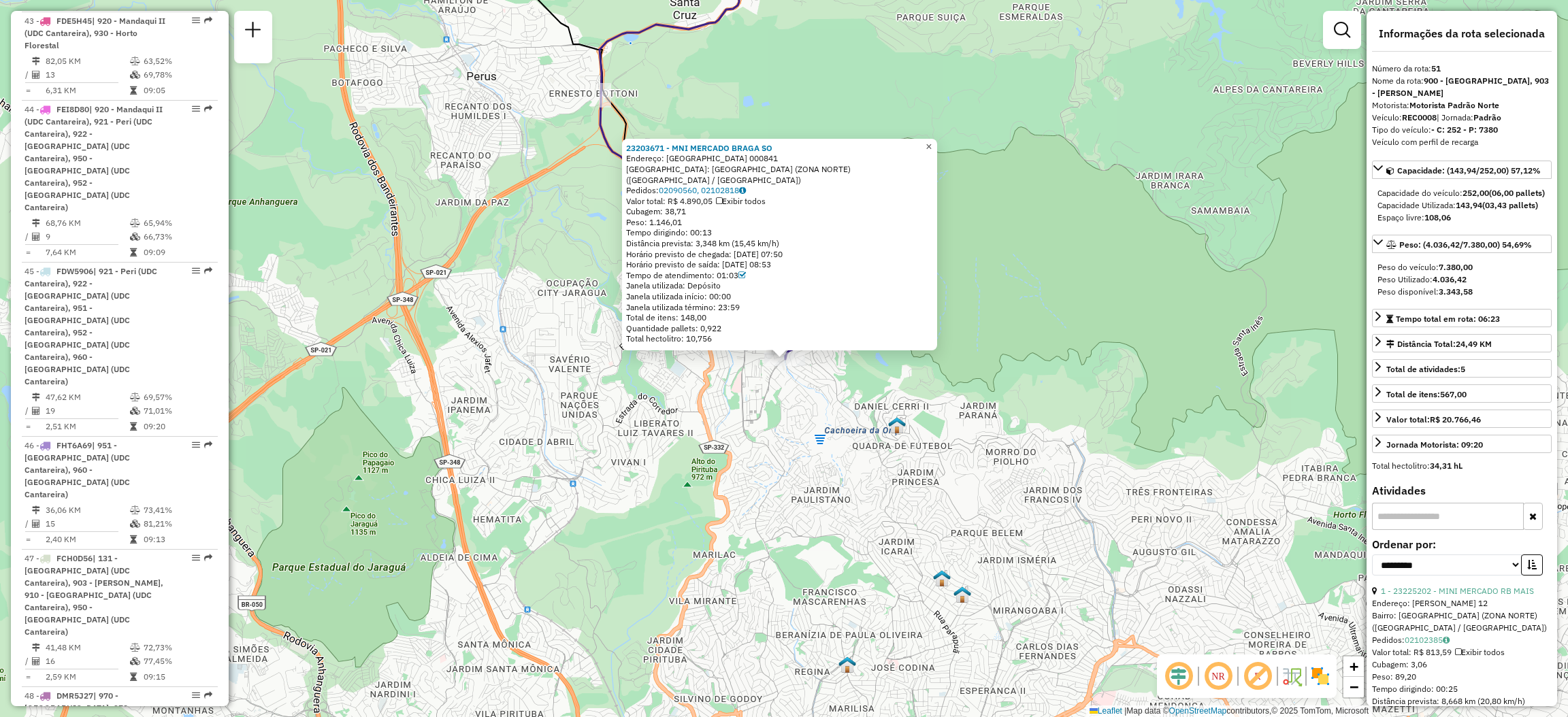
click at [932, 149] on span "×" at bounding box center [929, 146] width 6 height 11
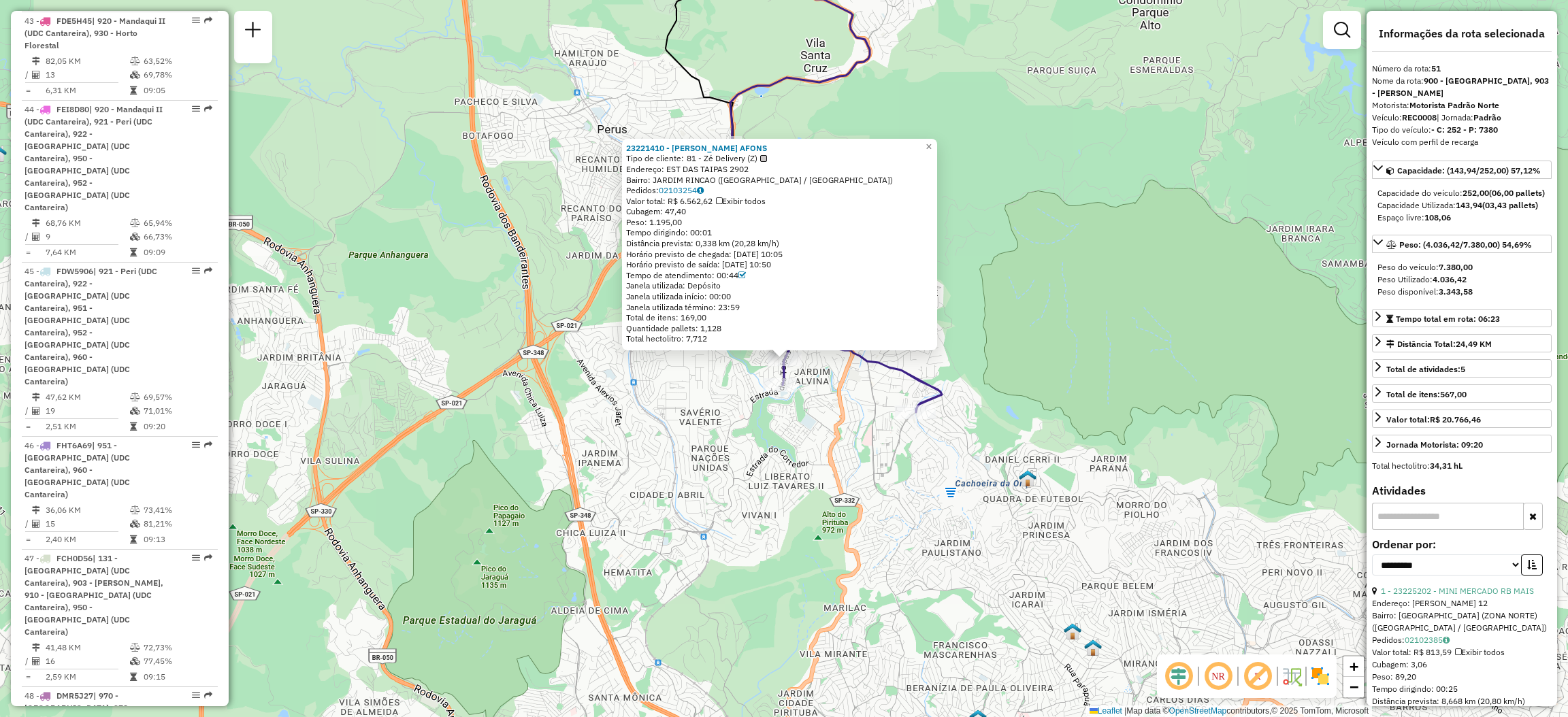
click at [989, 316] on div "23221410 - [PERSON_NAME] AFONS Tipo de cliente: 81 - Zé Delivery (Z) Endereço: …" at bounding box center [784, 358] width 1568 height 717
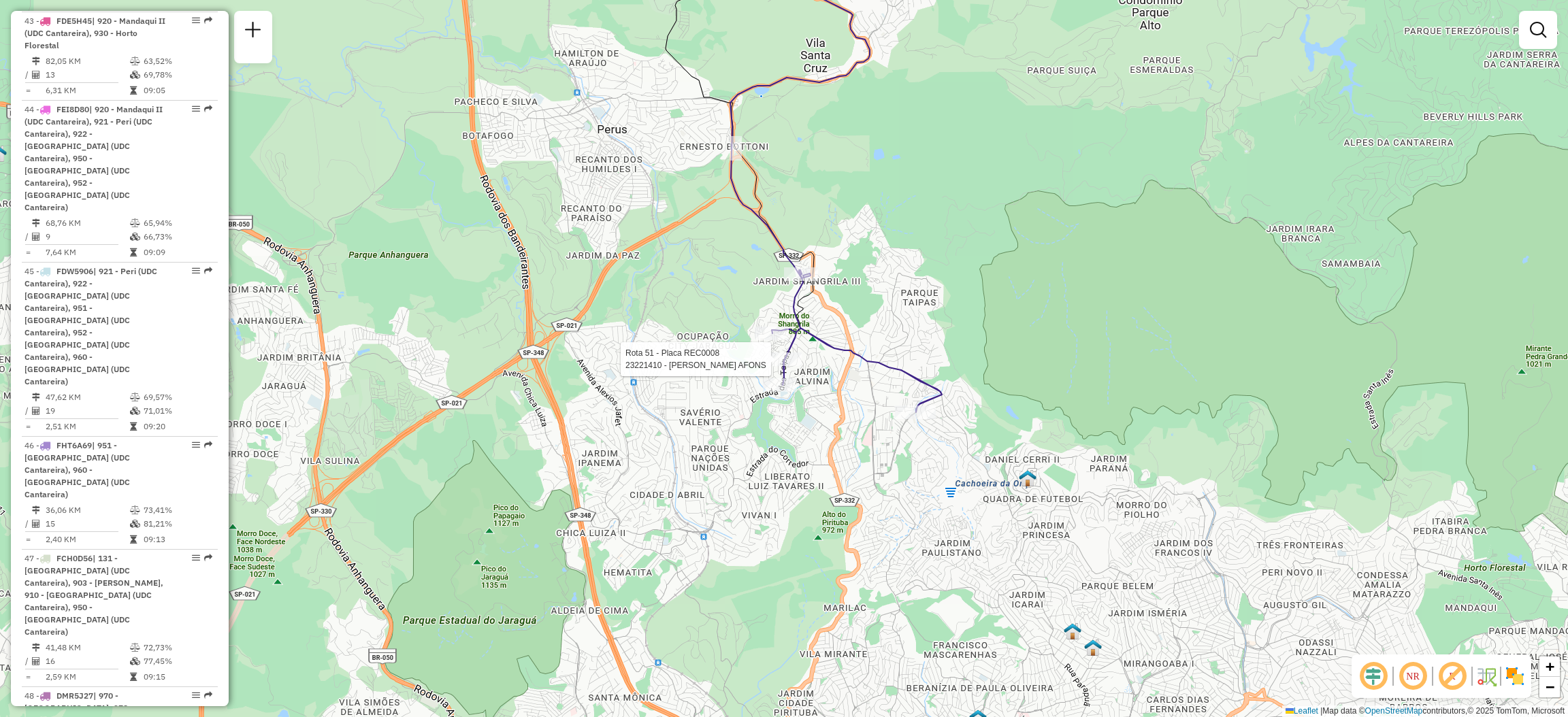
select select "**********"
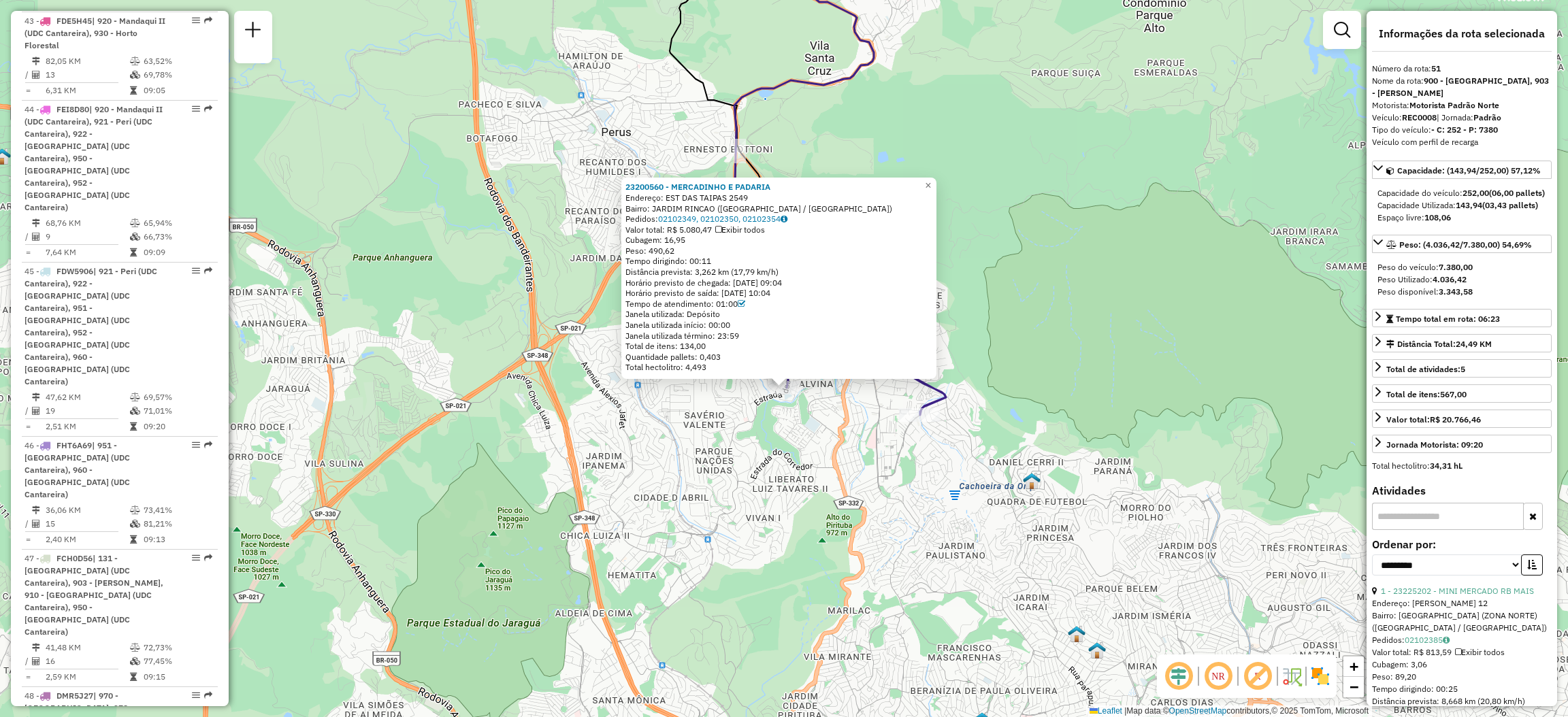
drag, startPoint x: 1000, startPoint y: 231, endPoint x: 998, endPoint y: 255, distance: 24.1
click at [1000, 252] on div "23200560 - [GEOGRAPHIC_DATA] E PADARIA Endereço: EST DAS TAIPAS 2549 Bairro: [G…" at bounding box center [784, 358] width 1568 height 717
click at [936, 188] on link "×" at bounding box center [928, 187] width 16 height 16
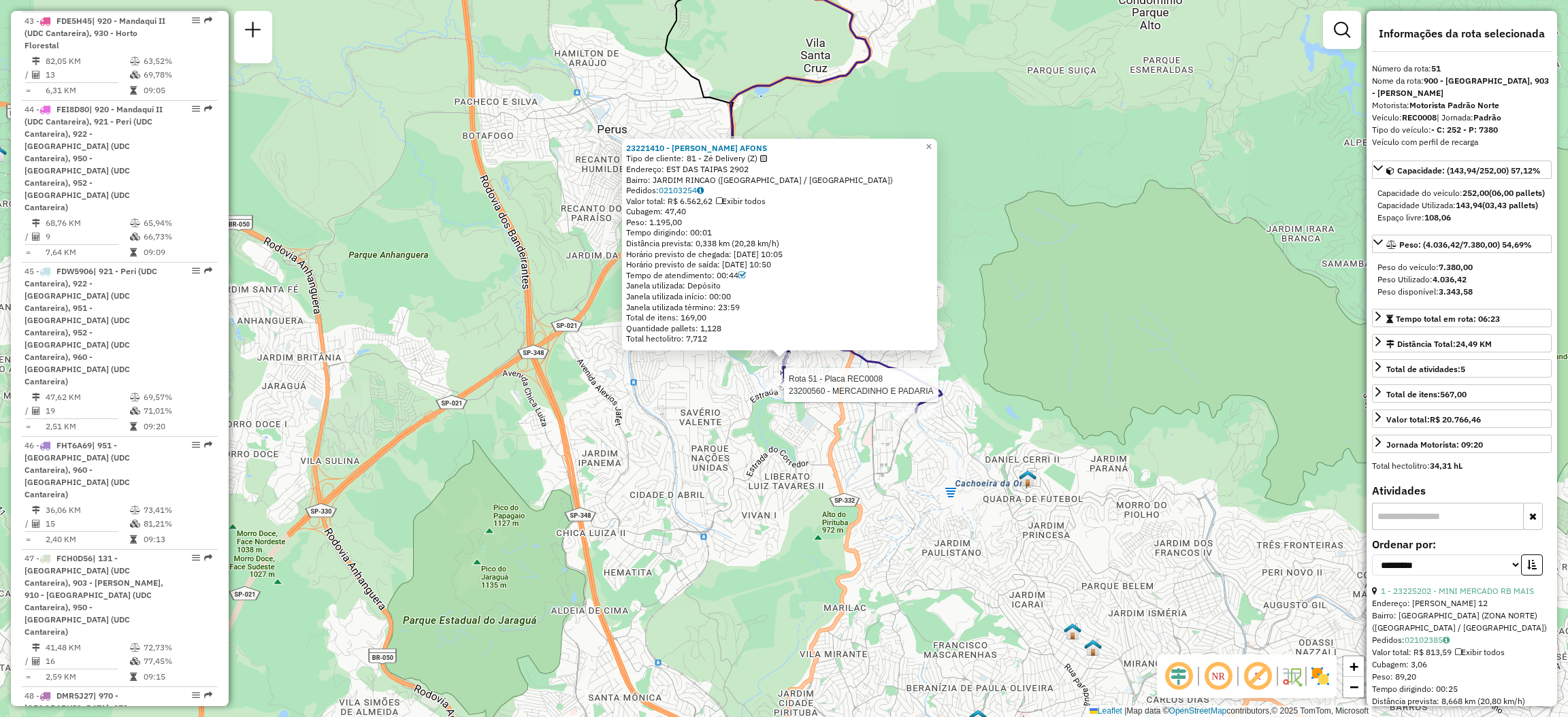
click at [778, 392] on div at bounding box center [780, 385] width 34 height 13
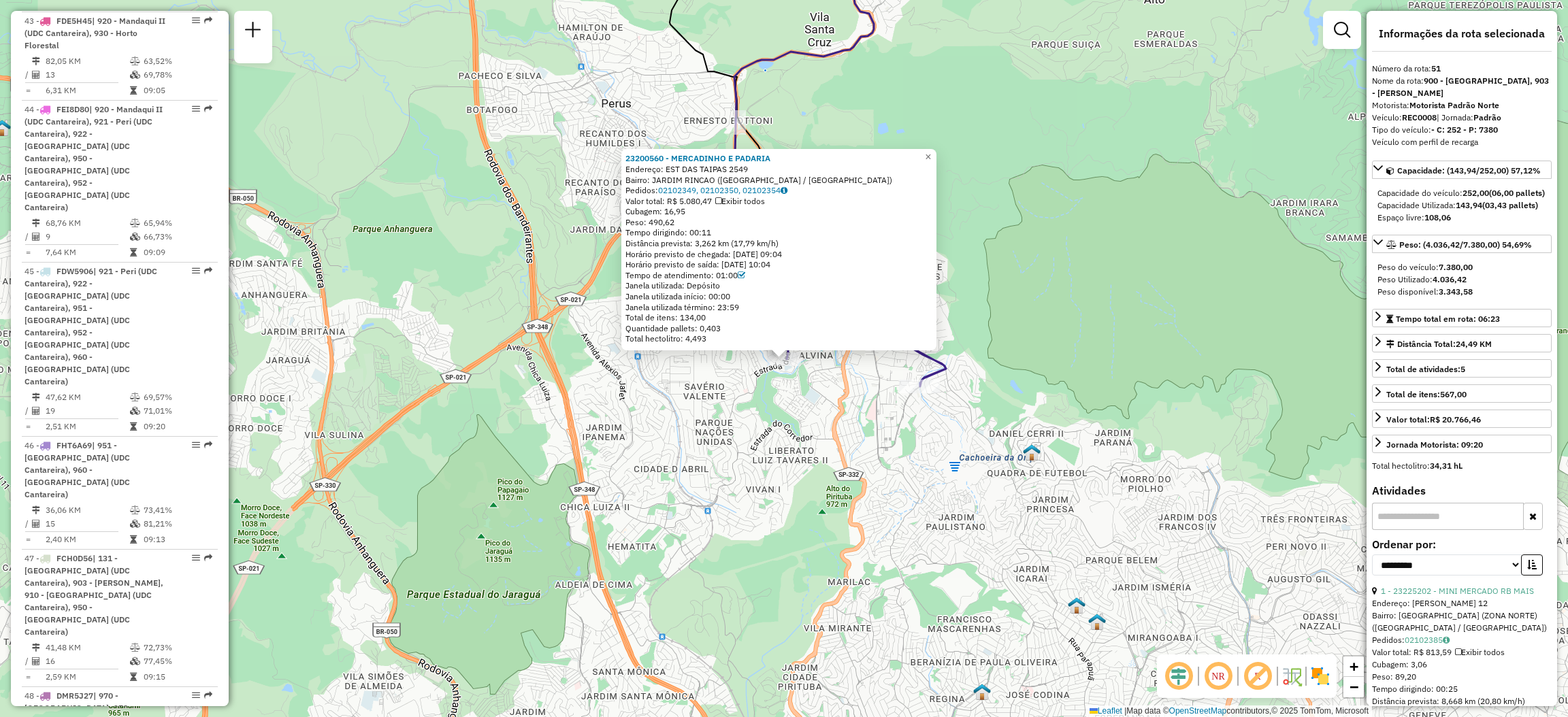
drag, startPoint x: 1009, startPoint y: 273, endPoint x: 985, endPoint y: 275, distance: 24.1
click at [1008, 273] on div "23200560 - [GEOGRAPHIC_DATA] E PADARIA Endereço: EST DAS TAIPAS 2549 Bairro: [G…" at bounding box center [784, 358] width 1568 height 717
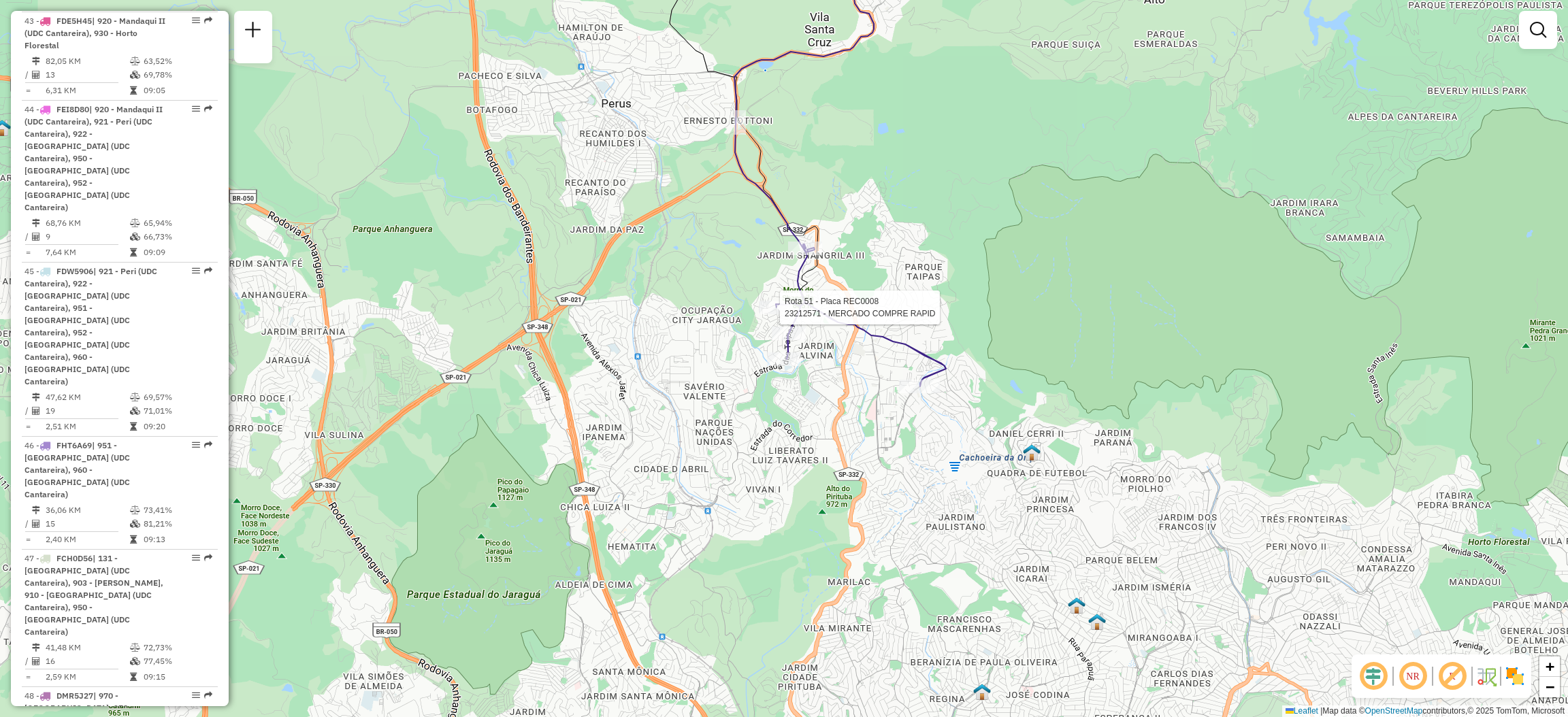
select select "**********"
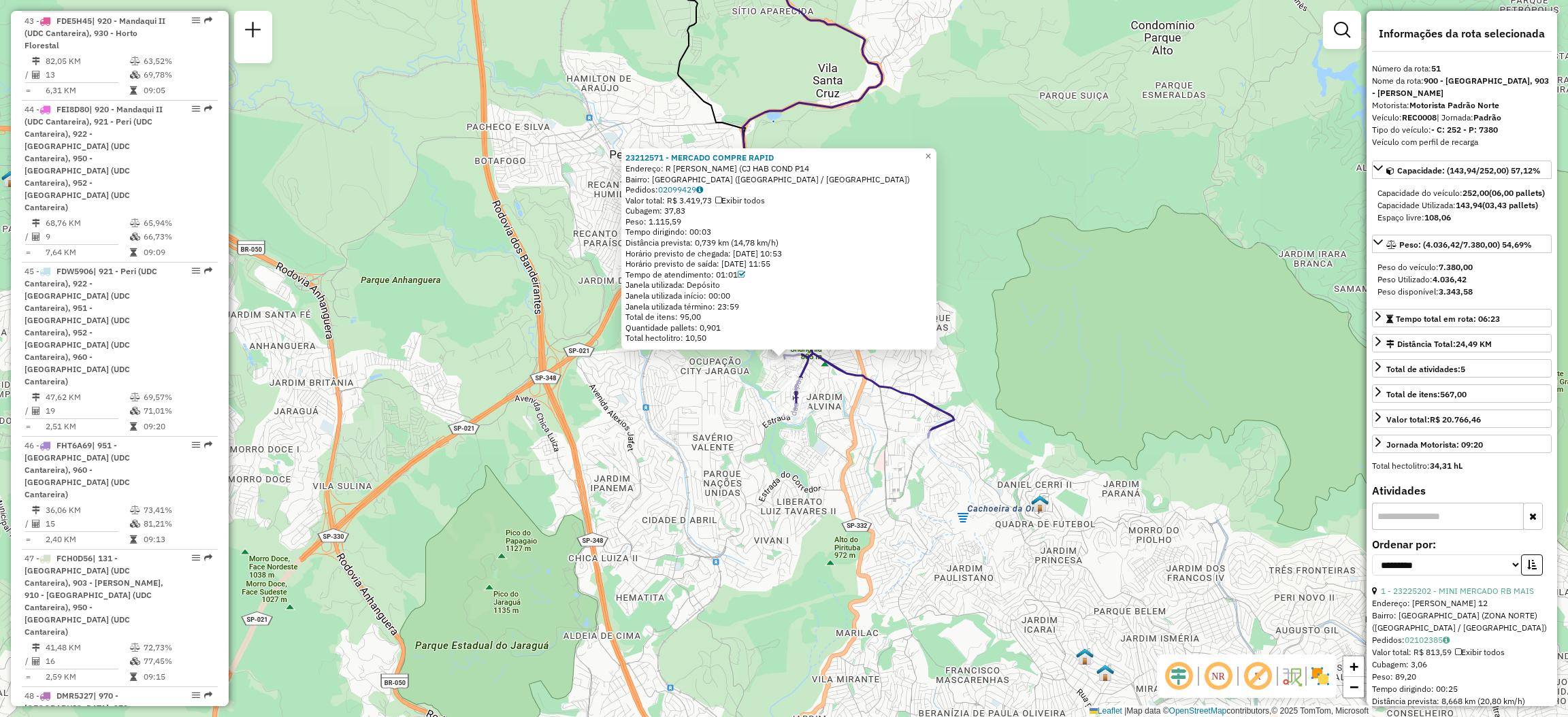
click at [953, 309] on div "23212571 - MERCADO COMPRE RAPID Endereço: R [PERSON_NAME] (CJ HAB COND P14 Bair…" at bounding box center [784, 358] width 1568 height 717
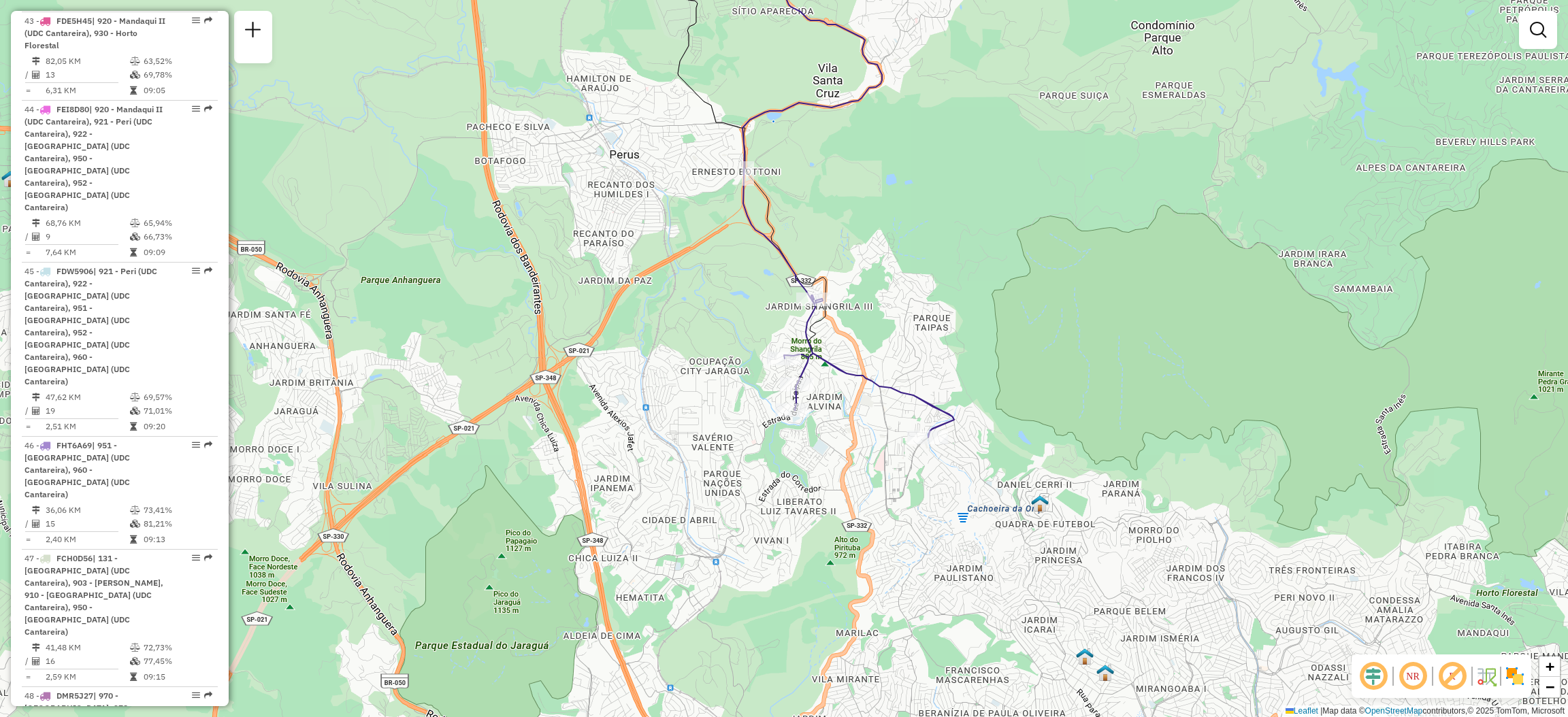
select select "**********"
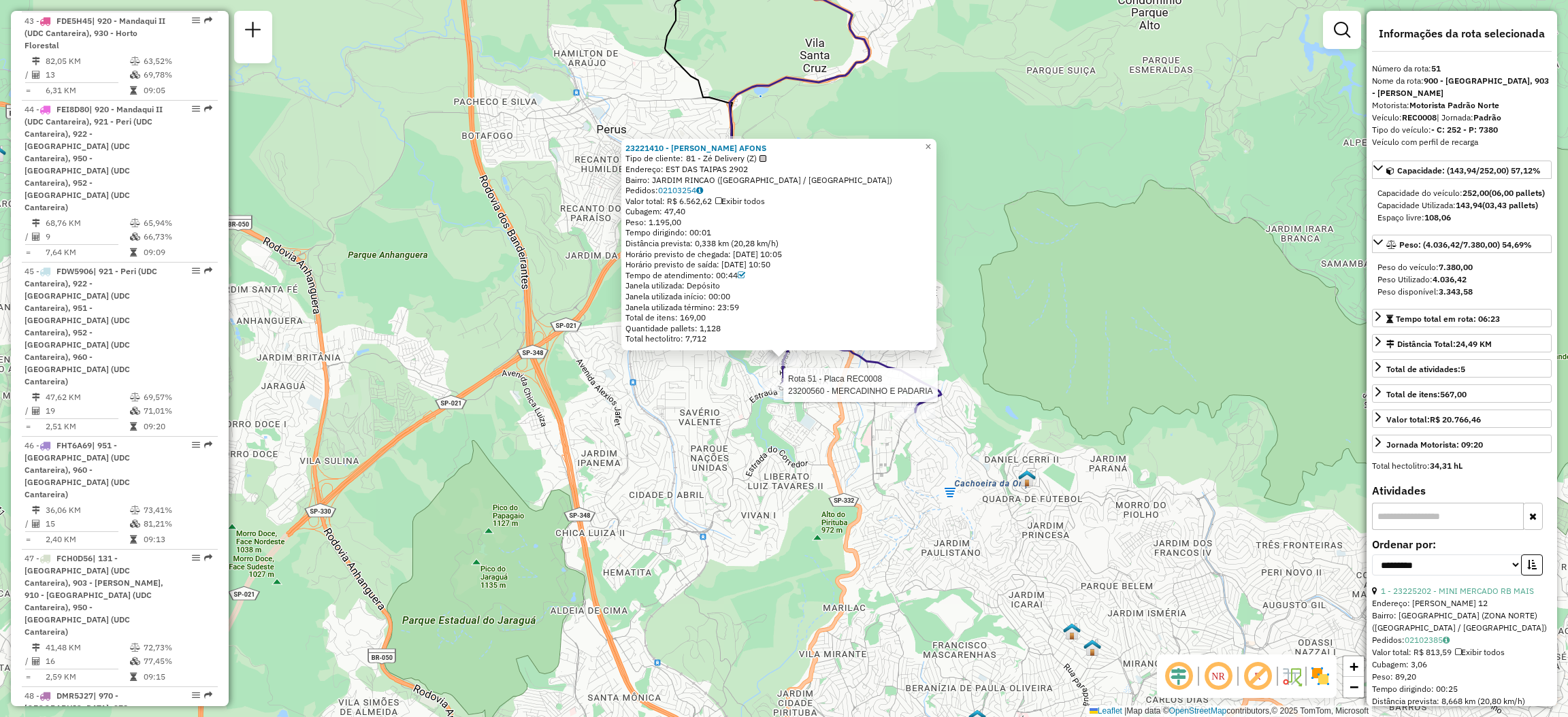
click at [786, 392] on div at bounding box center [779, 385] width 34 height 13
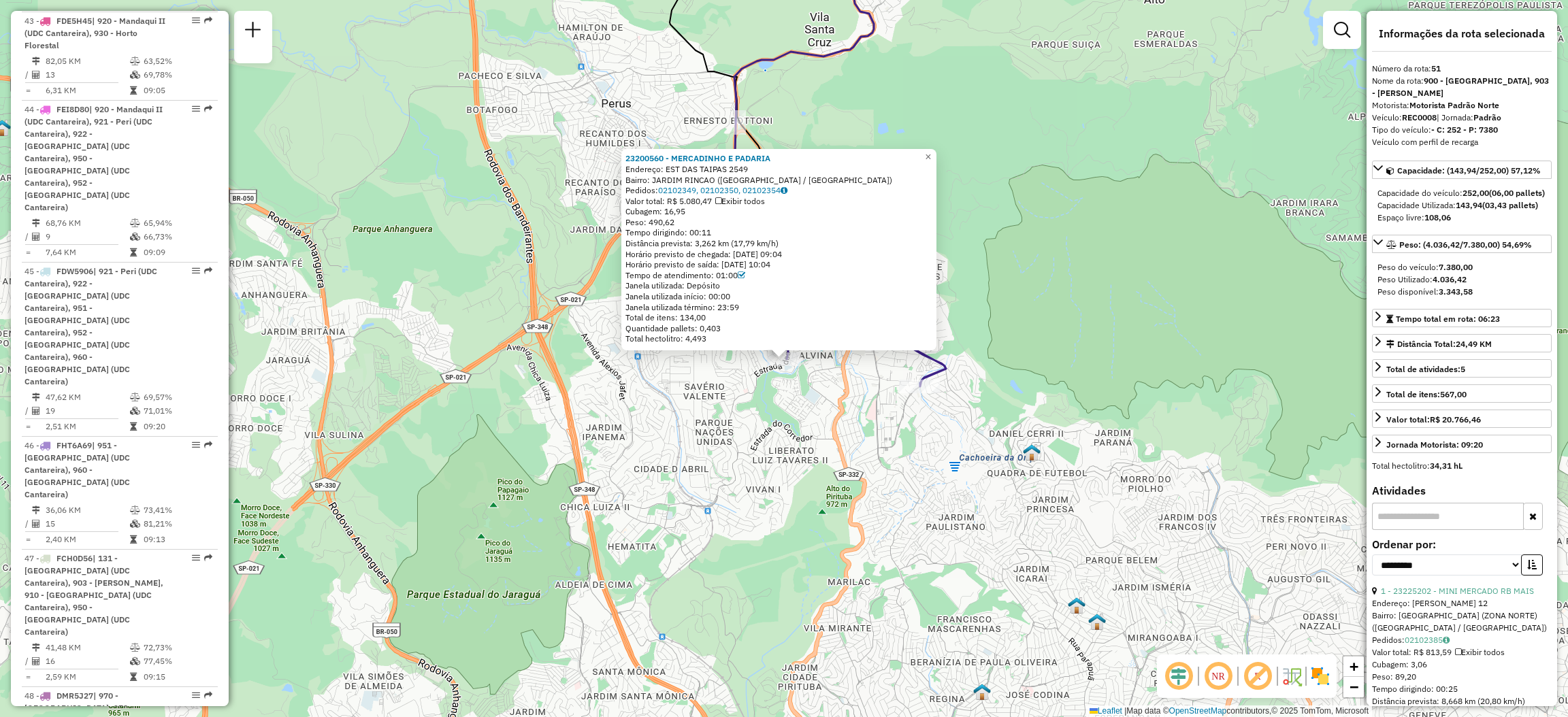
click at [1035, 242] on div "23200560 - [GEOGRAPHIC_DATA] E PADARIA Endereço: EST DAS TAIPAS 2549 Bairro: [G…" at bounding box center [784, 358] width 1568 height 717
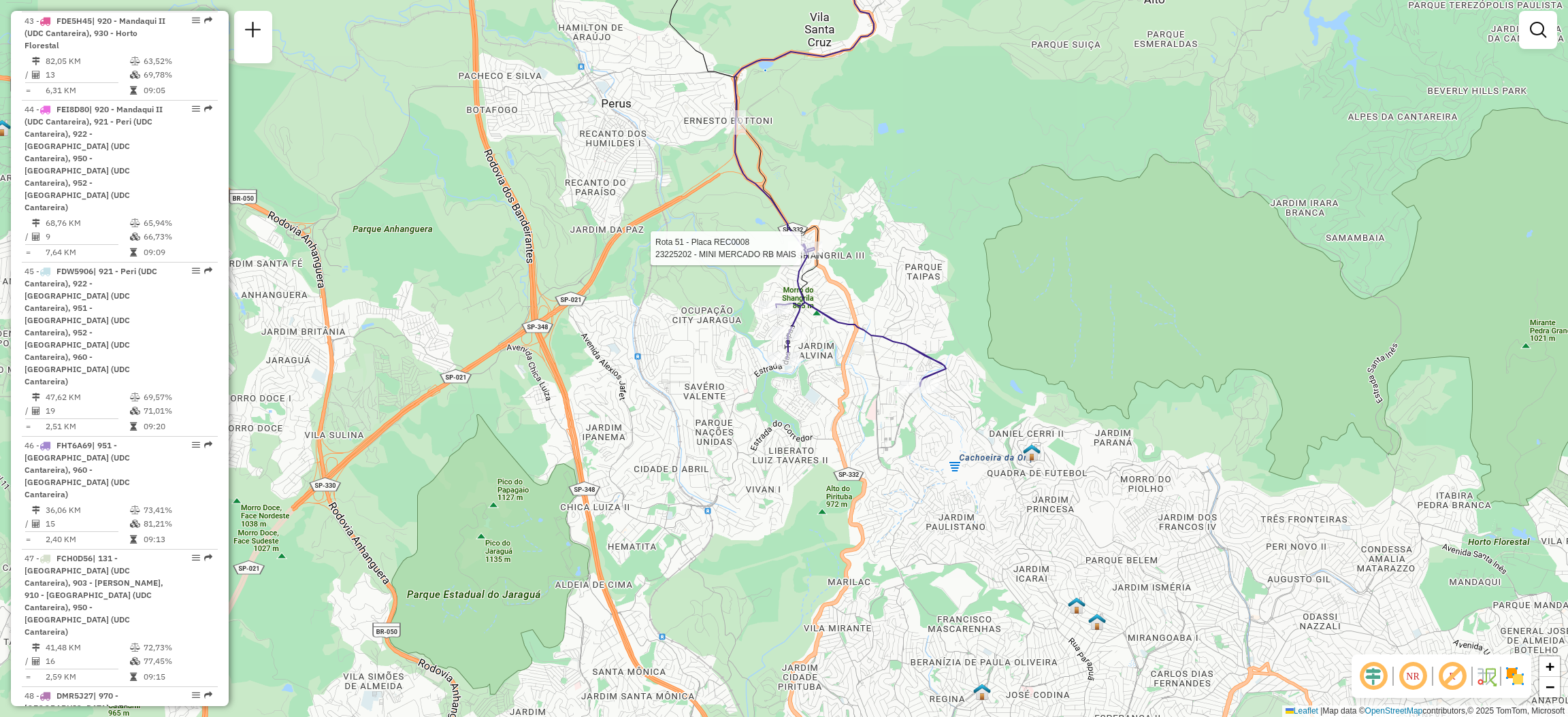
select select "**********"
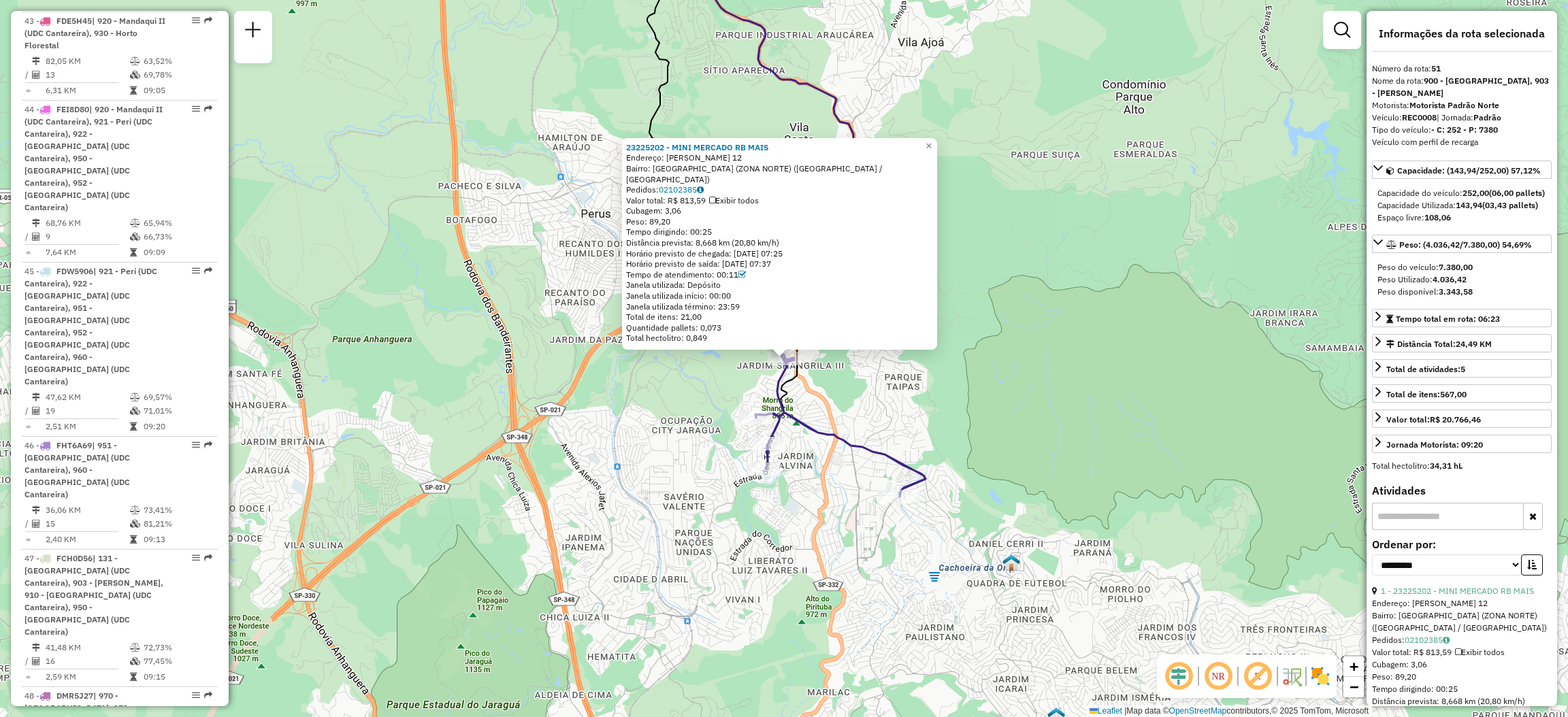
click at [904, 353] on div "Rota 51 - Placa REC0008 23212571 - MERCADO COMPRE RAPID 23225202 - MINI MERCADO…" at bounding box center [784, 358] width 1568 height 717
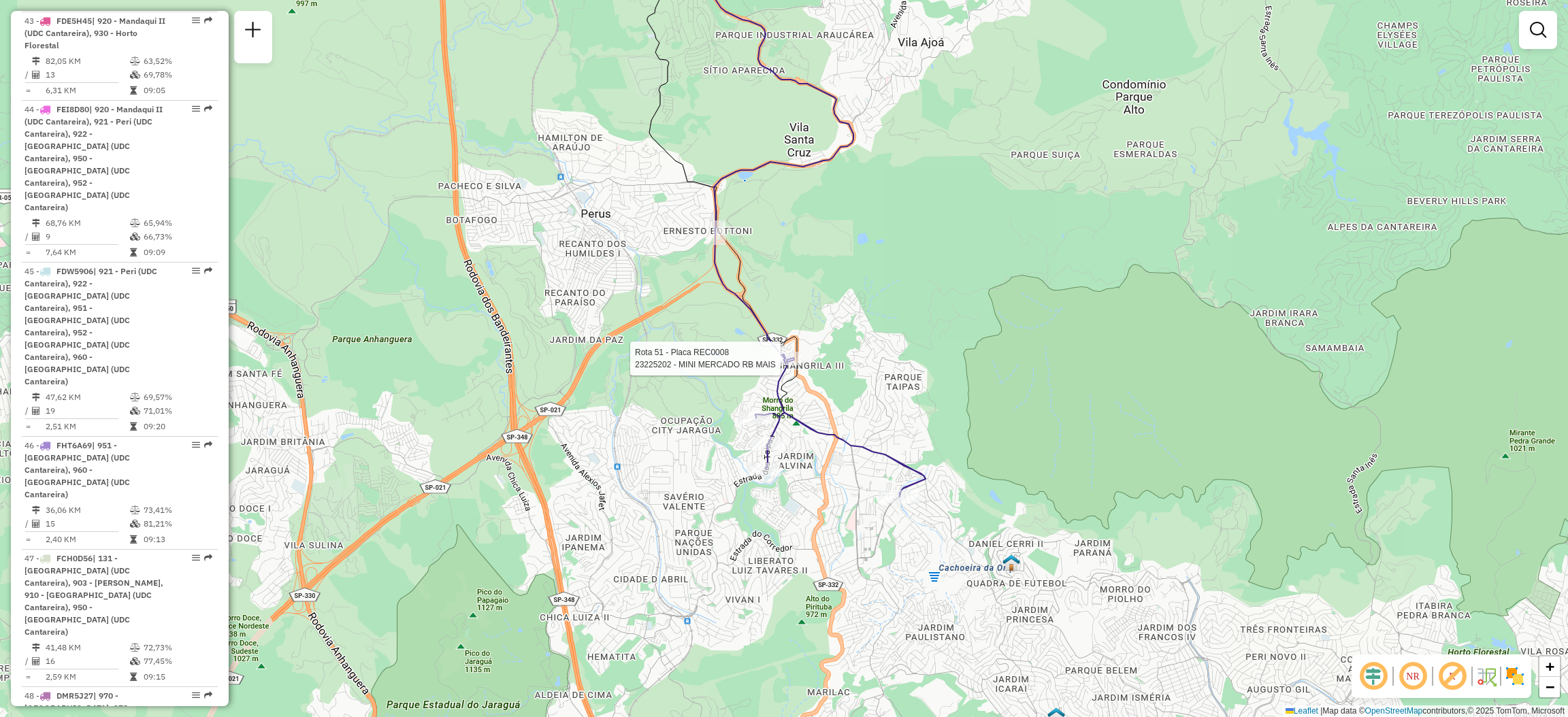
select select "**********"
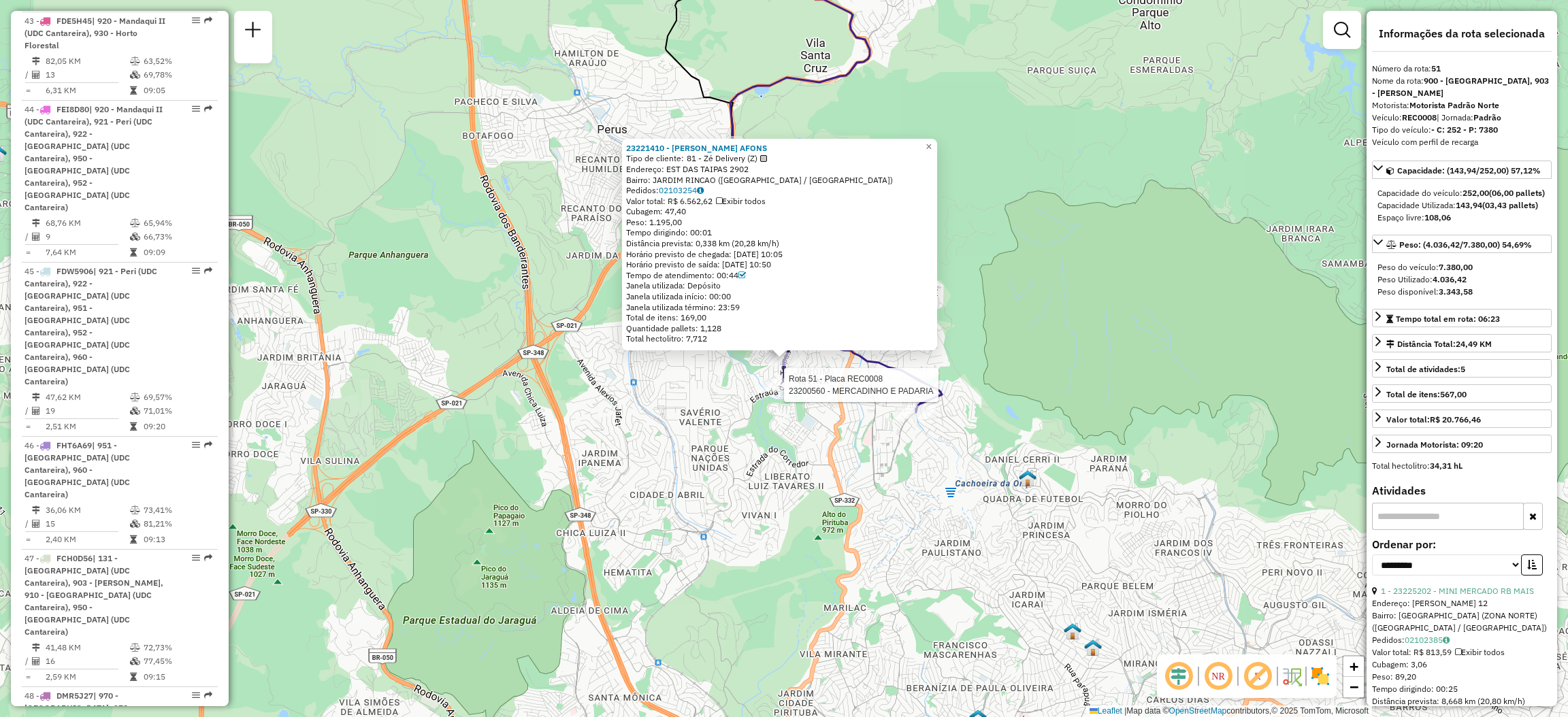
click at [783, 392] on div at bounding box center [780, 385] width 34 height 13
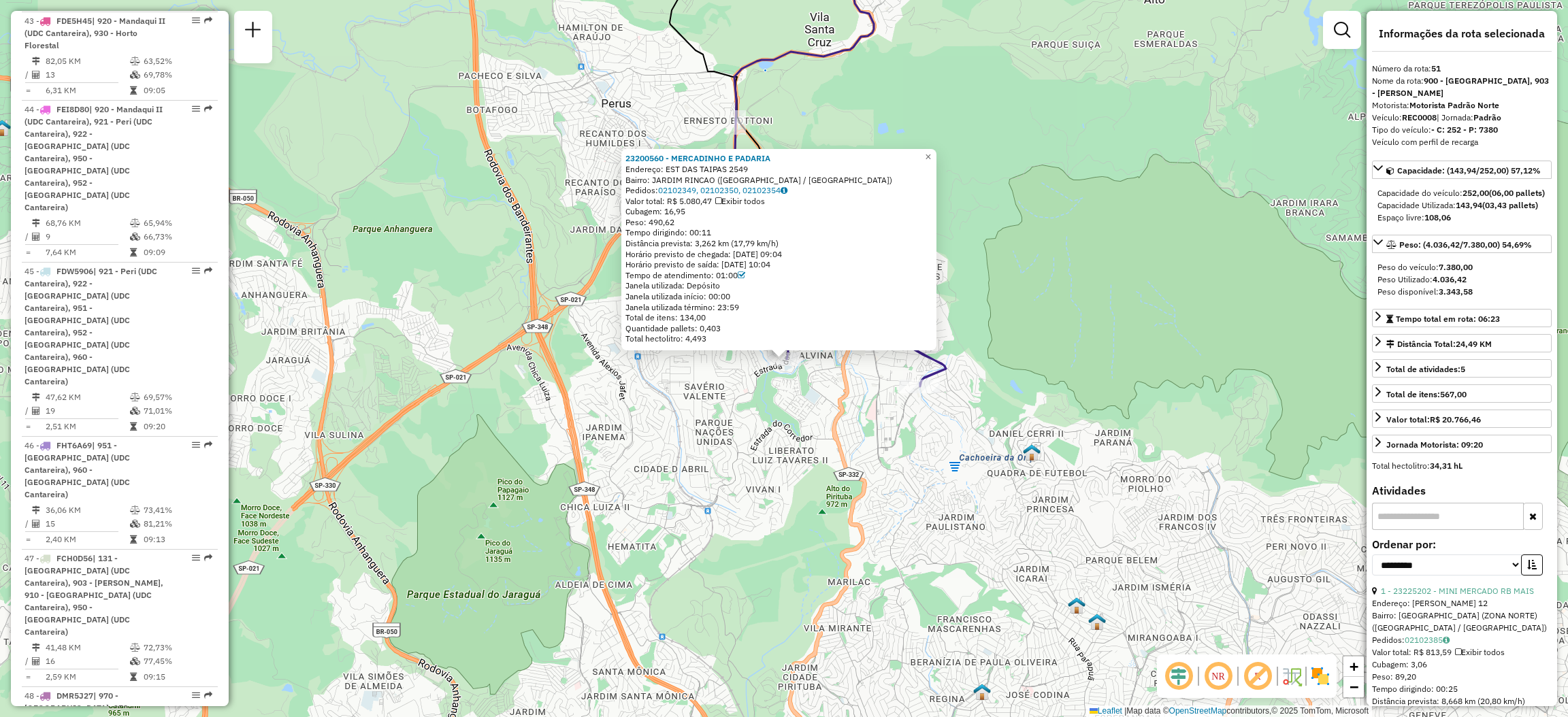
click at [986, 258] on div "23200560 - [GEOGRAPHIC_DATA] E PADARIA Endereço: EST DAS TAIPAS 2549 Bairro: [G…" at bounding box center [784, 358] width 1568 height 717
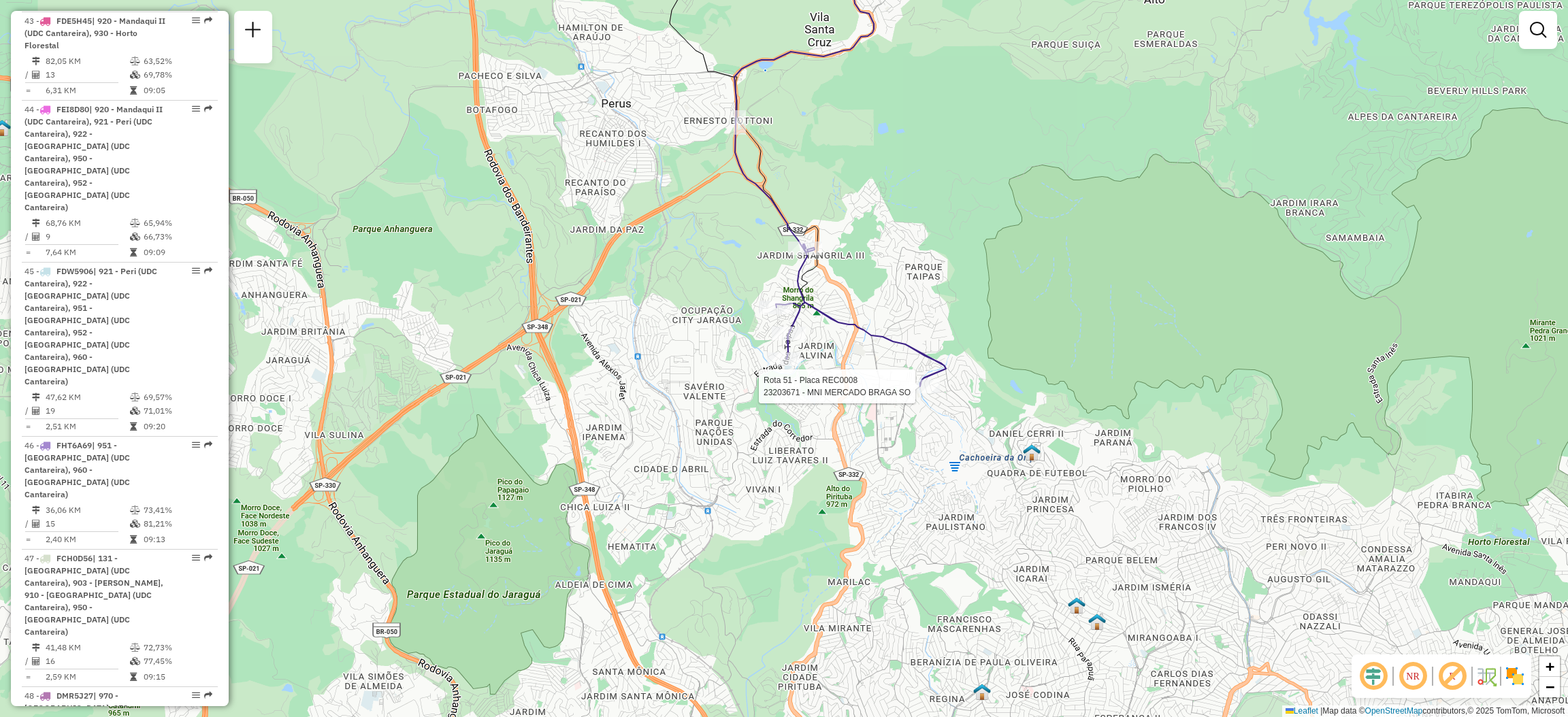
click at [914, 393] on div at bounding box center [919, 387] width 40 height 13
select select "**********"
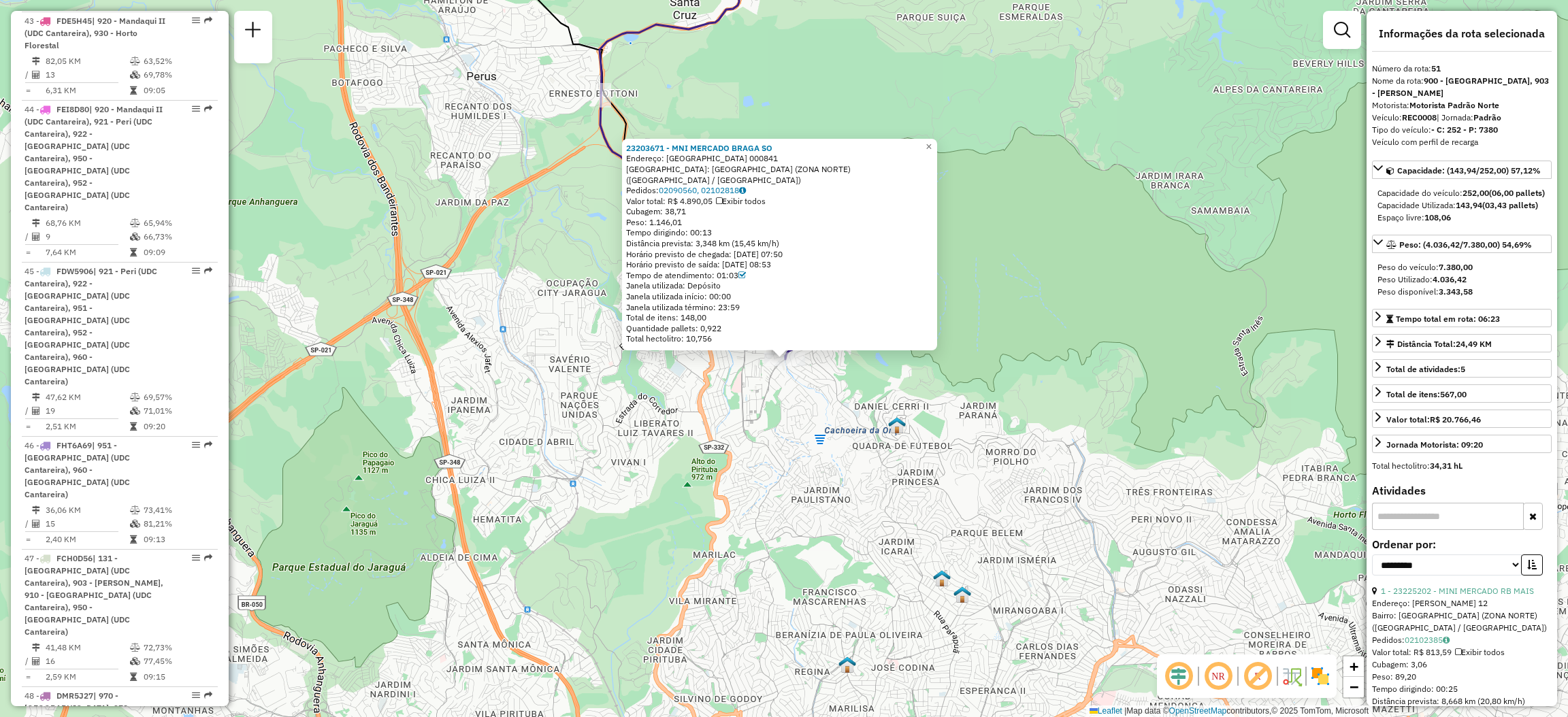
click at [920, 371] on div "23203671 - MNI MERCADO [GEOGRAPHIC_DATA] SO Endereço: [GEOGRAPHIC_DATA] [GEOGRA…" at bounding box center [784, 358] width 1568 height 717
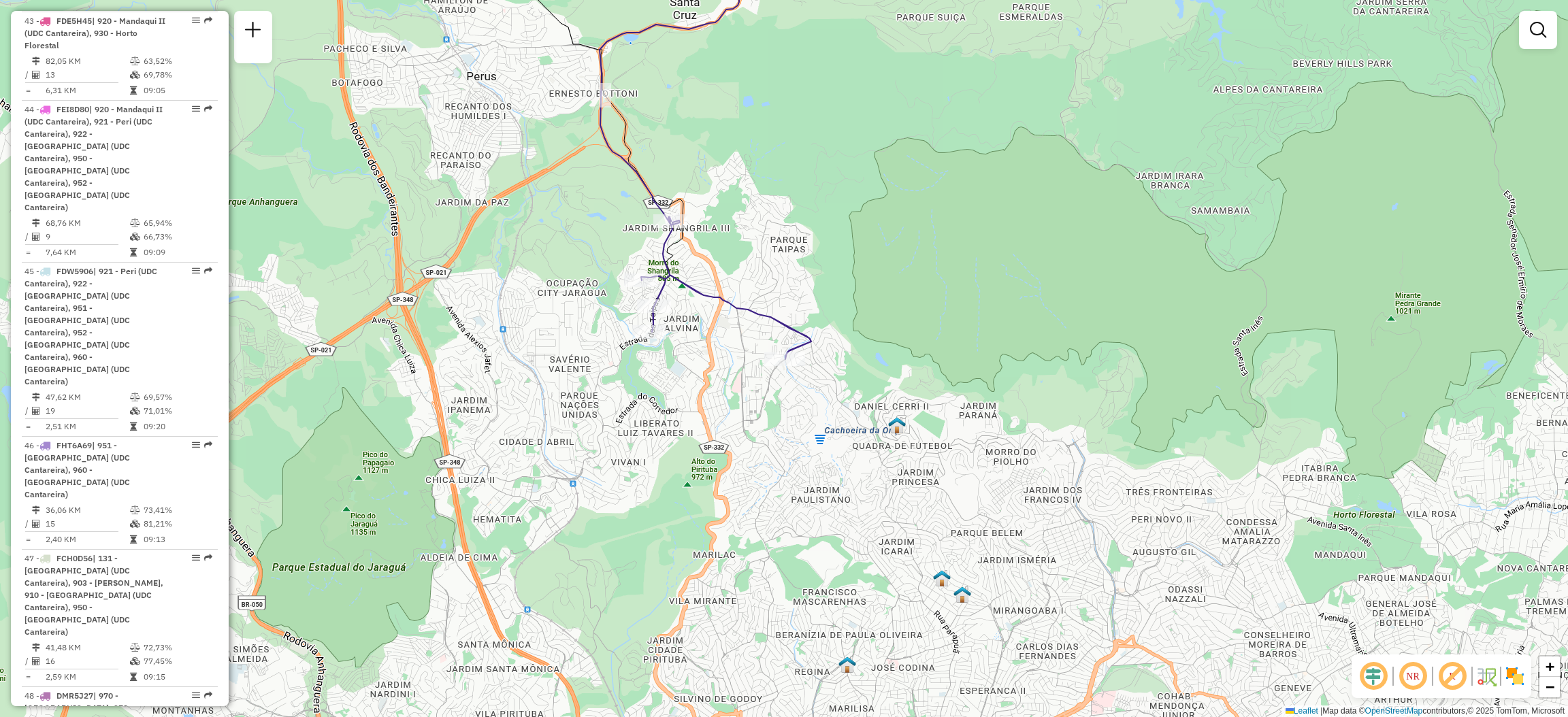
click at [642, 287] on div at bounding box center [641, 280] width 34 height 13
select select "**********"
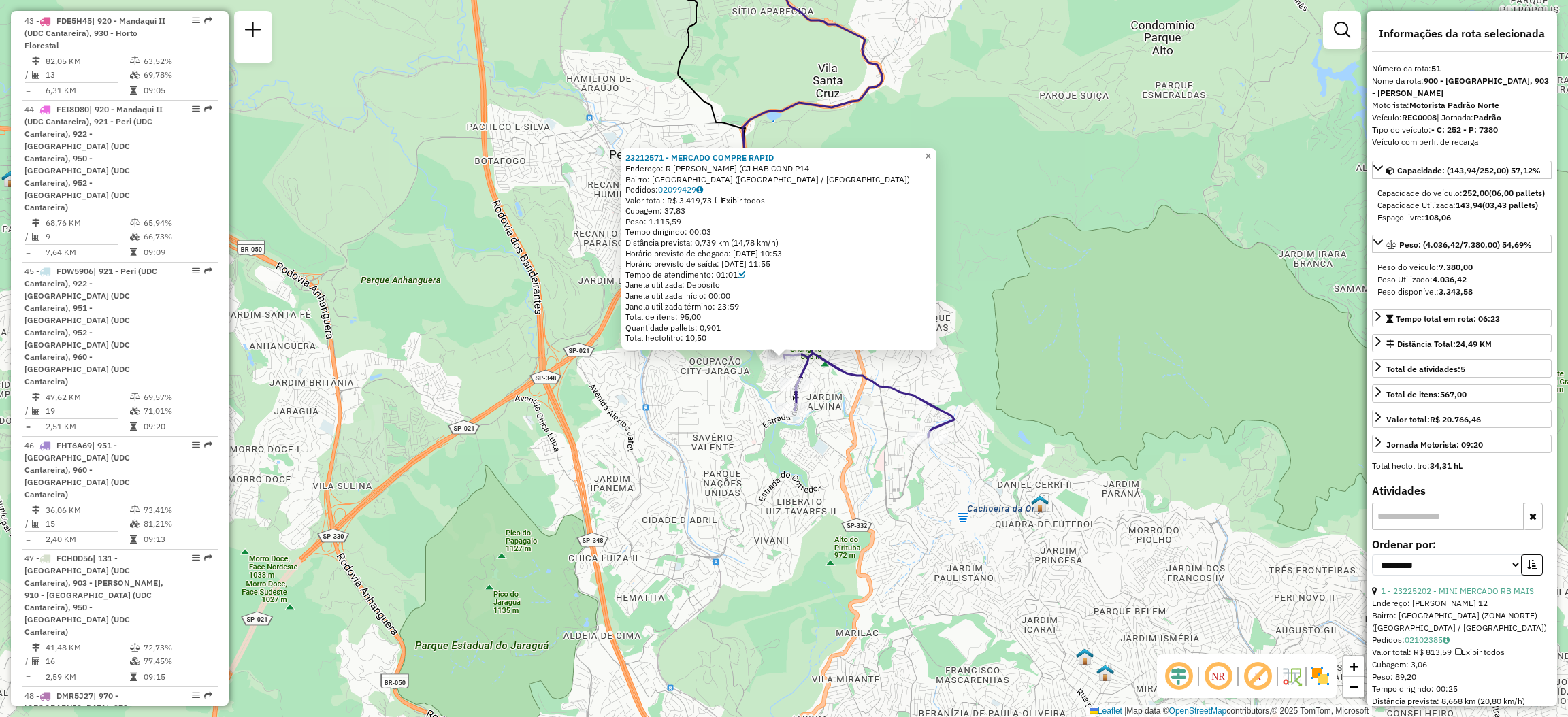
click at [1035, 324] on div "23212571 - MERCADO COMPRE RAPID Endereço: R [PERSON_NAME] (CJ HAB COND P14 Bair…" at bounding box center [784, 358] width 1568 height 717
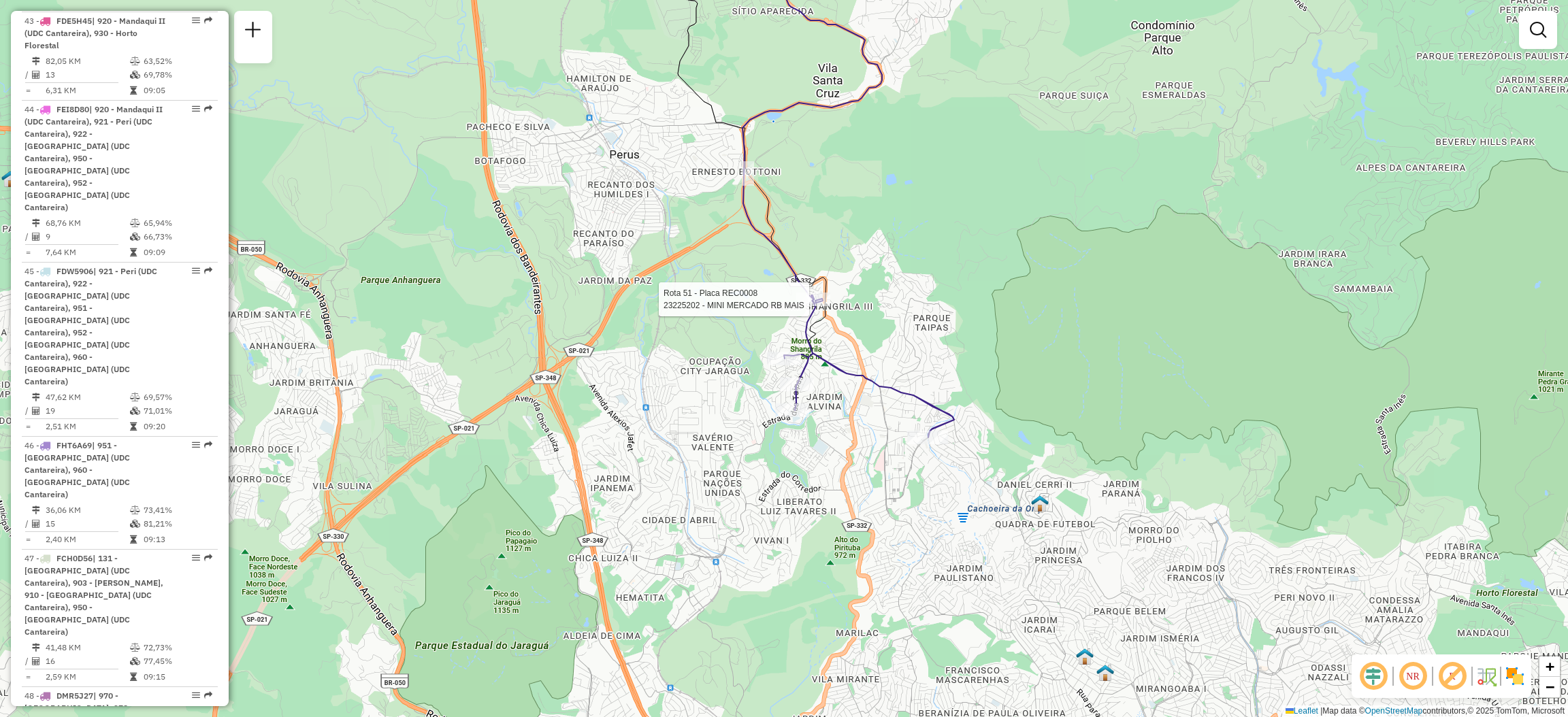
click at [816, 306] on div at bounding box center [812, 299] width 34 height 13
select select "**********"
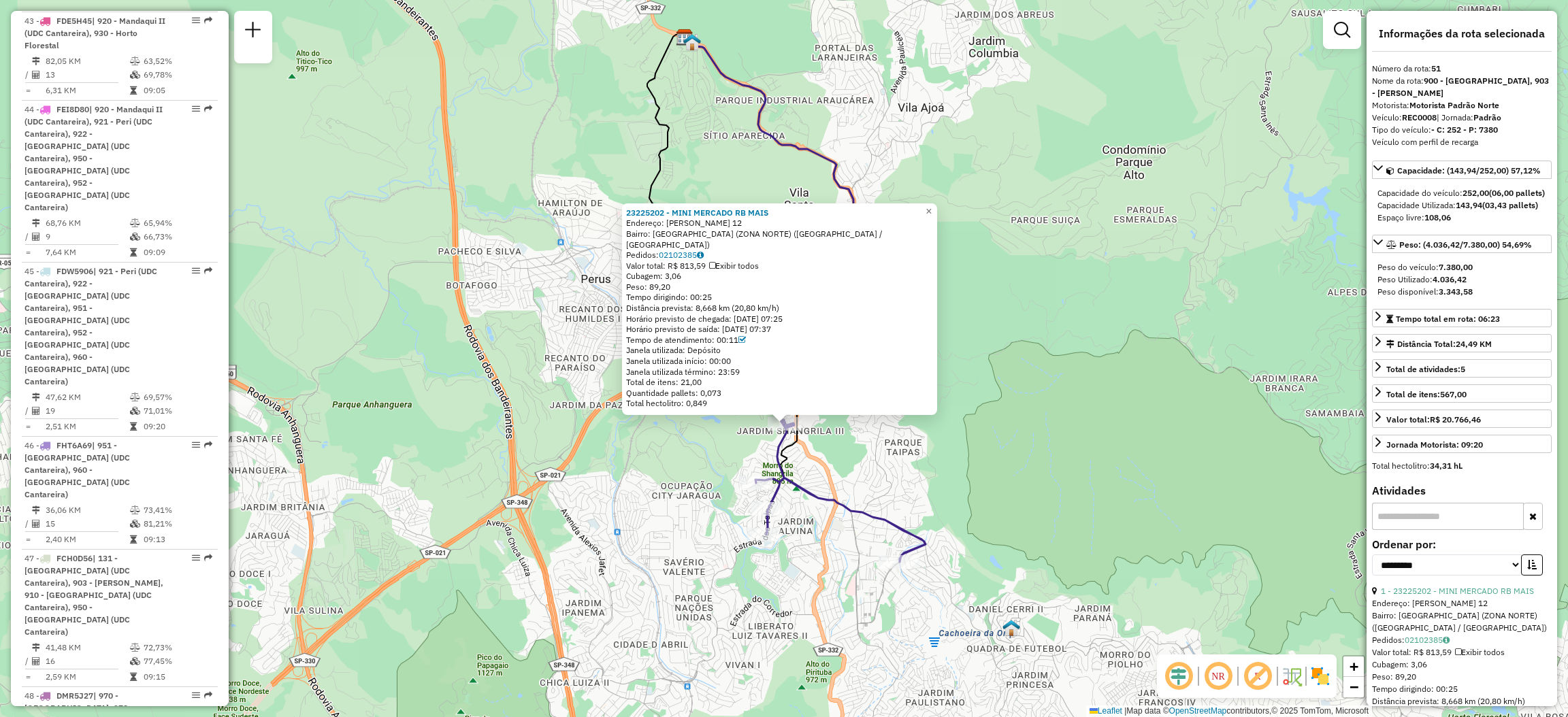
drag, startPoint x: 985, startPoint y: 351, endPoint x: 985, endPoint y: 370, distance: 19.0
click at [985, 370] on div "23225202 - MINI MERCADO RB MAIS Endereço: [PERSON_NAME] 12 Bairro: [GEOGRAPHIC_…" at bounding box center [784, 358] width 1568 height 717
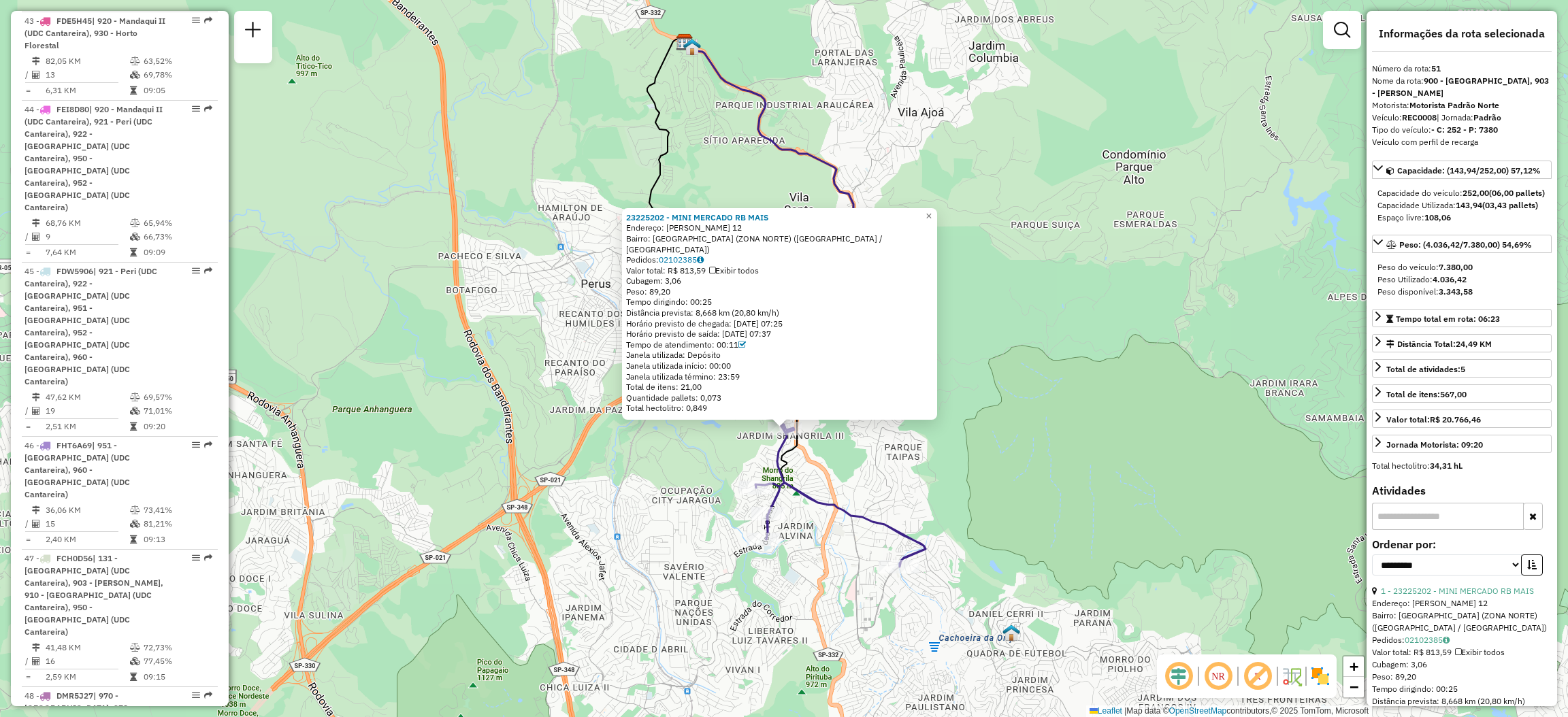
click at [985, 366] on div "23225202 - MINI MERCADO RB MAIS Endereço: [PERSON_NAME] 12 Bairro: [GEOGRAPHIC_…" at bounding box center [784, 358] width 1568 height 717
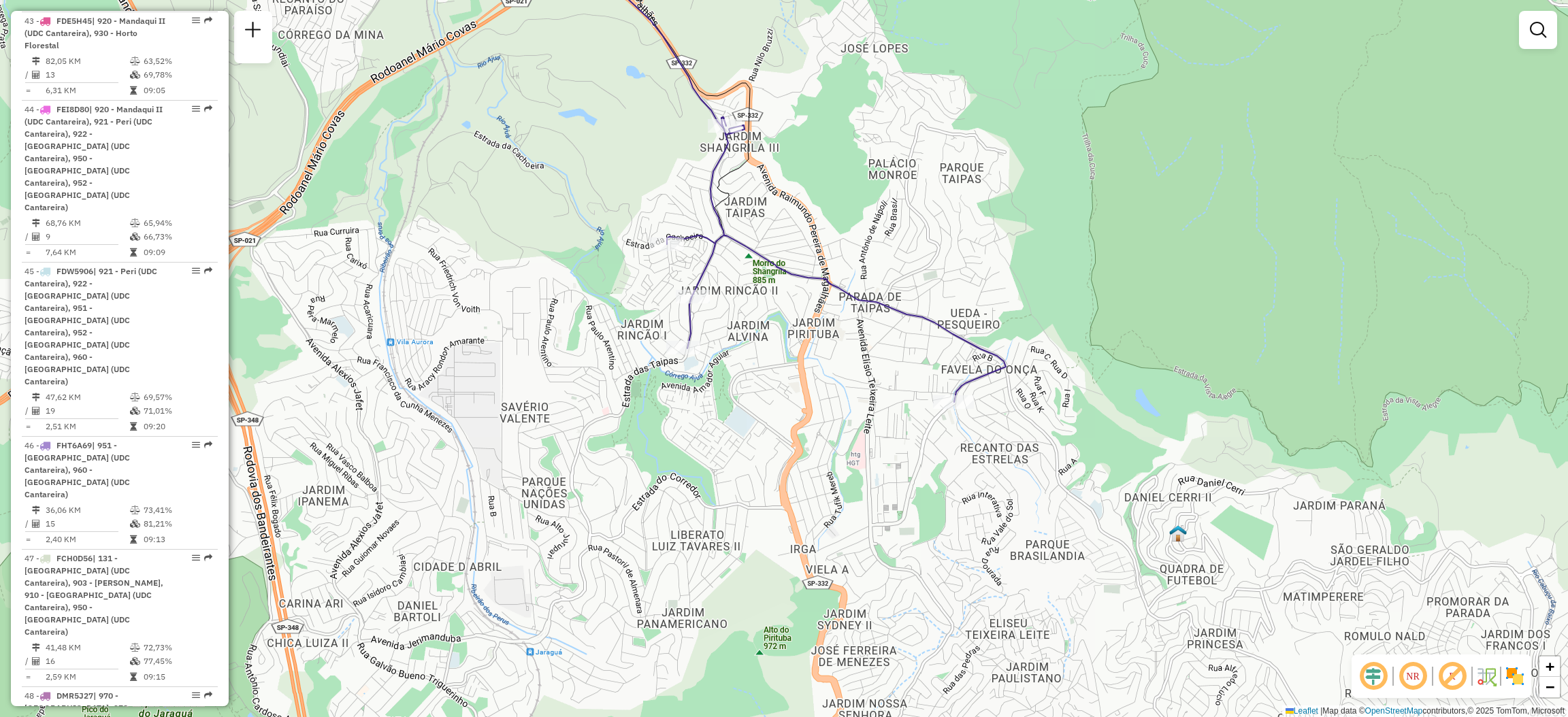
drag, startPoint x: 851, startPoint y: 457, endPoint x: 903, endPoint y: 504, distance: 70.1
click at [903, 504] on div "Janela de atendimento Grade de atendimento Capacidade Transportadoras Veículos …" at bounding box center [784, 358] width 1568 height 717
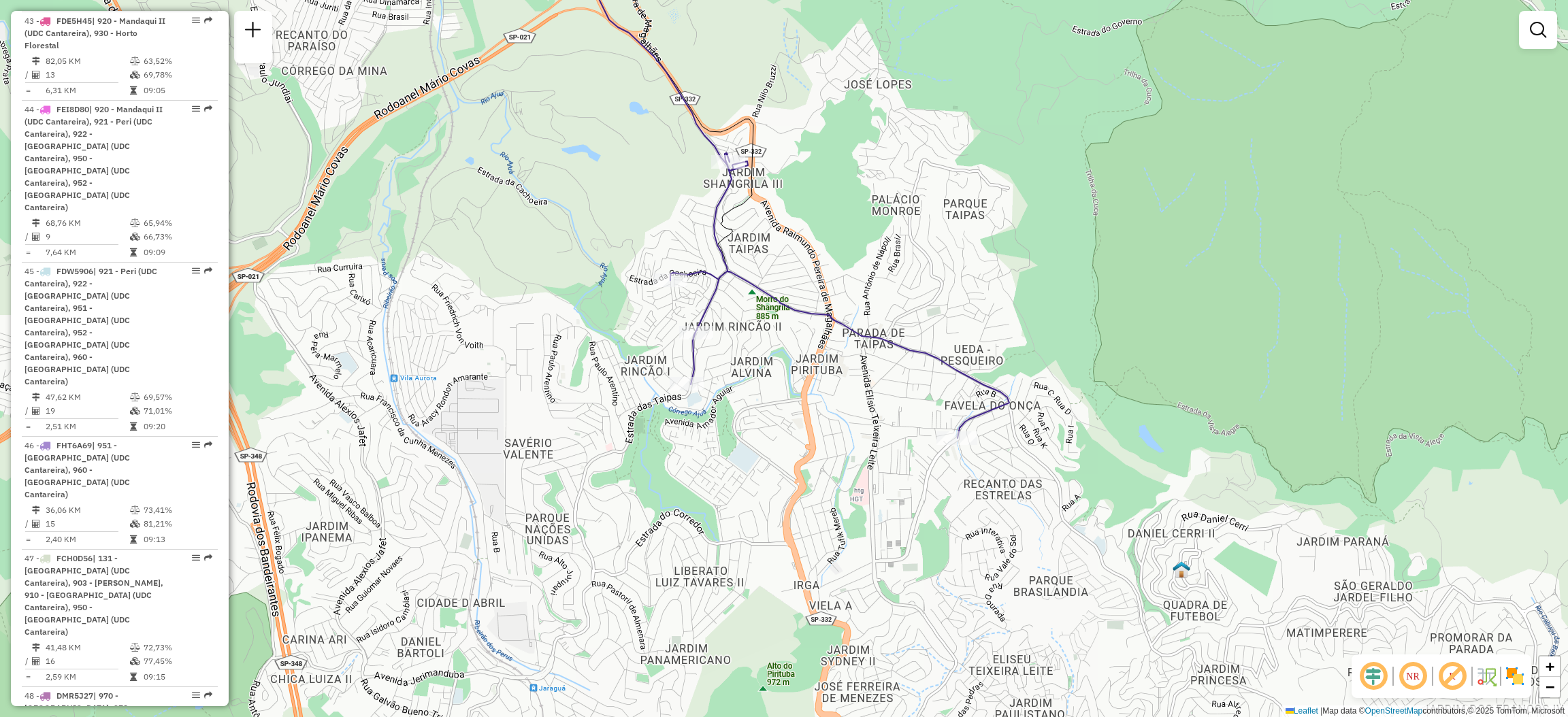
drag, startPoint x: 828, startPoint y: 417, endPoint x: 810, endPoint y: 405, distance: 21.6
click at [833, 426] on div "Janela de atendimento Grade de atendimento Capacidade Transportadoras Veículos …" at bounding box center [784, 358] width 1568 height 717
select select "**********"
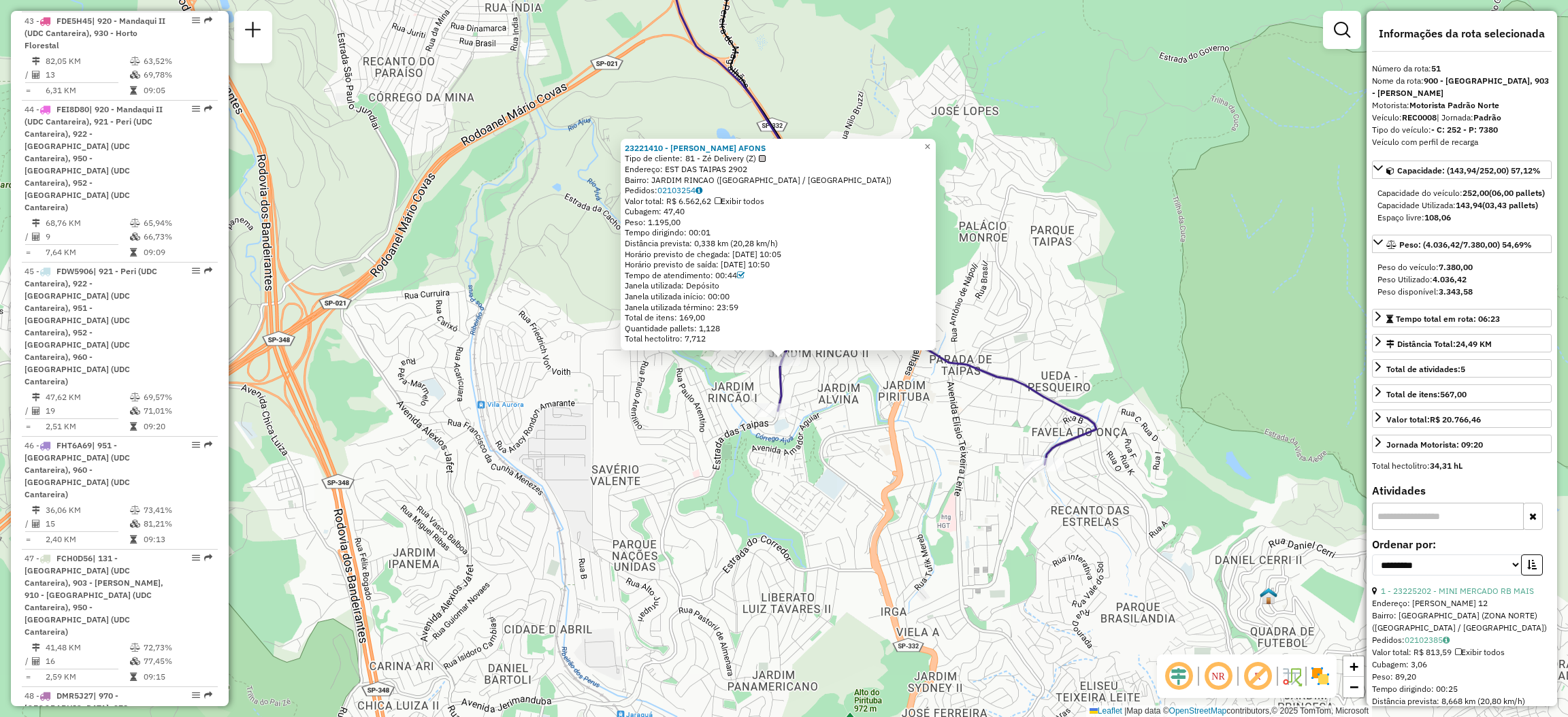
click at [775, 427] on div "23221410 - [PERSON_NAME] AFONS Tipo de cliente: 81 - Zé Delivery (Z) Endereço: …" at bounding box center [784, 358] width 1568 height 717
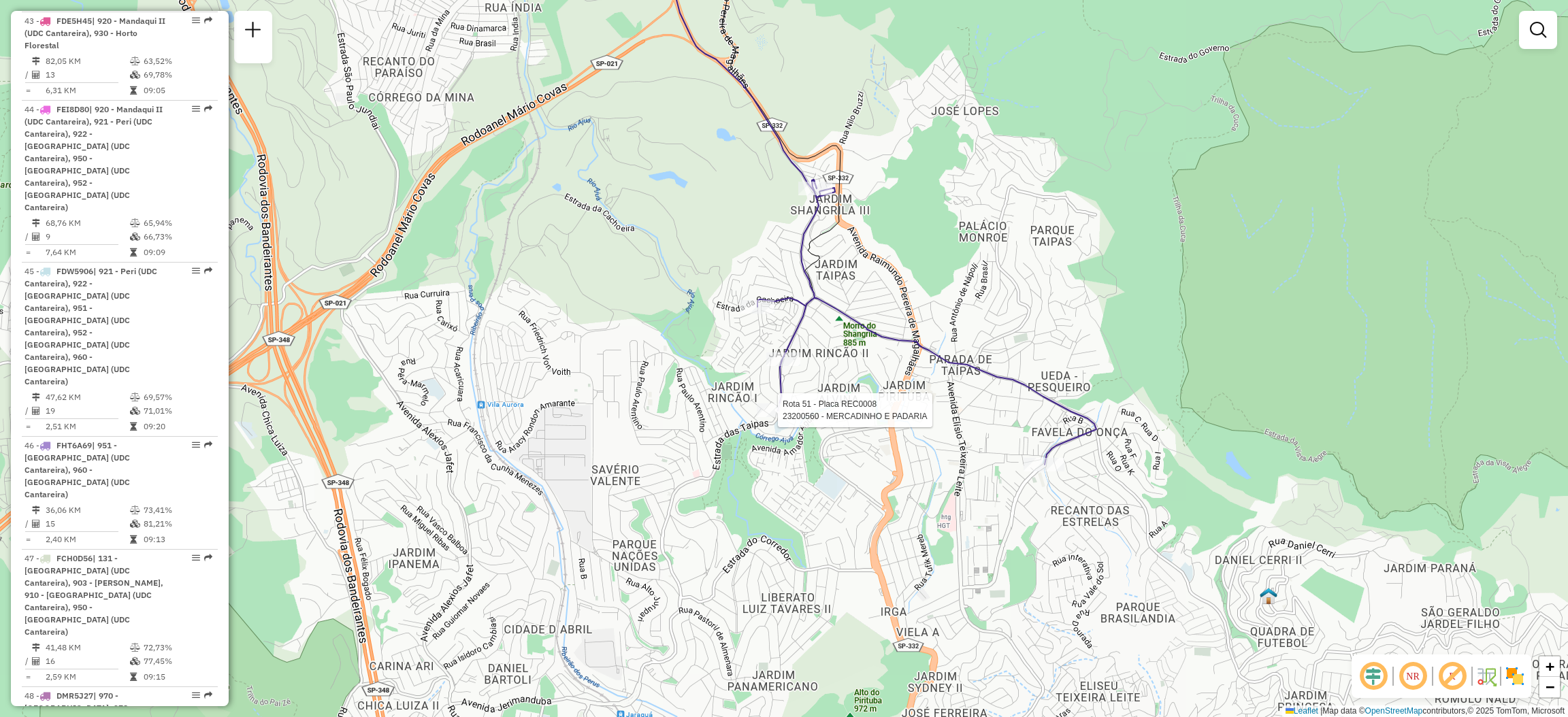
select select "**********"
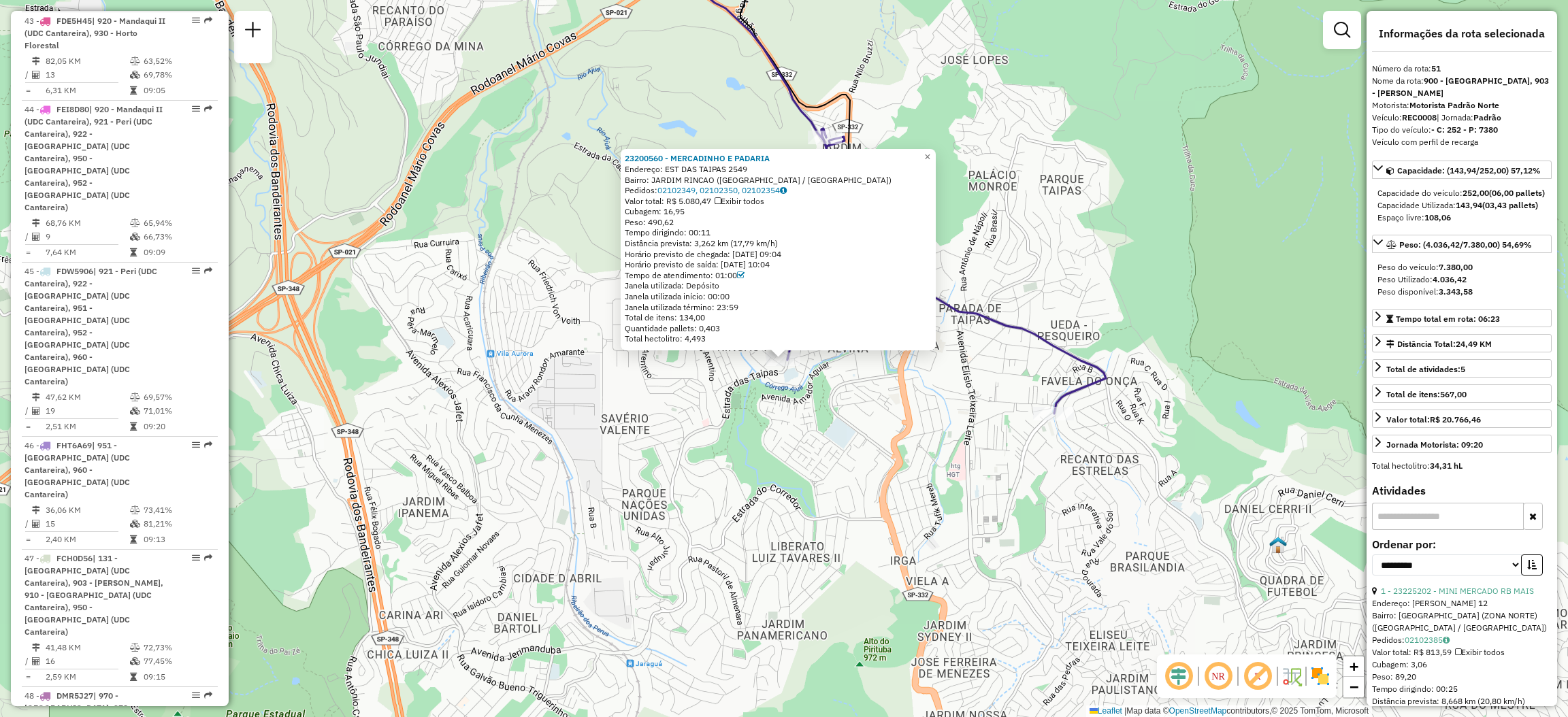
drag, startPoint x: 856, startPoint y: 415, endPoint x: 856, endPoint y: 425, distance: 10.0
click at [856, 425] on div "23200560 - [GEOGRAPHIC_DATA] E PADARIA Endereço: EST DAS TAIPAS 2549 Bairro: [G…" at bounding box center [784, 358] width 1568 height 717
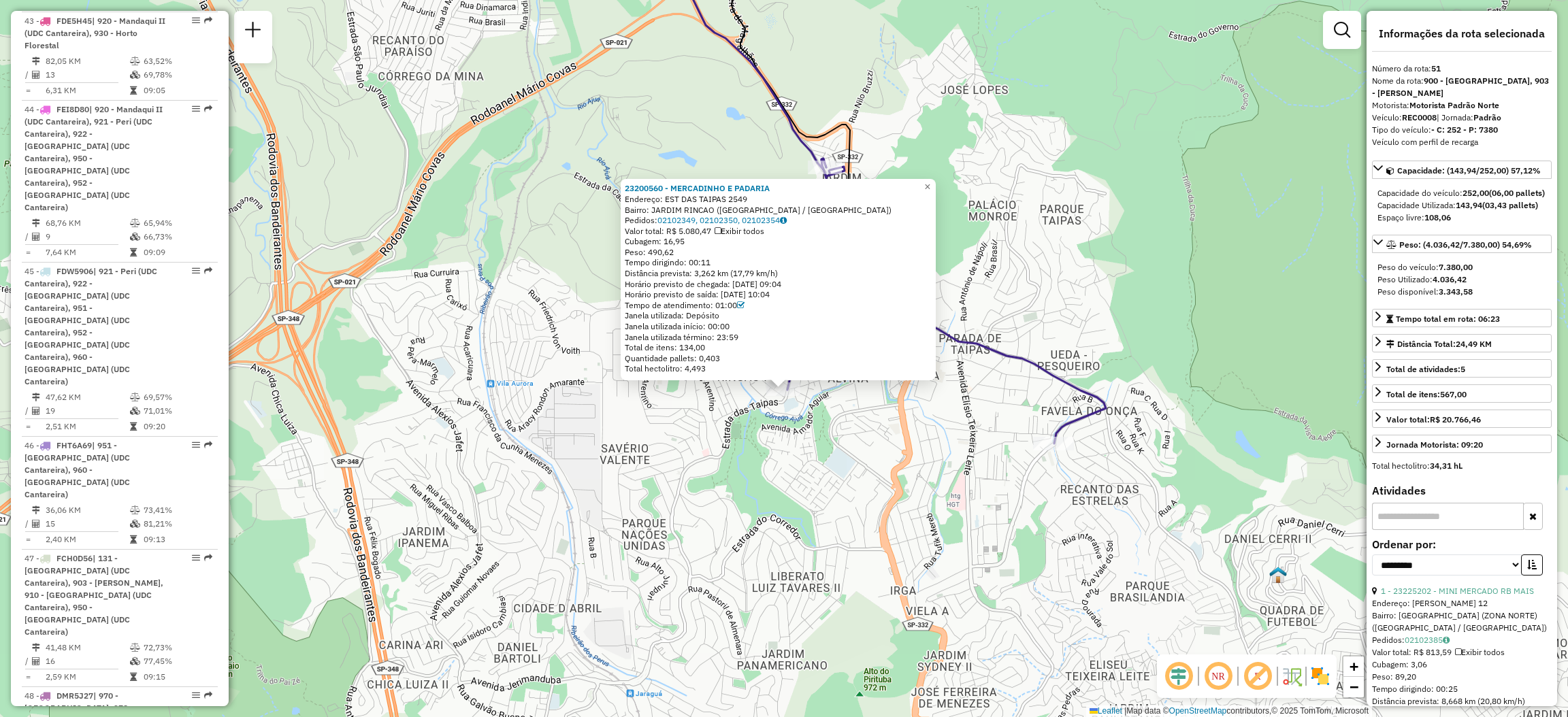
click at [1048, 294] on div "23200560 - [GEOGRAPHIC_DATA] E PADARIA Endereço: EST DAS TAIPAS 2549 Bairro: [G…" at bounding box center [784, 358] width 1568 height 717
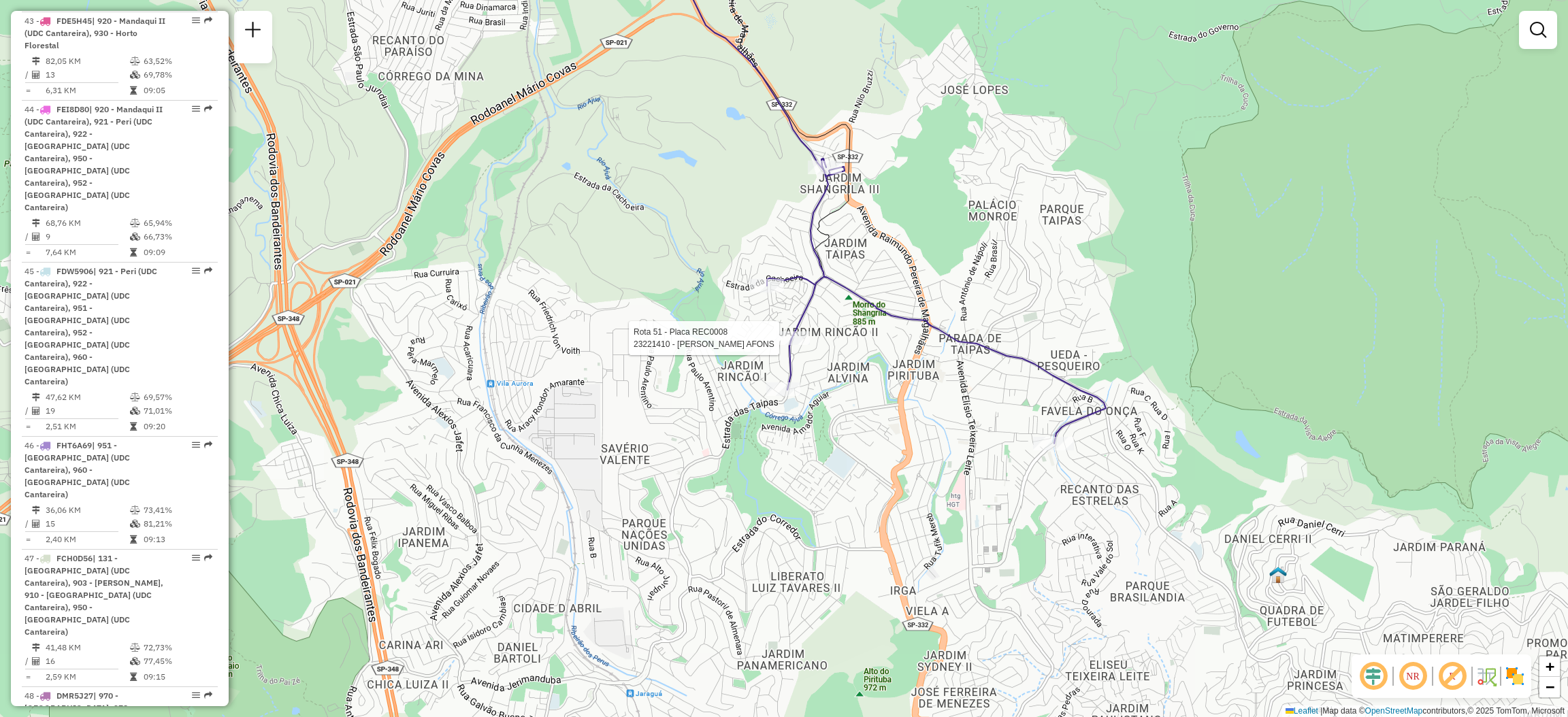
click at [801, 345] on div at bounding box center [792, 338] width 34 height 13
select select "**********"
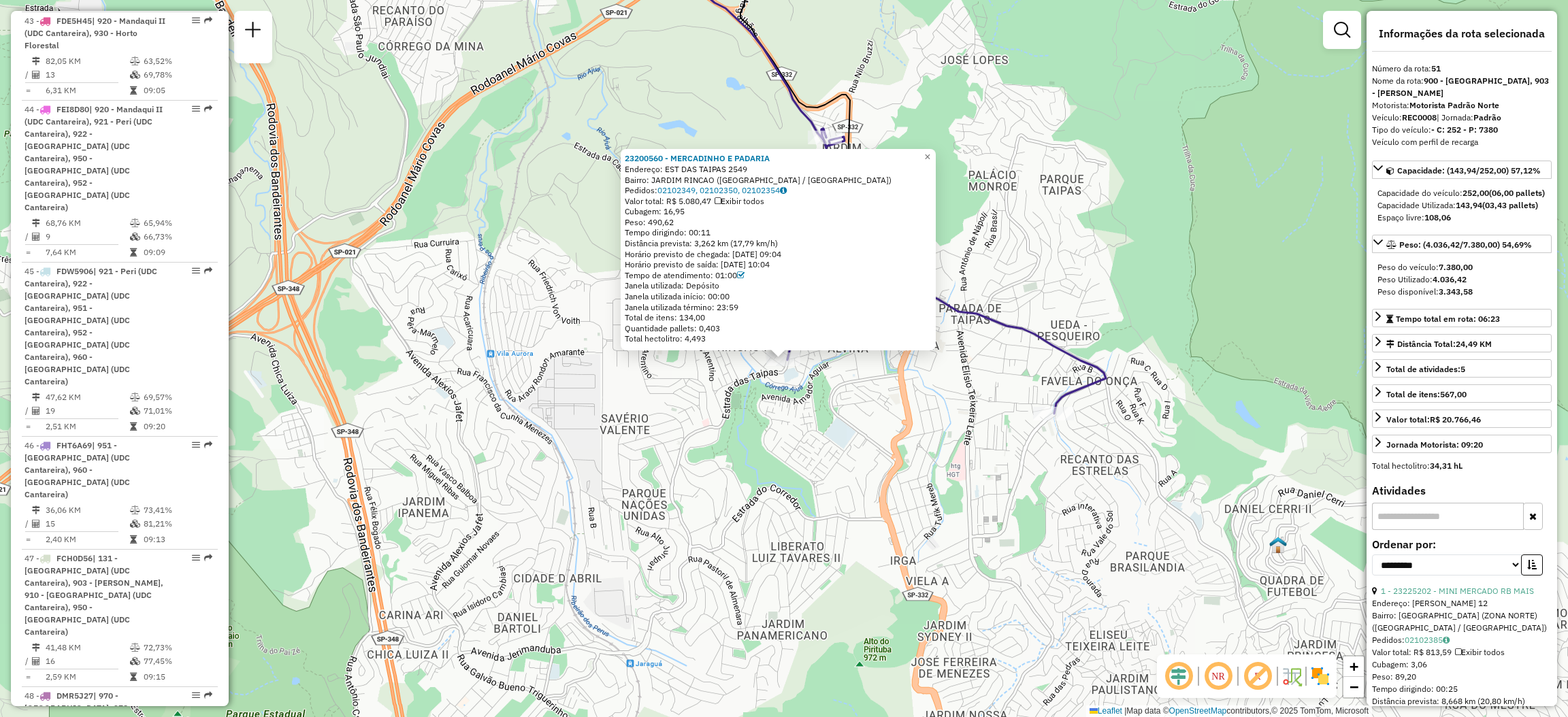
click at [1005, 218] on div "23200560 - [GEOGRAPHIC_DATA] E PADARIA Endereço: EST DAS TAIPAS 2549 Bairro: [G…" at bounding box center [784, 358] width 1568 height 717
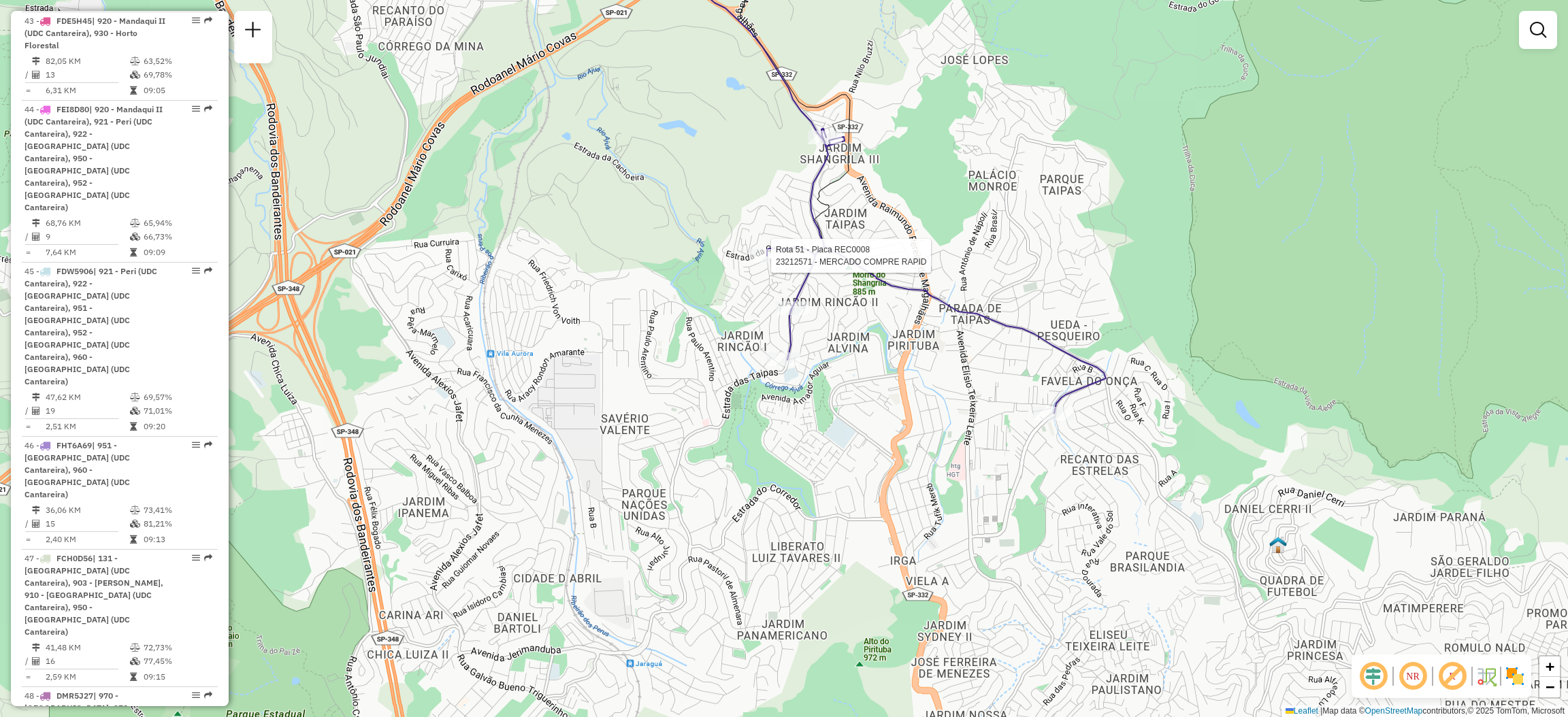
select select "**********"
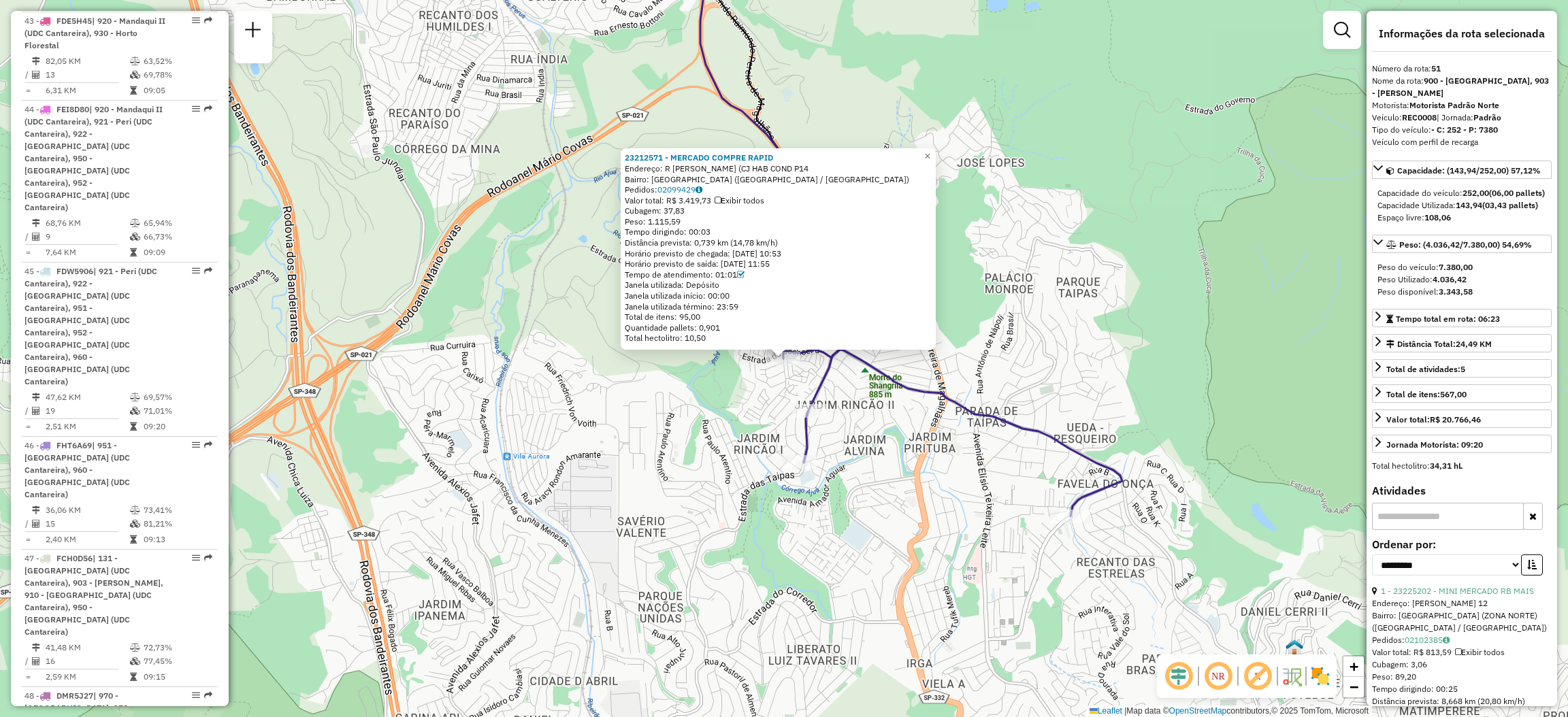
click at [975, 309] on div "23212571 - MERCADO COMPRE RAPID Endereço: R [PERSON_NAME] (CJ HAB COND P14 Bair…" at bounding box center [784, 358] width 1568 height 717
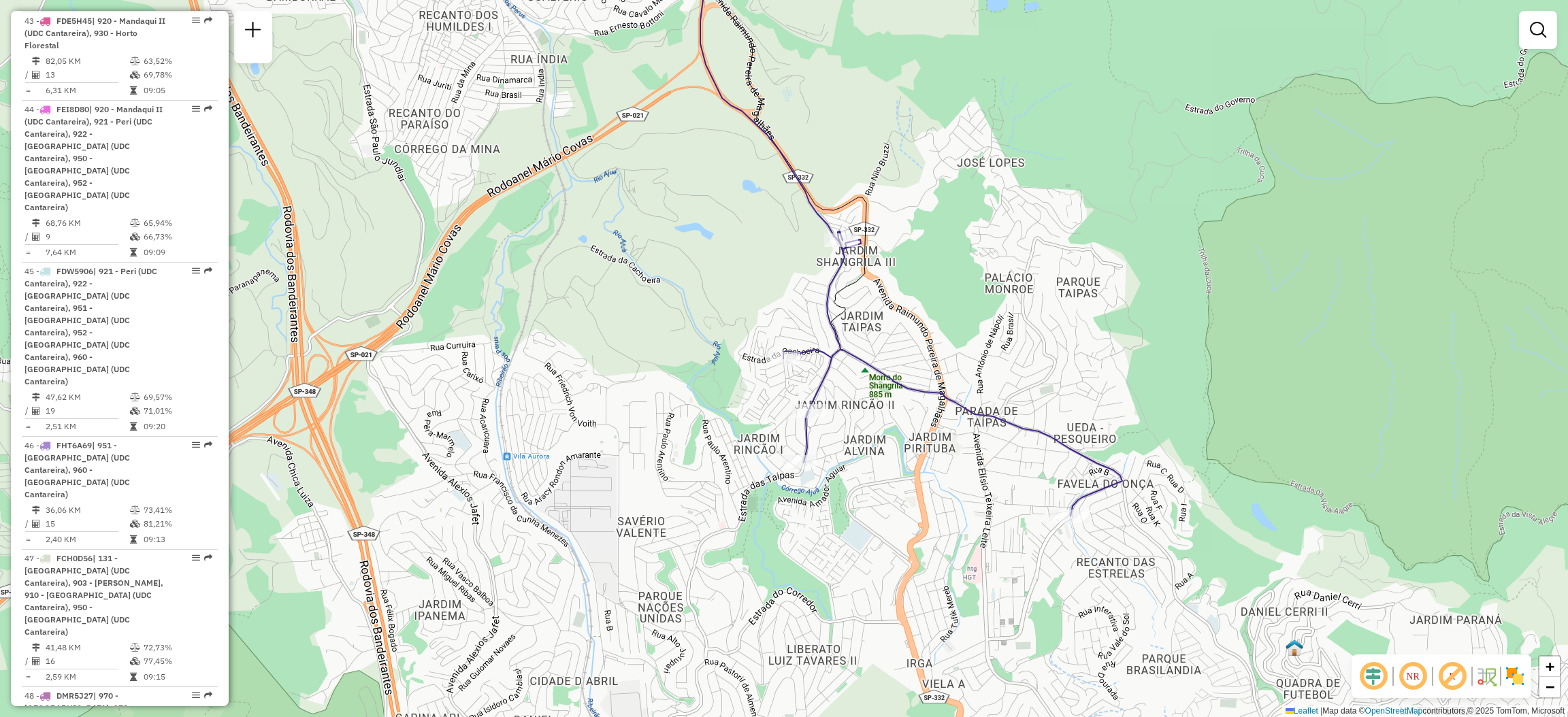
click at [840, 247] on div at bounding box center [840, 240] width 34 height 13
select select "**********"
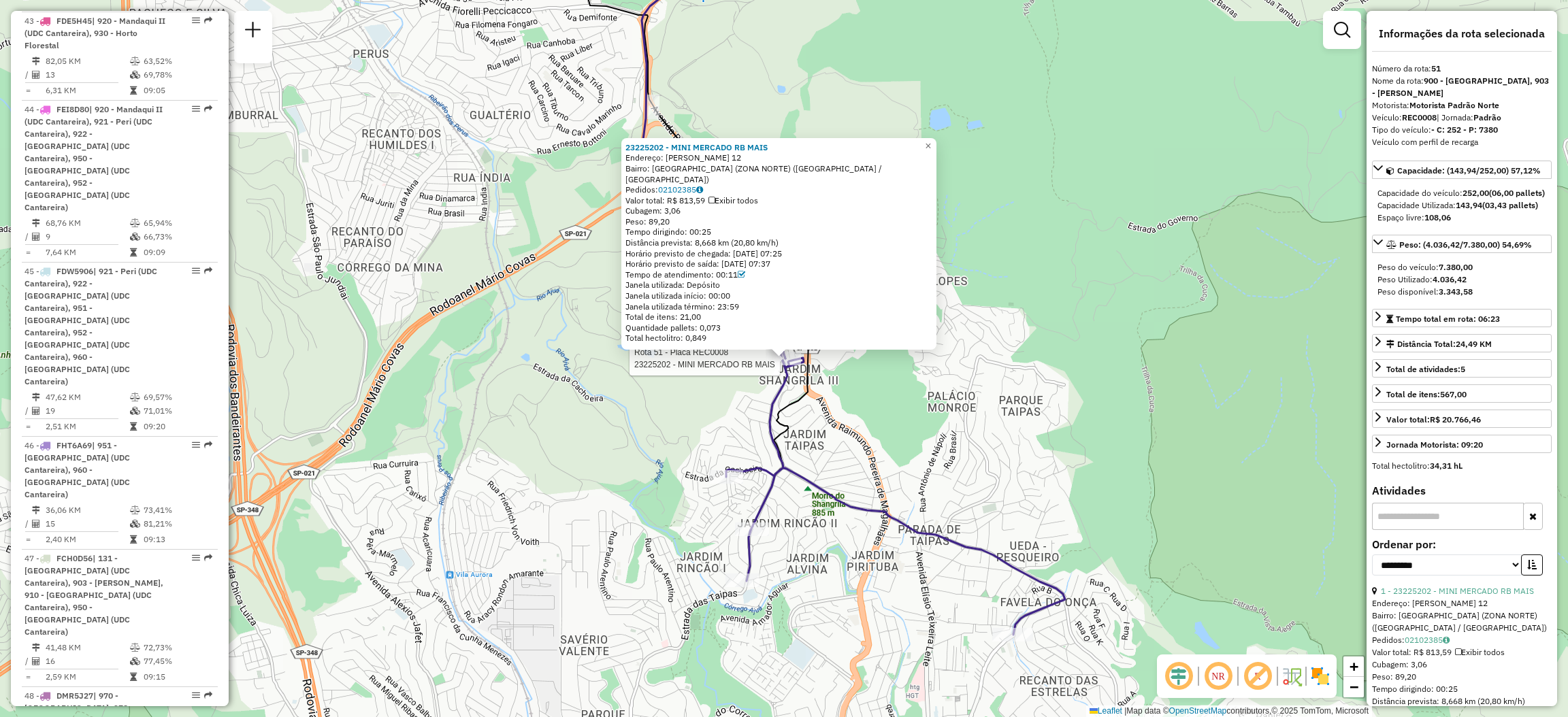
click at [1060, 280] on div "Rota 51 - Placa REC0008 23225202 - MINI MERCADO RB MAIS 23225202 - MINI MERCADO…" at bounding box center [784, 358] width 1568 height 717
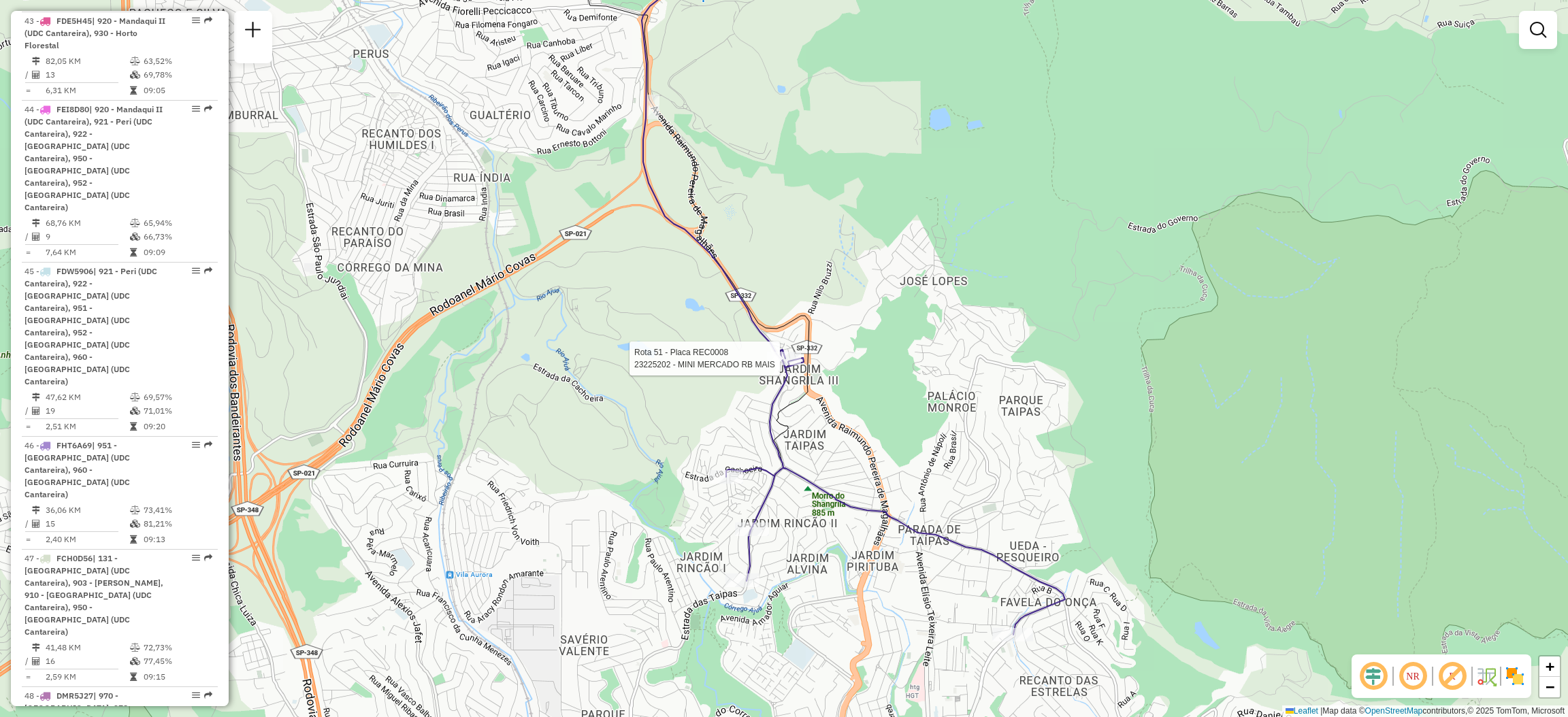
select select "**********"
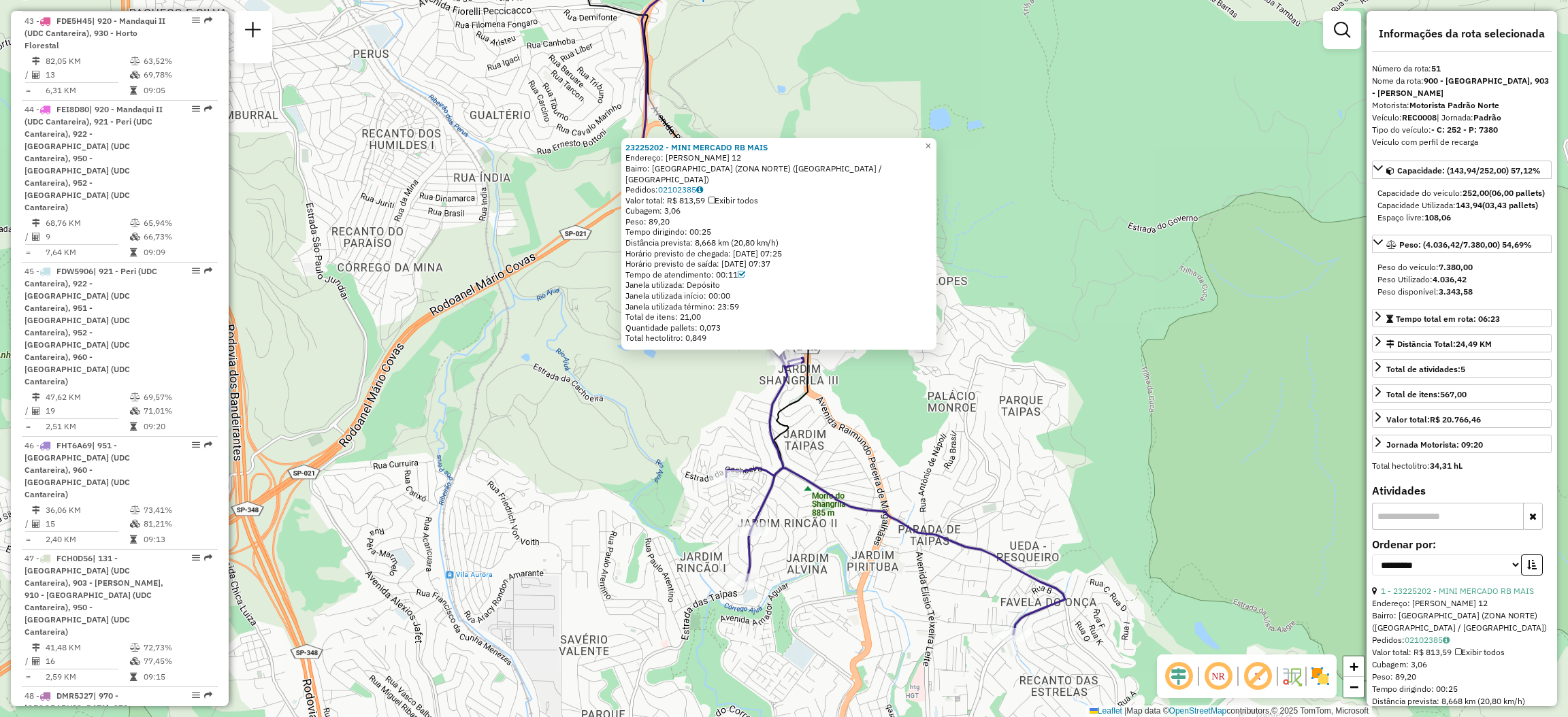
click at [789, 153] on div "23225202 - MINI MERCADO RB MAIS" at bounding box center [778, 148] width 307 height 11
drag, startPoint x: 789, startPoint y: 154, endPoint x: 654, endPoint y: 155, distance: 135.0
click at [654, 153] on div "23225202 - MINI MERCADO RB MAIS" at bounding box center [778, 148] width 307 height 11
copy strong "23225202 - MINI MERCADO RB MAIS"
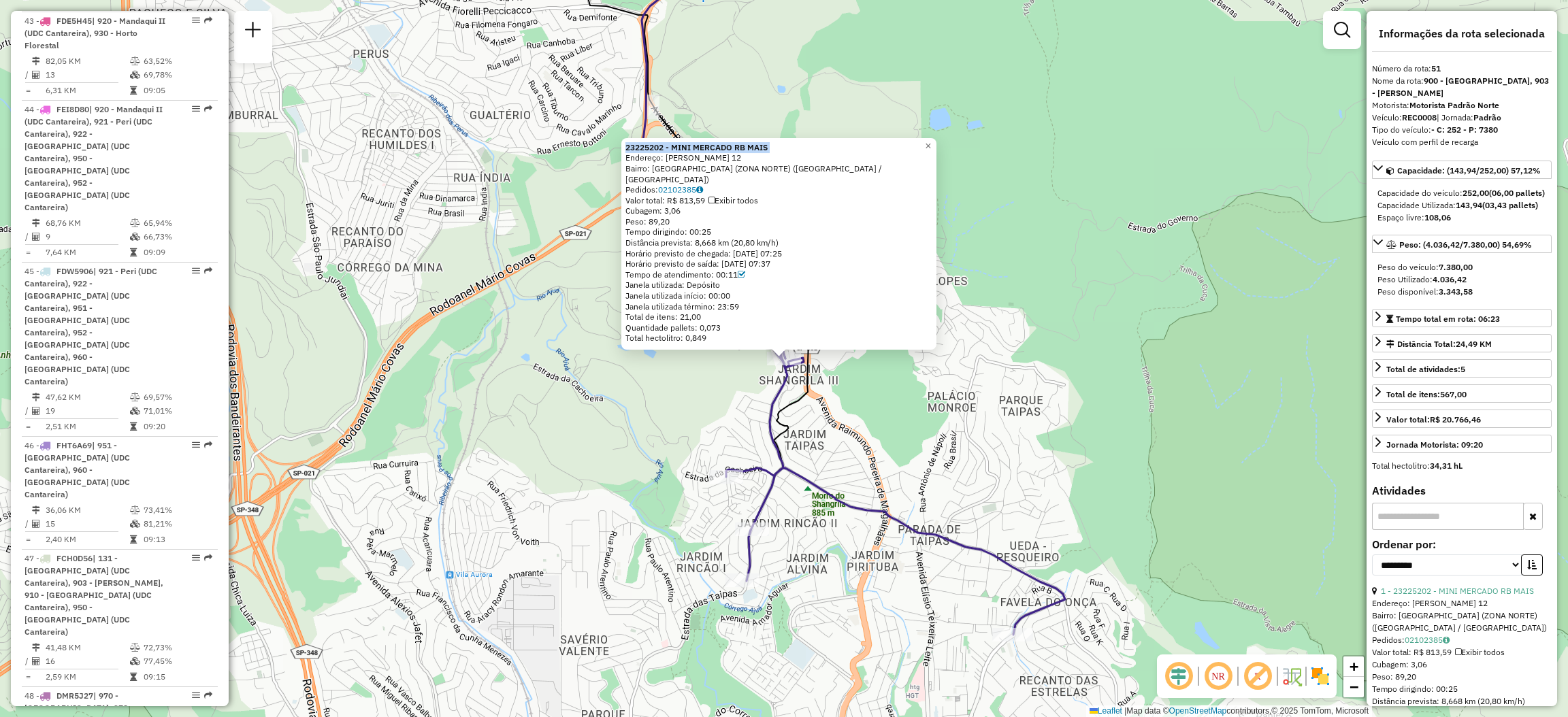
click at [771, 419] on icon at bounding box center [896, 492] width 339 height 285
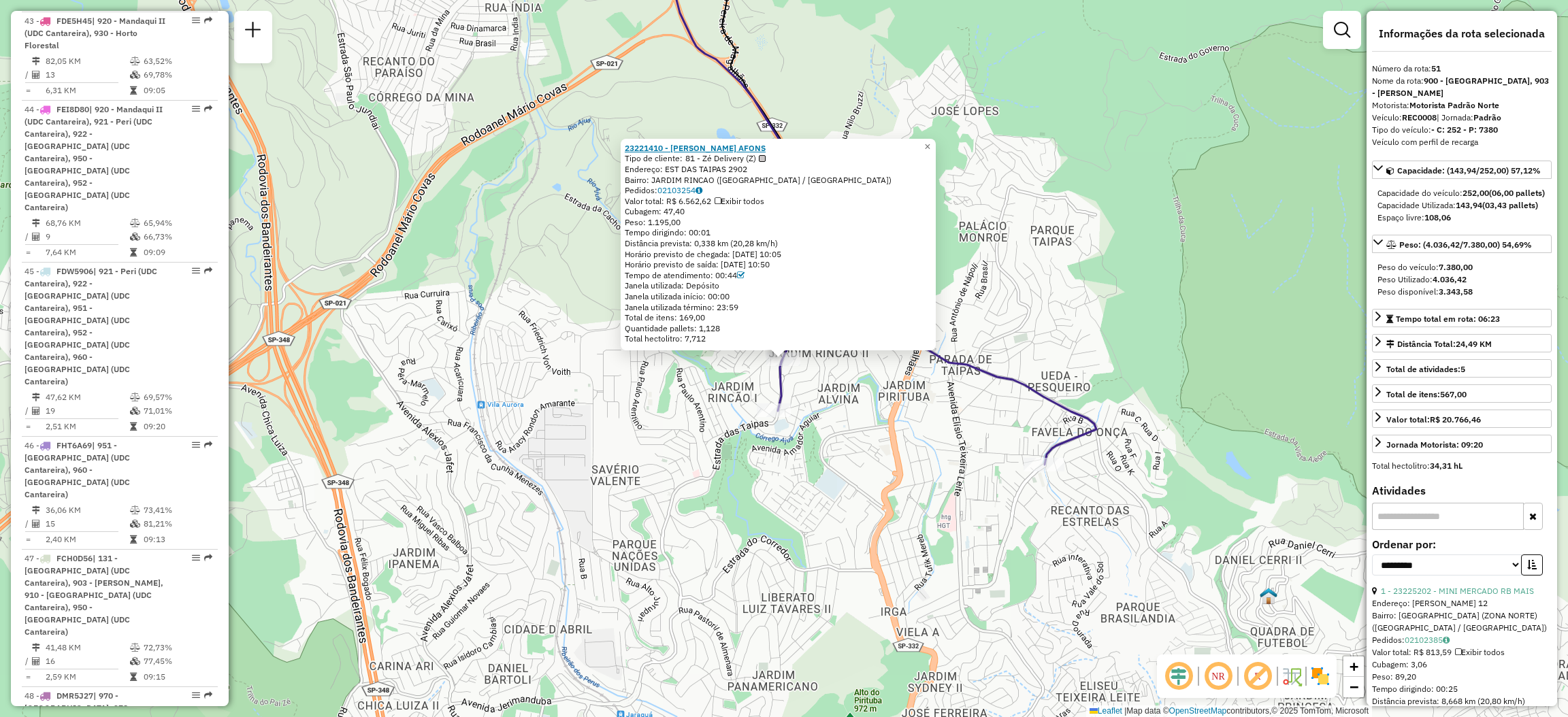
drag, startPoint x: 824, startPoint y: 153, endPoint x: 765, endPoint y: 145, distance: 59.5
click at [655, 145] on div "23221410 - [PERSON_NAME] AFONS Tipo de cliente: 81 - Zé Delivery (Z) Endereço: …" at bounding box center [777, 243] width 307 height 202
click at [791, 146] on div "23221410 - [PERSON_NAME] AFONS" at bounding box center [777, 148] width 307 height 11
drag, startPoint x: 794, startPoint y: 146, endPoint x: 632, endPoint y: 142, distance: 162.0
click at [632, 143] on div "23221410 - [PERSON_NAME] AFONS" at bounding box center [777, 148] width 307 height 11
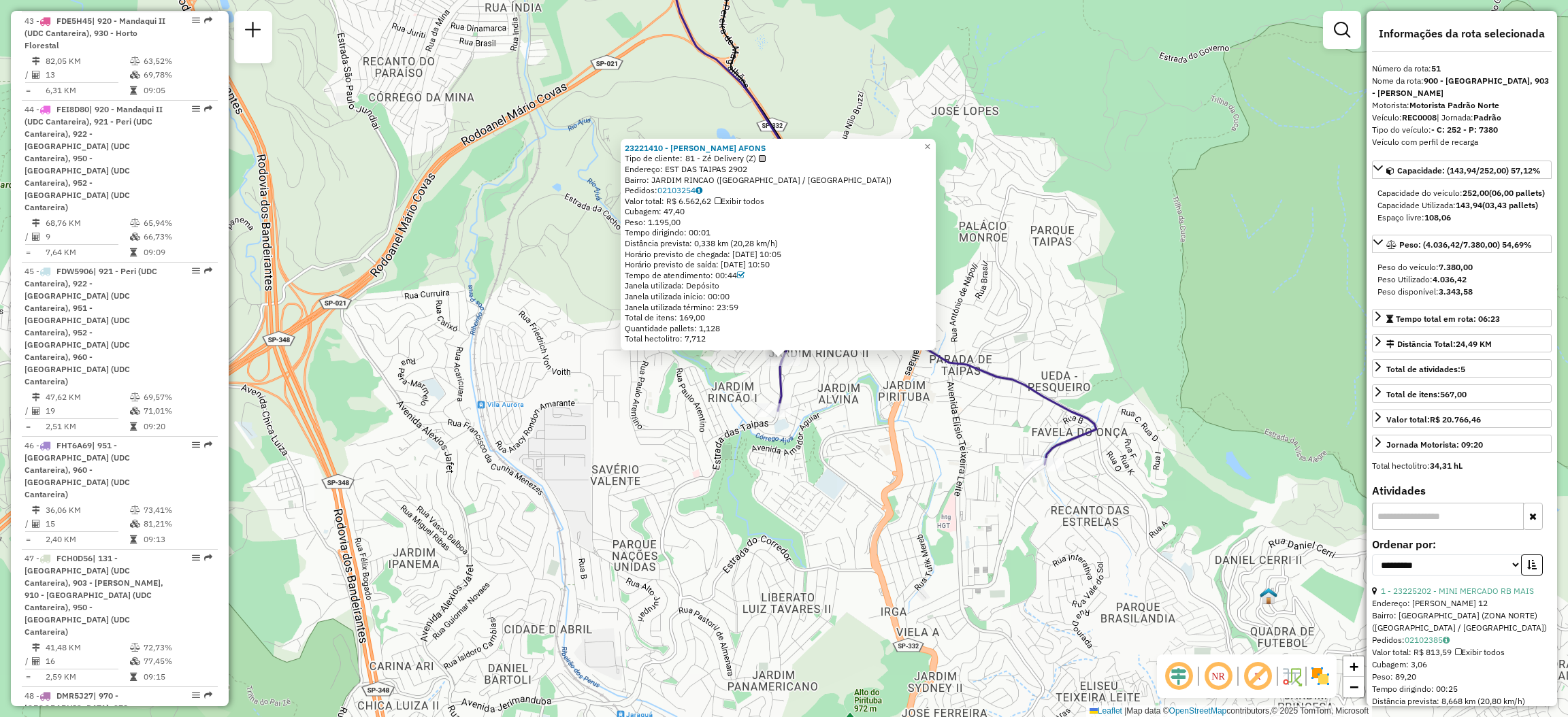
copy strong "3221410 - [PERSON_NAME]"
click at [890, 432] on div "23221410 - [PERSON_NAME] AFONS Tipo de cliente: 81 - Zé Delivery (Z) Endereço: …" at bounding box center [784, 358] width 1568 height 717
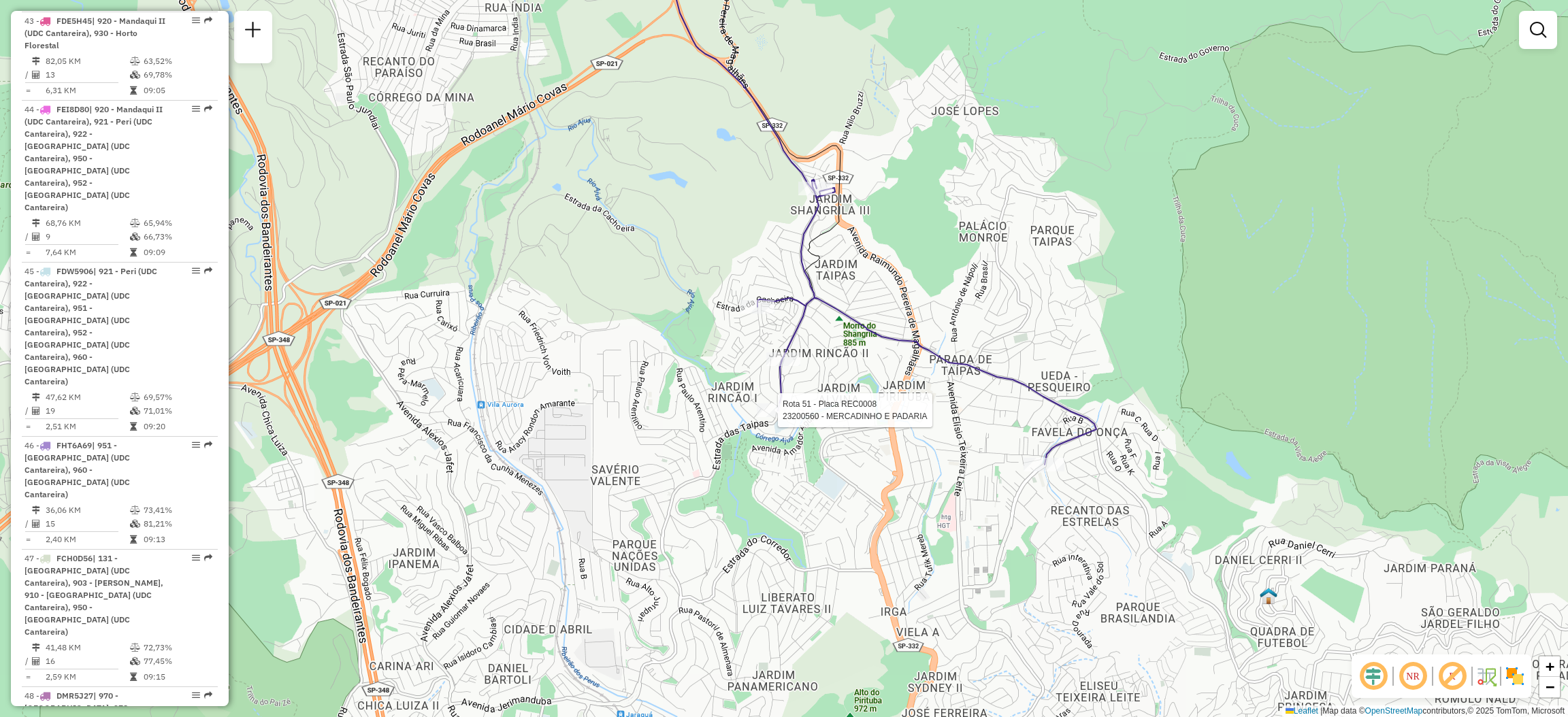
select select "**********"
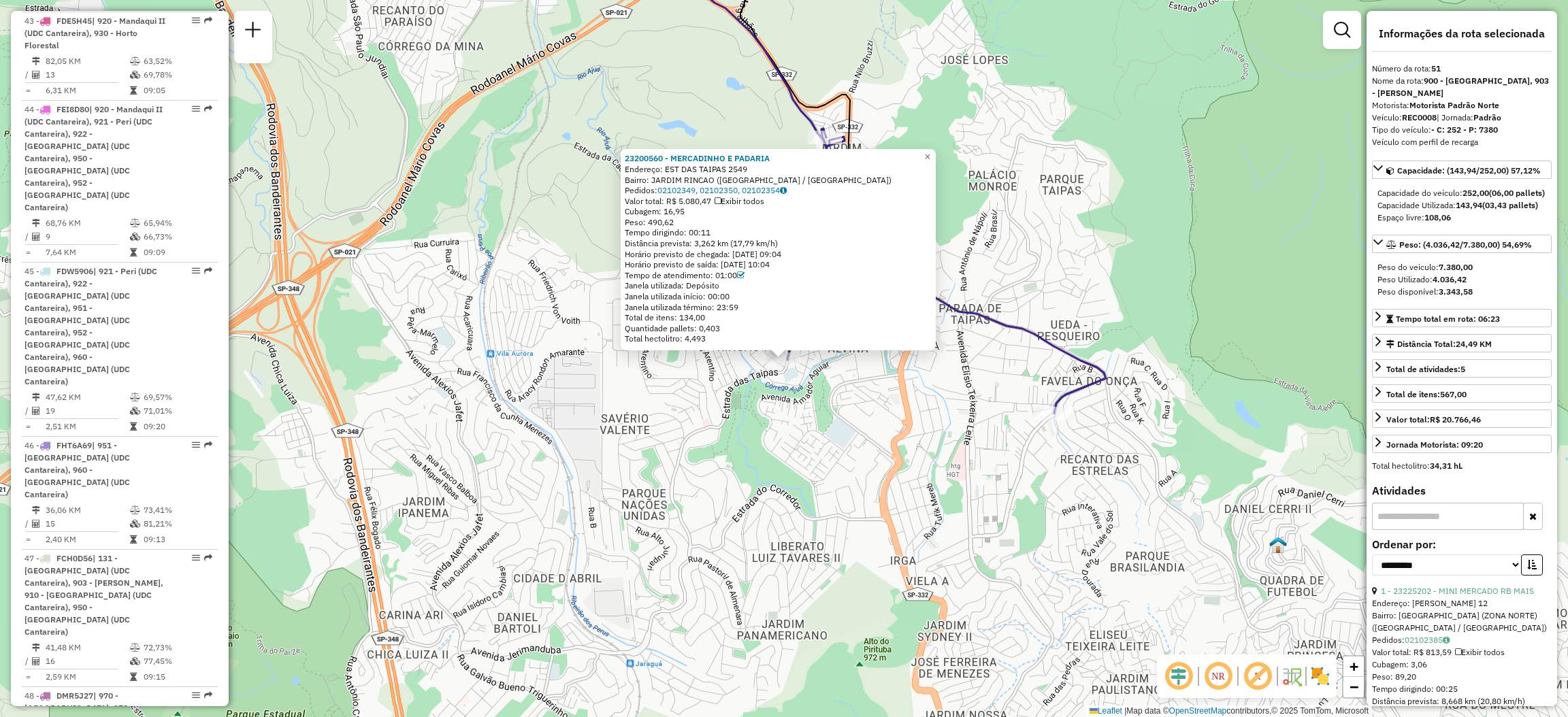
click at [1009, 281] on div "23200560 - [GEOGRAPHIC_DATA] E PADARIA Endereço: EST DAS TAIPAS 2549 Bairro: [G…" at bounding box center [784, 358] width 1568 height 717
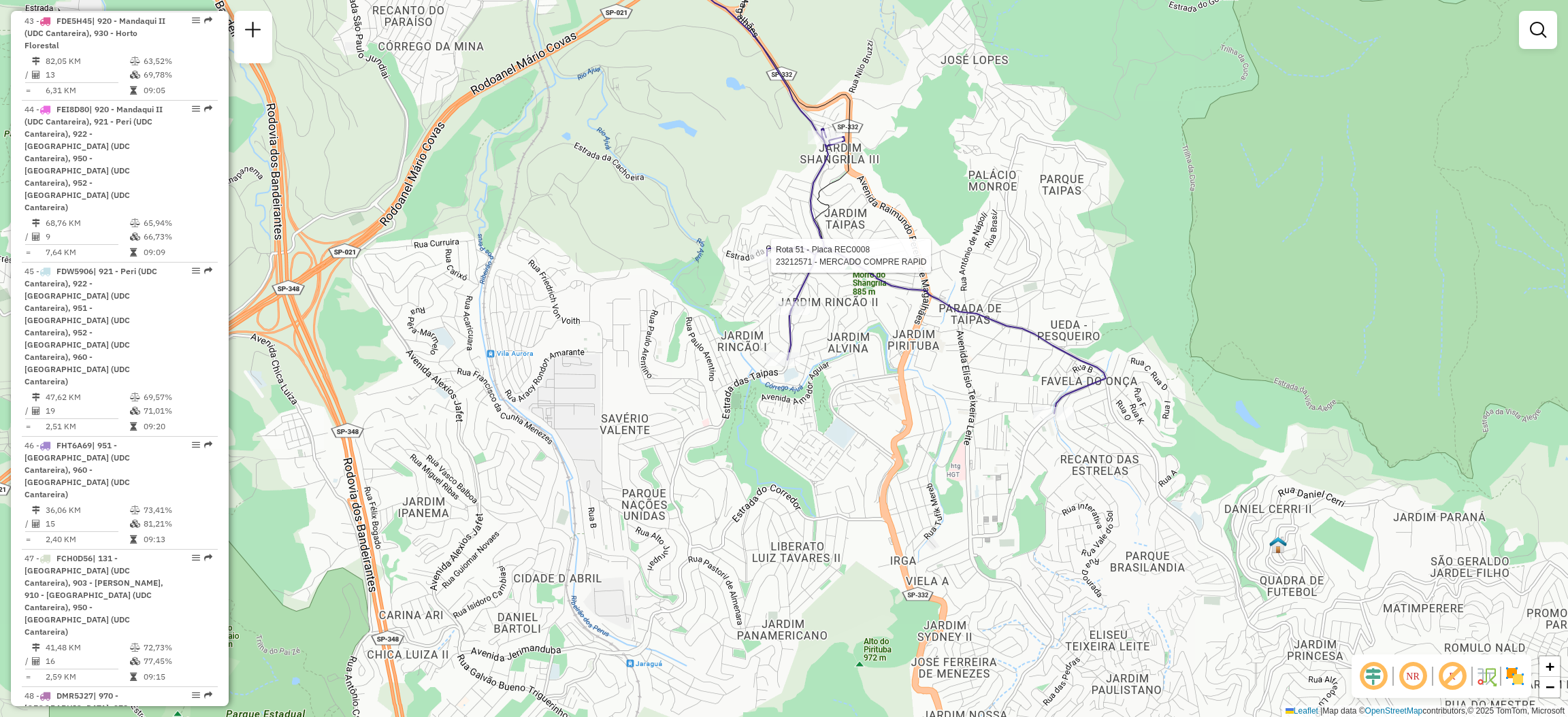
click at [781, 262] on div at bounding box center [766, 255] width 34 height 13
select select "**********"
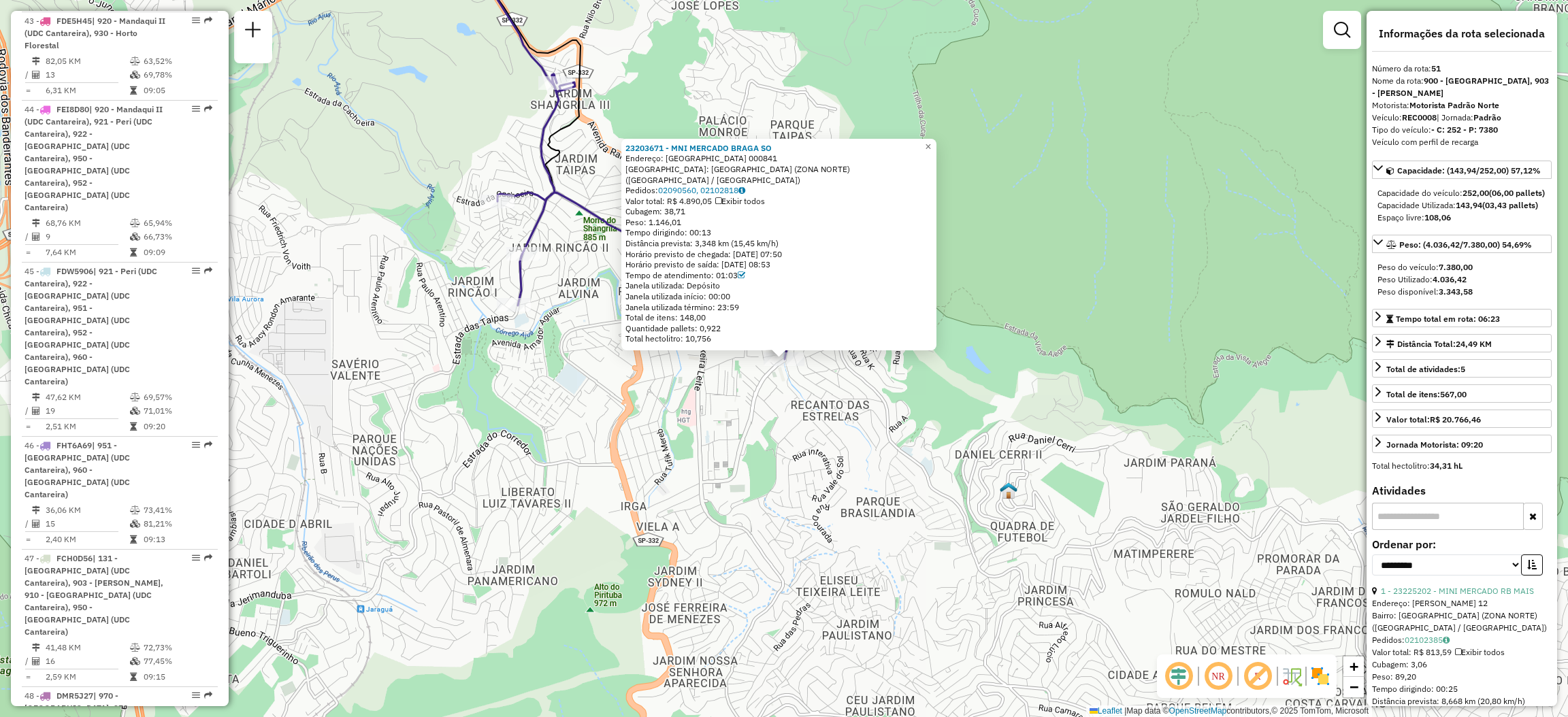
click at [607, 226] on icon at bounding box center [667, 217] width 339 height 285
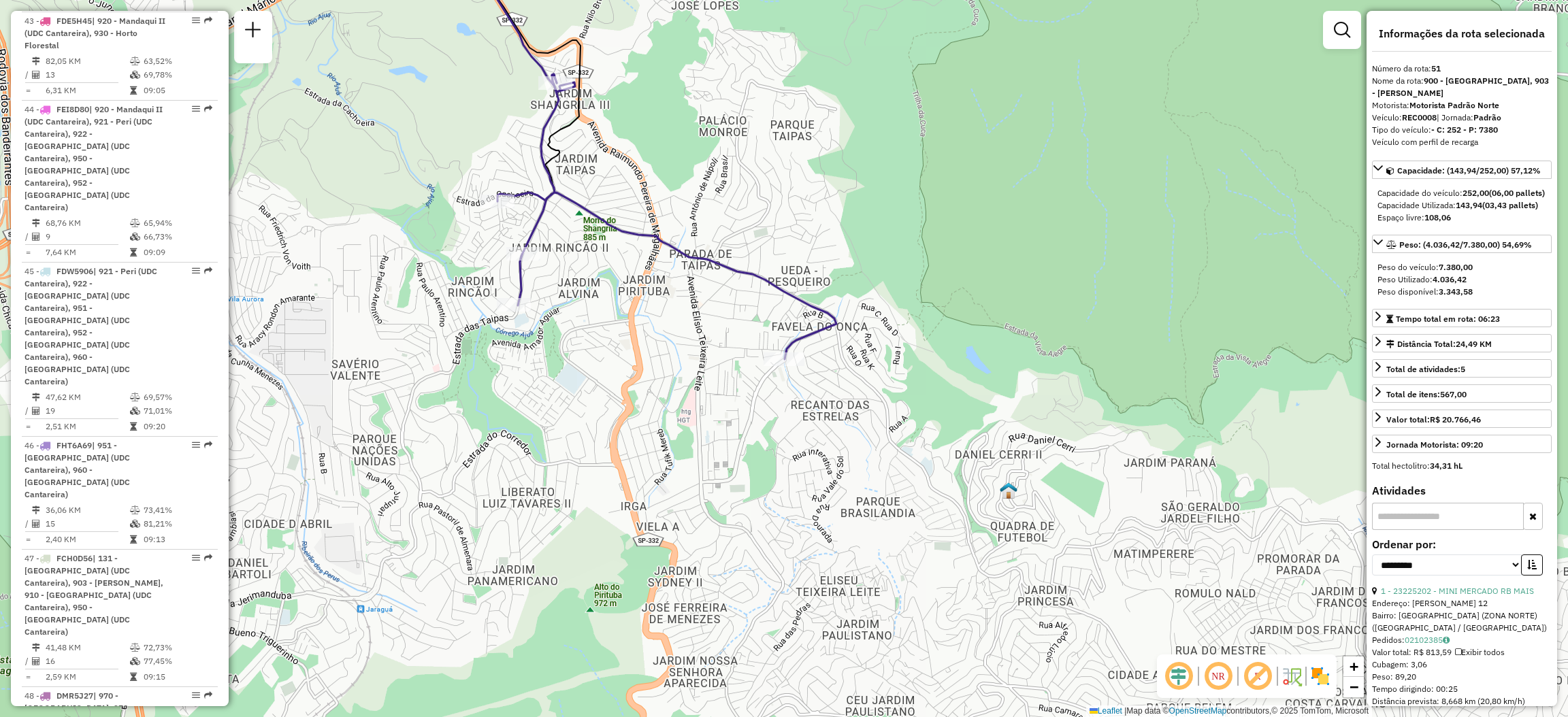
click at [587, 281] on div "Janela de atendimento Grade de atendimento Capacidade Transportadoras Veículos …" at bounding box center [784, 358] width 1568 height 717
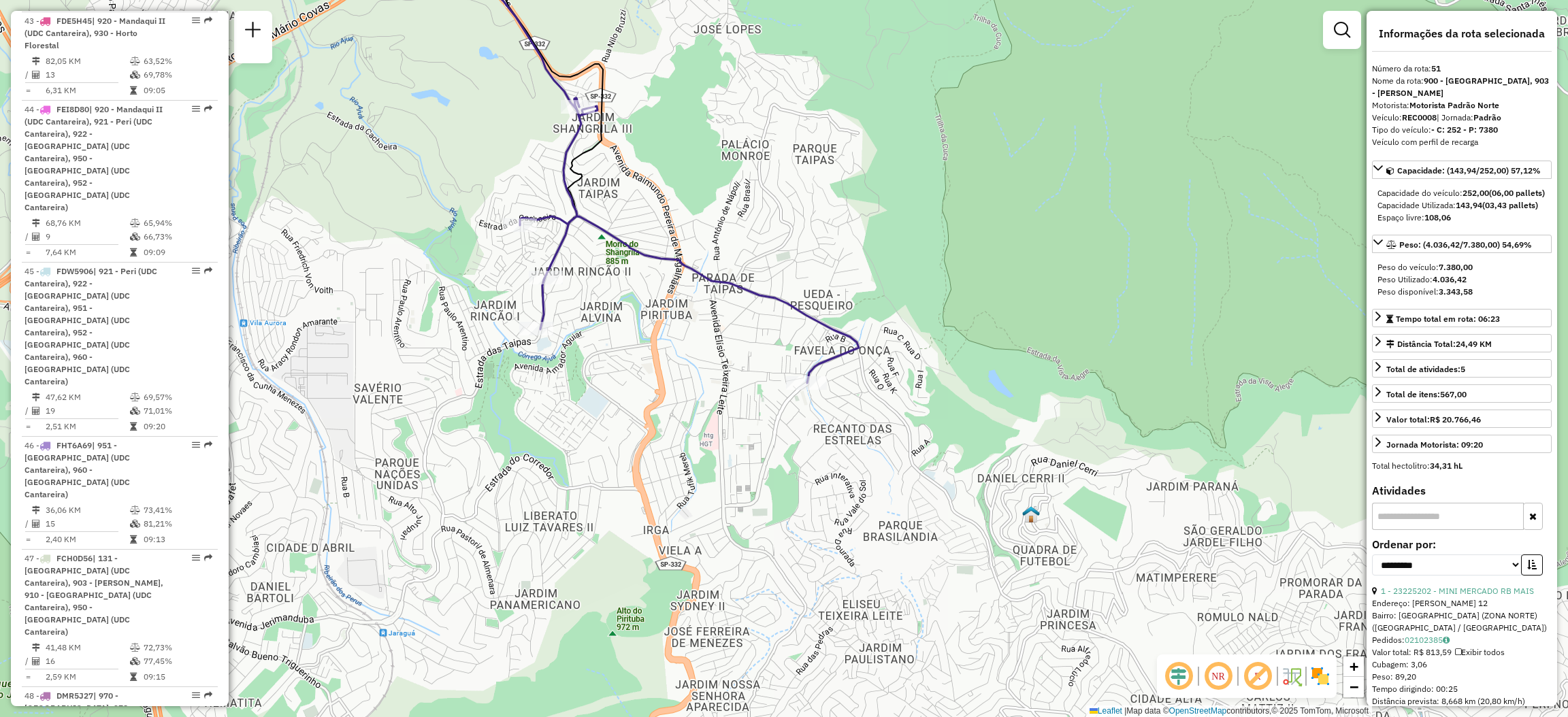
drag, startPoint x: 541, startPoint y: 288, endPoint x: 595, endPoint y: 333, distance: 70.3
click at [589, 330] on icon at bounding box center [690, 240] width 339 height 285
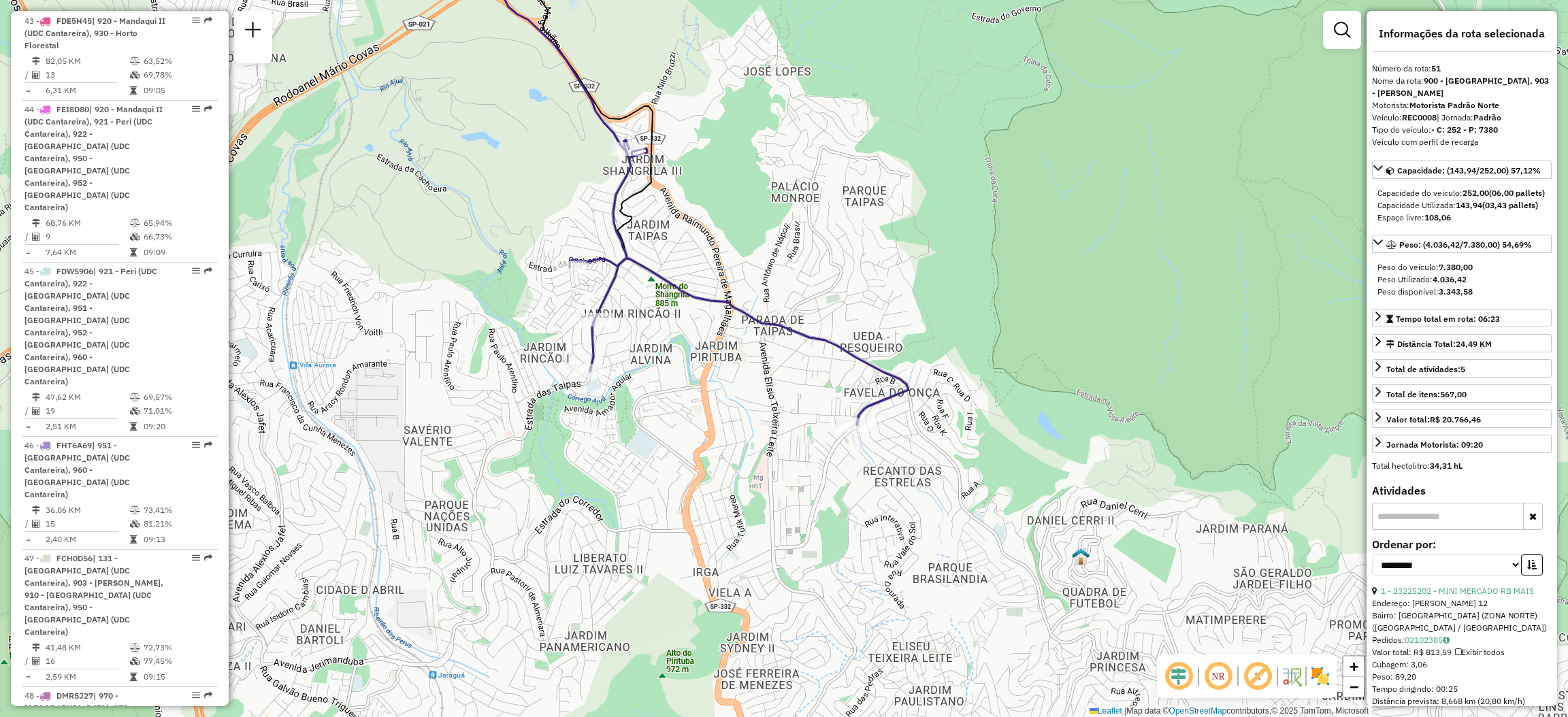
click at [643, 245] on div "Rota 51 - Placa REC0008 23221410 - [PERSON_NAME] AFONS Janela de atendimento Gr…" at bounding box center [784, 358] width 1568 height 717
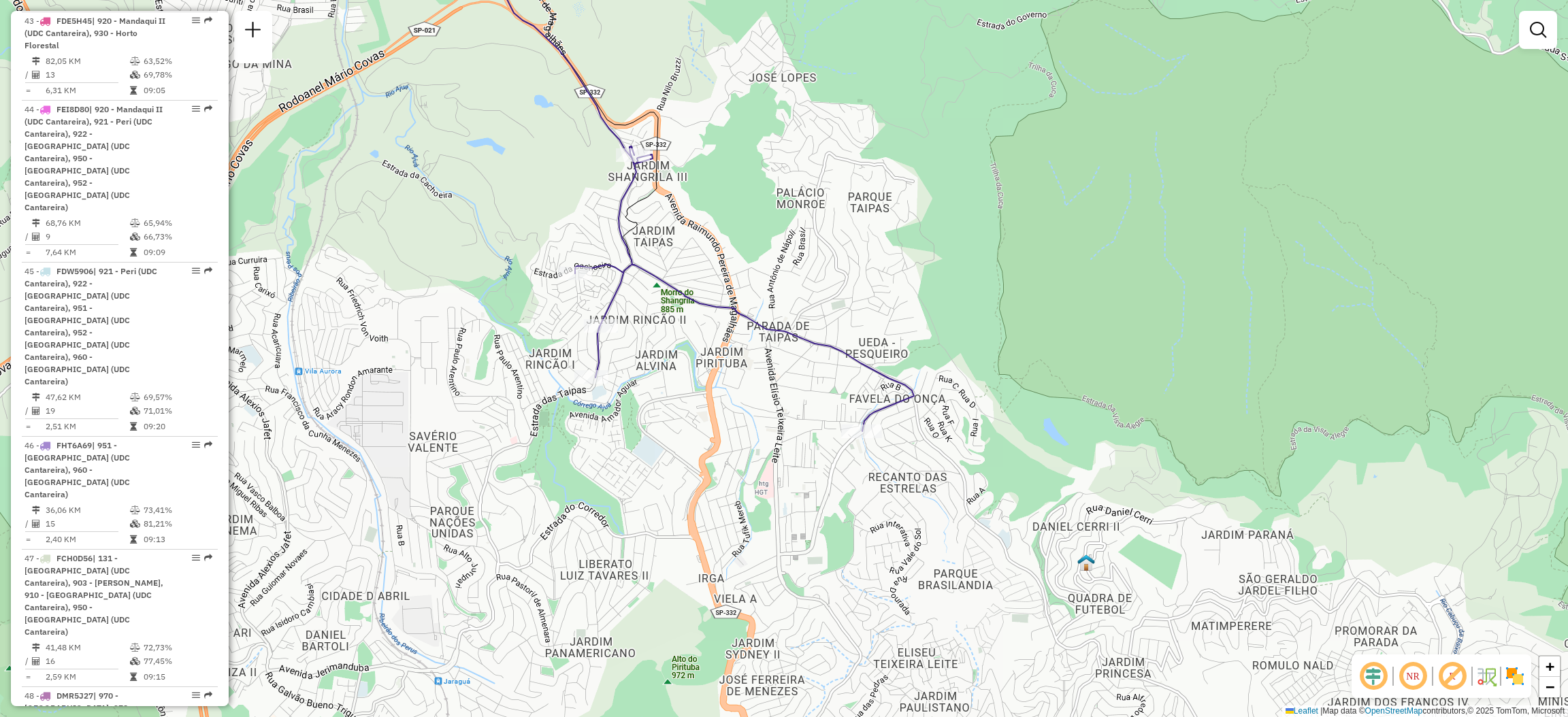
drag, startPoint x: 675, startPoint y: 285, endPoint x: 693, endPoint y: 300, distance: 23.4
click at [693, 300] on icon at bounding box center [744, 288] width 339 height 285
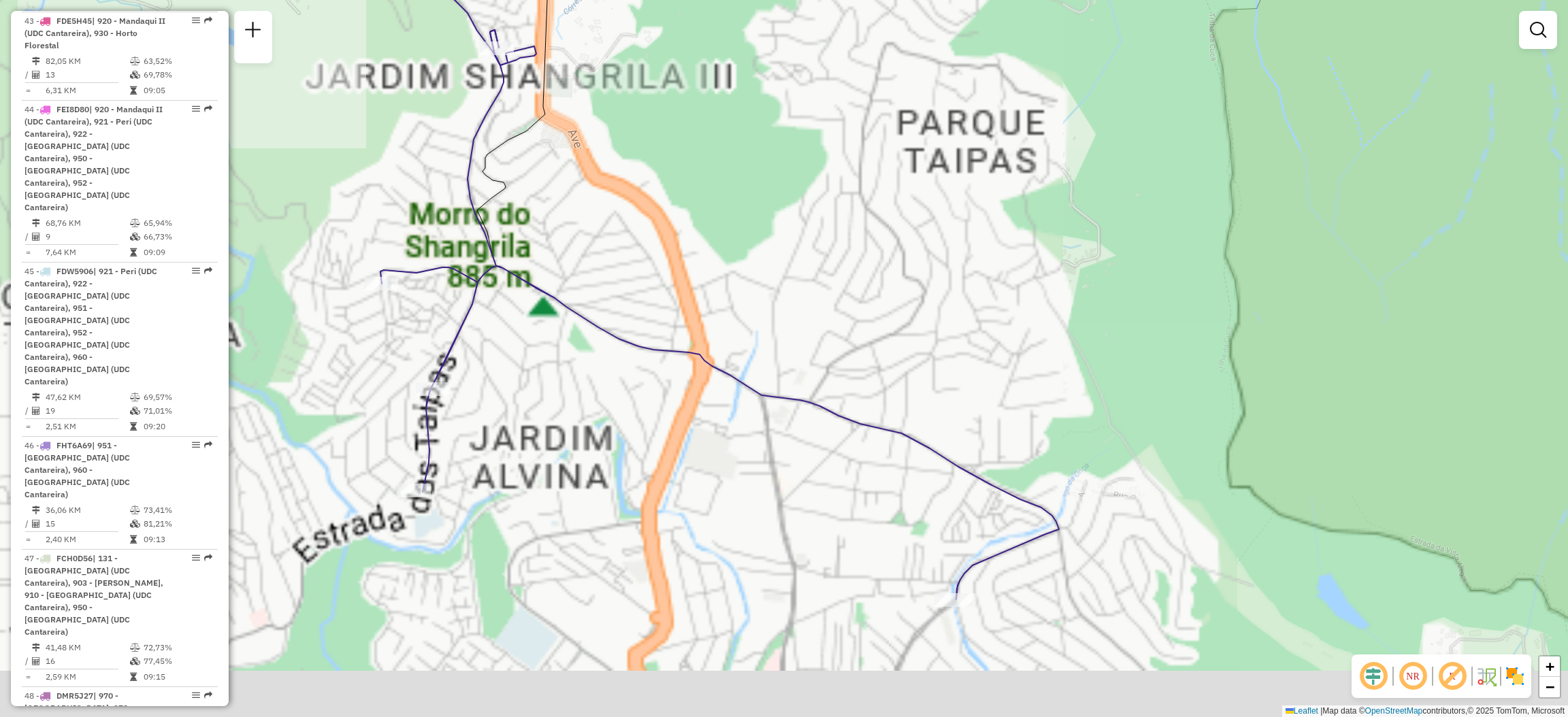
drag, startPoint x: 875, startPoint y: 403, endPoint x: 941, endPoint y: 296, distance: 125.7
click at [938, 291] on div "Janela de atendimento Grade de atendimento Capacidade Transportadoras Veículos …" at bounding box center [784, 358] width 1568 height 717
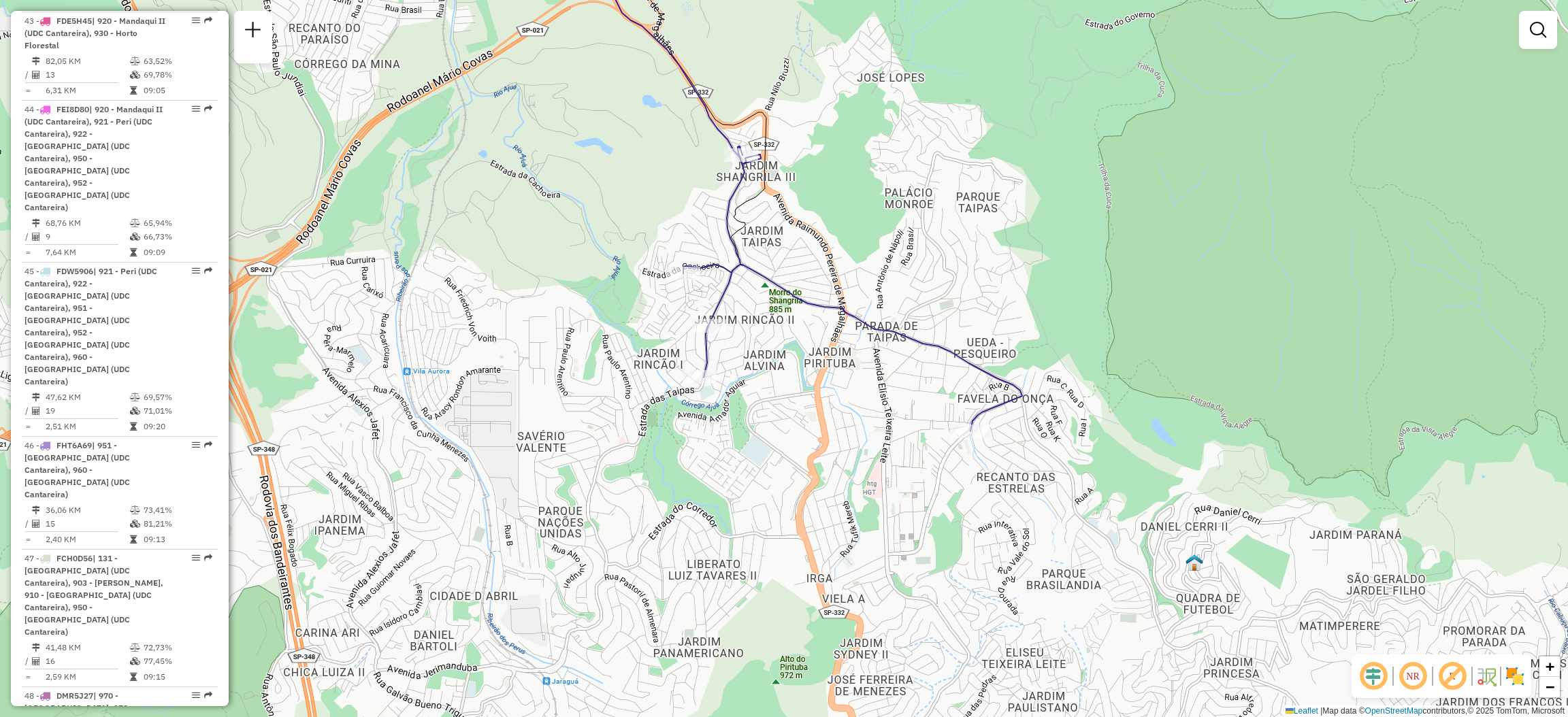
scroll to position [511, 0]
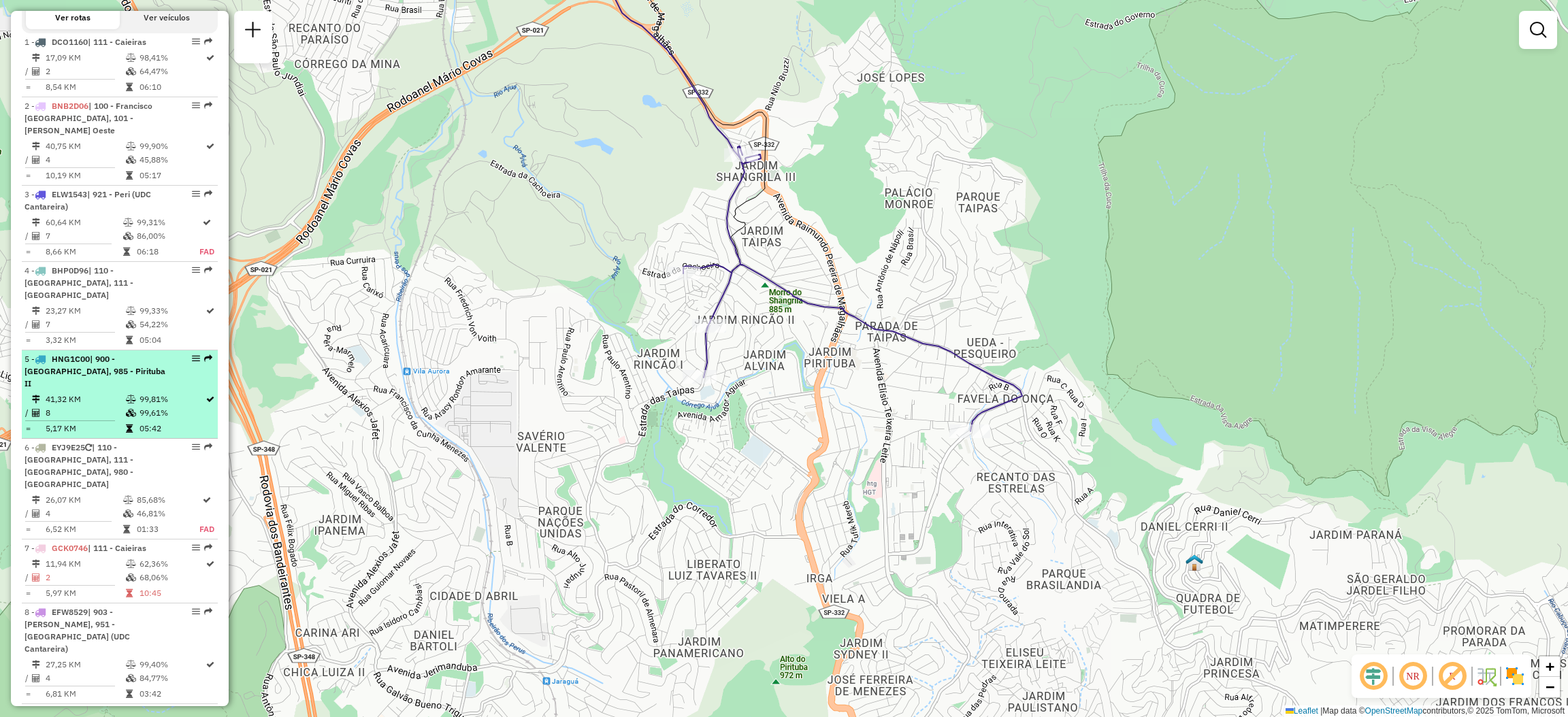
click at [209, 365] on div "5 - HNG1C00 | 900 - [GEOGRAPHIC_DATA], 985 - [GEOGRAPHIC_DATA]" at bounding box center [120, 371] width 190 height 37
select select "**********"
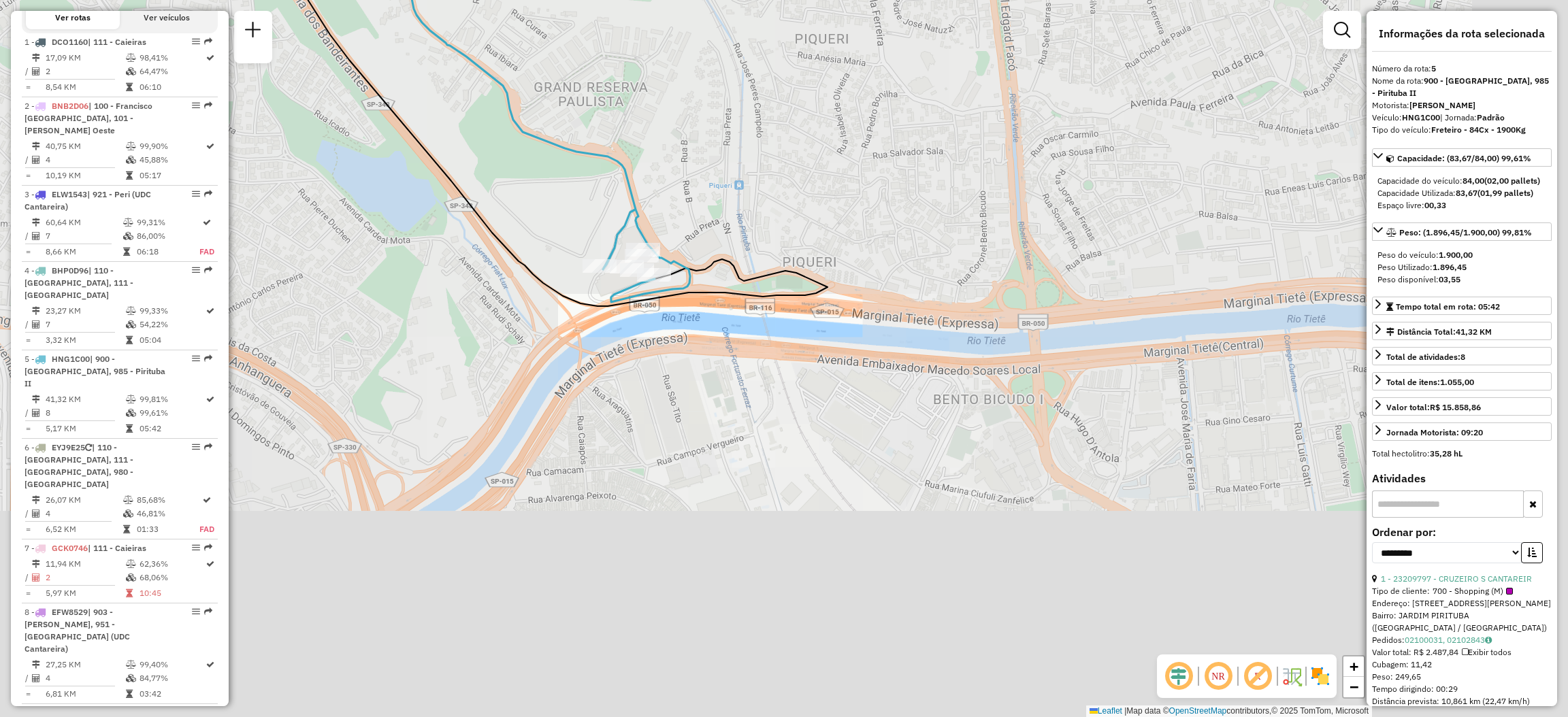
drag, startPoint x: 621, startPoint y: 153, endPoint x: 660, endPoint y: 270, distance: 123.3
click at [660, 272] on div "Janela de atendimento Grade de atendimento Capacidade Transportadoras Veículos …" at bounding box center [784, 358] width 1568 height 717
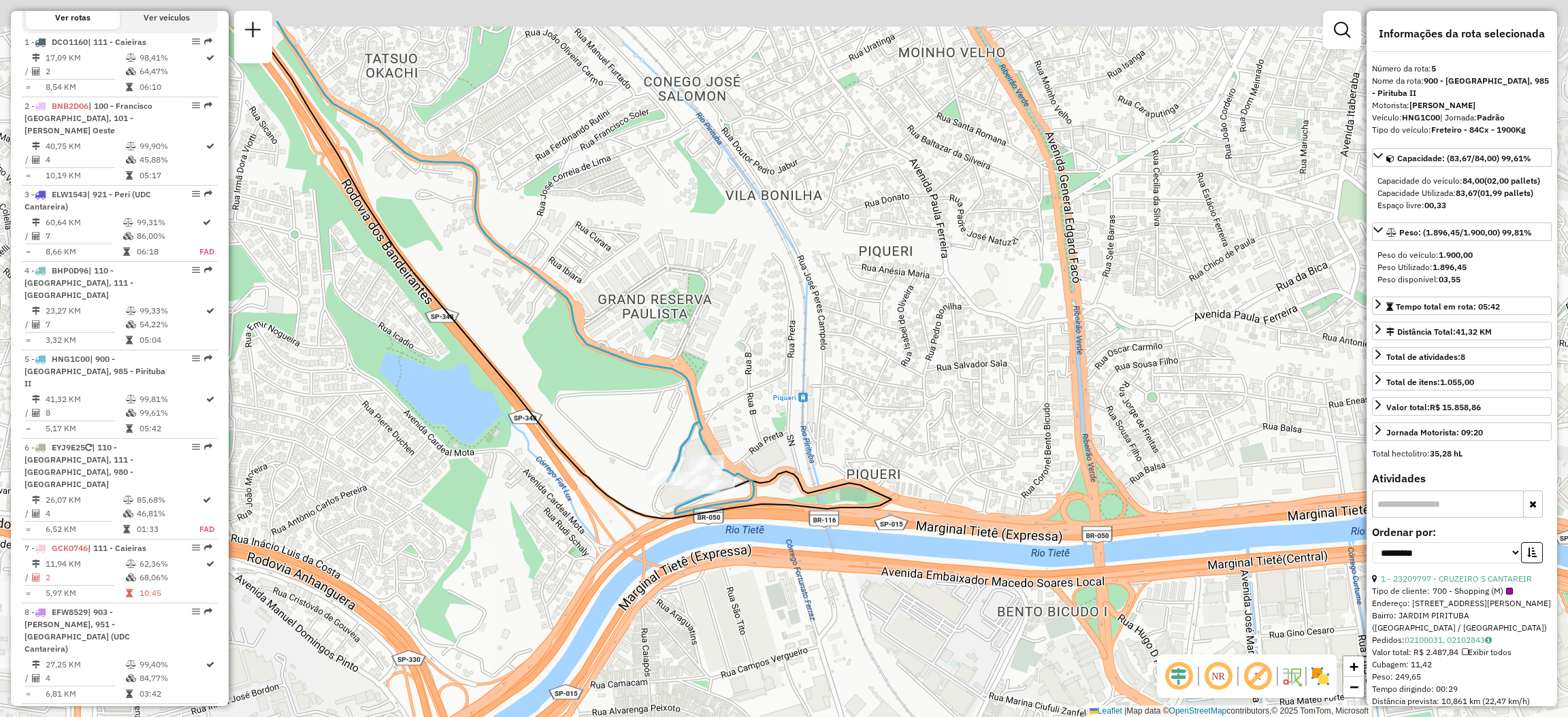
drag, startPoint x: 541, startPoint y: 112, endPoint x: 587, endPoint y: 218, distance: 115.6
click at [585, 219] on div "Janela de atendimento Grade de atendimento Capacidade Transportadoras Veículos …" at bounding box center [784, 358] width 1568 height 717
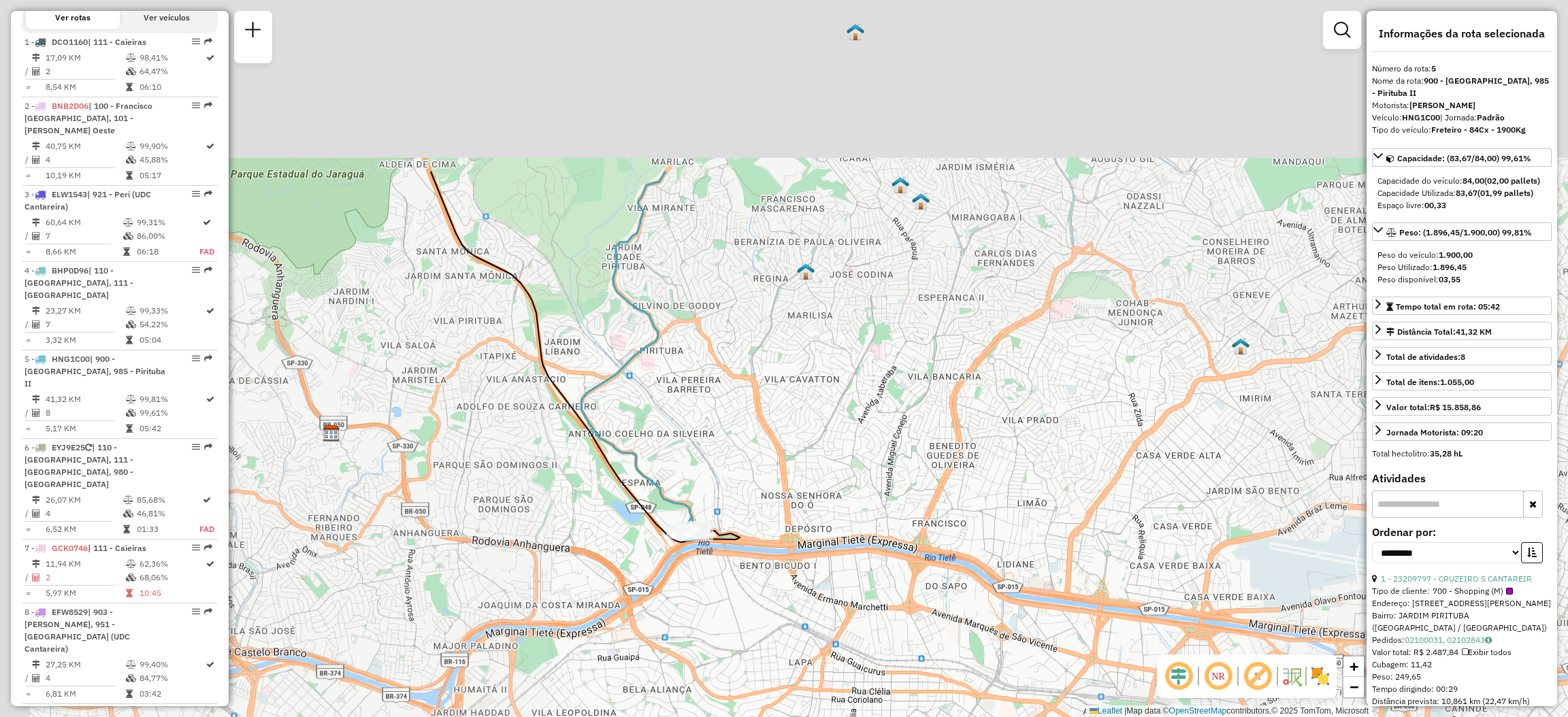
drag, startPoint x: 545, startPoint y: 106, endPoint x: 613, endPoint y: 348, distance: 251.4
click at [613, 348] on div "Janela de atendimento Grade de atendimento Capacidade Transportadoras Veículos …" at bounding box center [784, 358] width 1568 height 717
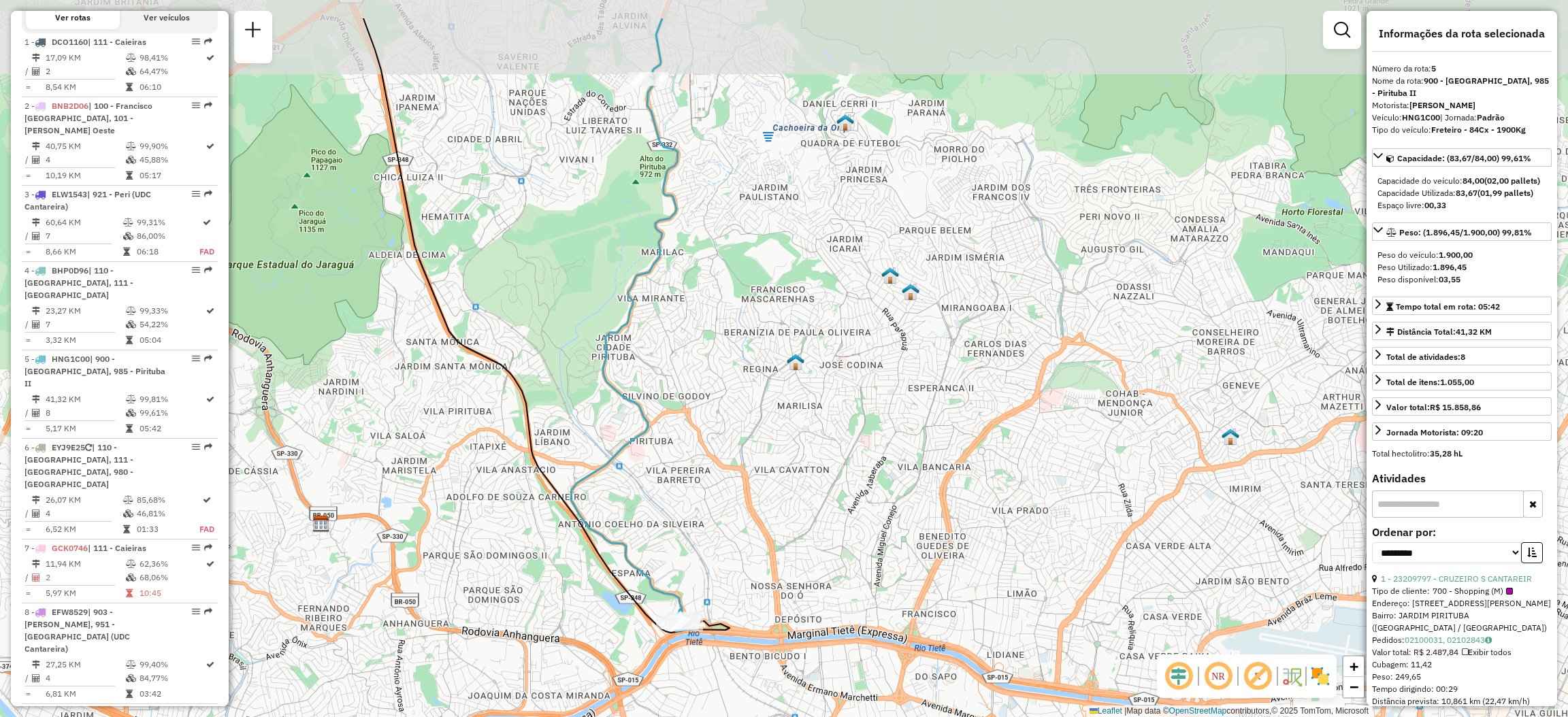
drag, startPoint x: 587, startPoint y: 170, endPoint x: 577, endPoint y: 265, distance: 95.5
click at [577, 265] on div "Janela de atendimento Grade de atendimento Capacidade Transportadoras Veículos …" at bounding box center [784, 358] width 1568 height 717
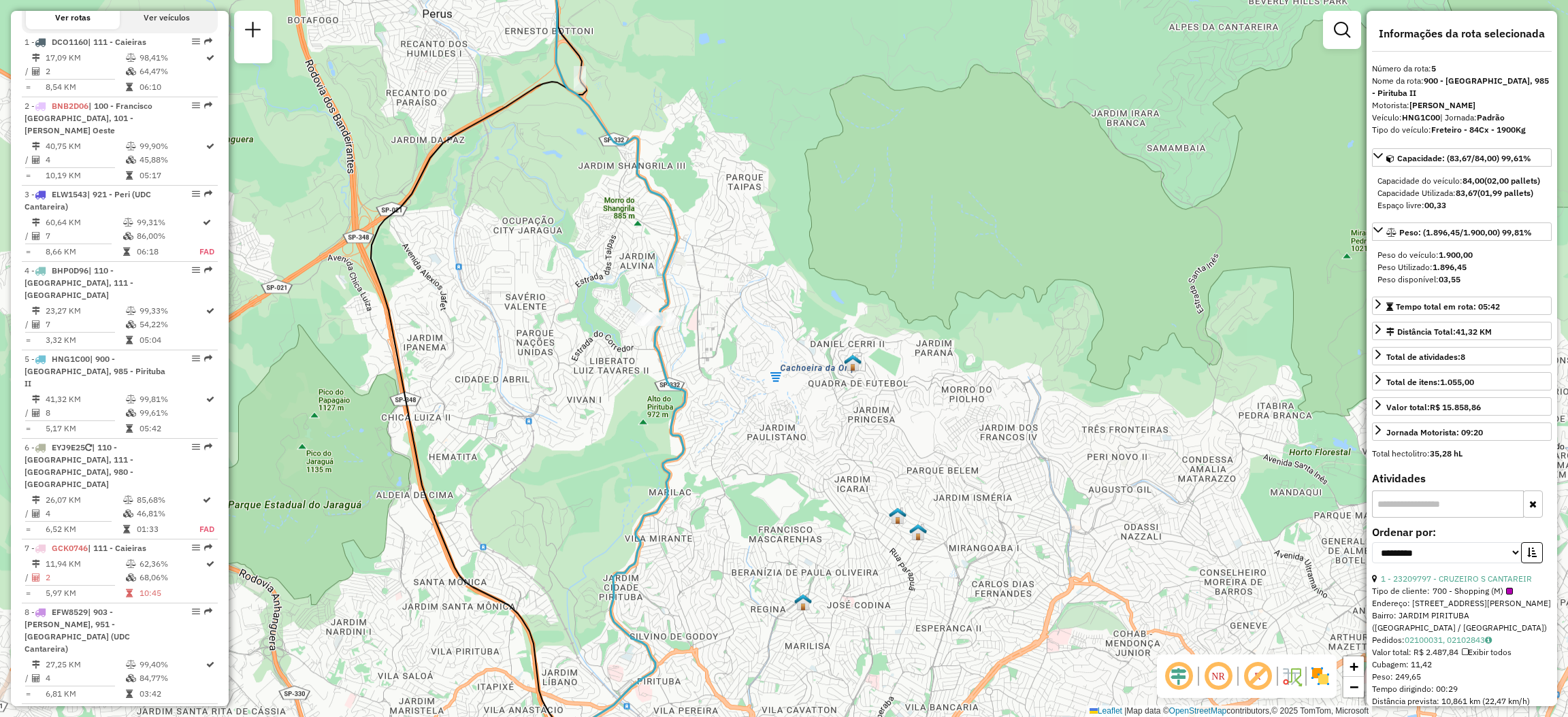
drag, startPoint x: 638, startPoint y: 95, endPoint x: 645, endPoint y: 154, distance: 59.4
click at [645, 154] on div "Janela de atendimento Grade de atendimento Capacidade Transportadoras Veículos …" at bounding box center [784, 358] width 1568 height 717
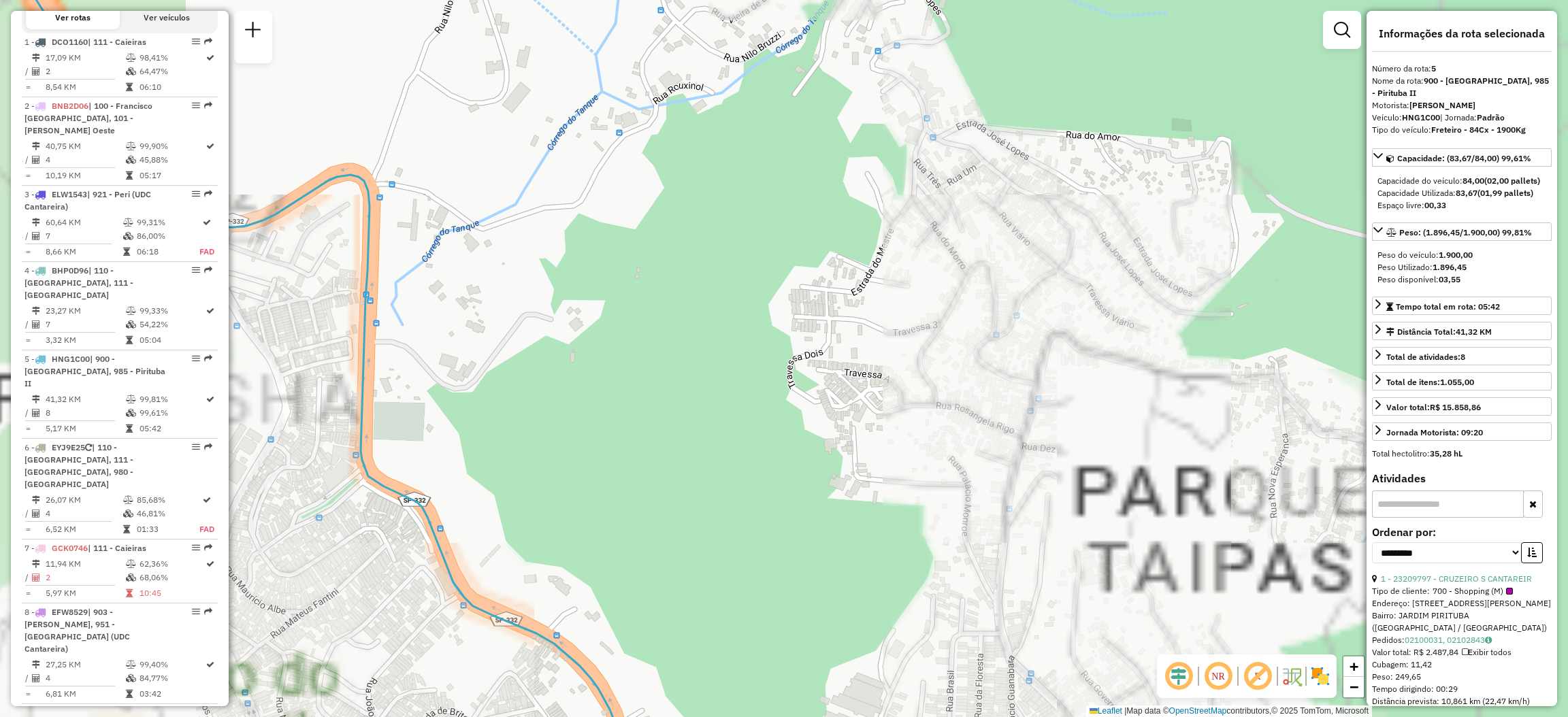
drag, startPoint x: 536, startPoint y: 263, endPoint x: 777, endPoint y: 261, distance: 241.0
click at [785, 261] on div "Janela de atendimento Grade de atendimento Capacidade Transportadoras Veículos …" at bounding box center [784, 358] width 1568 height 717
